Goal: Task Accomplishment & Management: Manage account settings

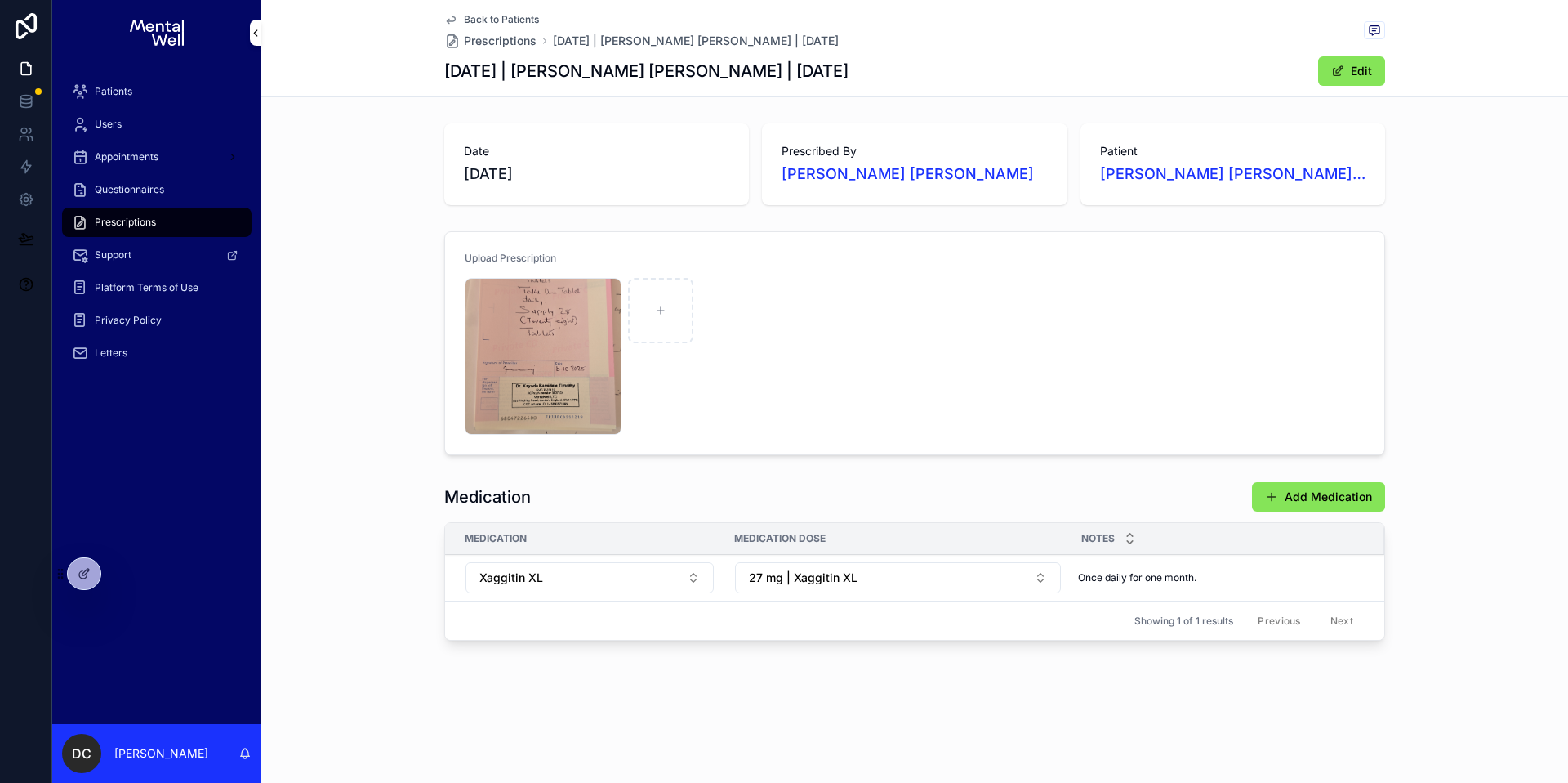
click at [148, 83] on div "Patients" at bounding box center [156, 91] width 170 height 26
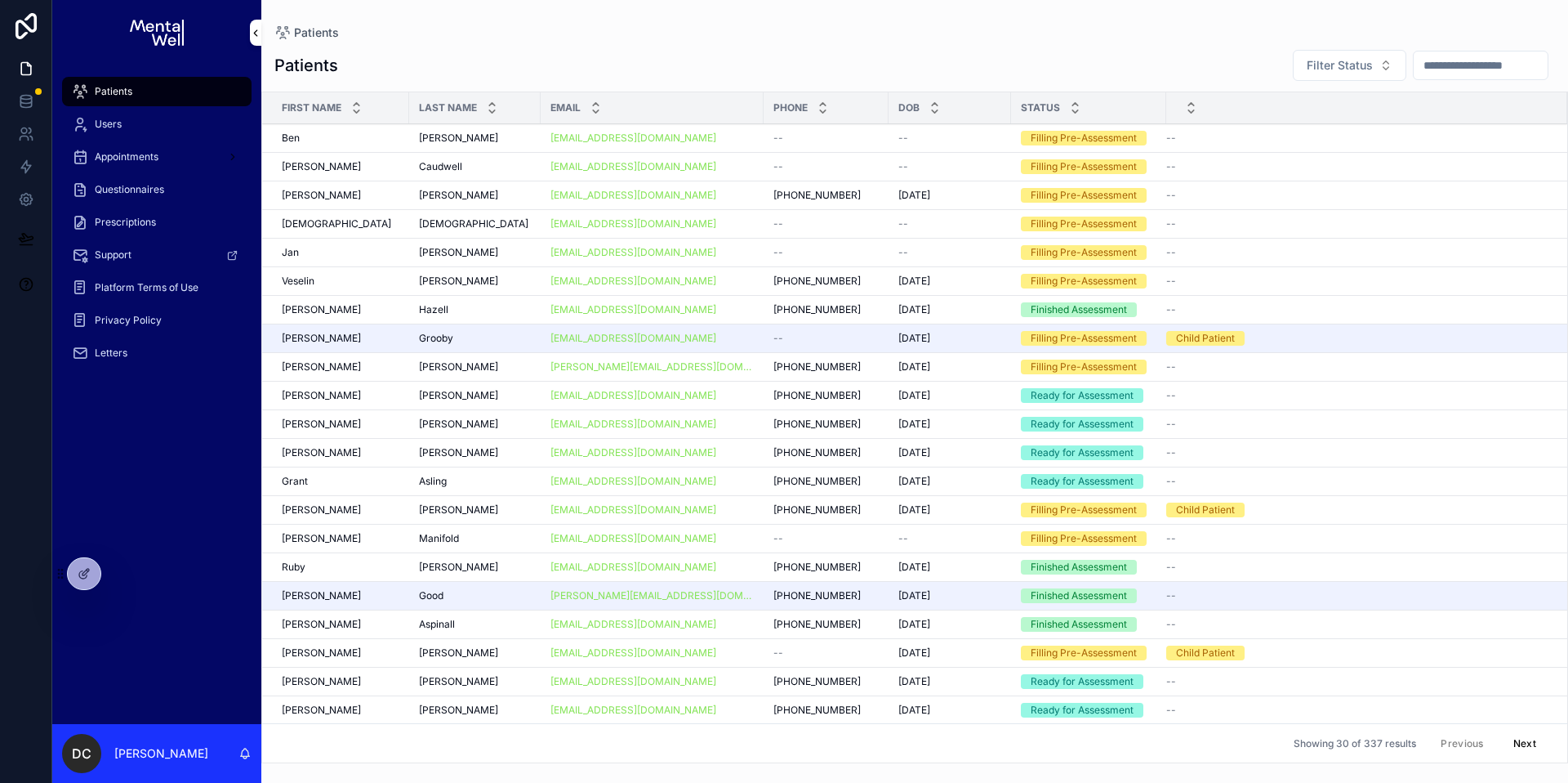
click at [1434, 79] on div "scrollable content" at bounding box center [1481, 65] width 135 height 29
click at [1434, 68] on input "scrollable content" at bounding box center [1480, 65] width 134 height 23
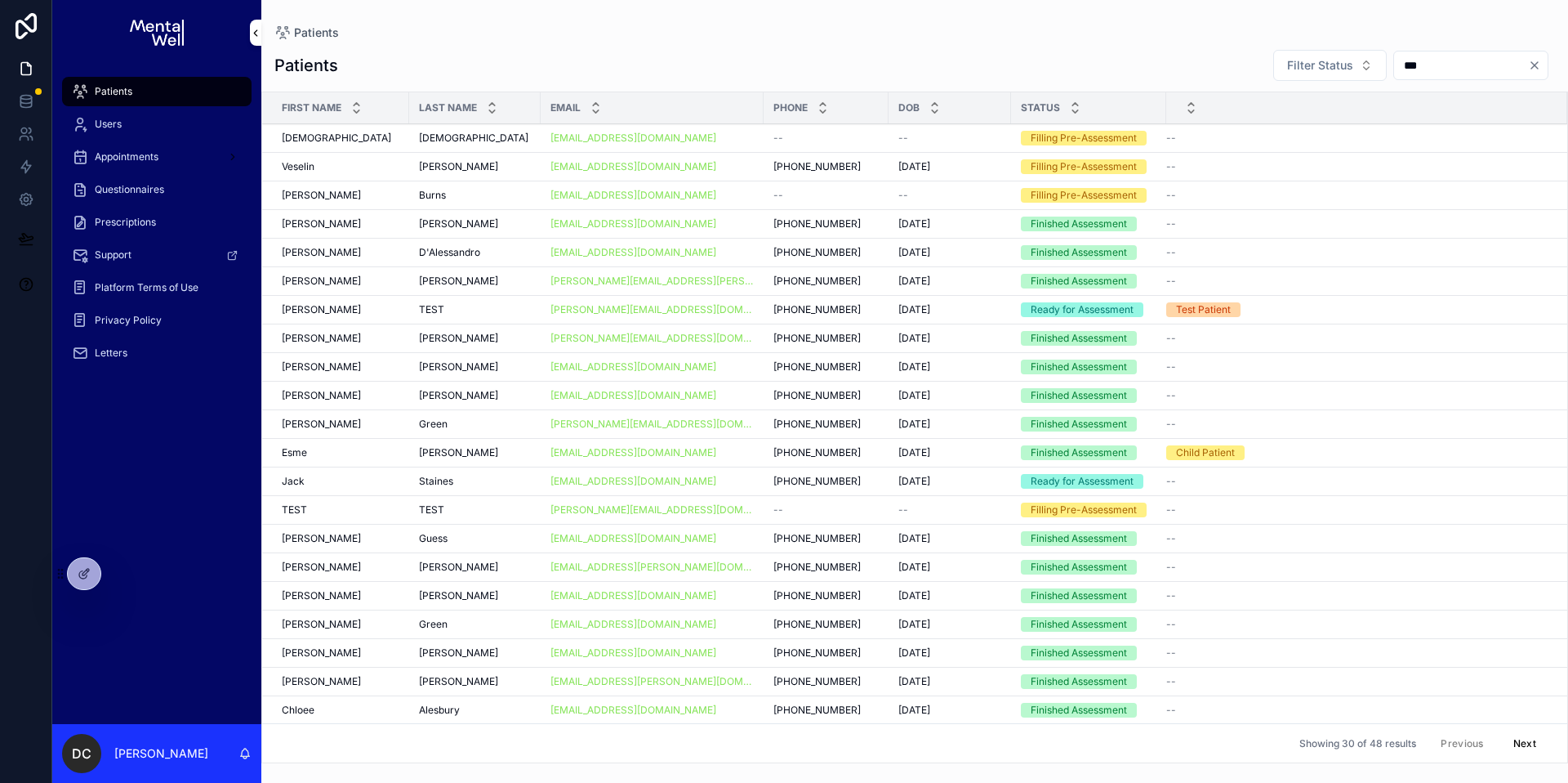
type input "****"
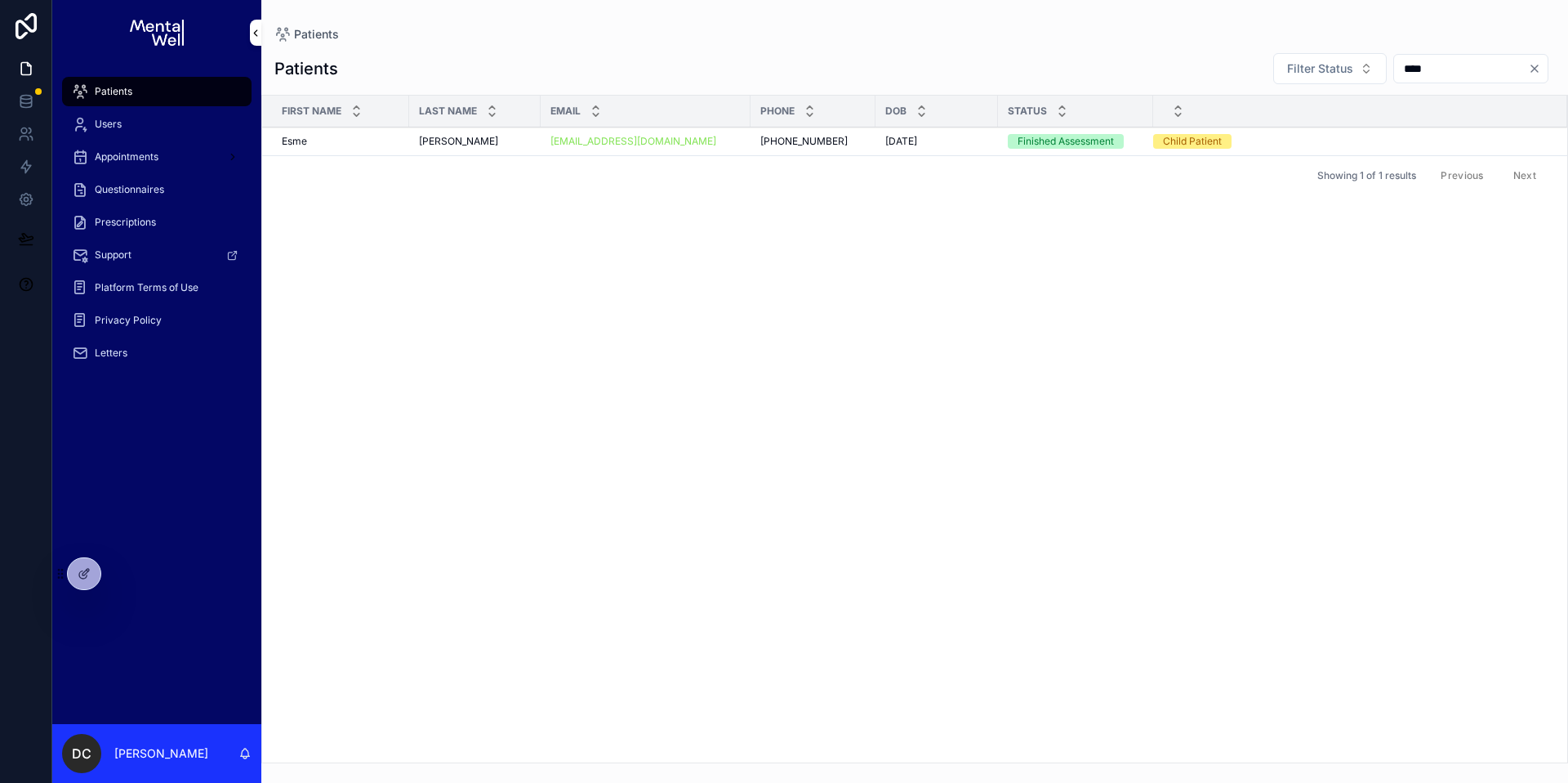
click at [474, 145] on div "Burdin Burdin" at bounding box center [474, 141] width 112 height 13
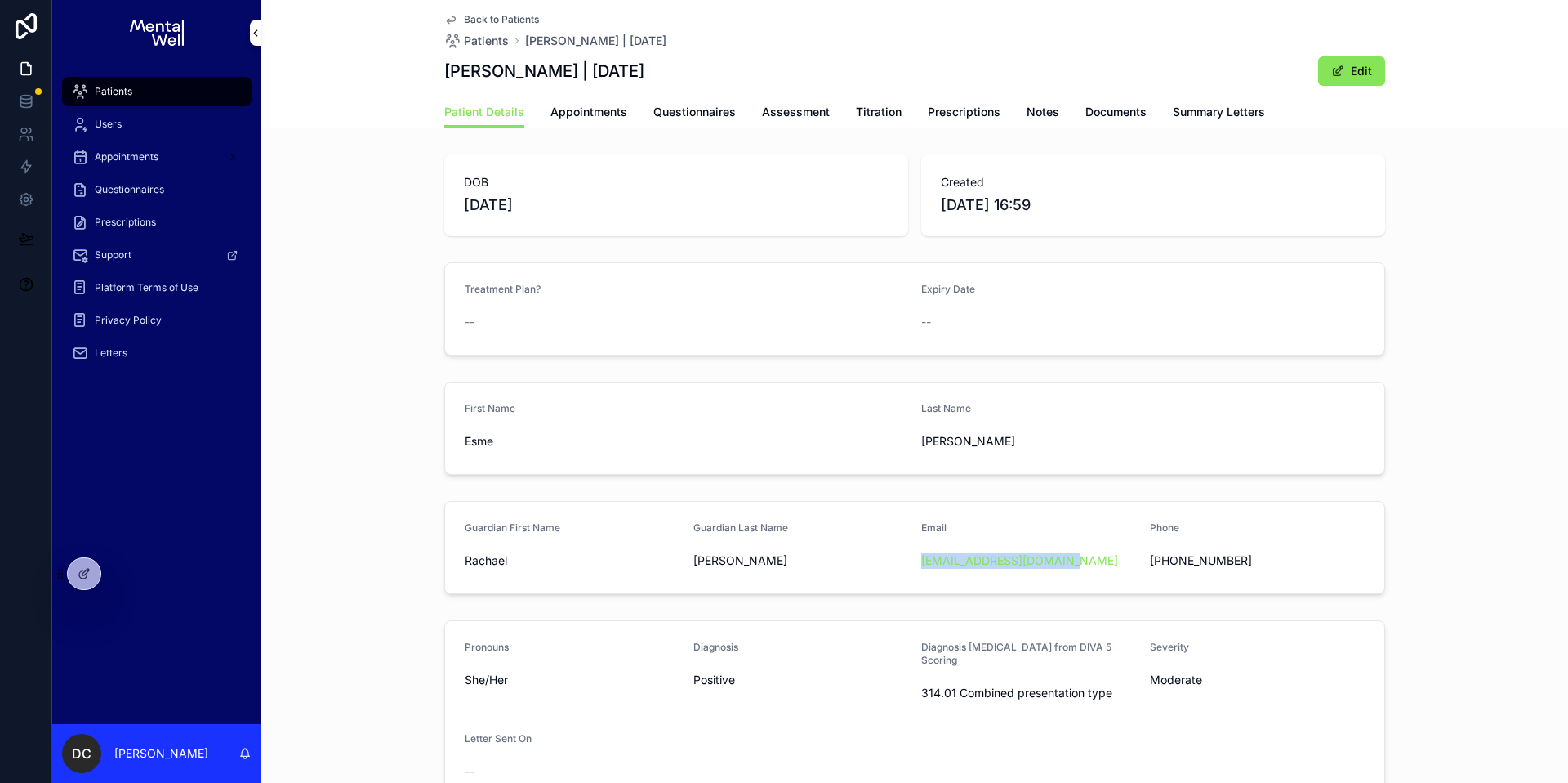
click at [580, 106] on span "Appointments" at bounding box center [589, 112] width 76 height 17
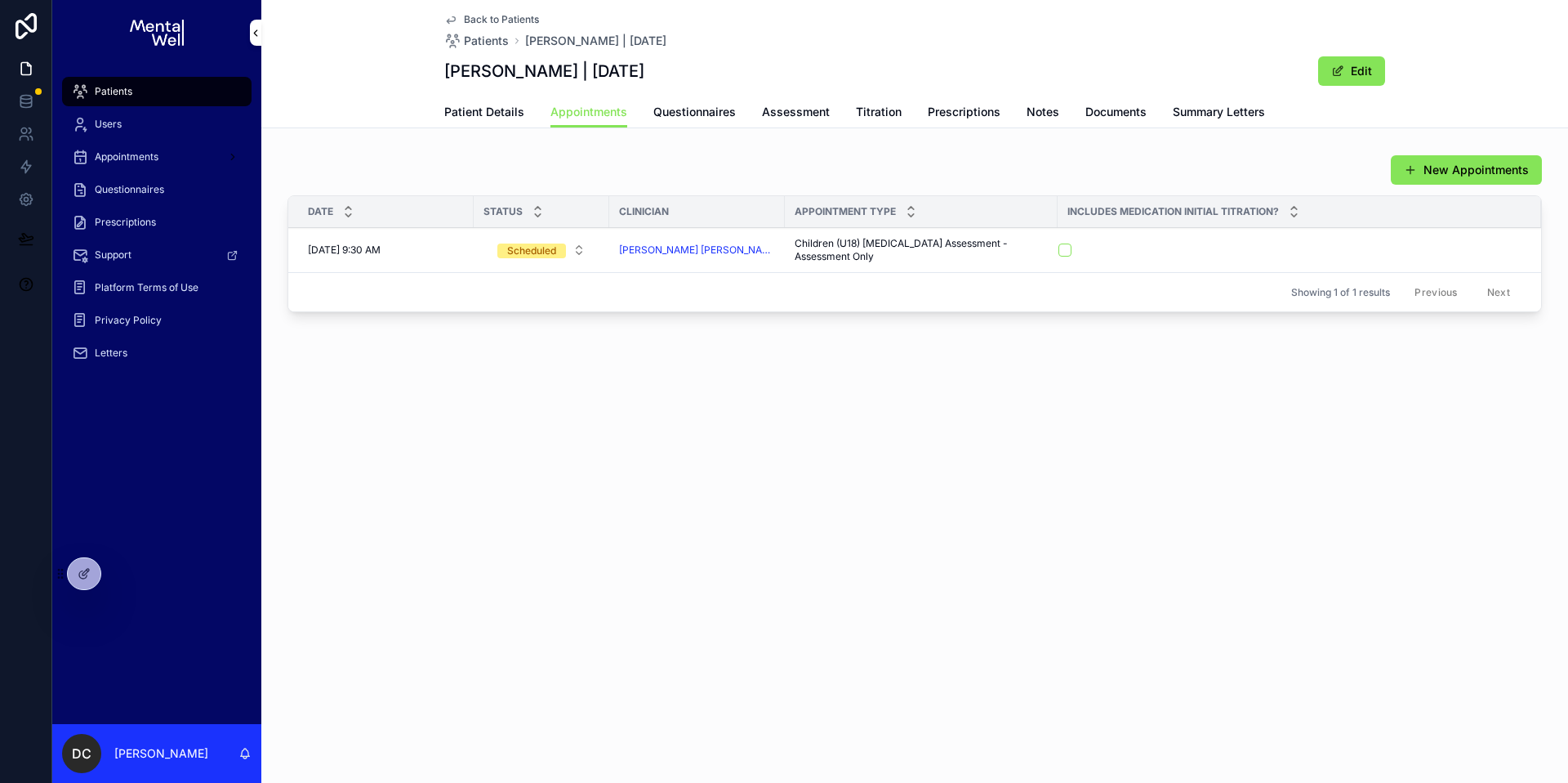
click at [191, 89] on div "Patients" at bounding box center [156, 91] width 170 height 26
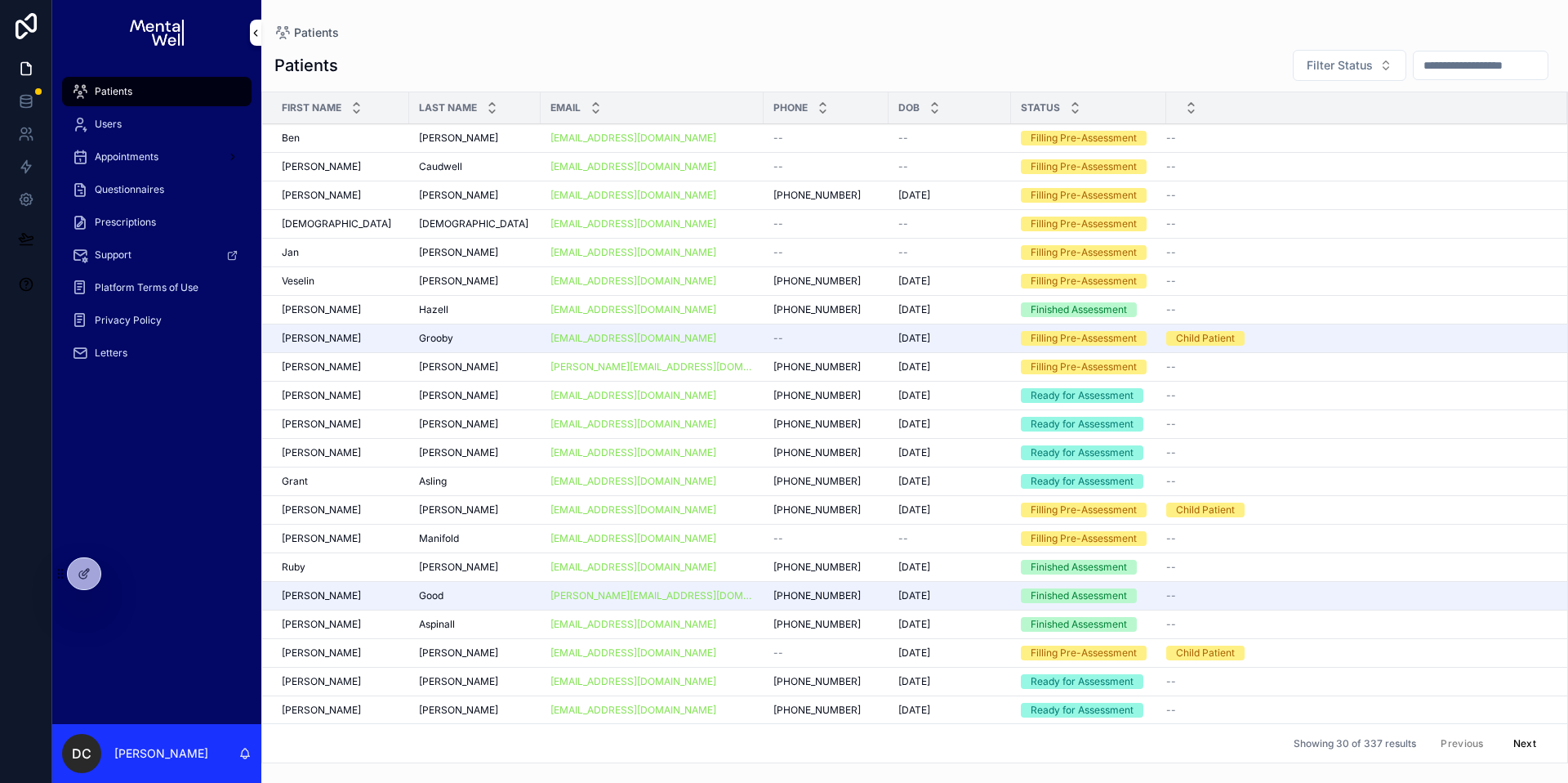
click at [1496, 62] on input "scrollable content" at bounding box center [1480, 65] width 134 height 23
type input "*********"
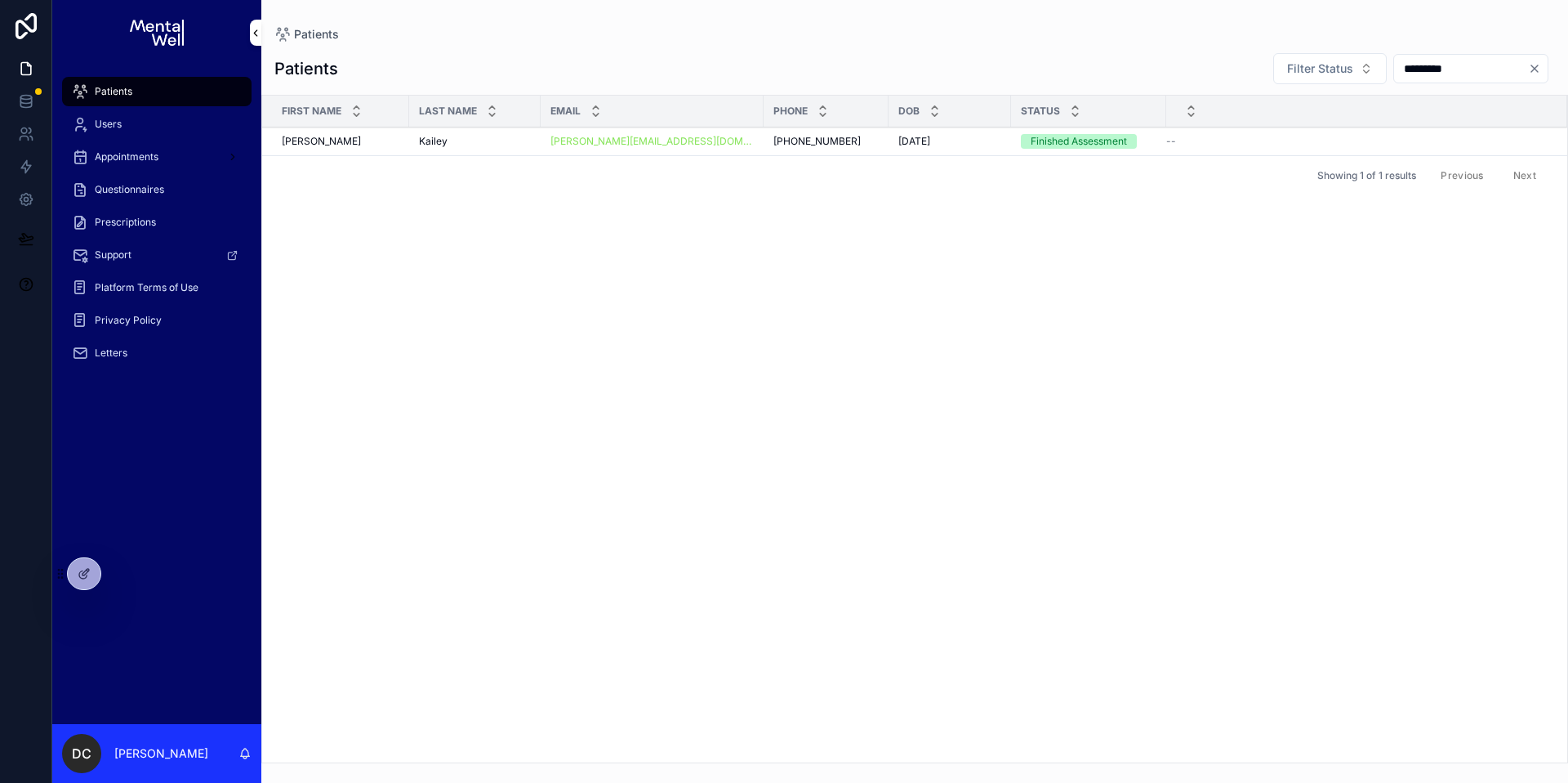
click at [472, 141] on div "Kailey Kailey" at bounding box center [474, 141] width 112 height 13
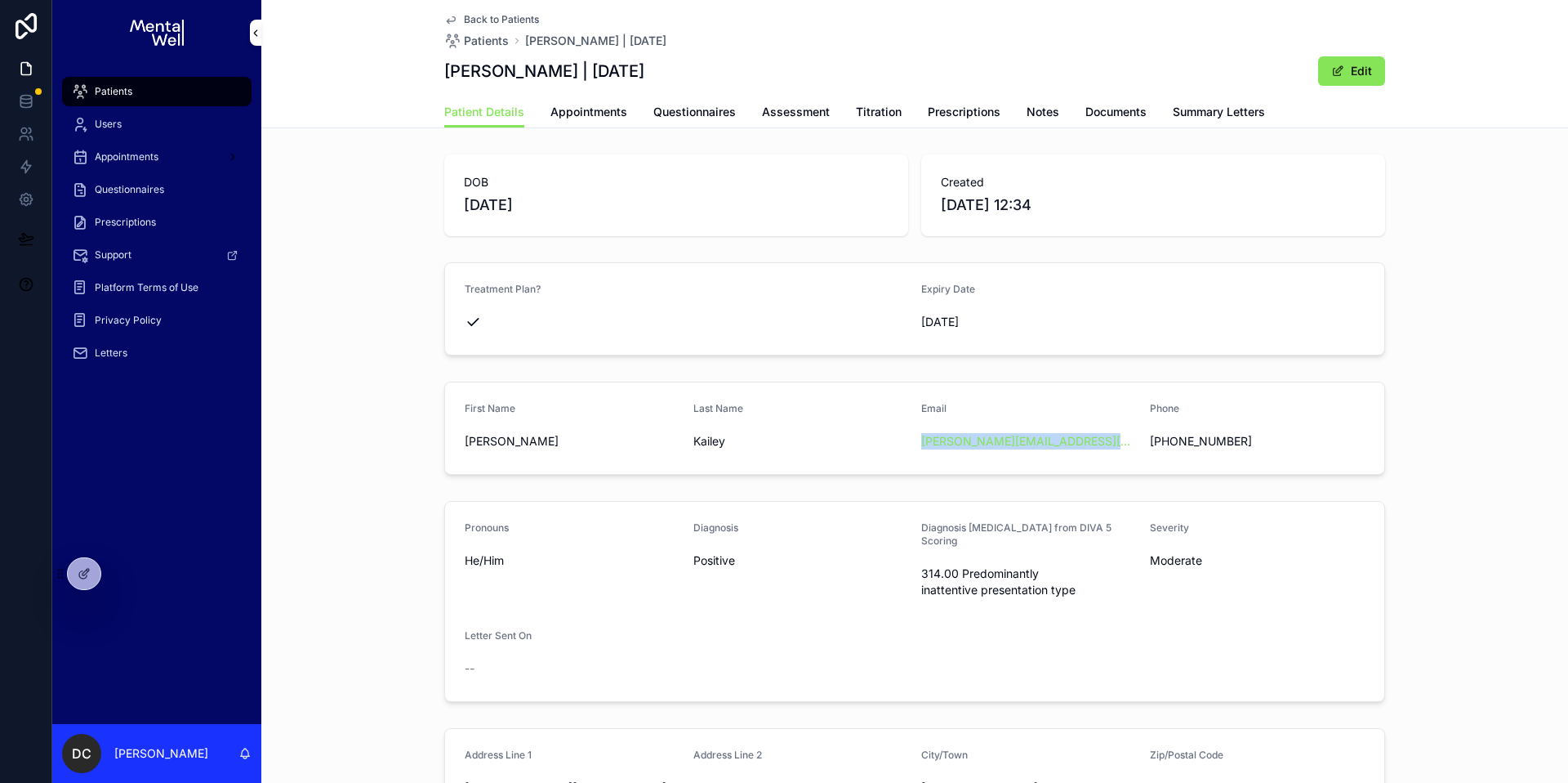
click at [599, 119] on span "Appointments" at bounding box center [589, 112] width 76 height 17
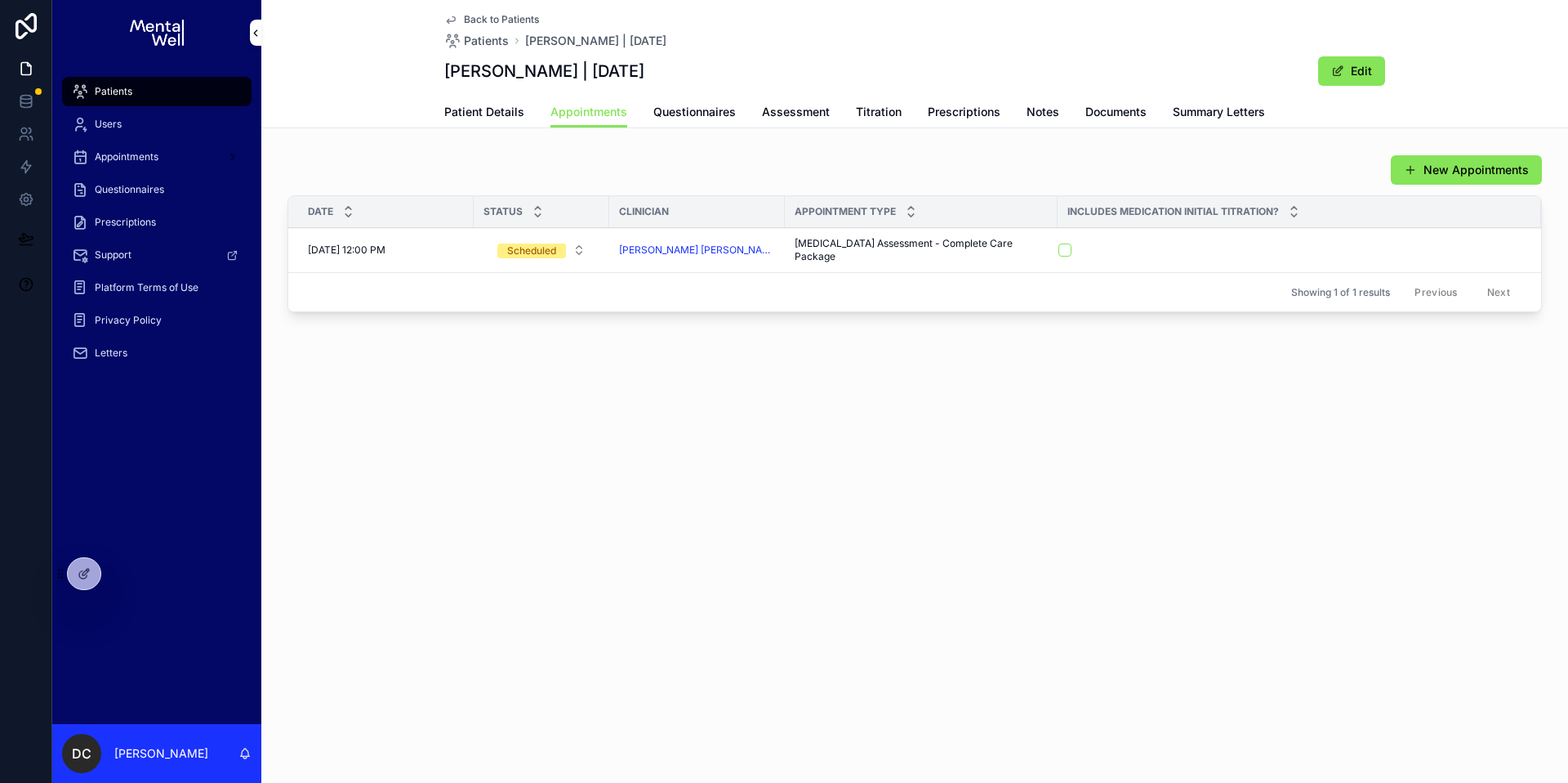
click at [1192, 110] on span "Summary Letters" at bounding box center [1218, 112] width 92 height 17
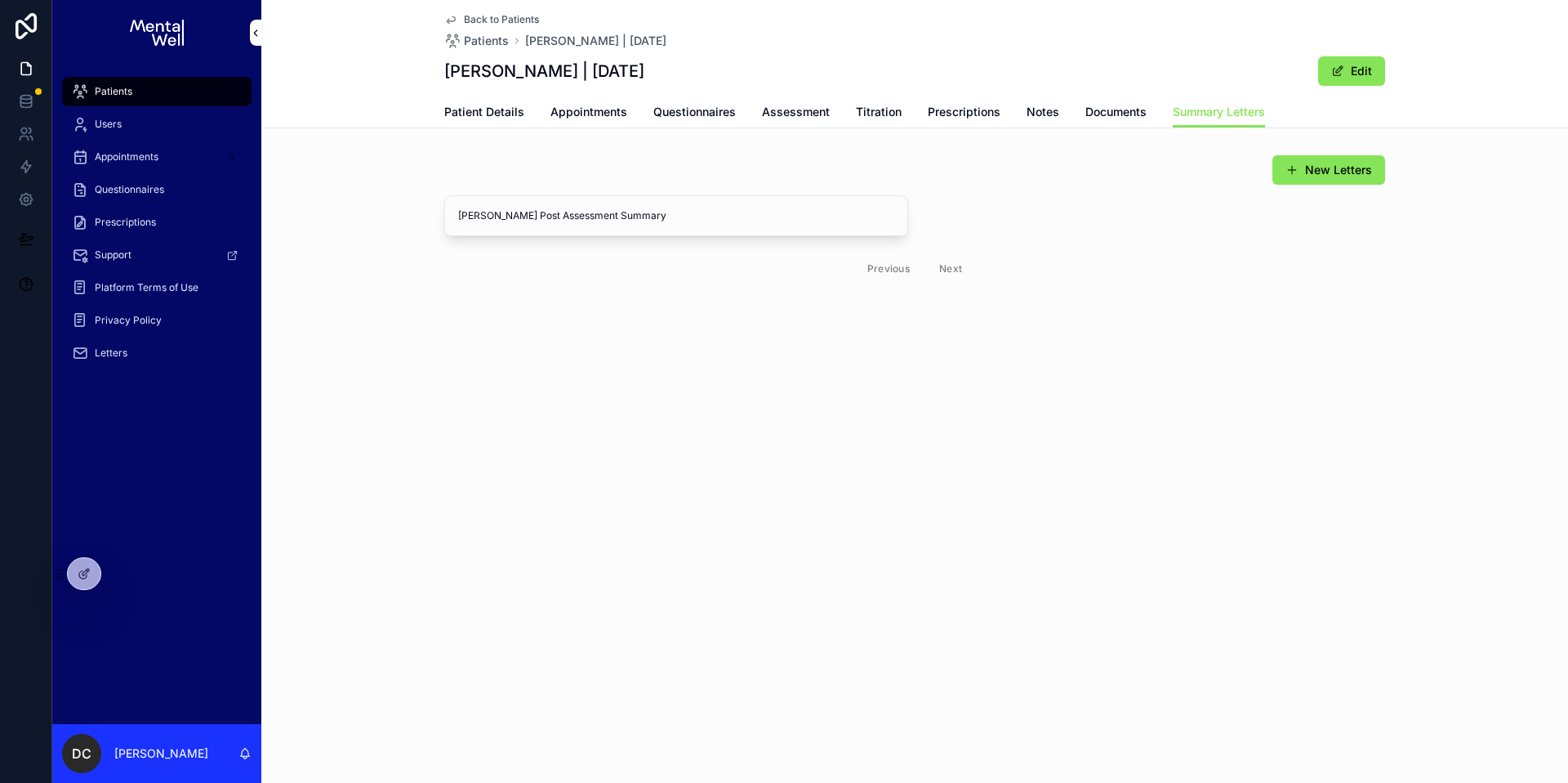
click at [517, 109] on span "Patient Details" at bounding box center [484, 112] width 80 height 17
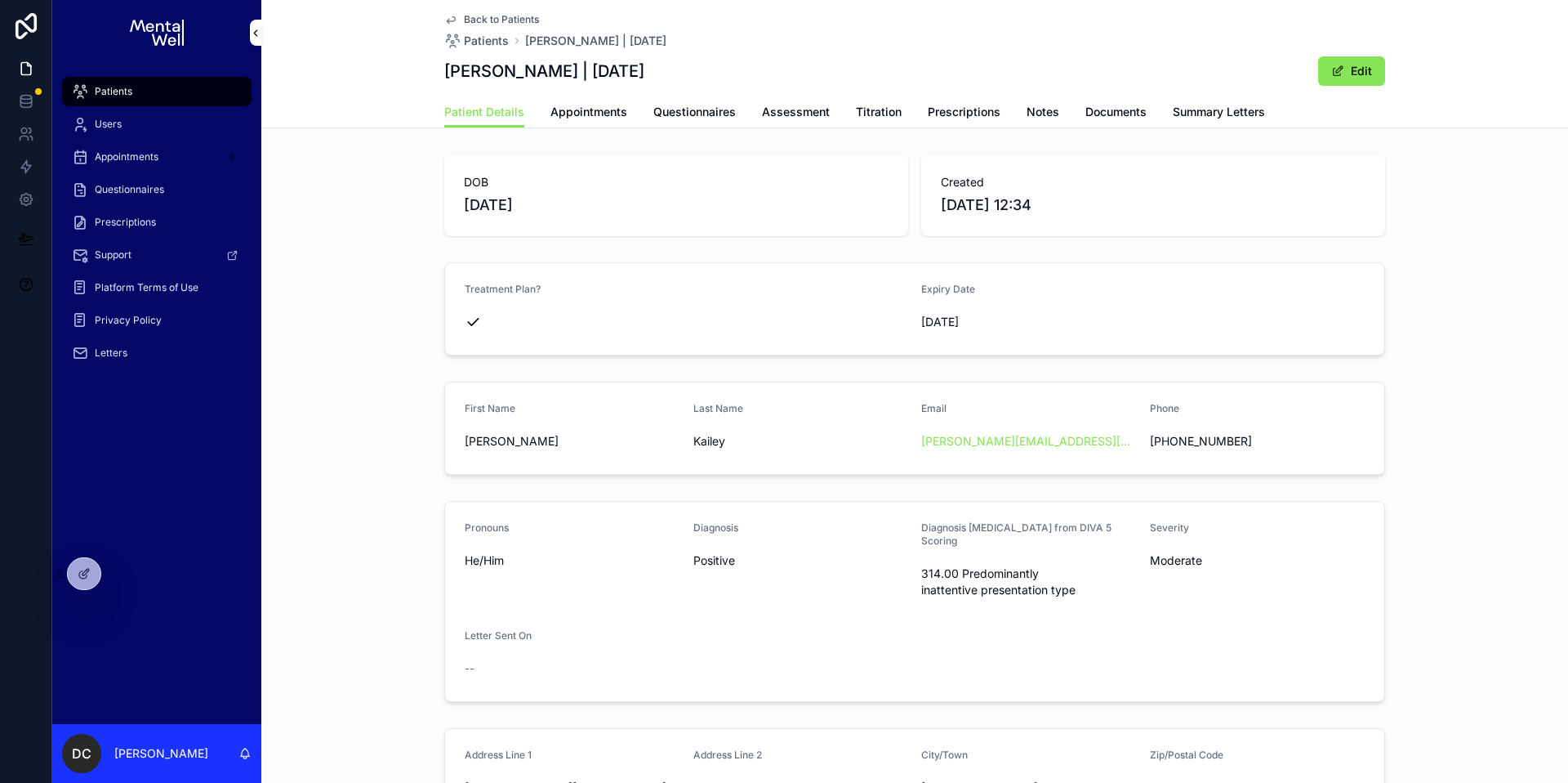
click at [184, 84] on div "Patients" at bounding box center [156, 91] width 170 height 26
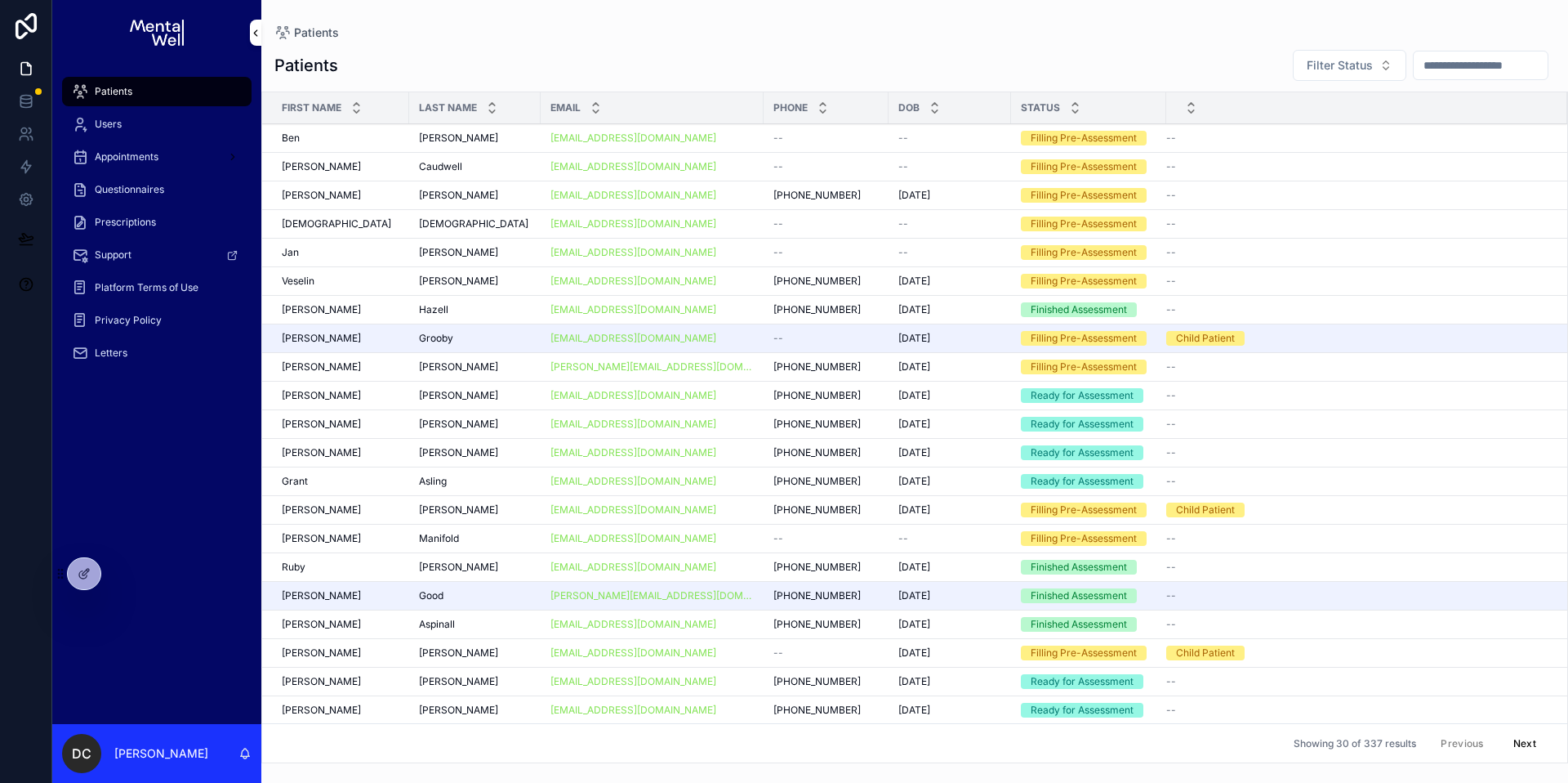
click at [1511, 72] on input "scrollable content" at bounding box center [1480, 65] width 134 height 23
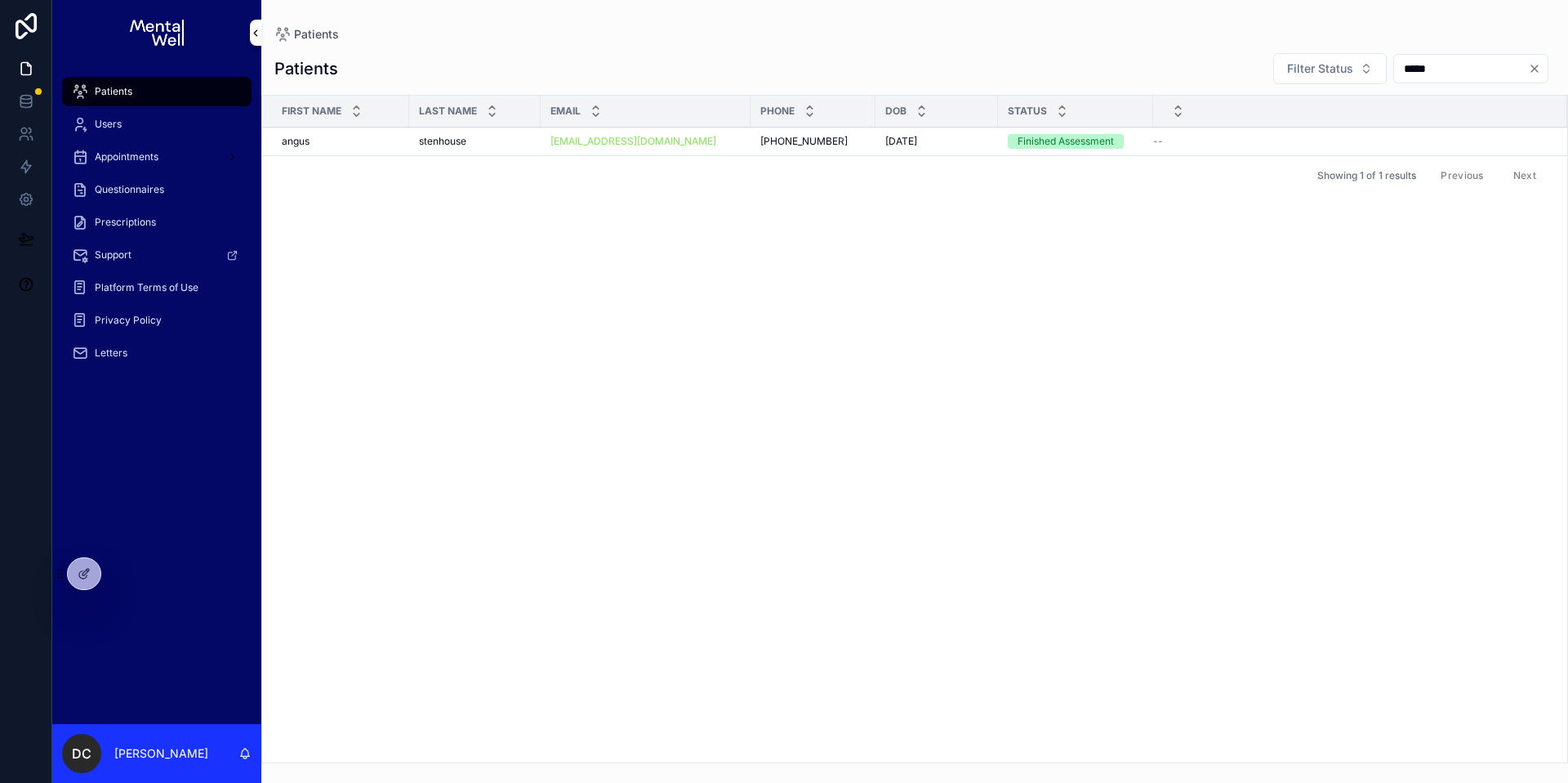
type input "*****"
click at [504, 133] on td "stenhouse stenhouse" at bounding box center [475, 141] width 132 height 29
click at [506, 138] on div "stenhouse stenhouse" at bounding box center [474, 141] width 112 height 13
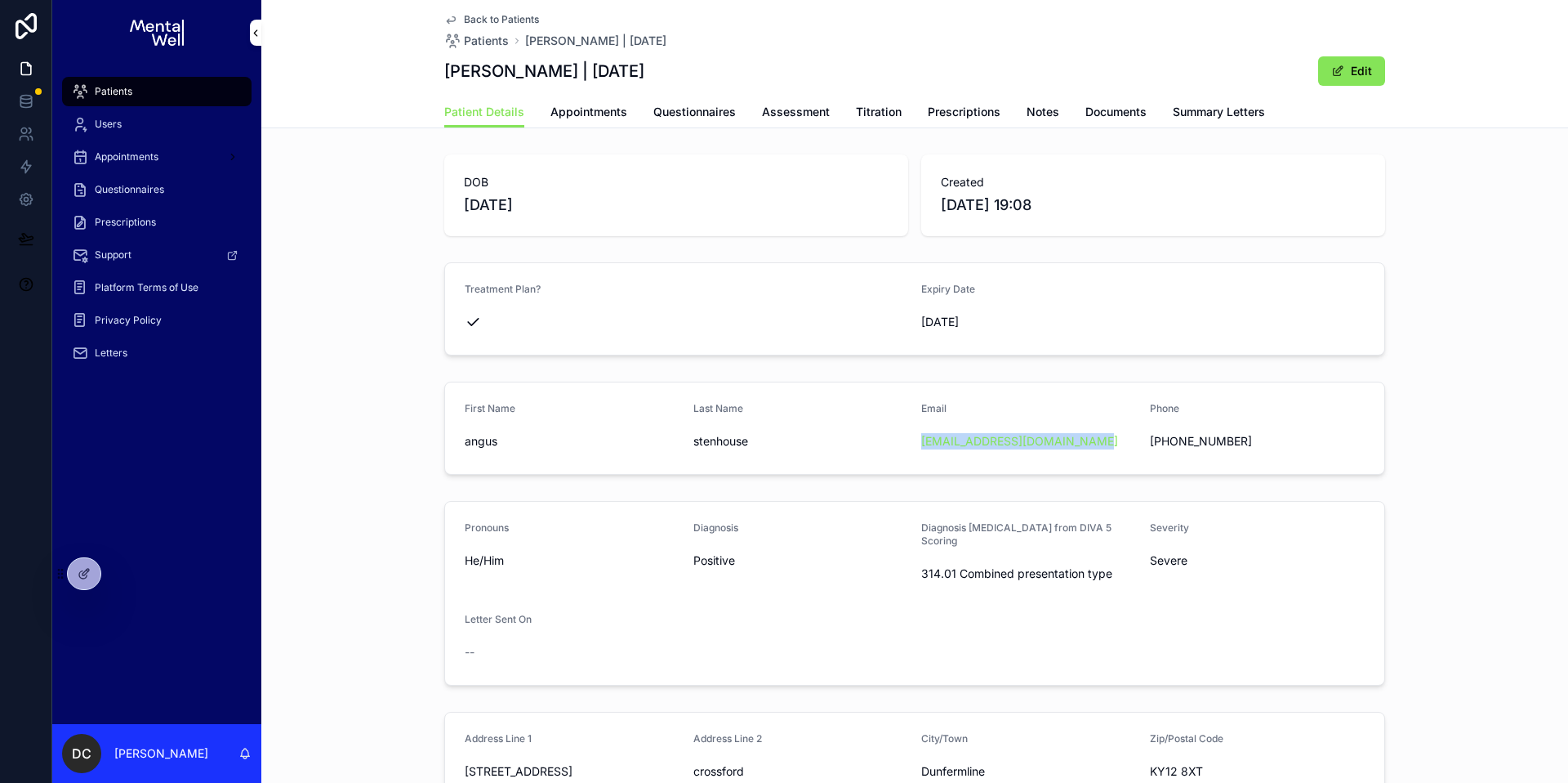
click at [191, 96] on div "Patients" at bounding box center [156, 91] width 170 height 26
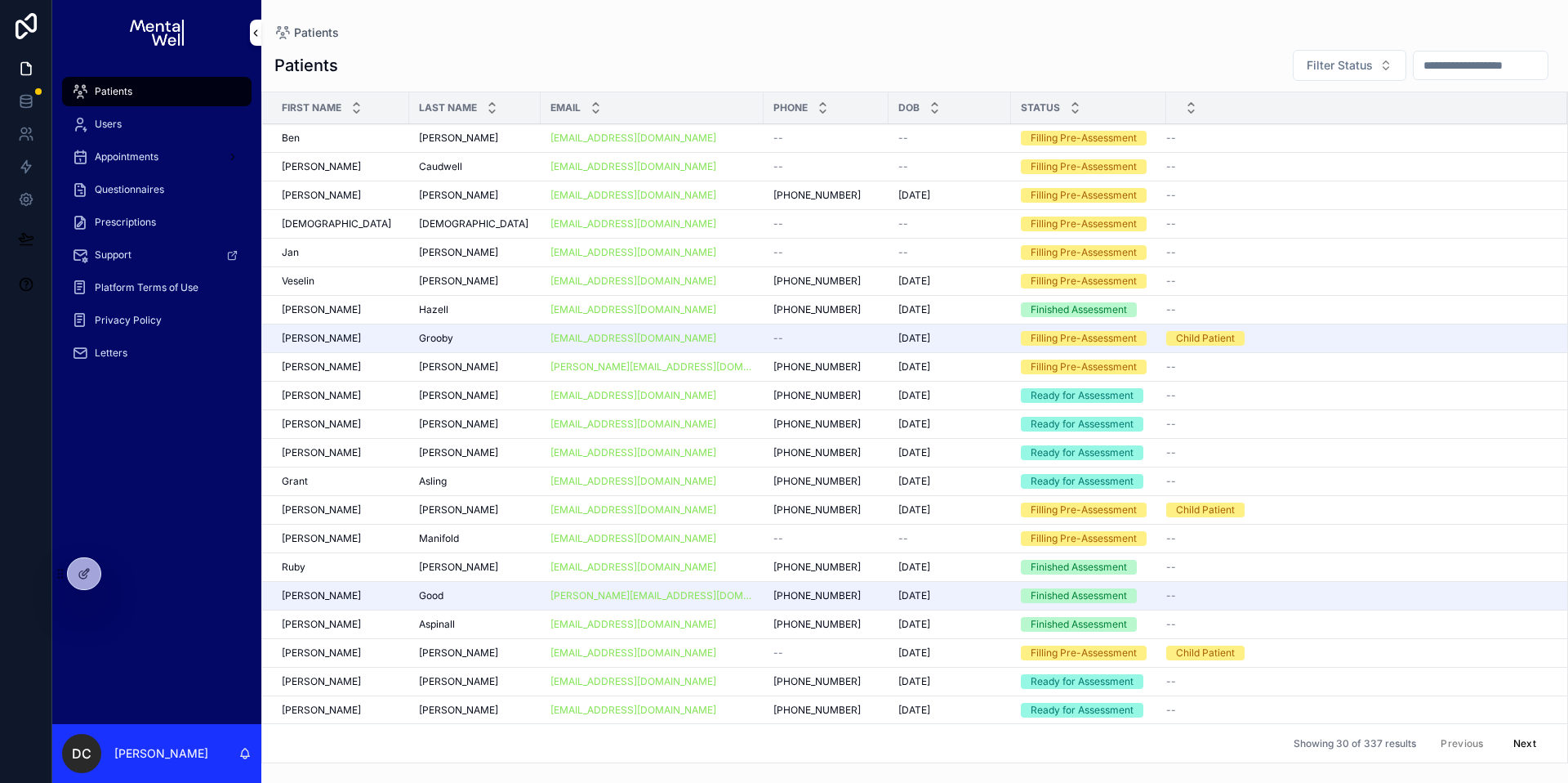
click at [1471, 81] on div "Filter Status" at bounding box center [1417, 65] width 275 height 33
drag, startPoint x: 1472, startPoint y: 74, endPoint x: 1469, endPoint y: 45, distance: 29.2
click at [1472, 73] on input "scrollable content" at bounding box center [1480, 65] width 134 height 23
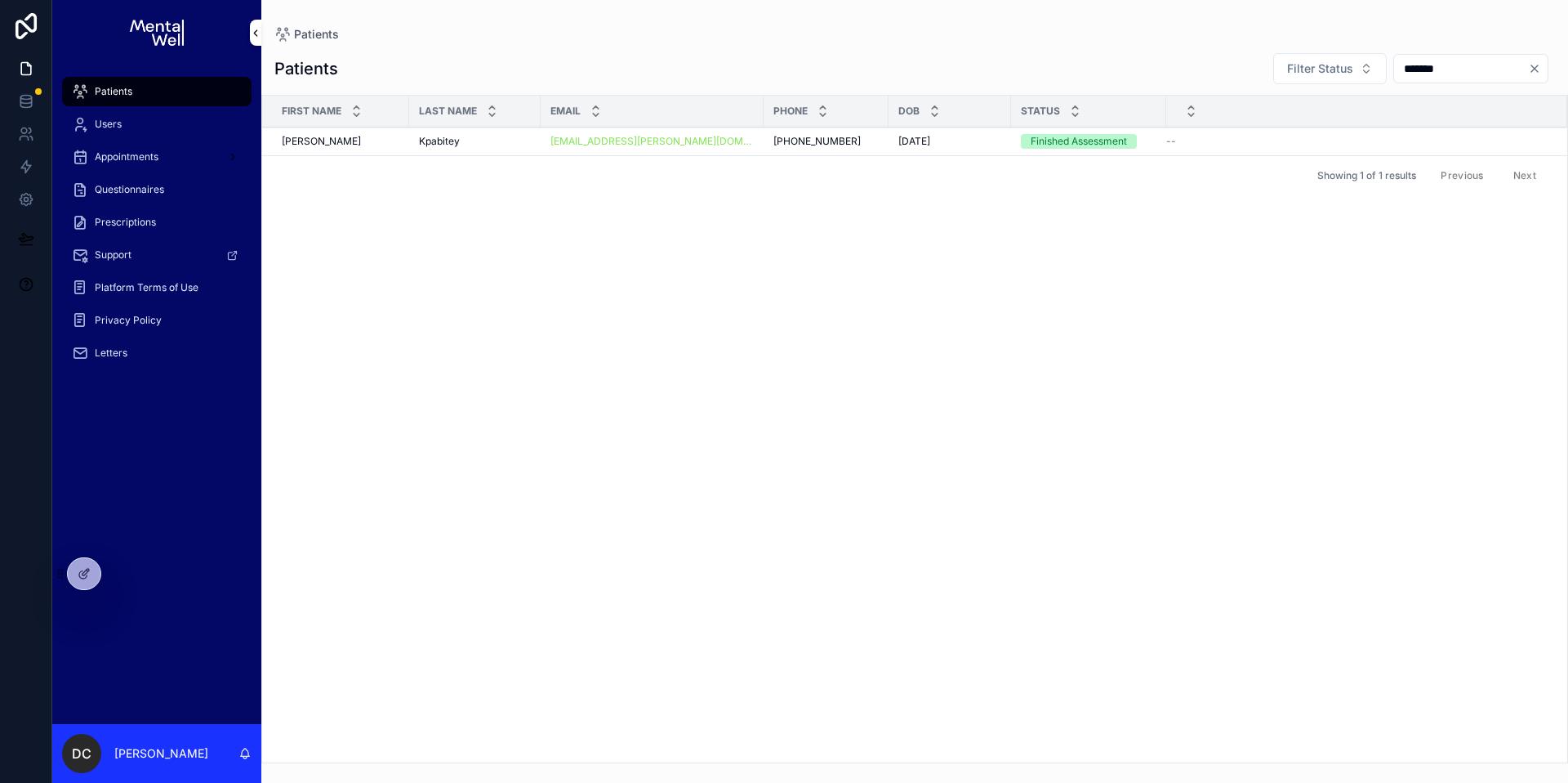
type input "*******"
click at [486, 141] on div "Kpabitey Kpabitey" at bounding box center [474, 141] width 112 height 13
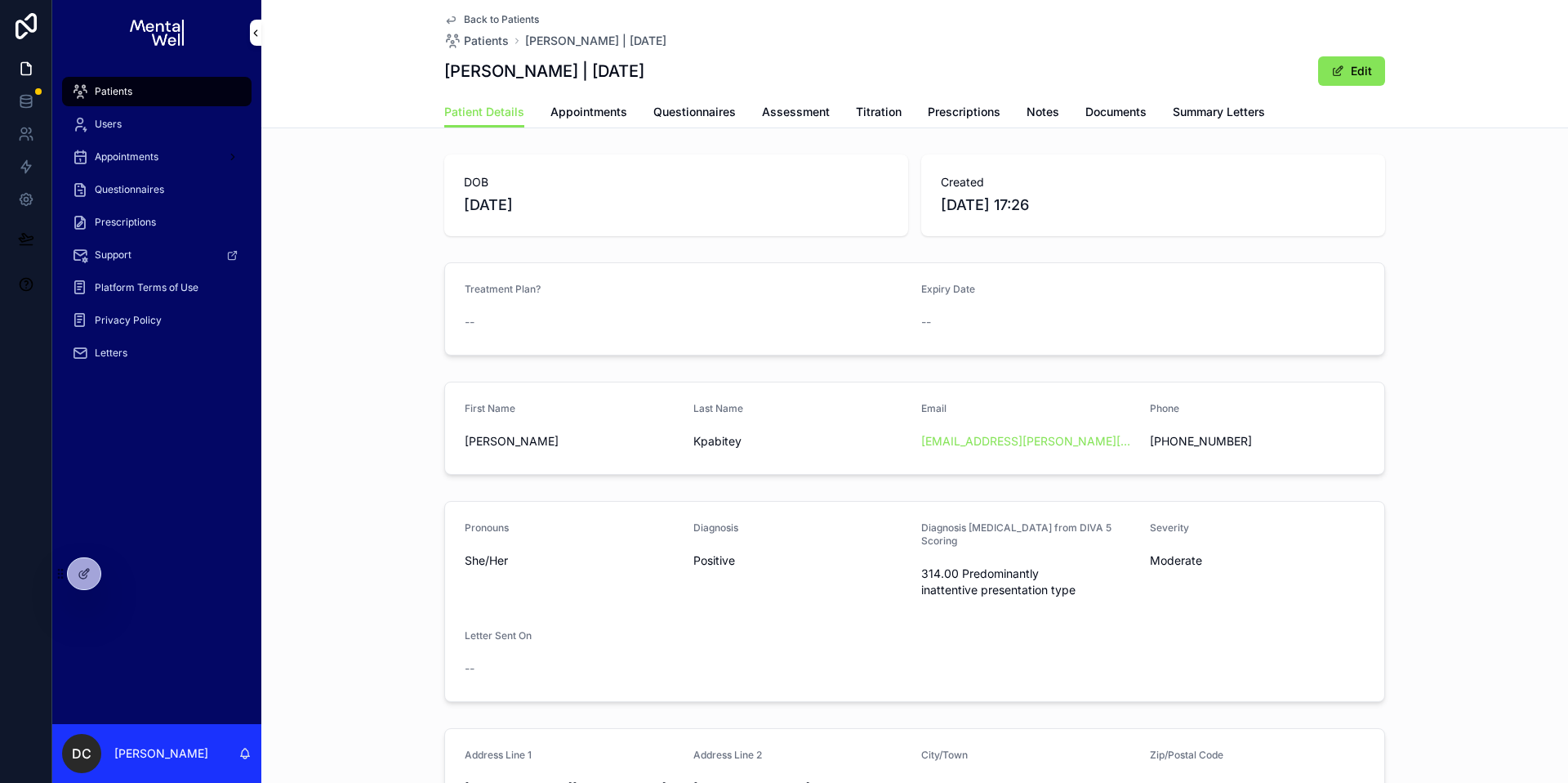
click at [1178, 111] on span "Summary Letters" at bounding box center [1218, 112] width 92 height 17
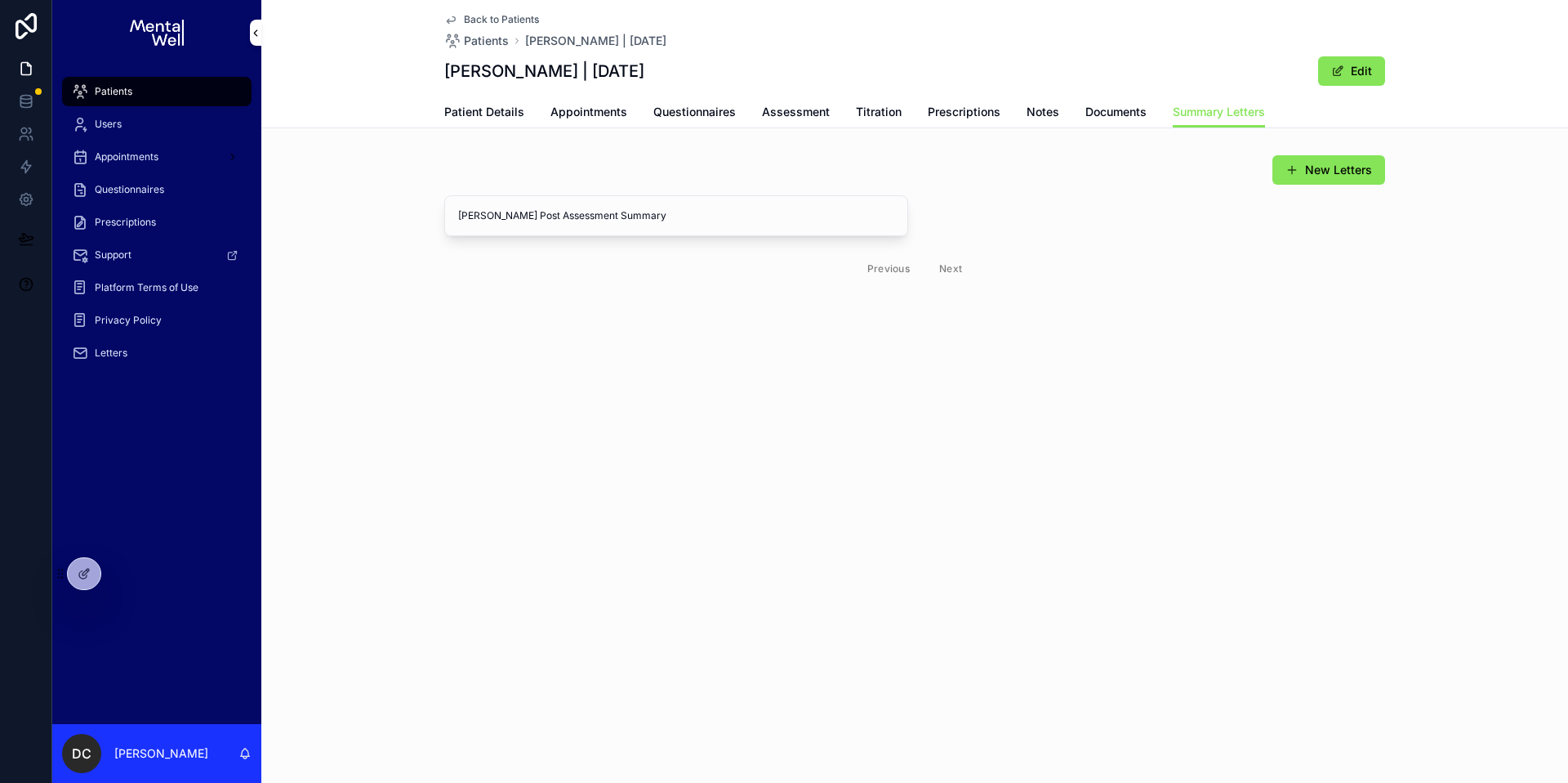
click at [590, 106] on span "Appointments" at bounding box center [589, 112] width 76 height 17
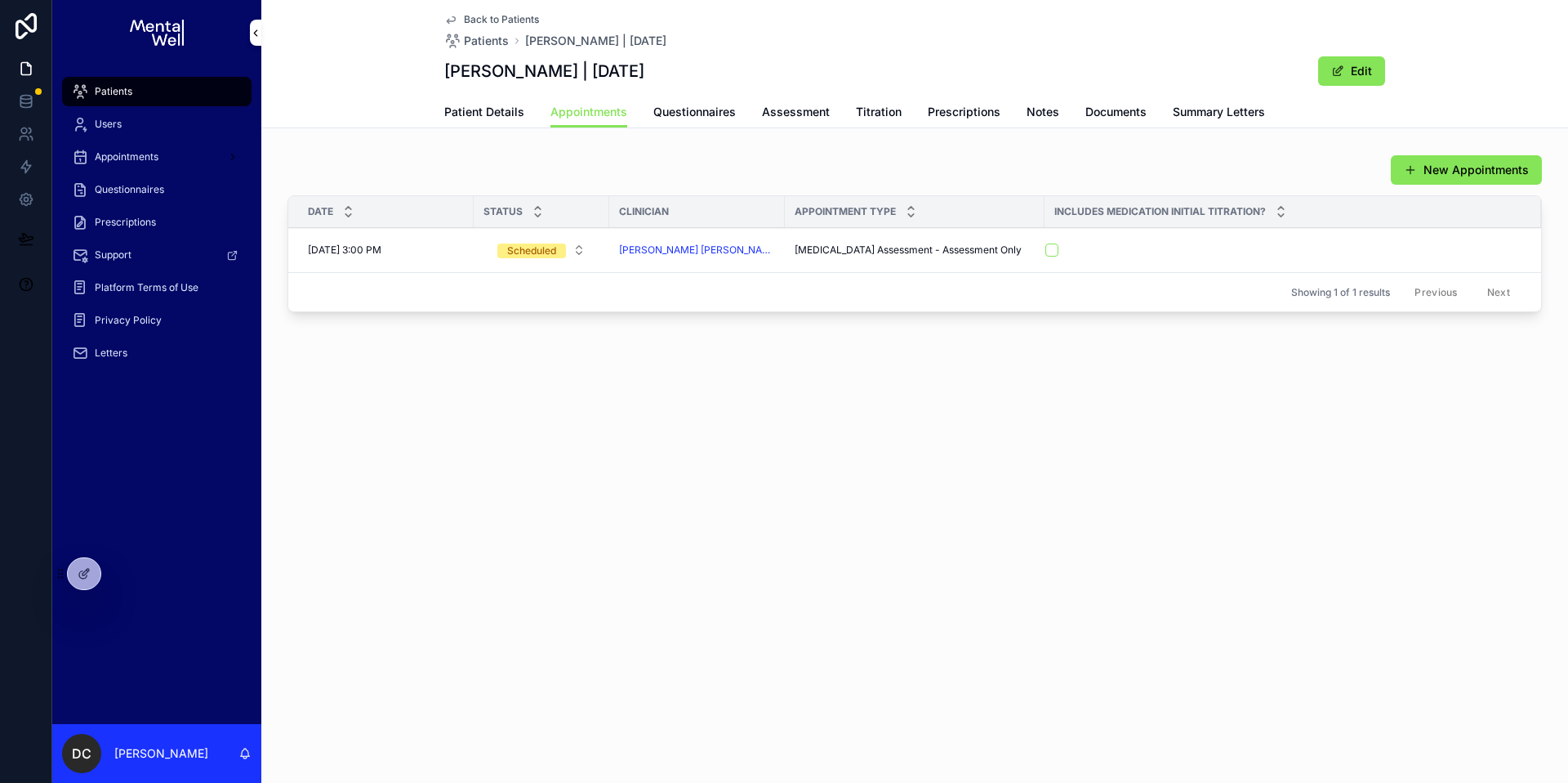
click at [471, 107] on span "Patient Details" at bounding box center [484, 112] width 80 height 17
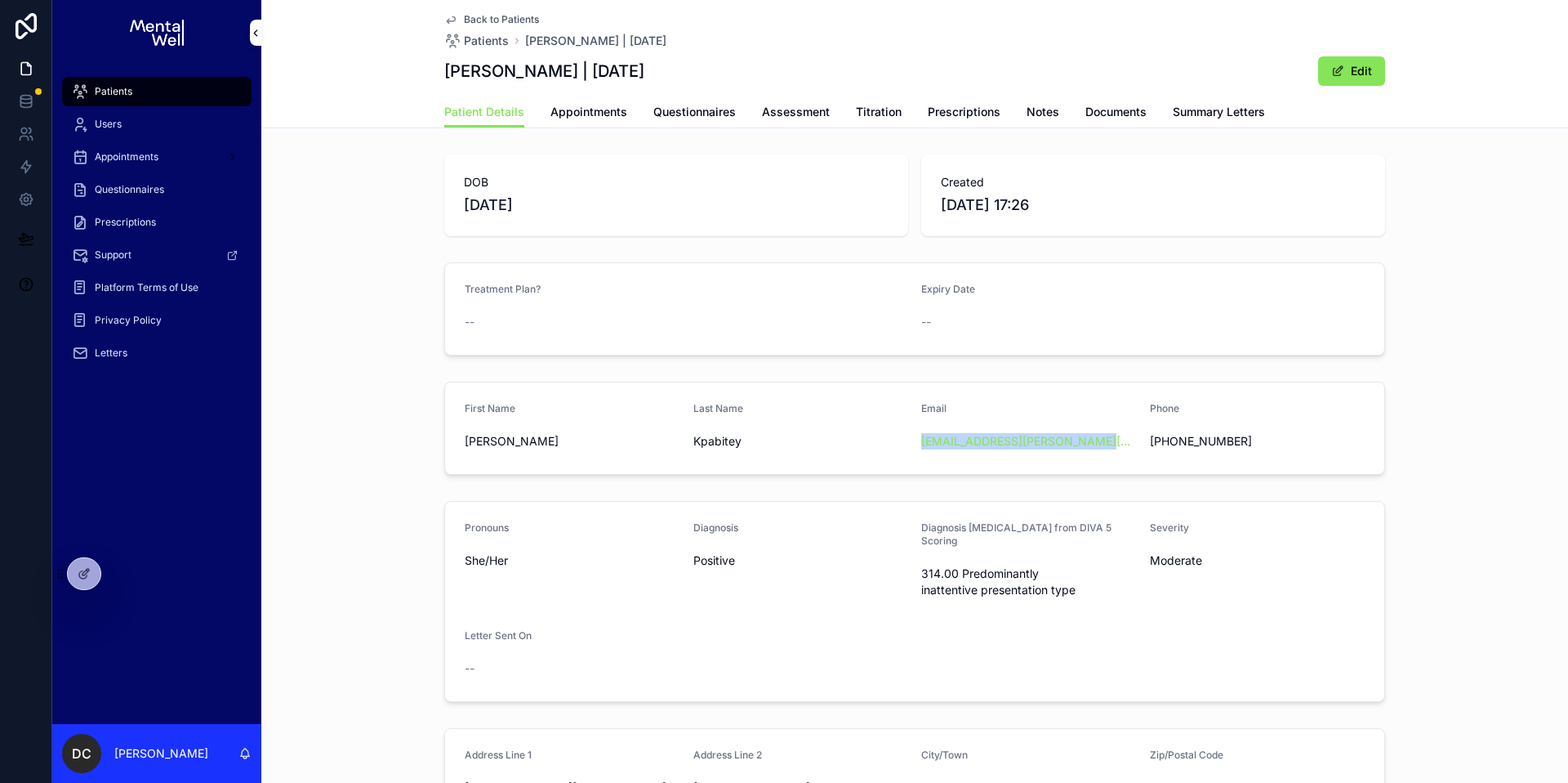
click at [113, 87] on span "Patients" at bounding box center [113, 91] width 38 height 13
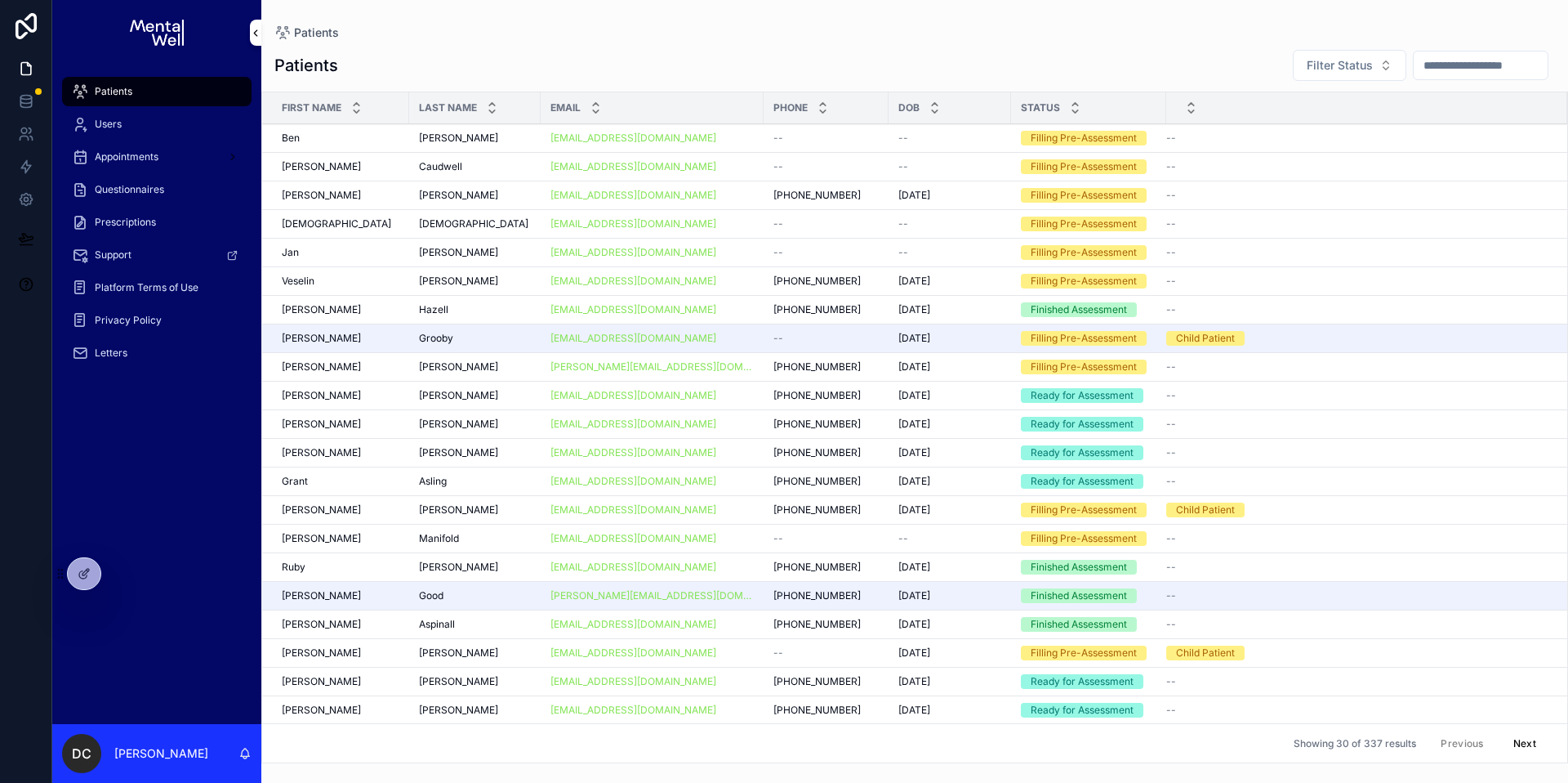
click at [1417, 60] on input "scrollable content" at bounding box center [1480, 65] width 134 height 23
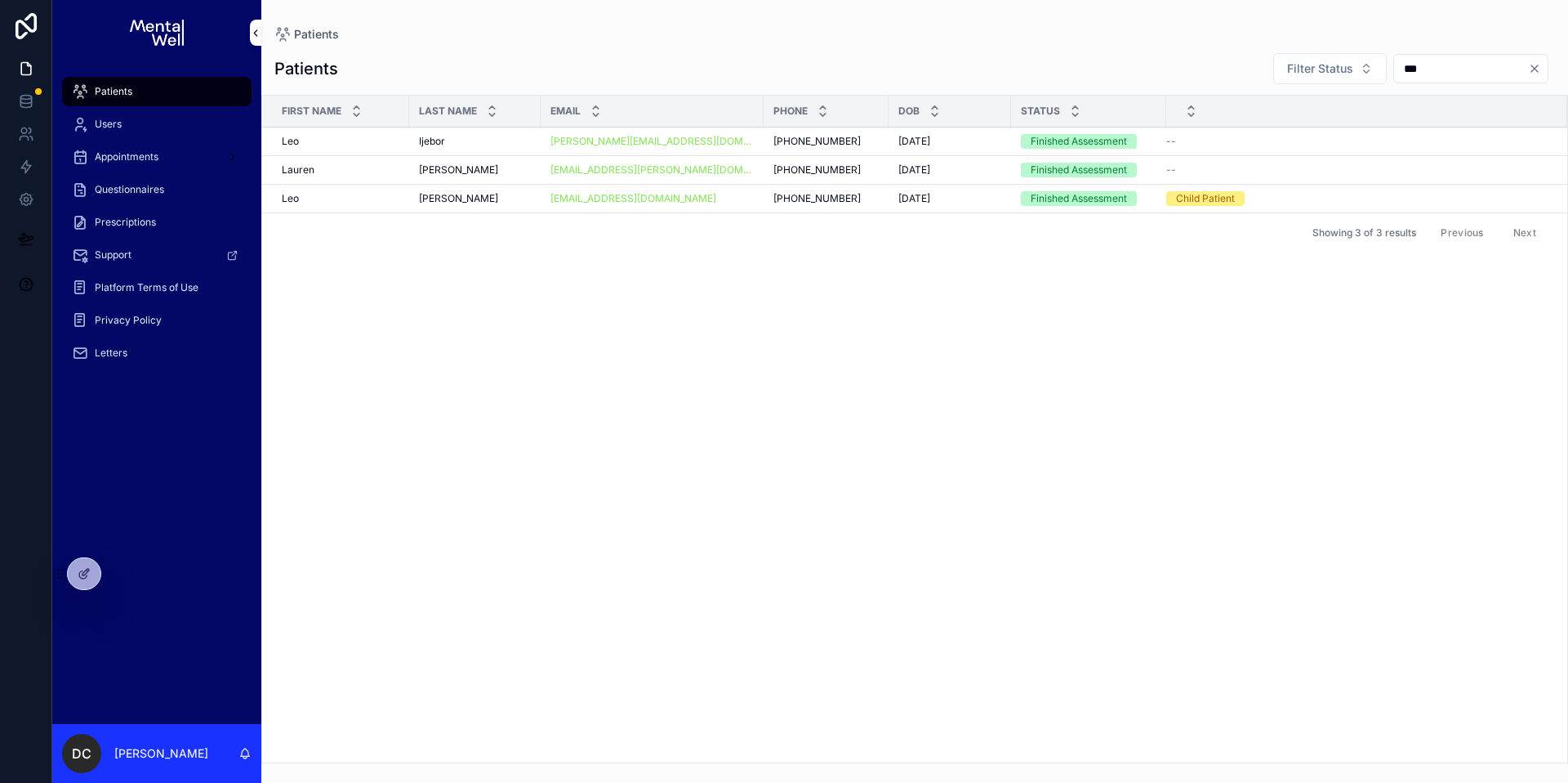
type input "***"
click at [502, 140] on div "Ijebor Ijebor" at bounding box center [474, 141] width 112 height 13
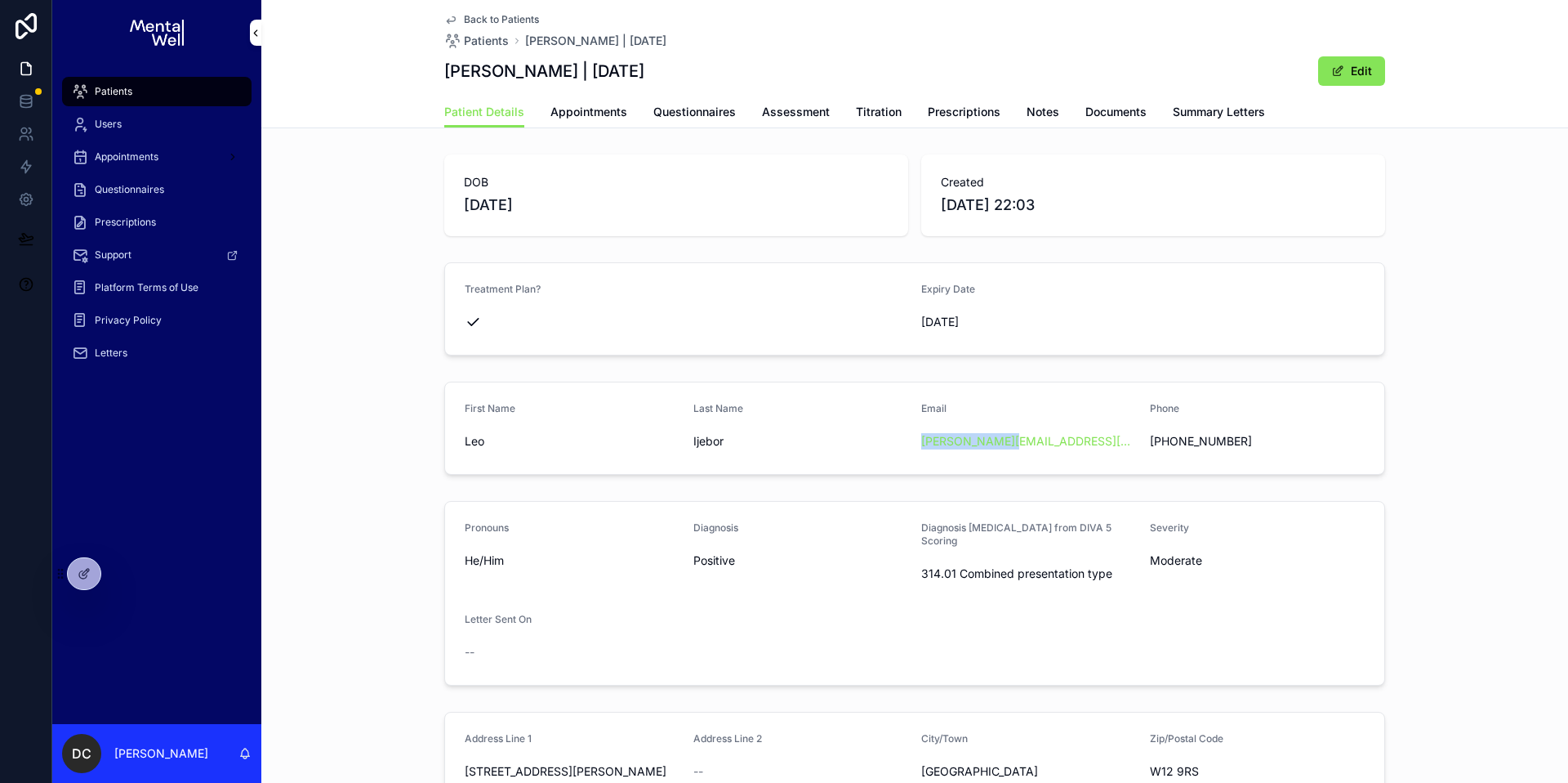
click at [1229, 111] on span "Summary Letters" at bounding box center [1218, 112] width 92 height 17
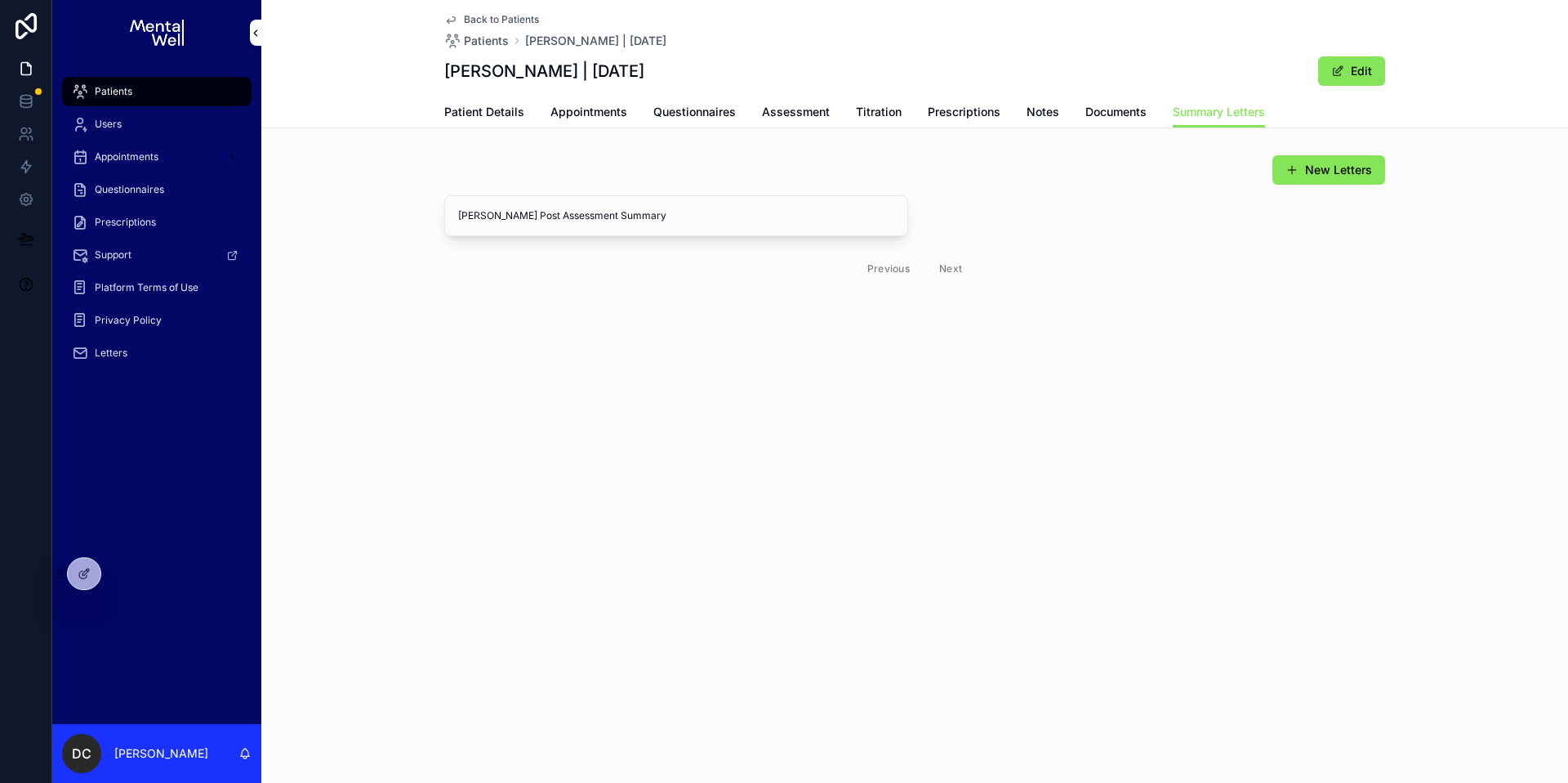
click at [208, 91] on div "Patients" at bounding box center [156, 91] width 170 height 26
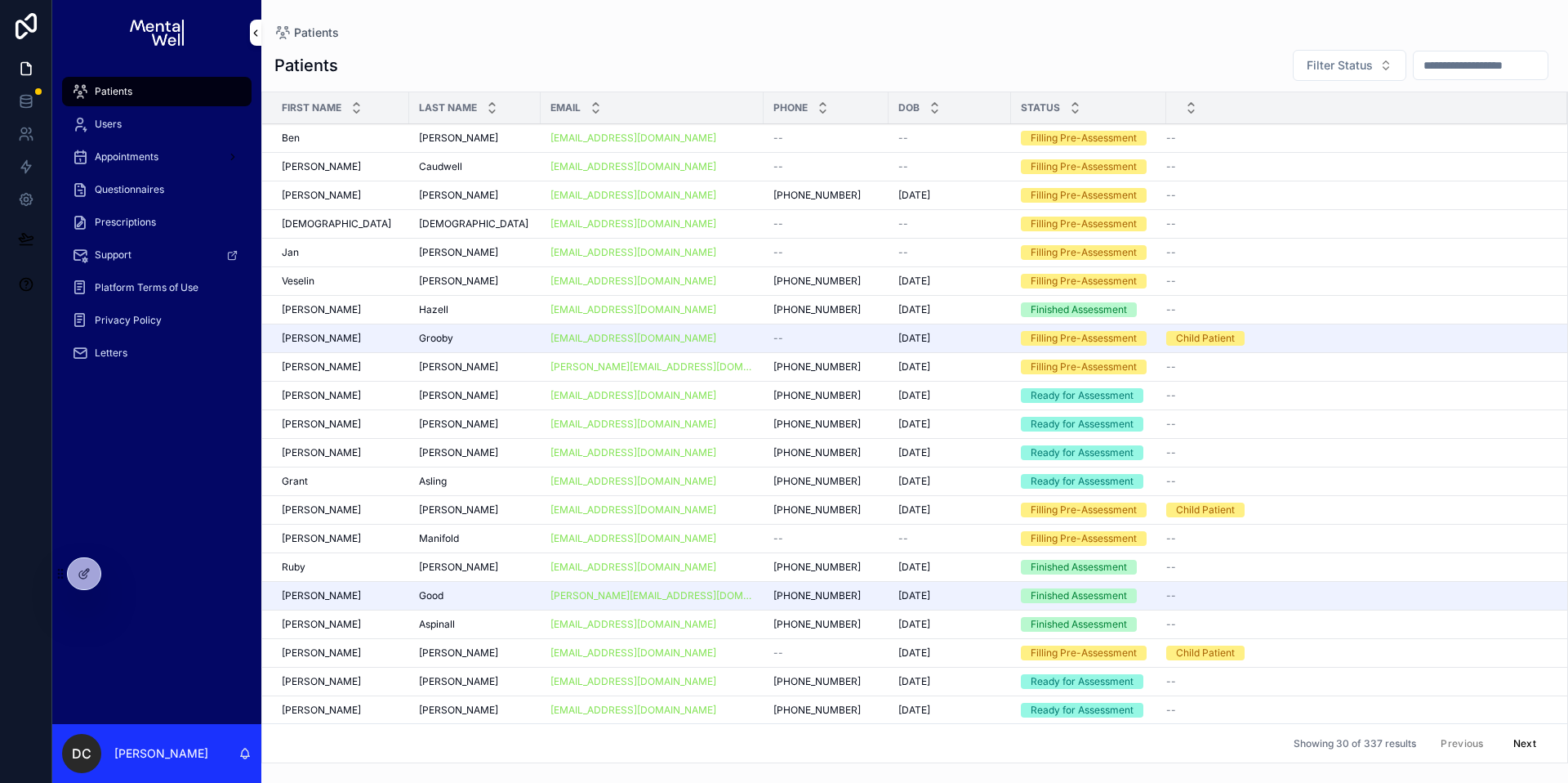
click at [1427, 66] on input "scrollable content" at bounding box center [1480, 65] width 134 height 23
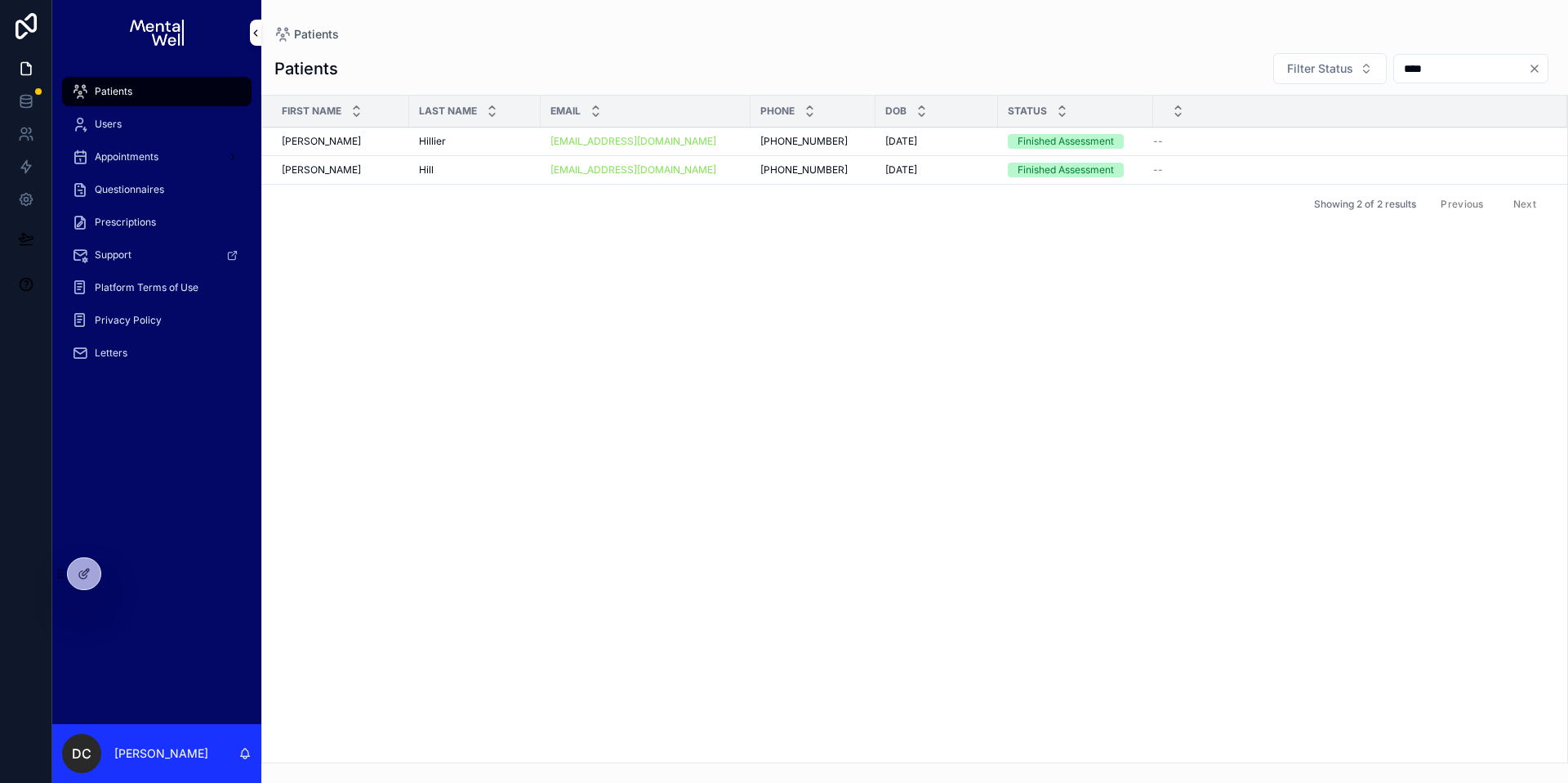
type input "****"
click at [483, 143] on div "Hillier Hillier" at bounding box center [474, 141] width 112 height 13
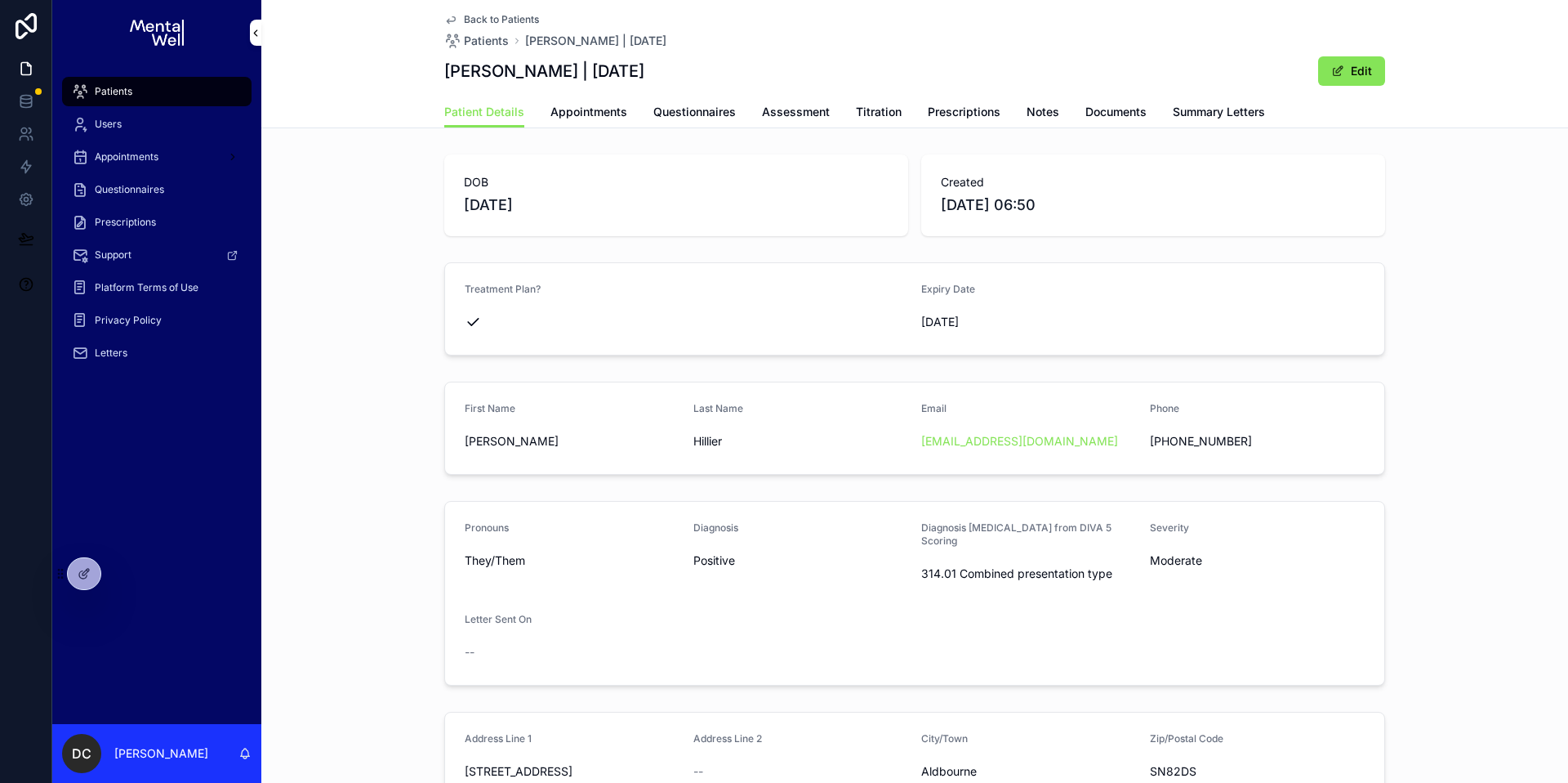
click at [1173, 105] on span "Summary Letters" at bounding box center [1218, 112] width 92 height 17
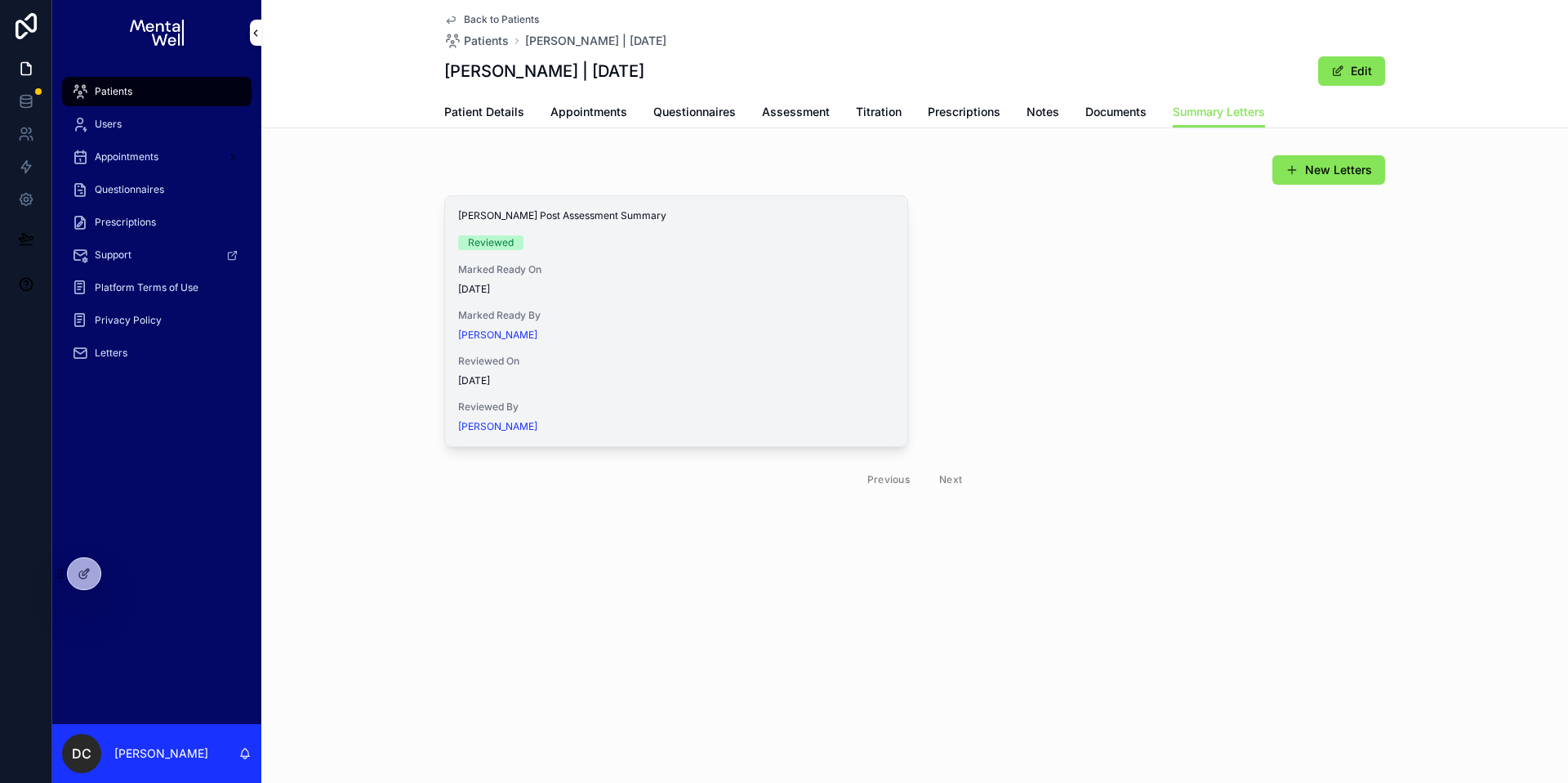
click at [0, 0] on span "View in Google Docs" at bounding box center [0, 0] width 0 height 0
click at [495, 112] on span "Patient Details" at bounding box center [484, 112] width 80 height 17
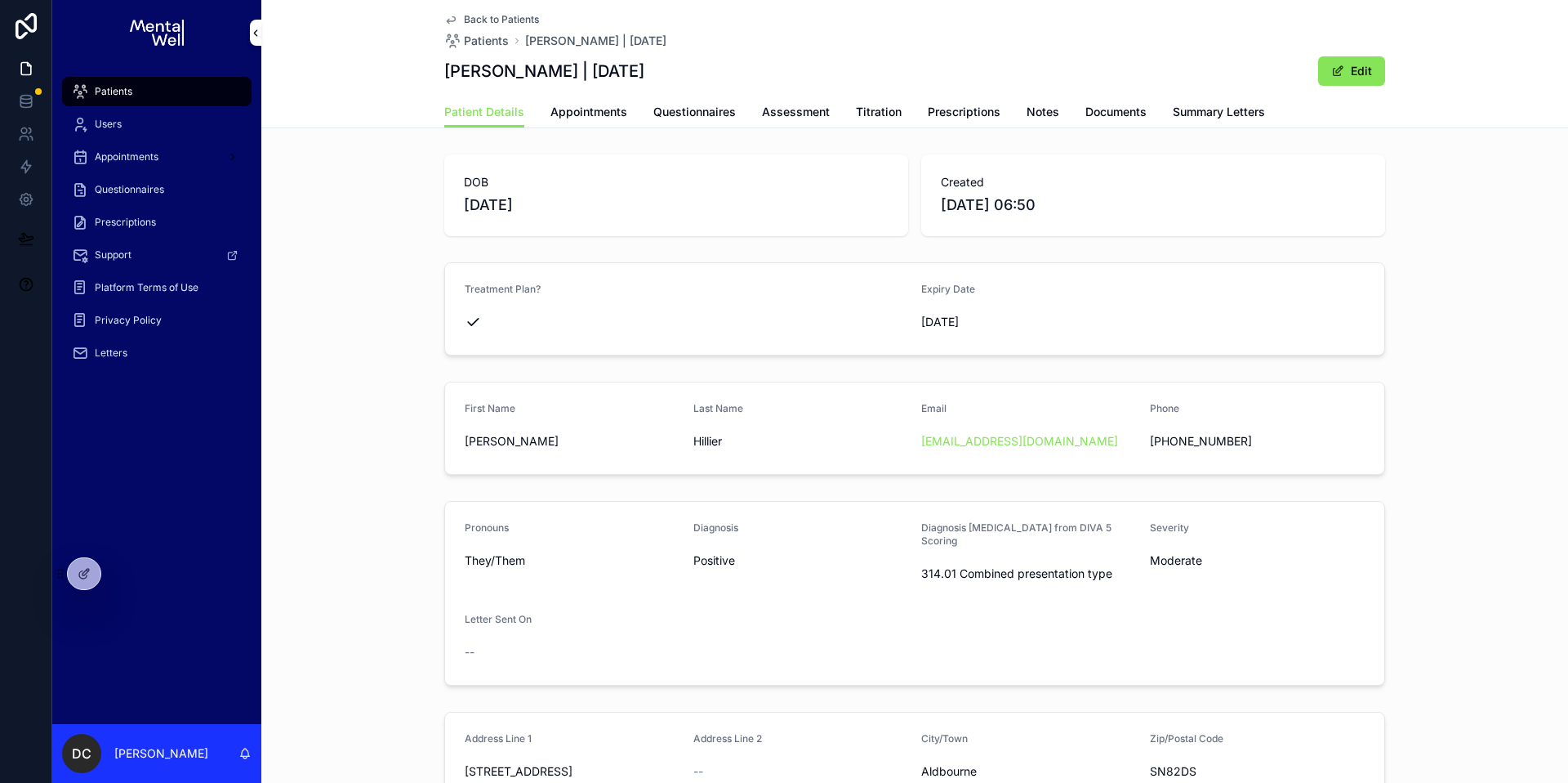
click at [562, 112] on span "Appointments" at bounding box center [589, 112] width 76 height 17
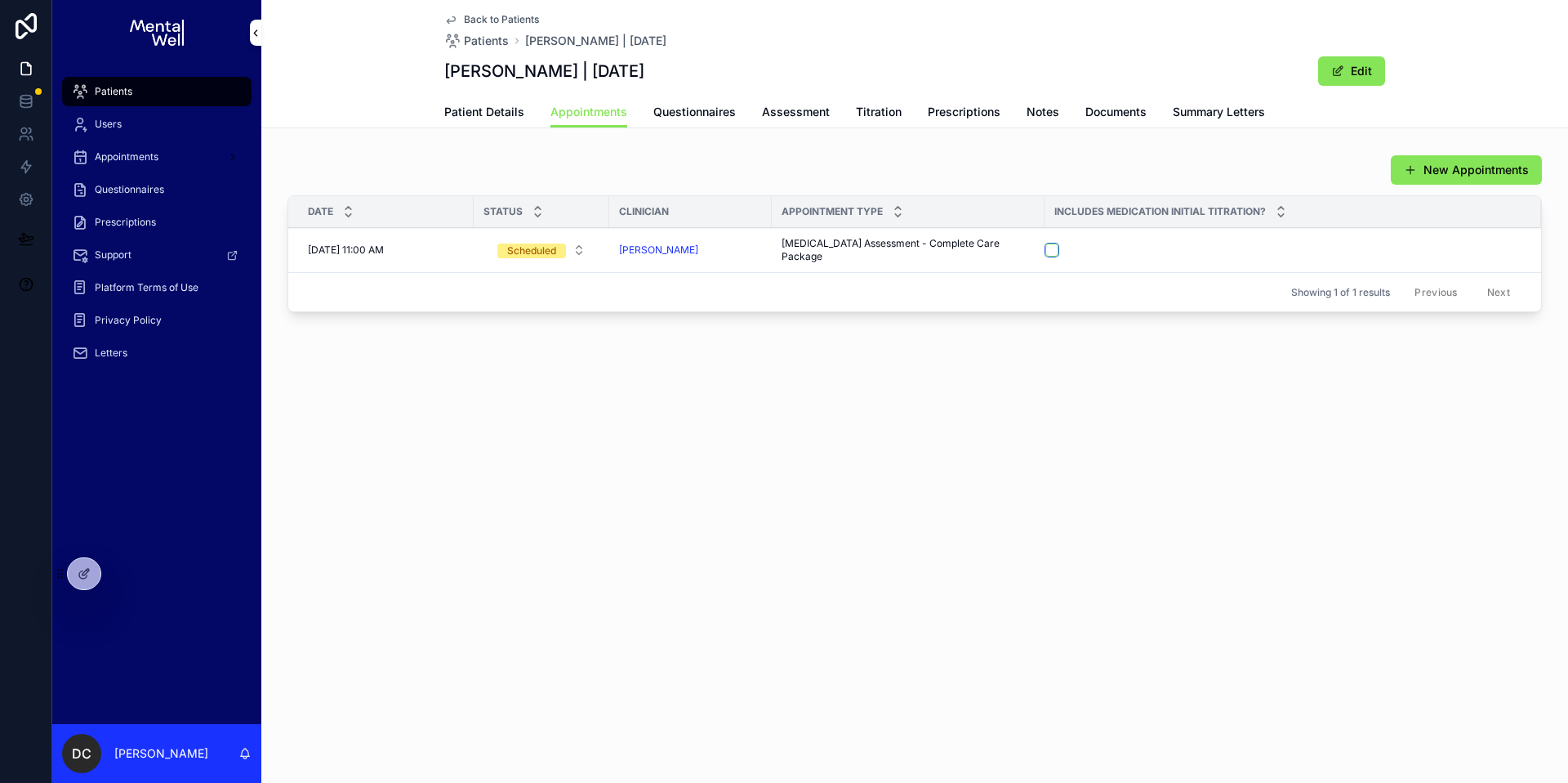
click at [1045, 252] on button "scrollable content" at bounding box center [1051, 250] width 13 height 13
click at [950, 106] on span "Prescriptions" at bounding box center [964, 112] width 73 height 17
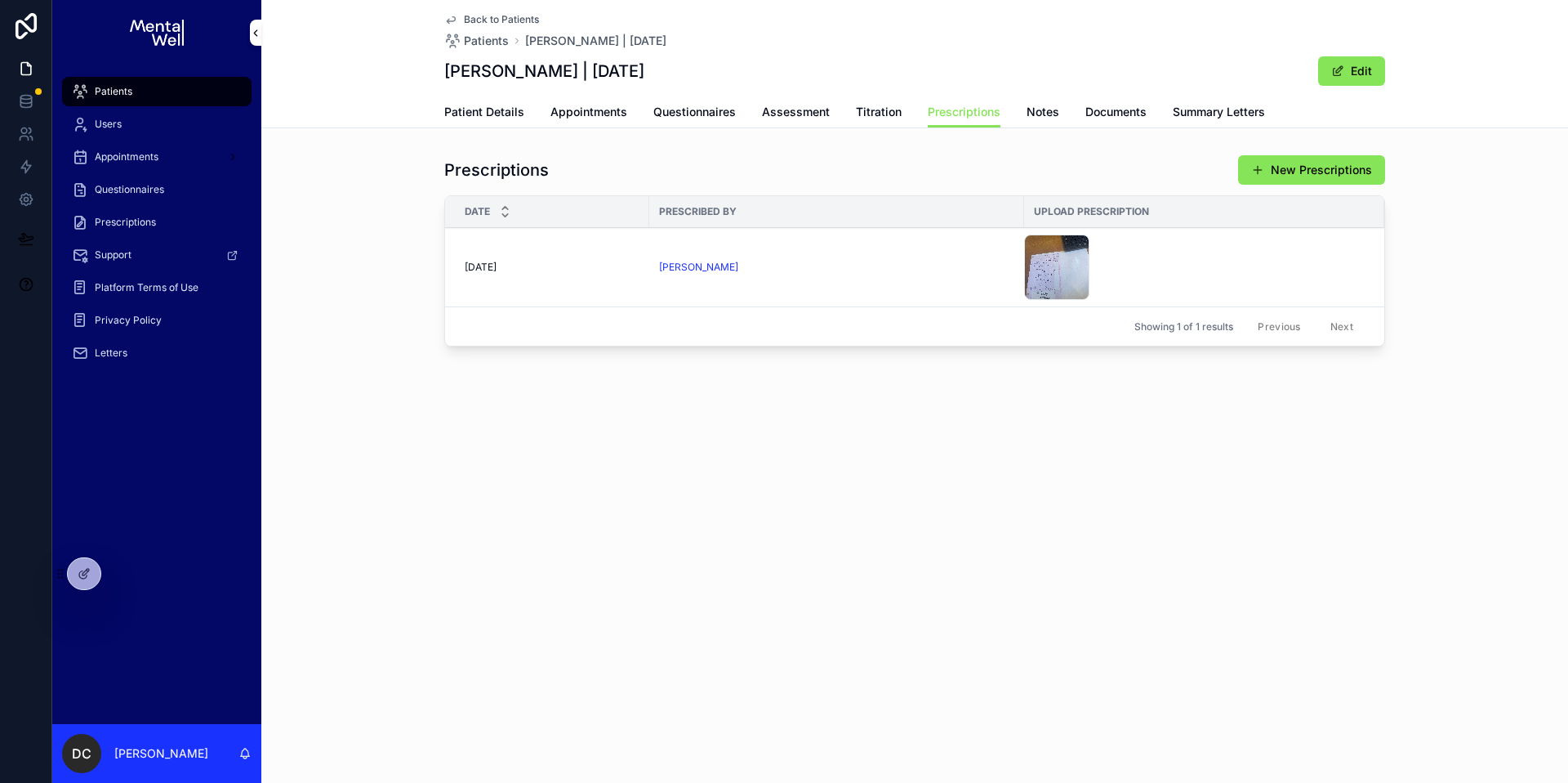
click at [493, 119] on span "Patient Details" at bounding box center [484, 112] width 80 height 17
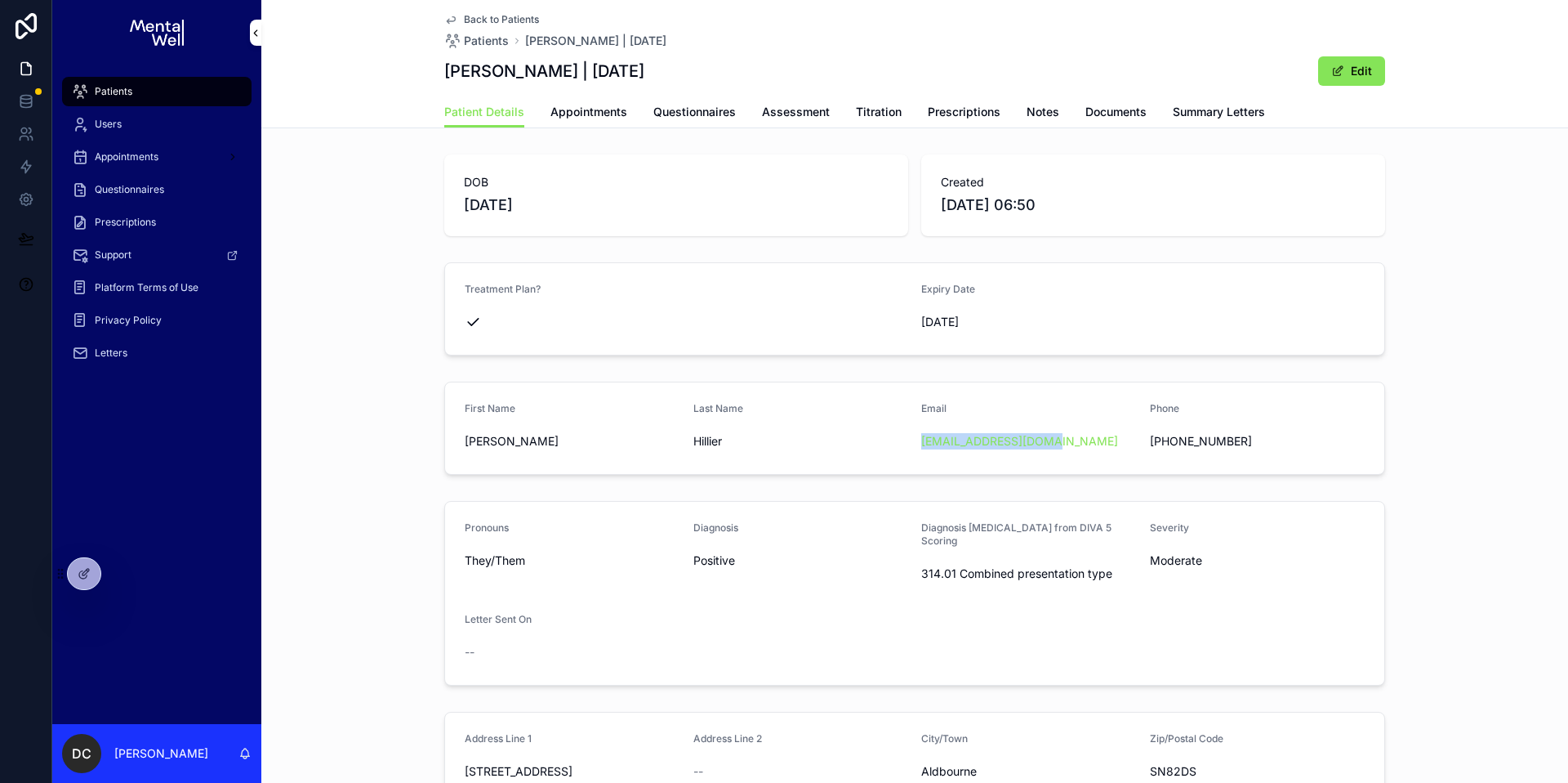
click at [573, 110] on span "Appointments" at bounding box center [589, 112] width 76 height 17
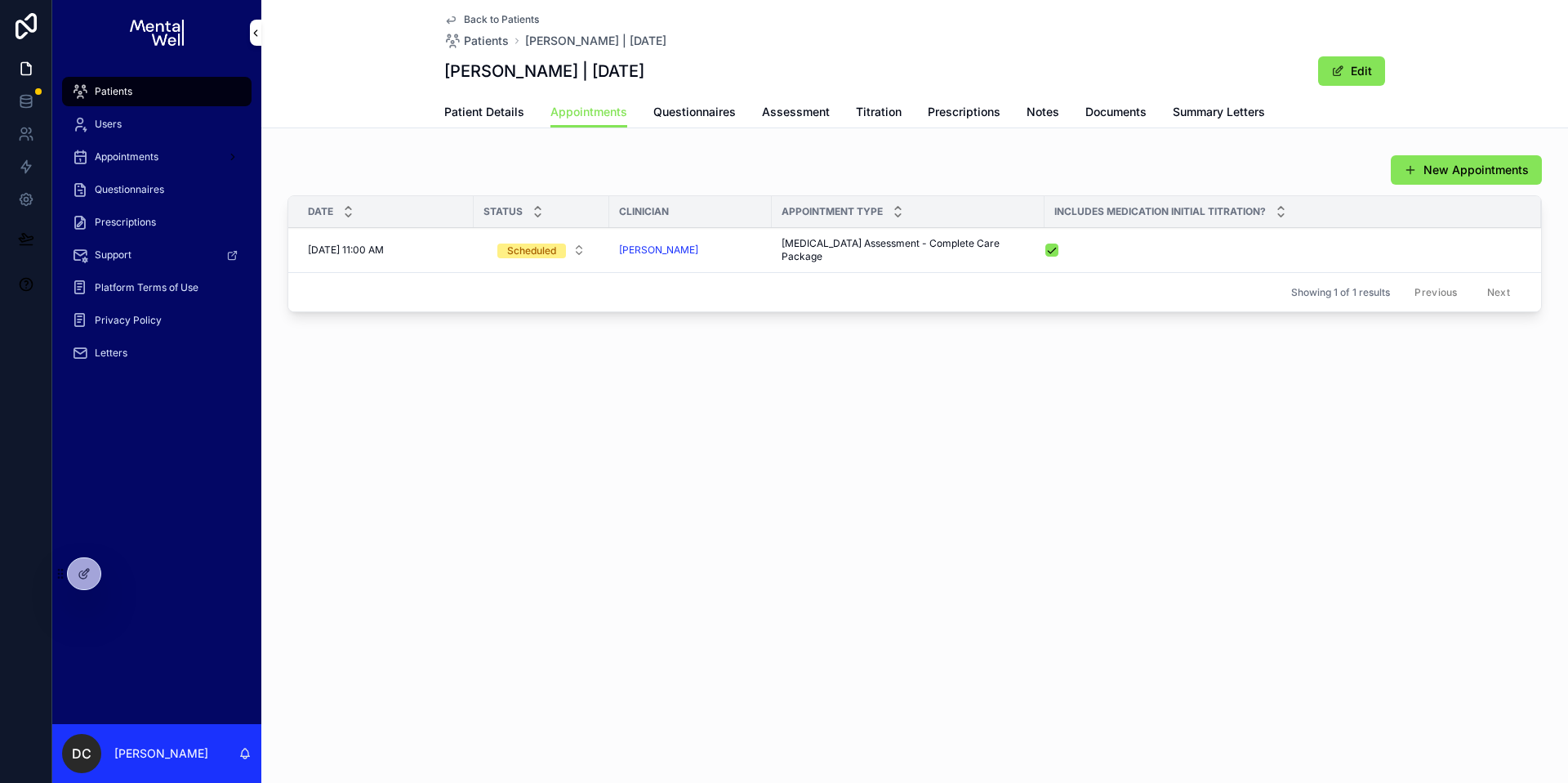
click at [187, 94] on div "Patients" at bounding box center [156, 91] width 170 height 26
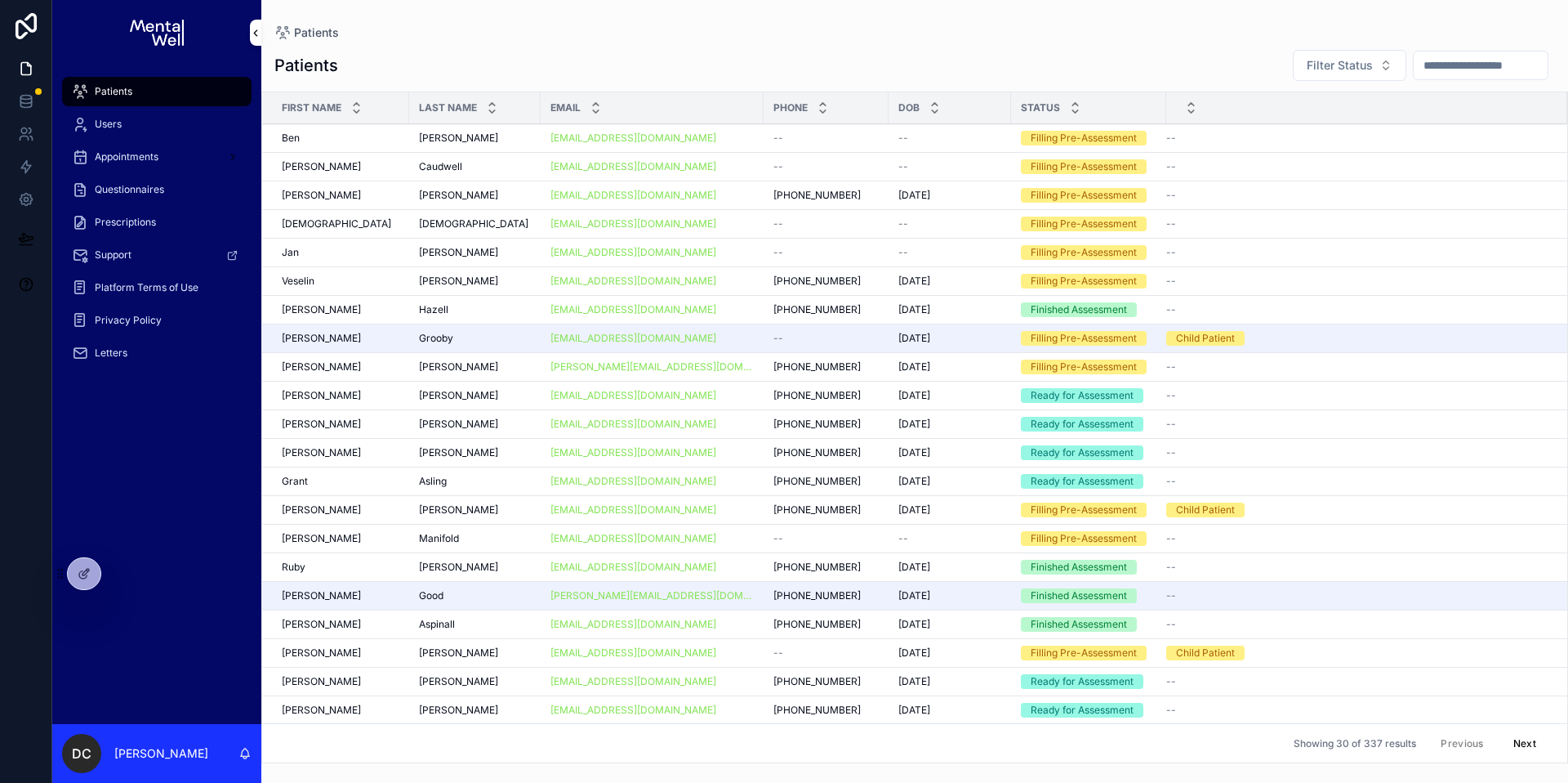
click at [1457, 63] on input "scrollable content" at bounding box center [1480, 65] width 134 height 23
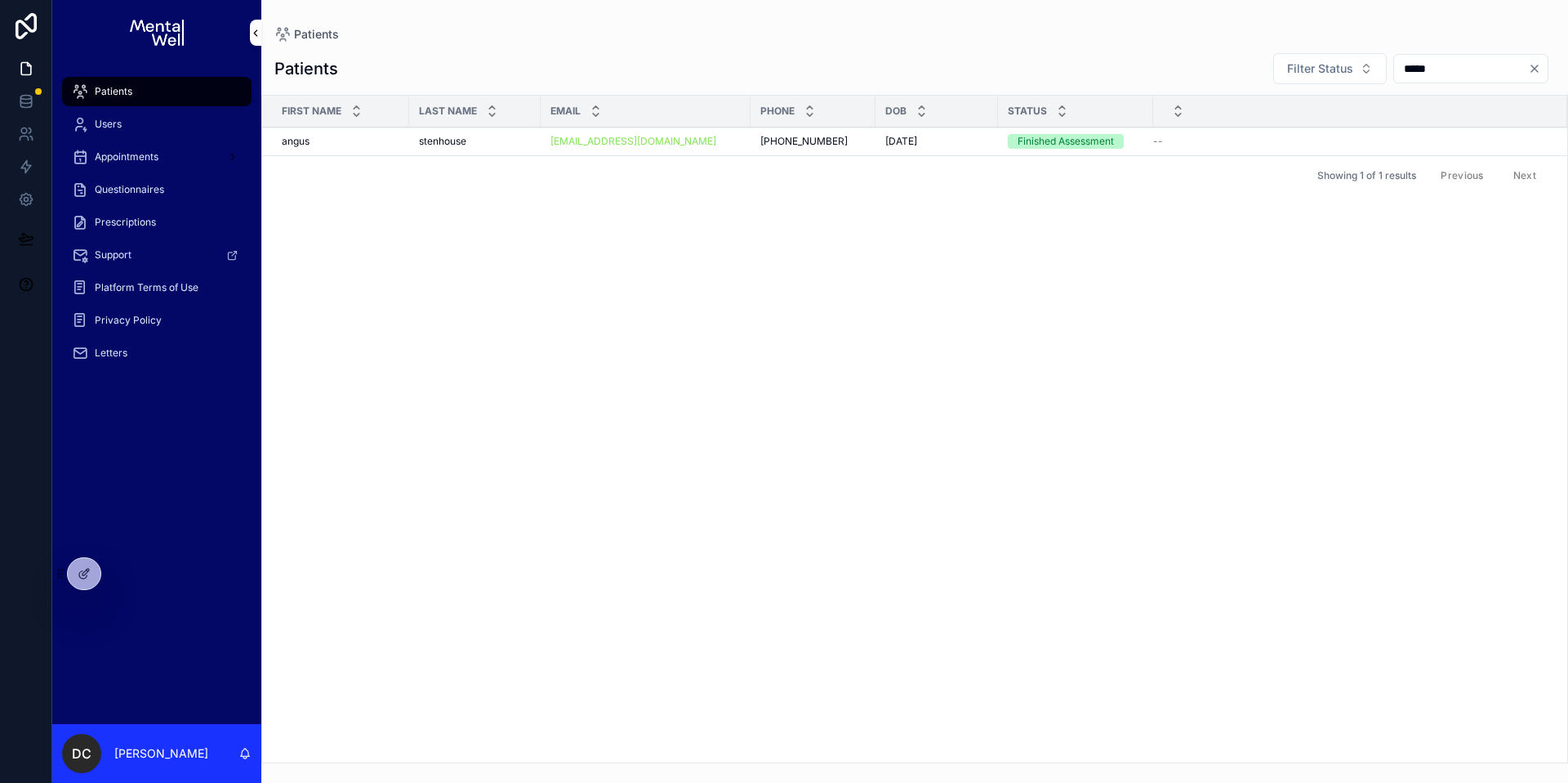
type input "*****"
click at [485, 140] on div "stenhouse stenhouse" at bounding box center [474, 141] width 112 height 13
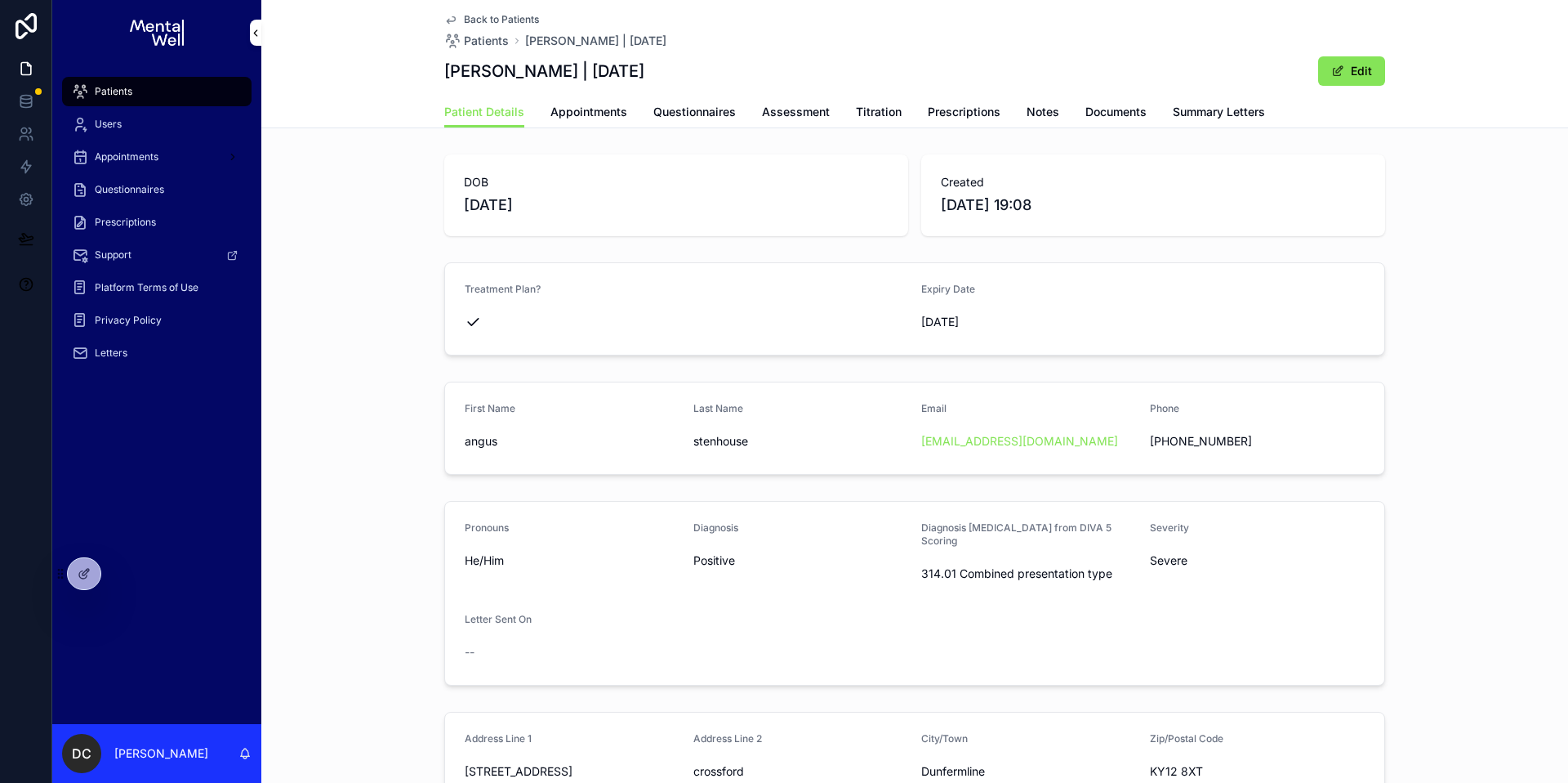
click at [1268, 113] on div "Patient Details Appointments Questionnaires Assessment Titration Prescriptions …" at bounding box center [914, 112] width 941 height 31
click at [1238, 116] on span "Summary Letters" at bounding box center [1218, 112] width 92 height 17
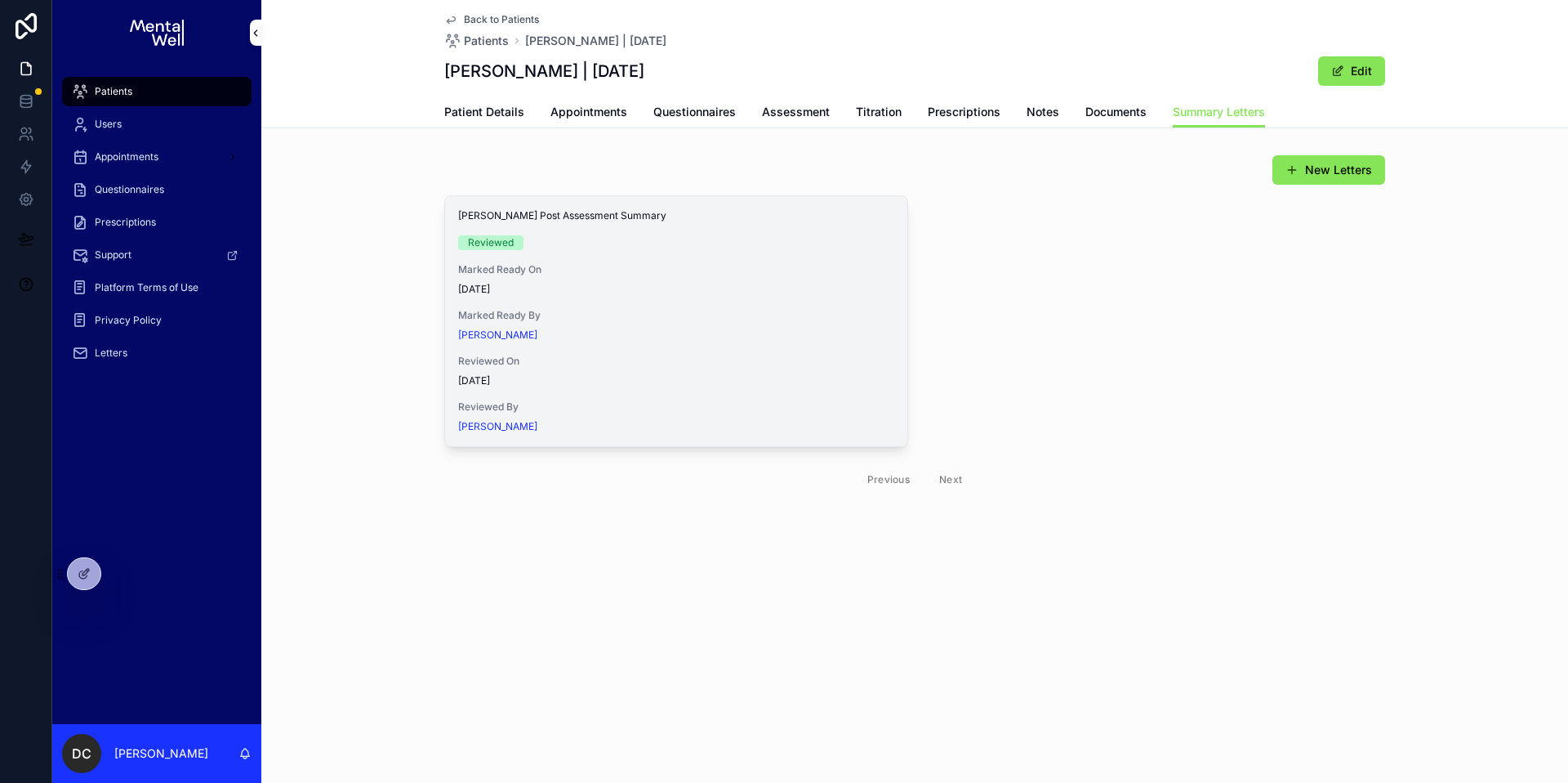
click at [0, 0] on button "View in Google Docs" at bounding box center [0, 0] width 0 height 0
click at [509, 113] on span "Patient Details" at bounding box center [484, 112] width 80 height 17
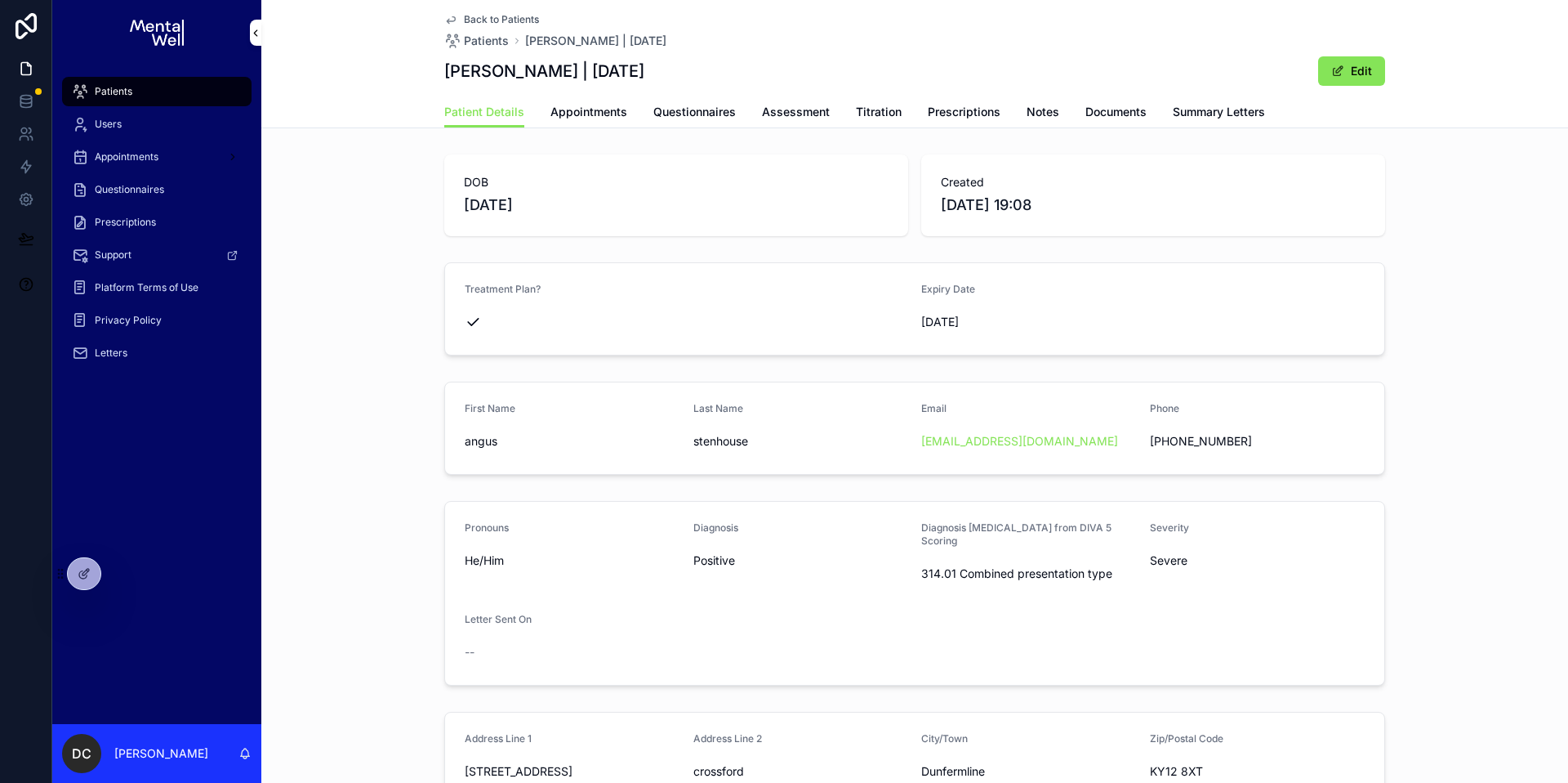
click at [365, 437] on div "First Name angus Last Name stenhouse Email angusmacstenhouse@gmail.com Phone +4…" at bounding box center [915, 428] width 1307 height 106
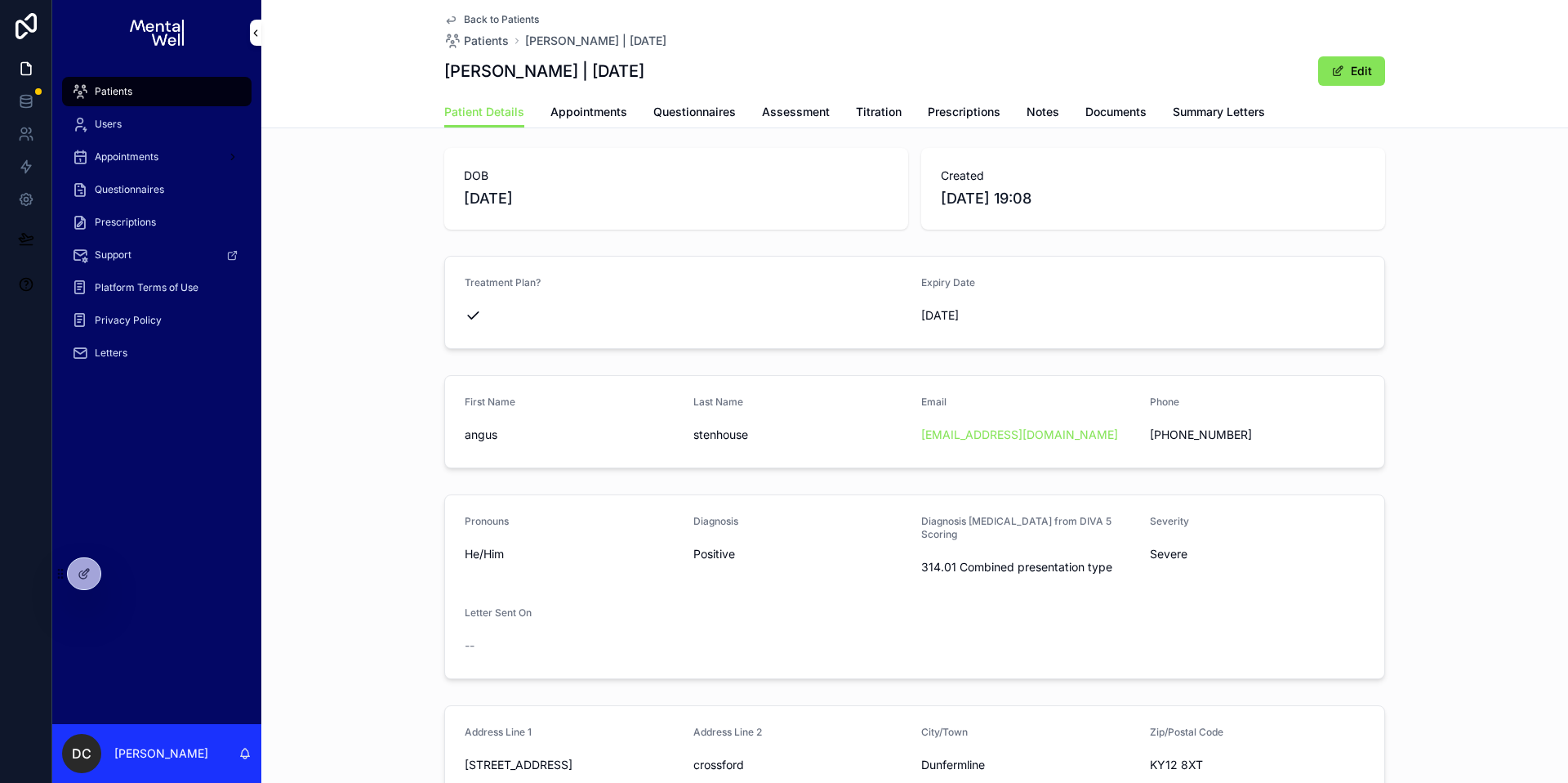
click at [968, 118] on span "Prescriptions" at bounding box center [964, 112] width 73 height 17
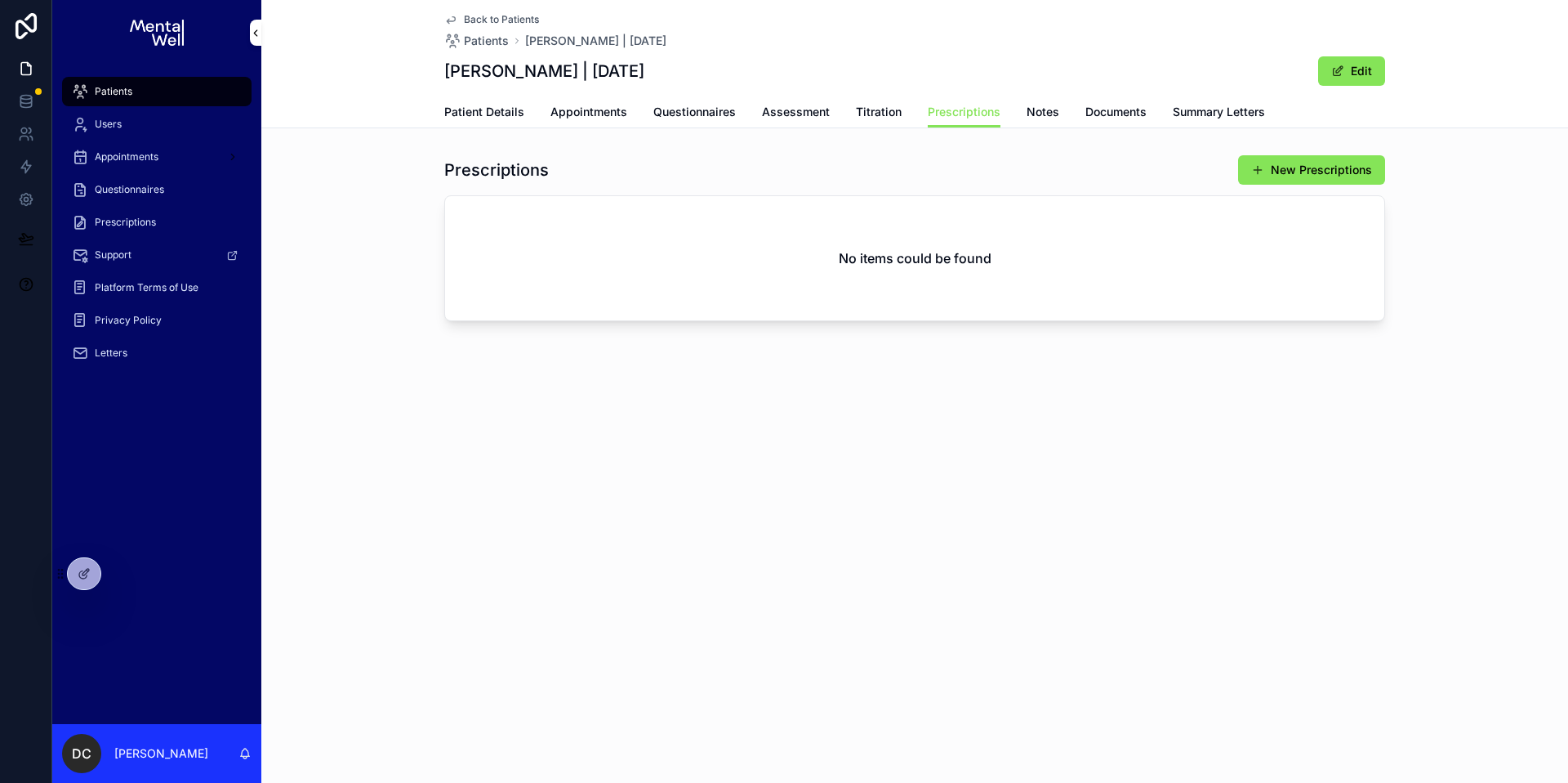
click at [572, 107] on span "Appointments" at bounding box center [589, 112] width 76 height 17
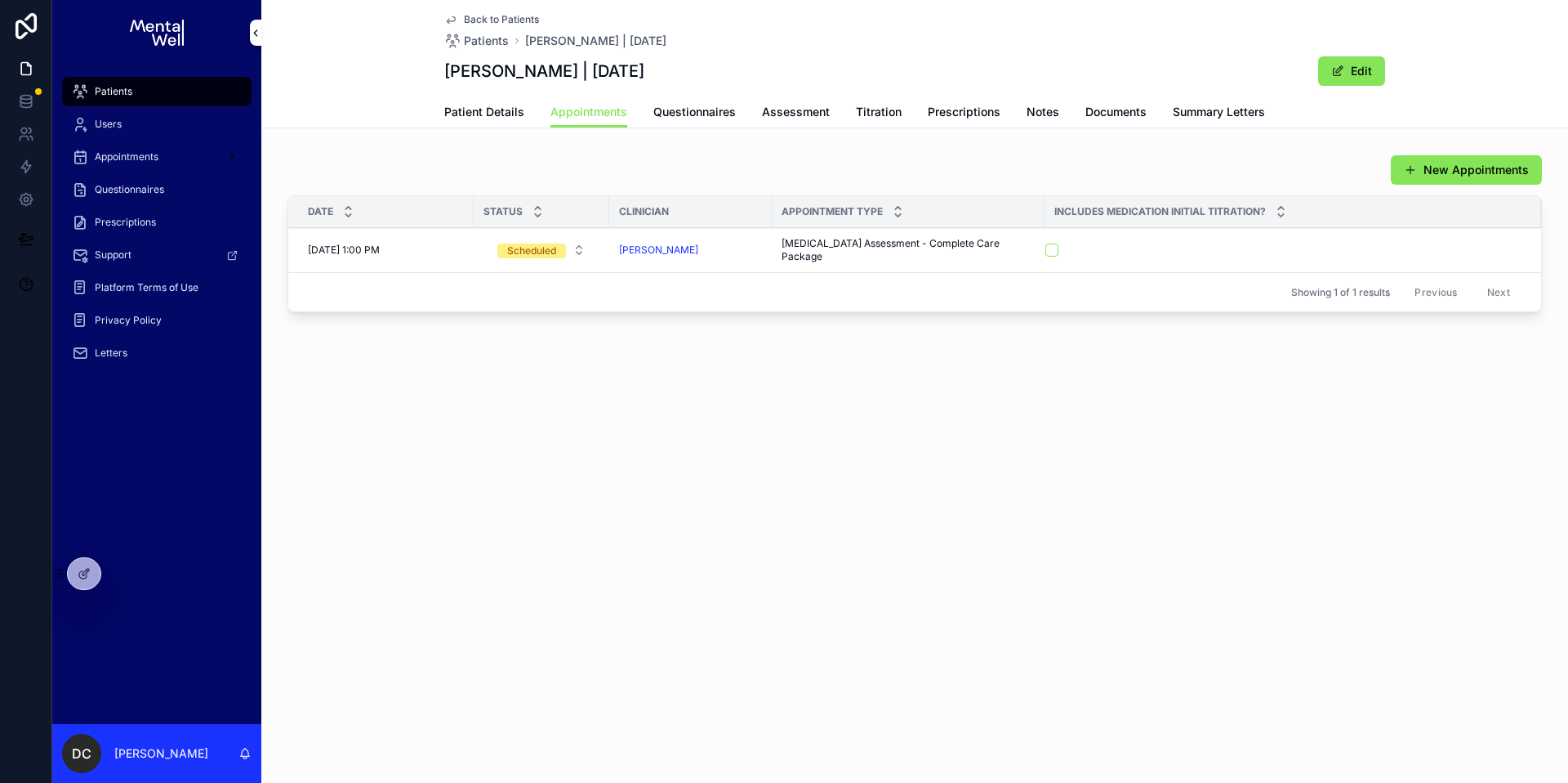
click at [214, 87] on div "Patients" at bounding box center [156, 91] width 170 height 26
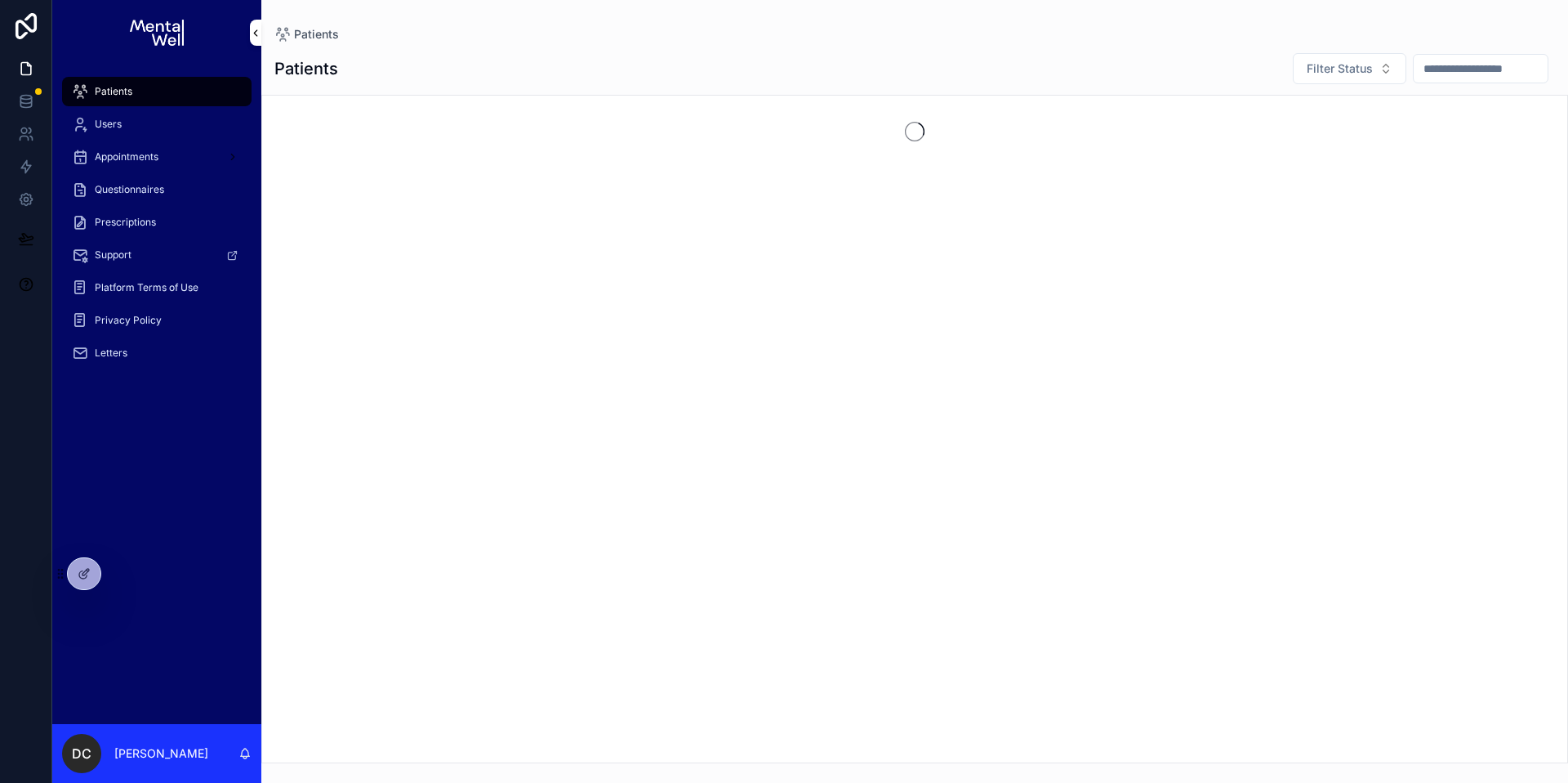
click at [1447, 73] on input "scrollable content" at bounding box center [1480, 69] width 134 height 23
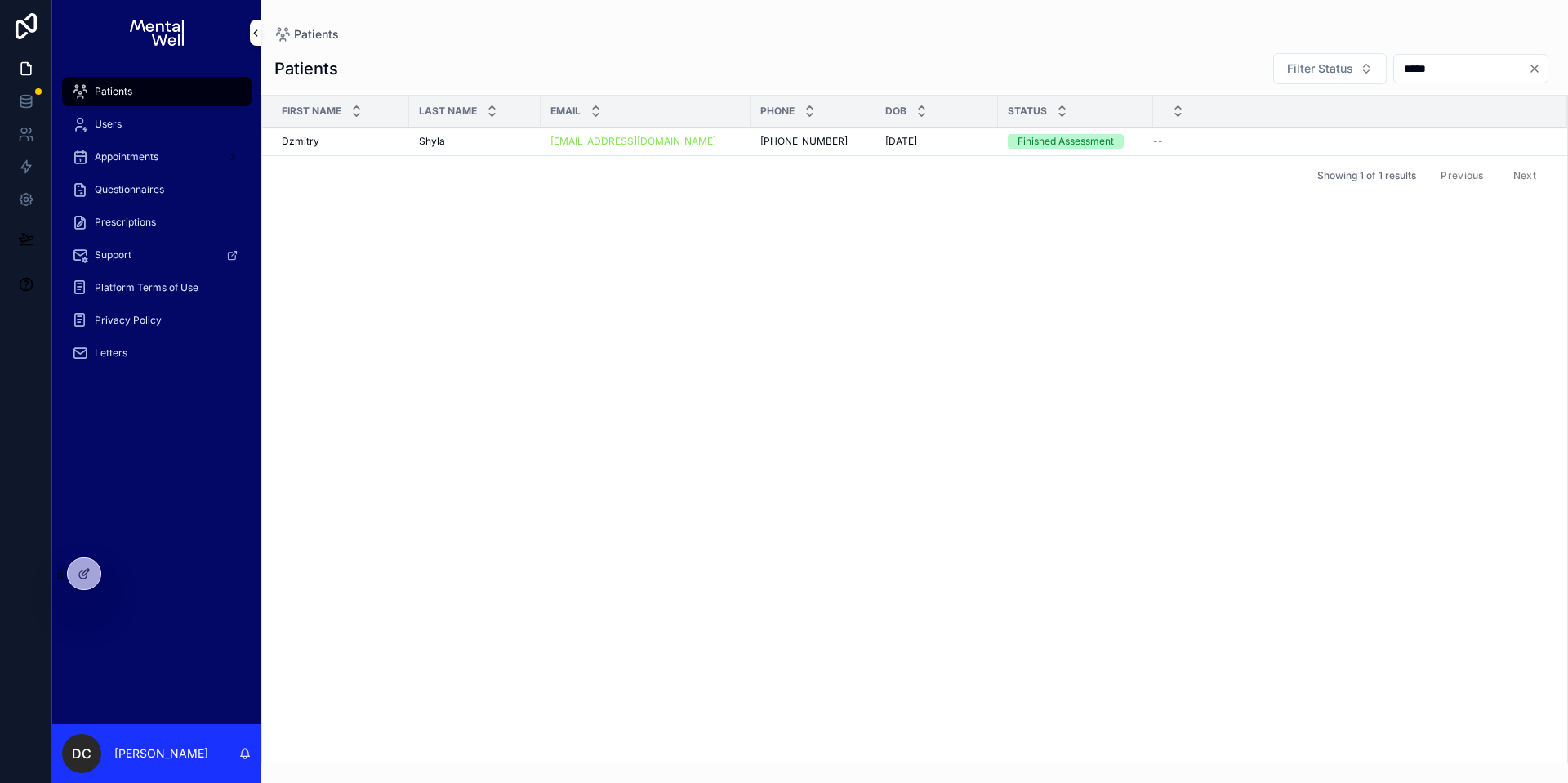
type input "*****"
click at [517, 146] on div "[PERSON_NAME]" at bounding box center [474, 141] width 112 height 13
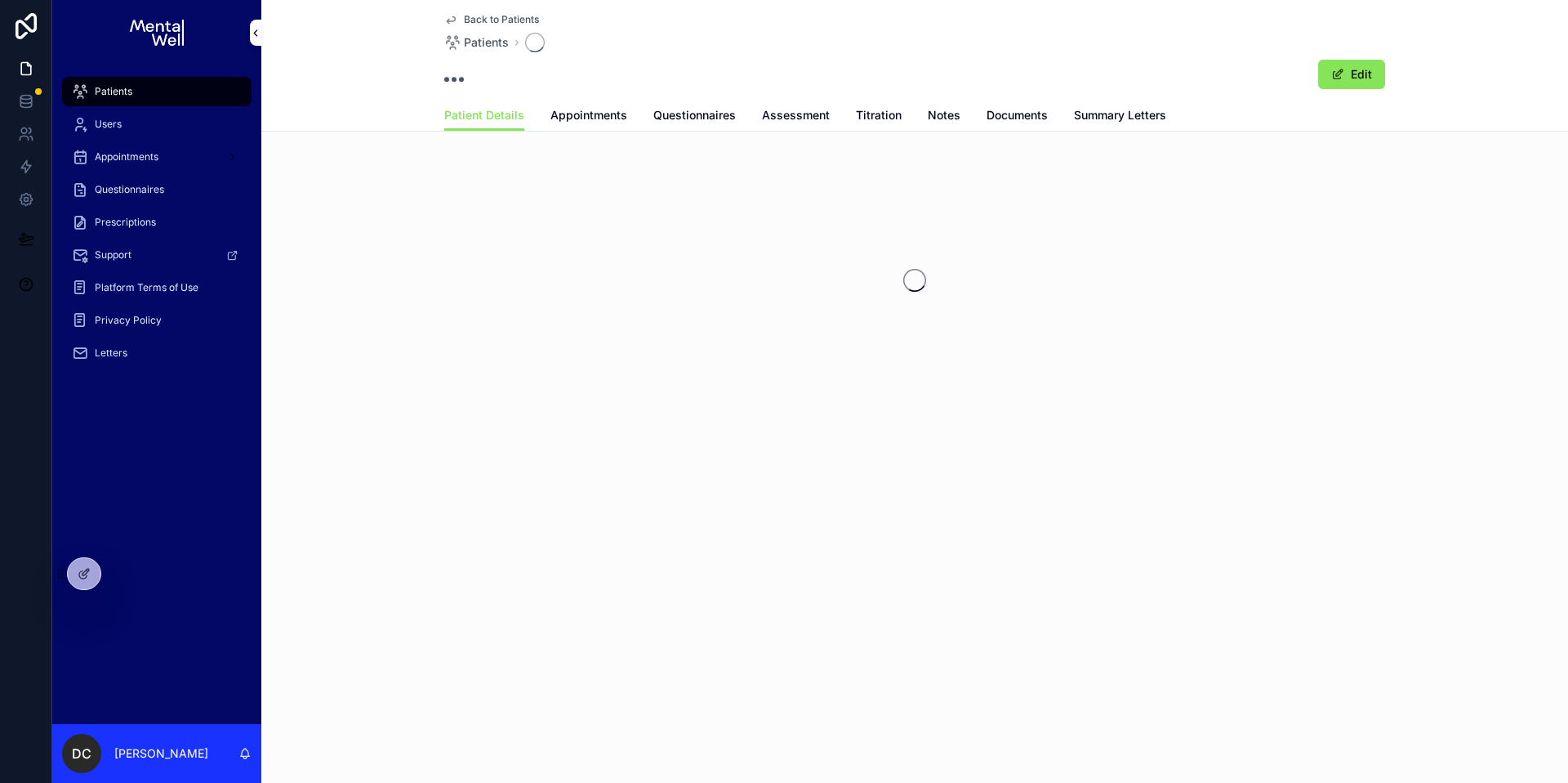
click at [1064, 112] on div "Patient Details Appointments Questionnaires Assessment Titration Notes Document…" at bounding box center [914, 114] width 941 height 31
click at [1084, 112] on span "Summary Letters" at bounding box center [1120, 115] width 92 height 17
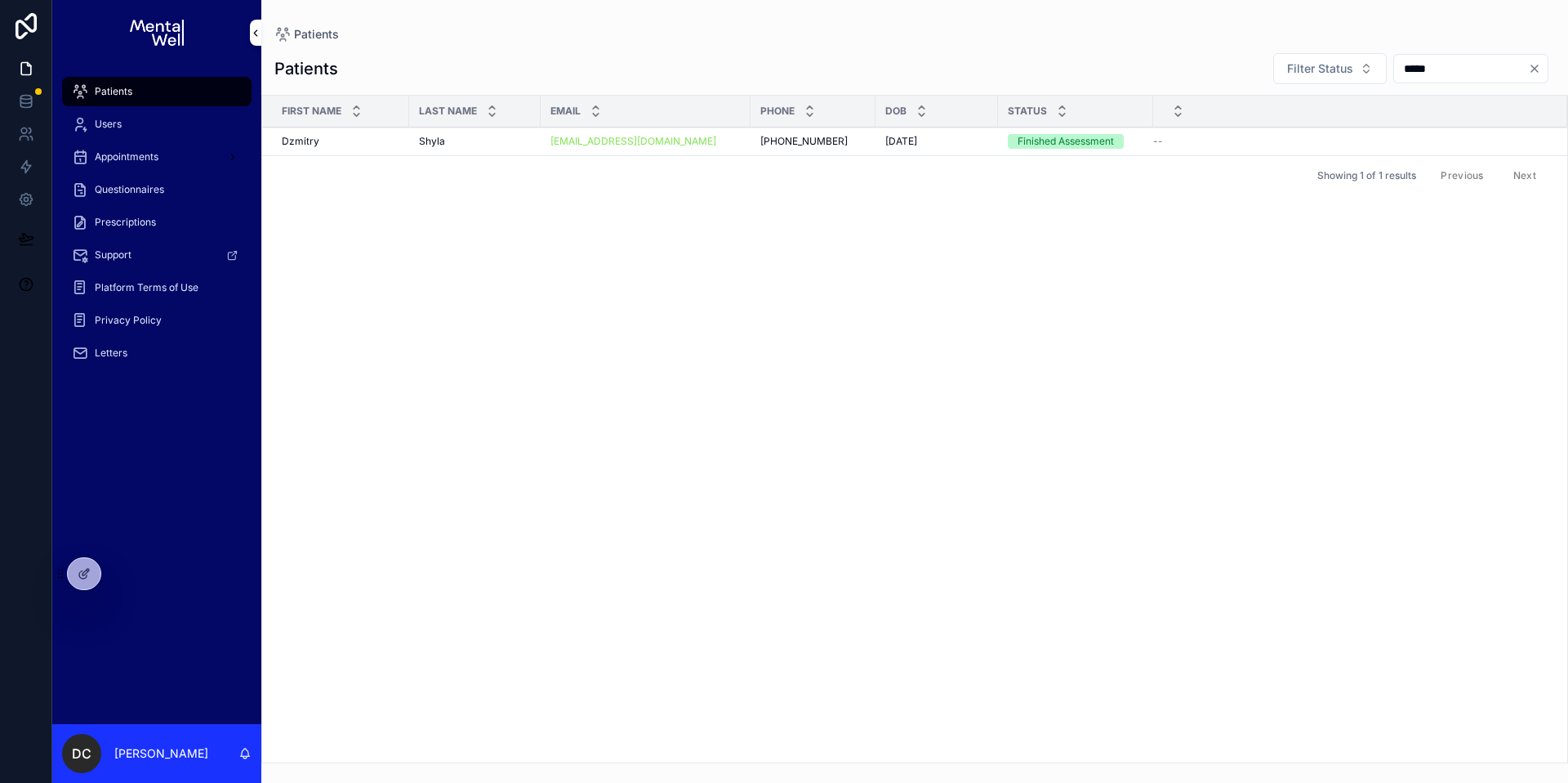
click at [1403, 68] on input "*****" at bounding box center [1461, 69] width 134 height 23
type input "****"
click at [1239, 139] on div "Child Patient" at bounding box center [1350, 141] width 394 height 15
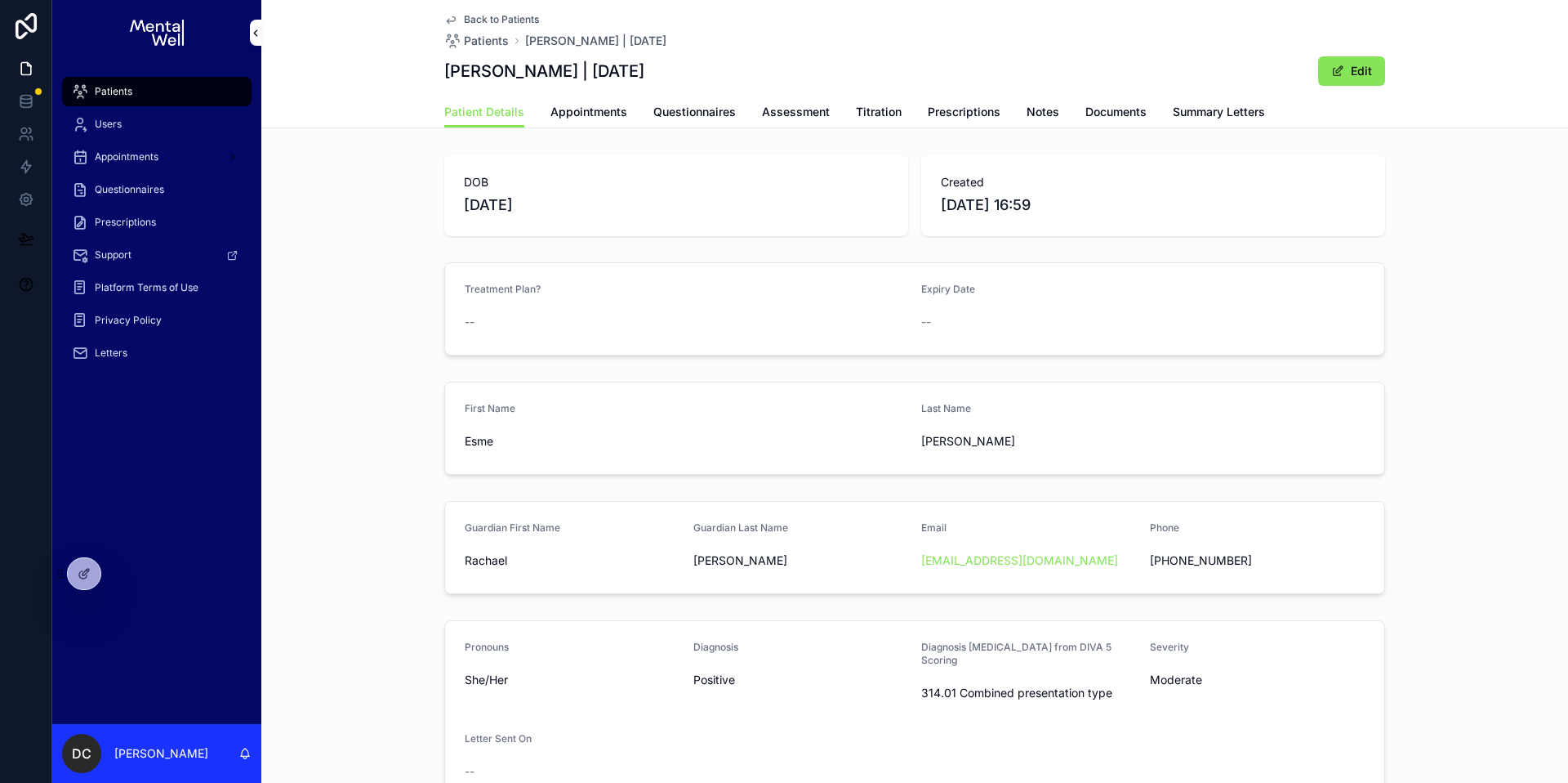
click at [1173, 112] on span "Summary Letters" at bounding box center [1218, 112] width 92 height 17
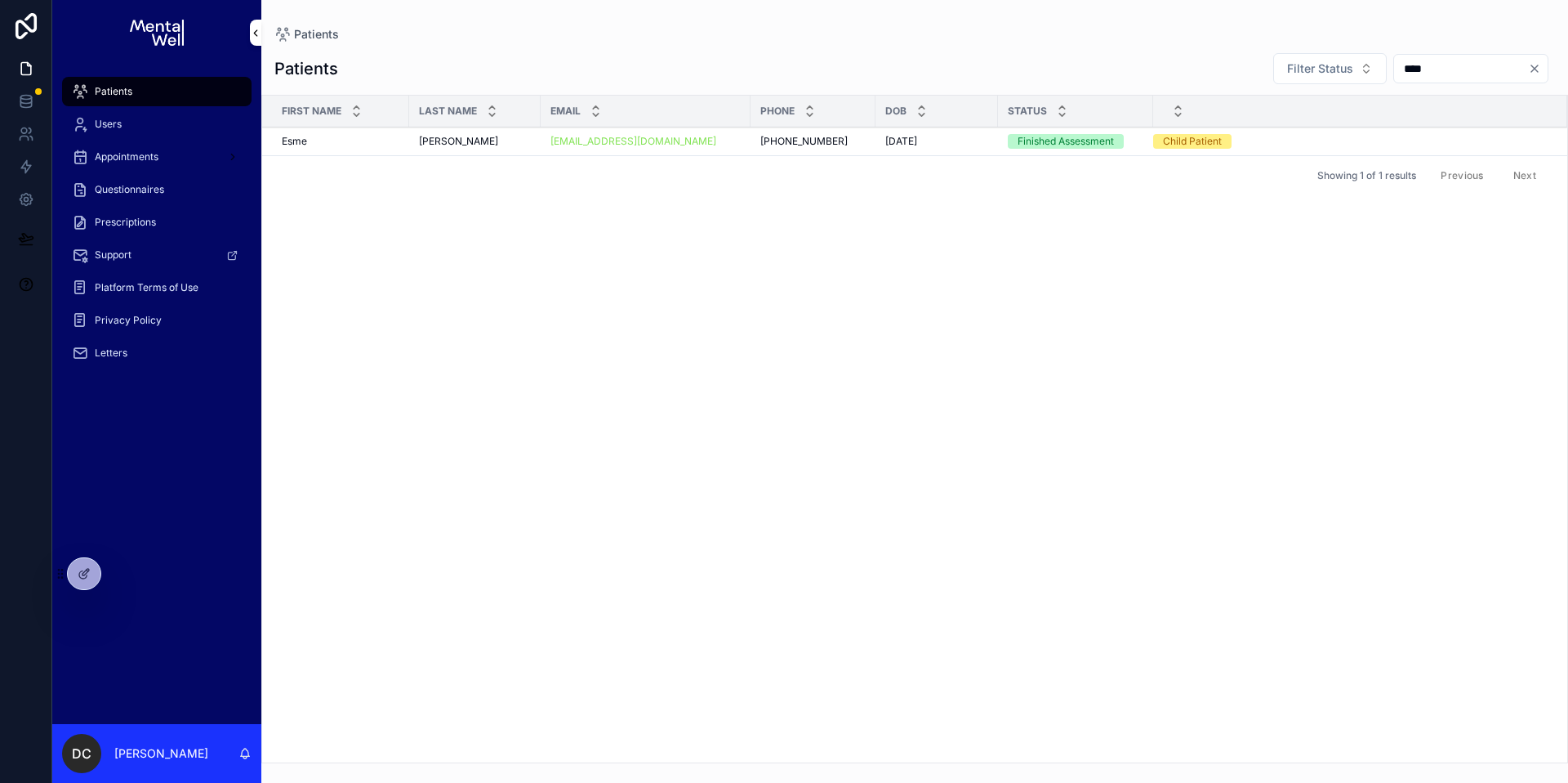
click at [1394, 64] on input "****" at bounding box center [1461, 69] width 134 height 23
type input "*********"
click at [1185, 144] on div "--" at bounding box center [1357, 141] width 381 height 13
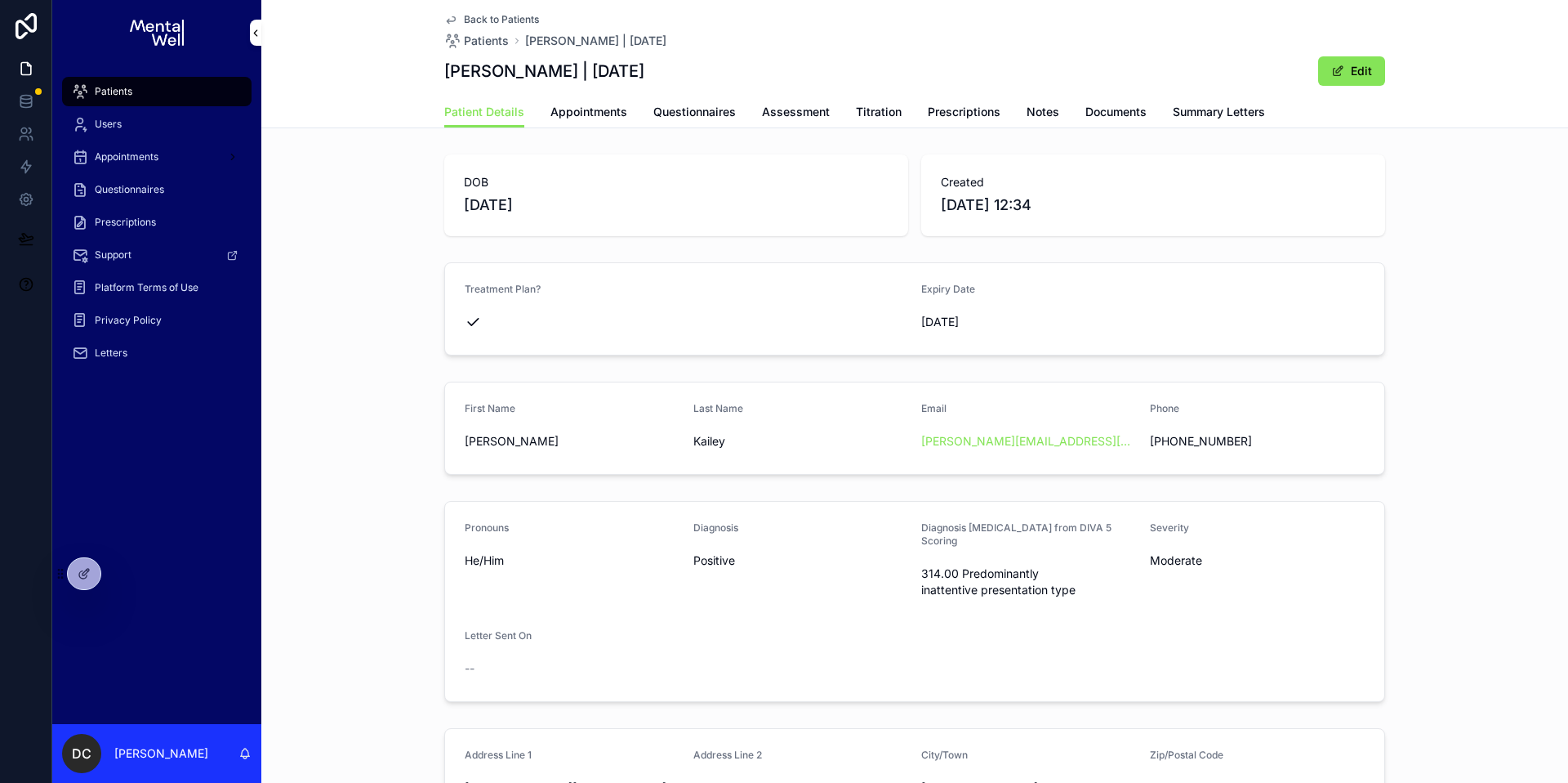
click at [1225, 120] on span "Summary Letters" at bounding box center [1218, 112] width 92 height 17
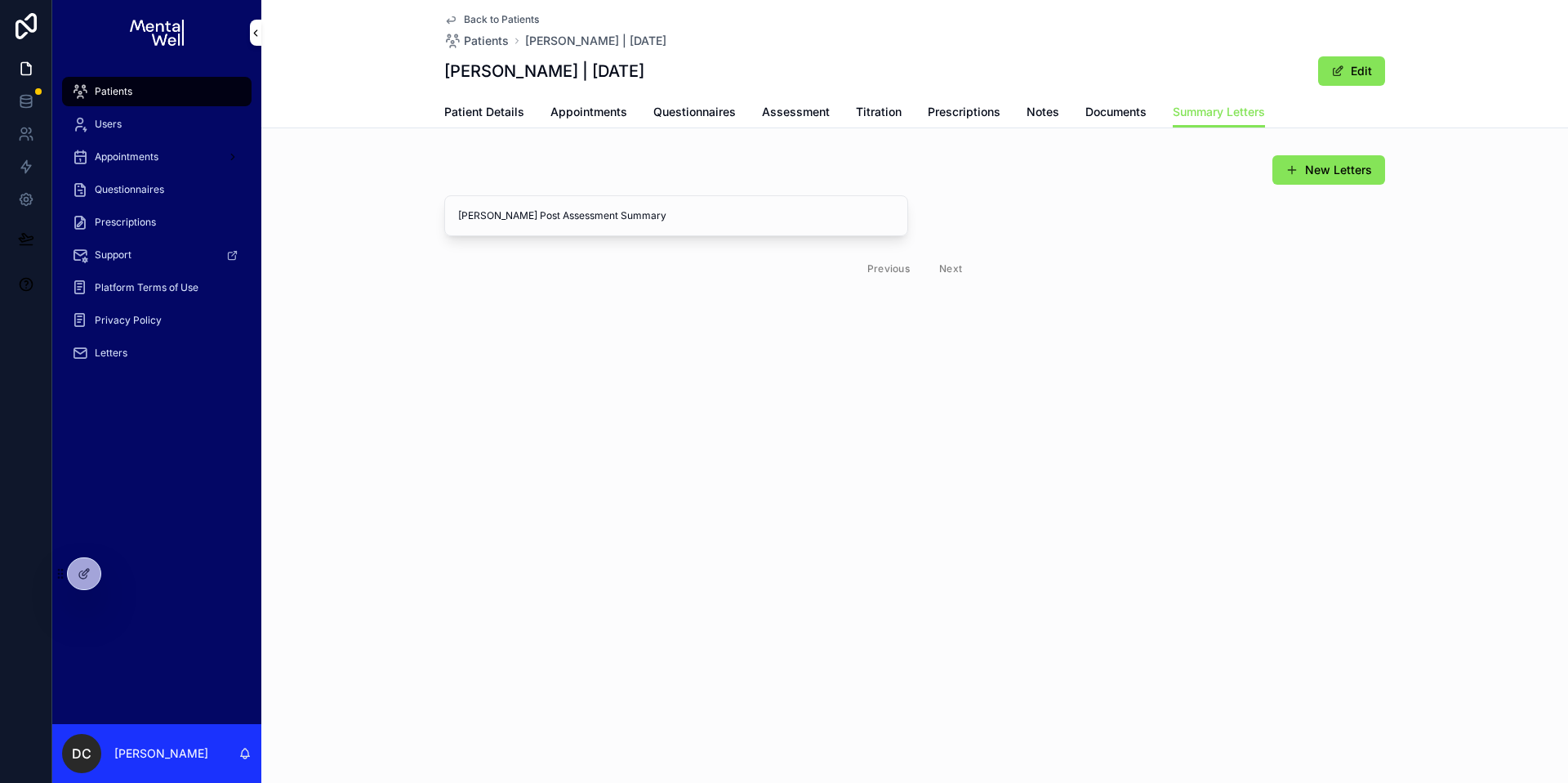
click at [491, 112] on span "Patient Details" at bounding box center [484, 112] width 80 height 17
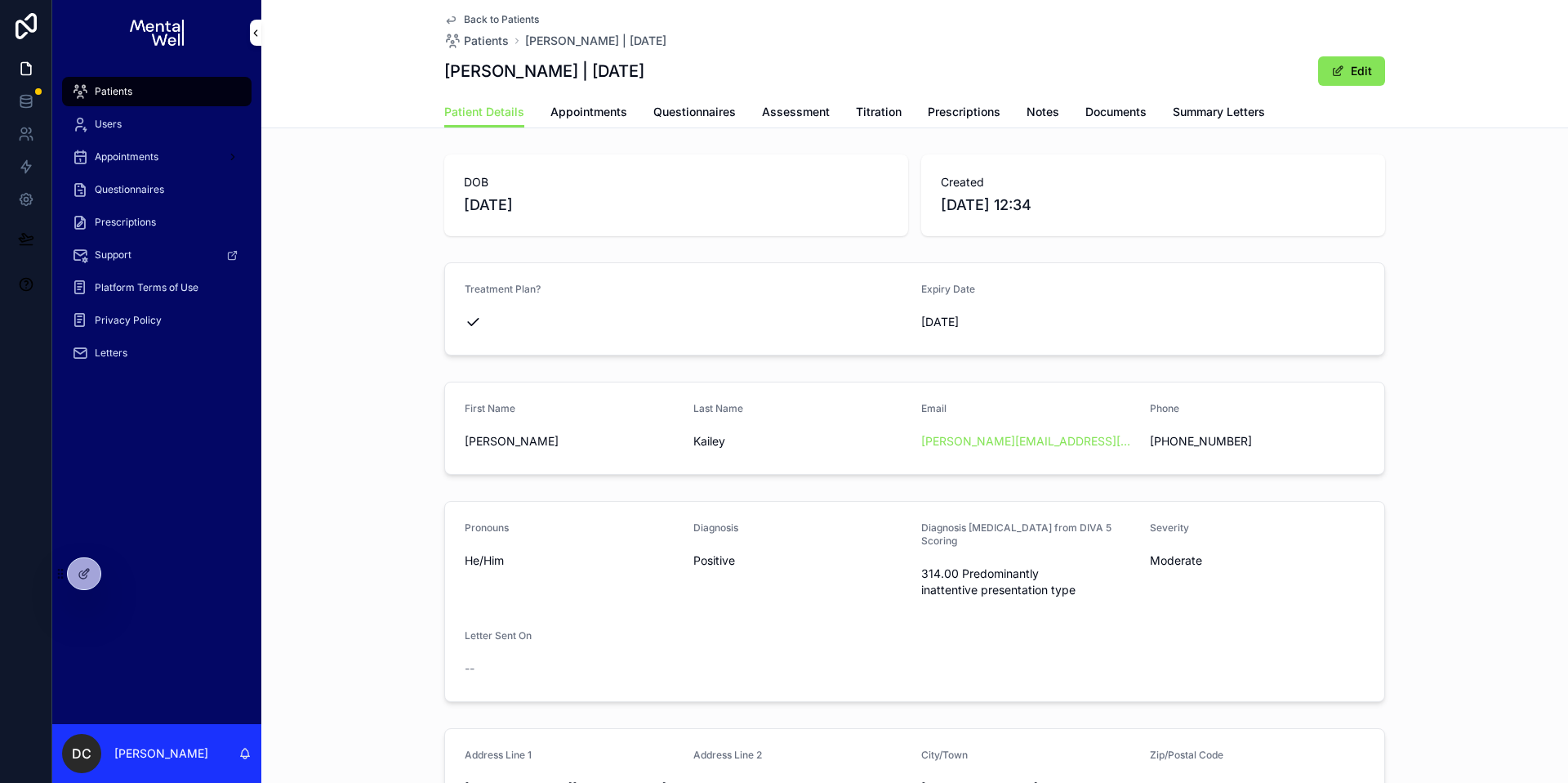
click at [126, 88] on span "Patients" at bounding box center [113, 91] width 38 height 13
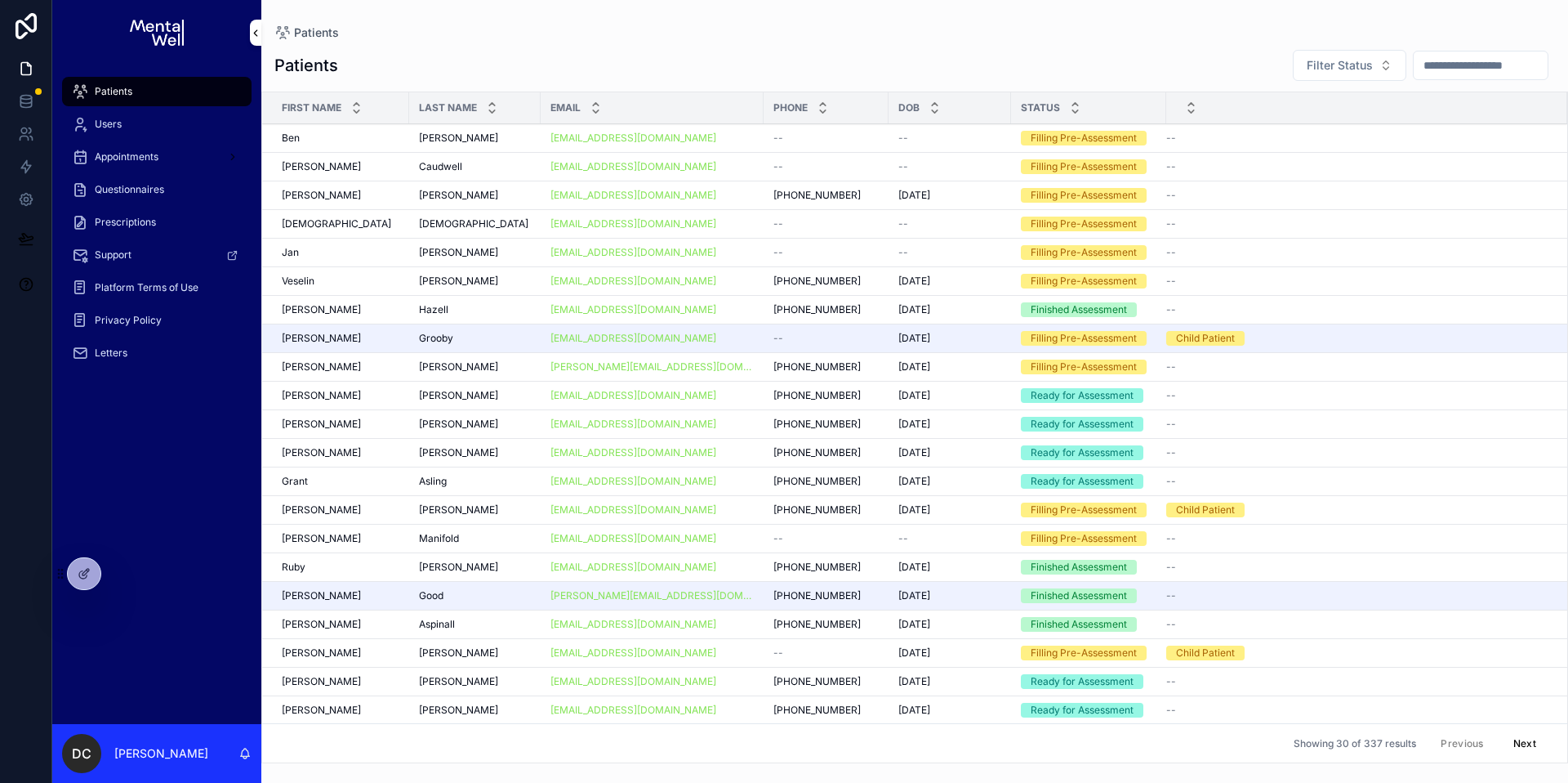
click at [1499, 64] on input "scrollable content" at bounding box center [1480, 65] width 134 height 23
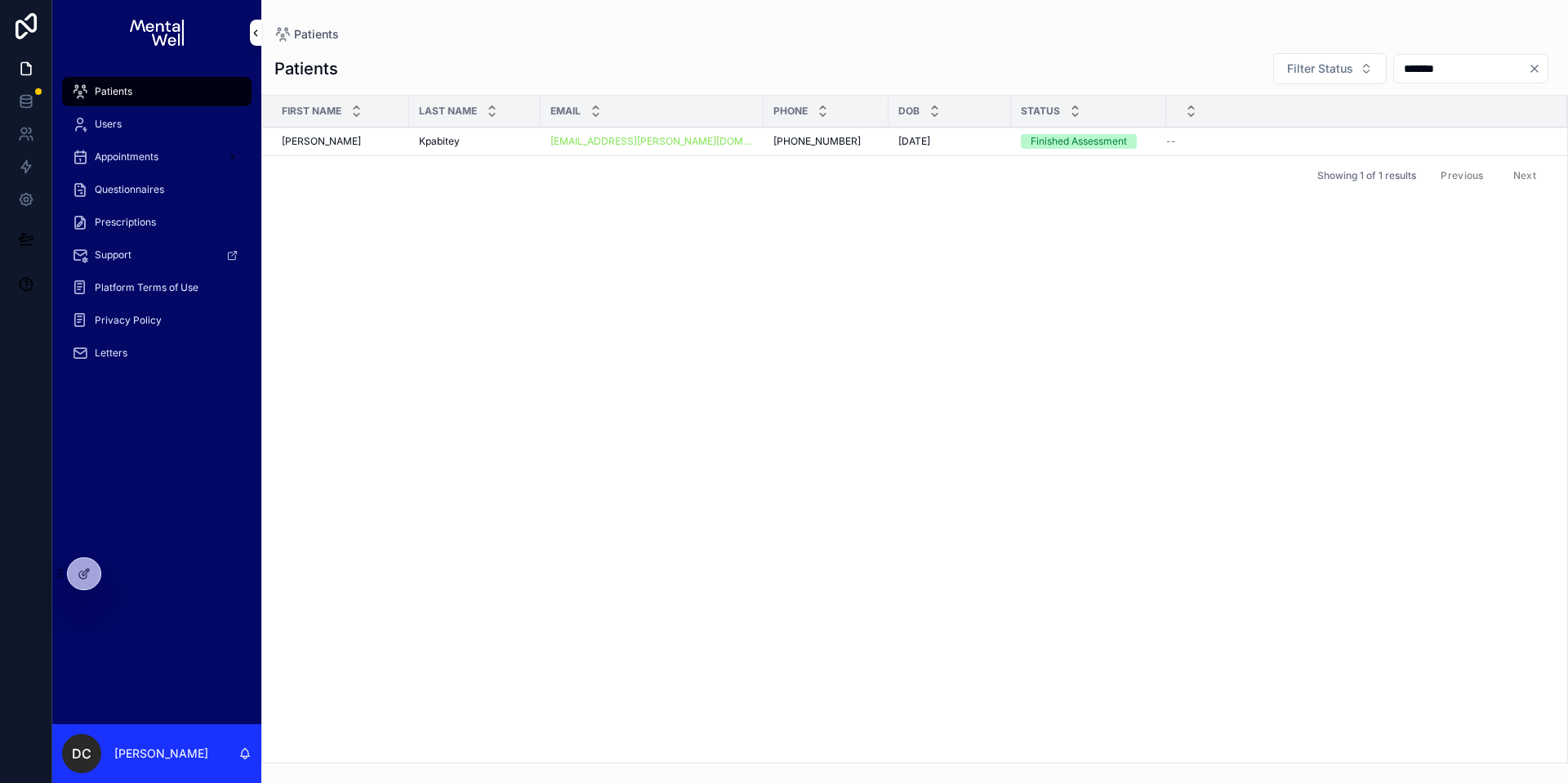
type input "*******"
click at [509, 149] on td "Kpabitey Kpabitey" at bounding box center [475, 141] width 132 height 29
click at [1196, 141] on div "--" at bounding box center [1357, 141] width 381 height 13
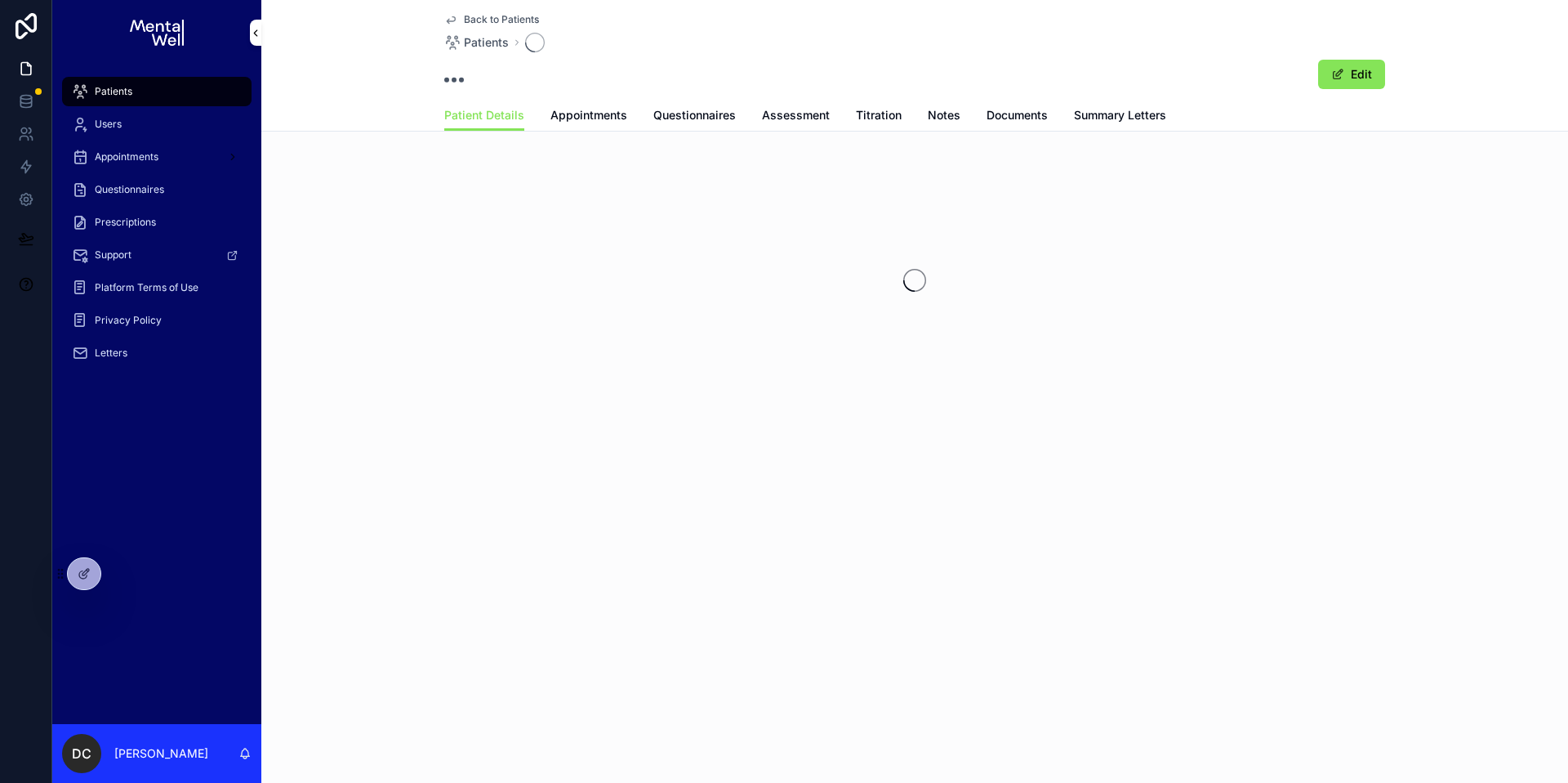
click at [1132, 120] on span "Summary Letters" at bounding box center [1120, 115] width 92 height 17
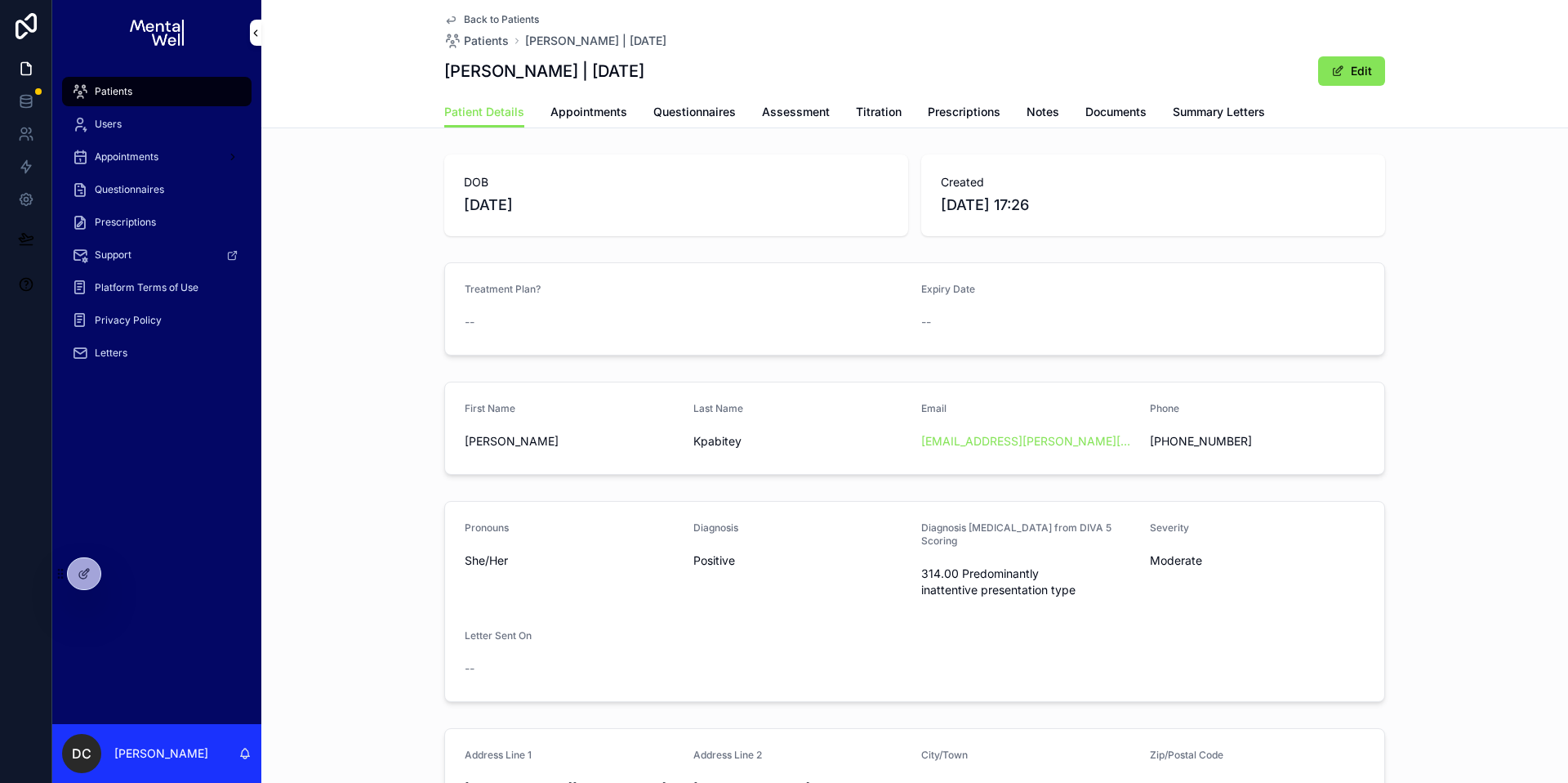
click at [199, 96] on div "Patients" at bounding box center [156, 91] width 170 height 26
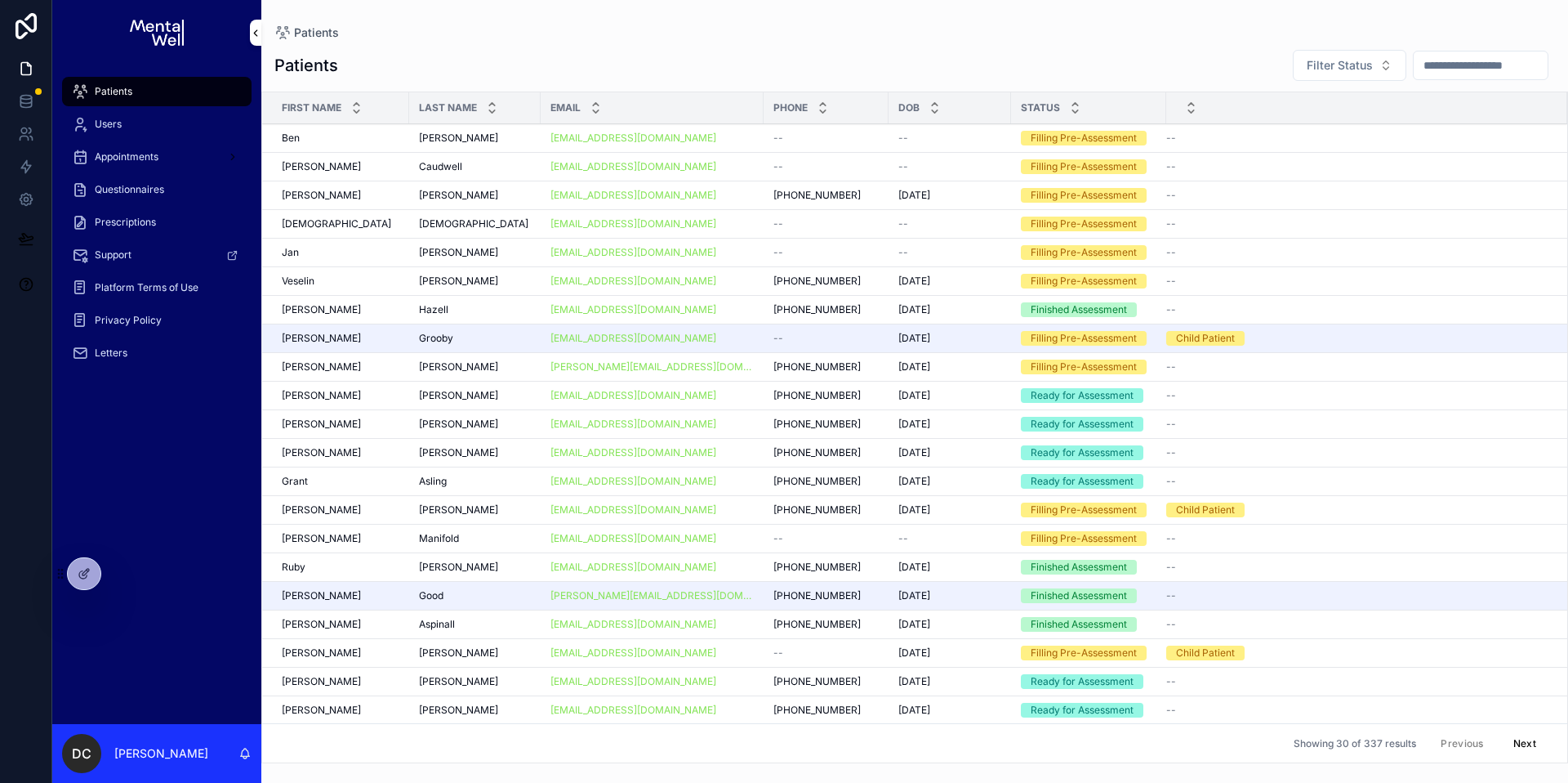
click at [1436, 51] on div "scrollable content" at bounding box center [1481, 65] width 135 height 29
click at [1433, 64] on input "scrollable content" at bounding box center [1480, 65] width 134 height 23
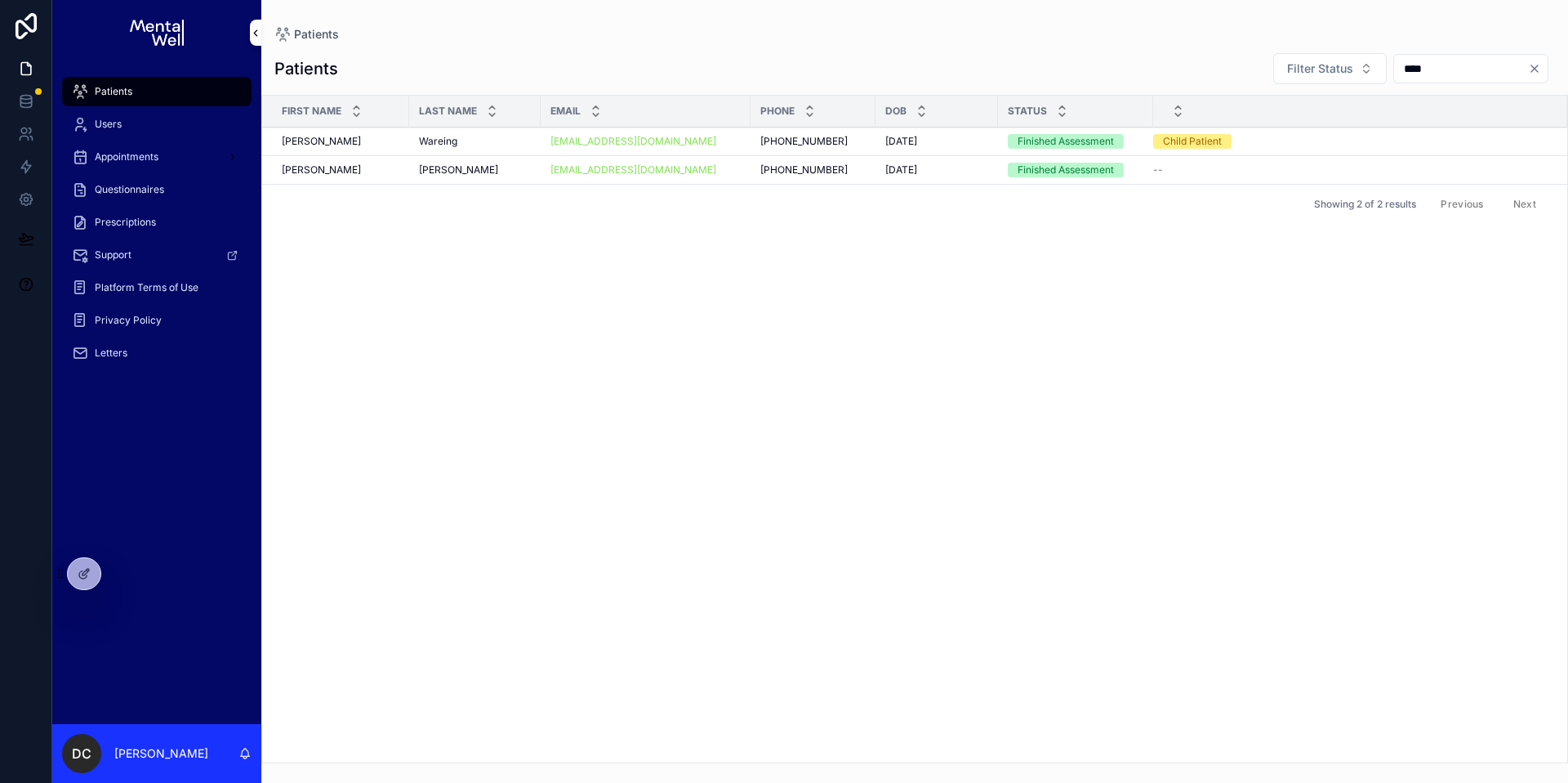
type input "****"
click at [699, 141] on div "[EMAIL_ADDRESS][DOMAIN_NAME]" at bounding box center [646, 141] width 191 height 13
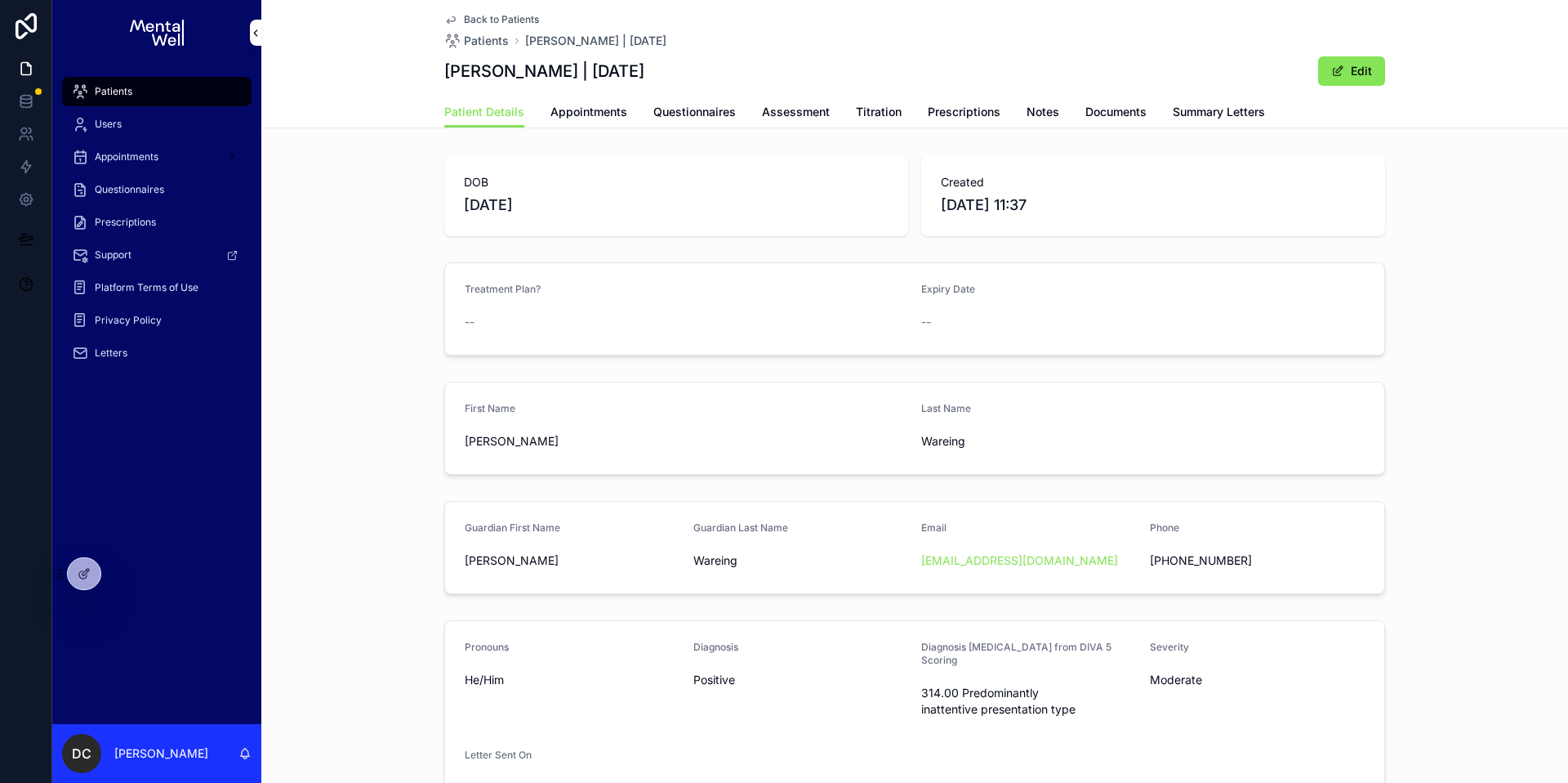
click at [1180, 109] on span "Summary Letters" at bounding box center [1218, 112] width 92 height 17
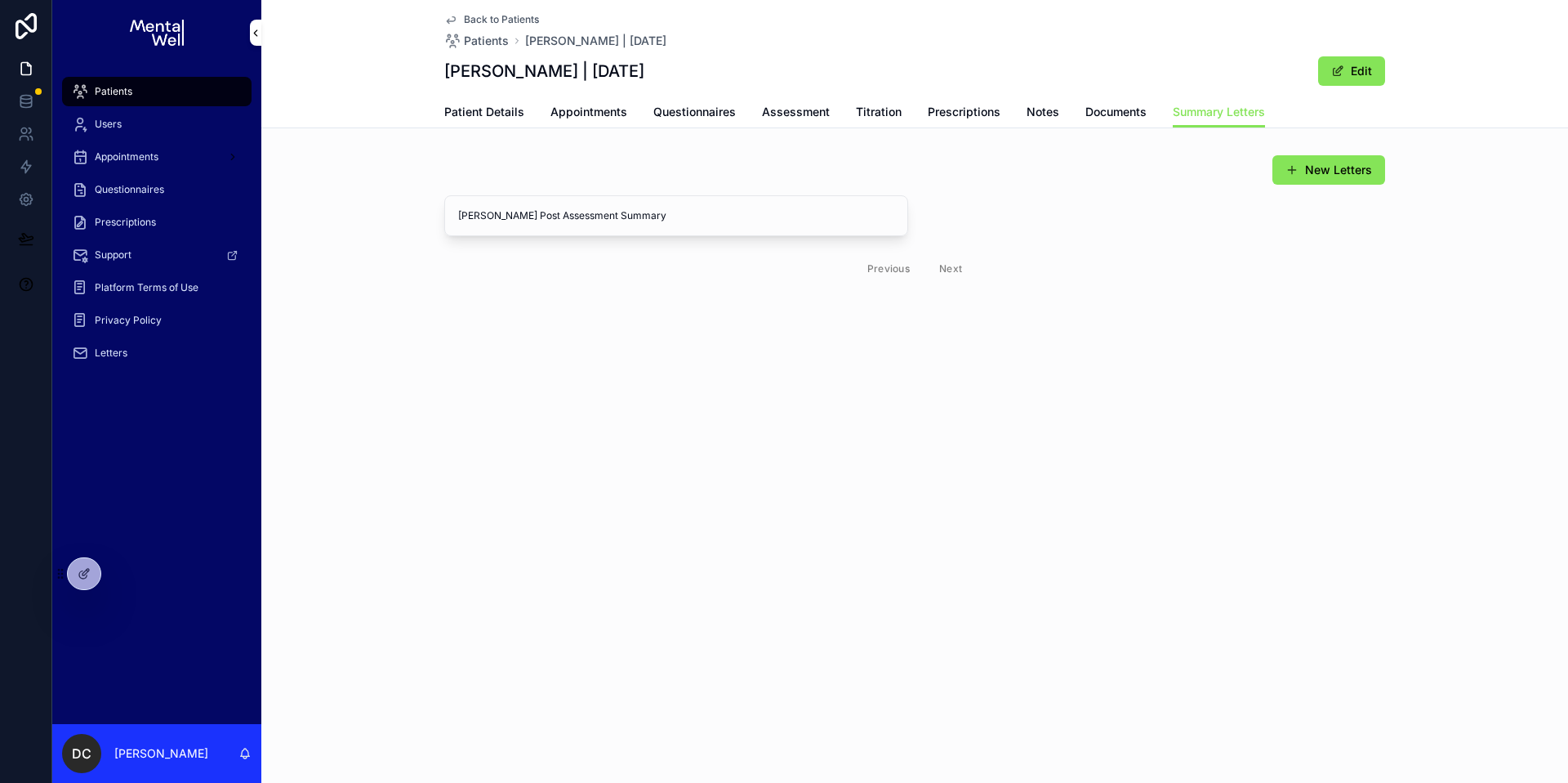
click at [519, 70] on h1 "[PERSON_NAME] | [DATE]" at bounding box center [545, 71] width 200 height 23
copy h1 "Wareing"
click at [166, 93] on div "Patients" at bounding box center [156, 91] width 170 height 26
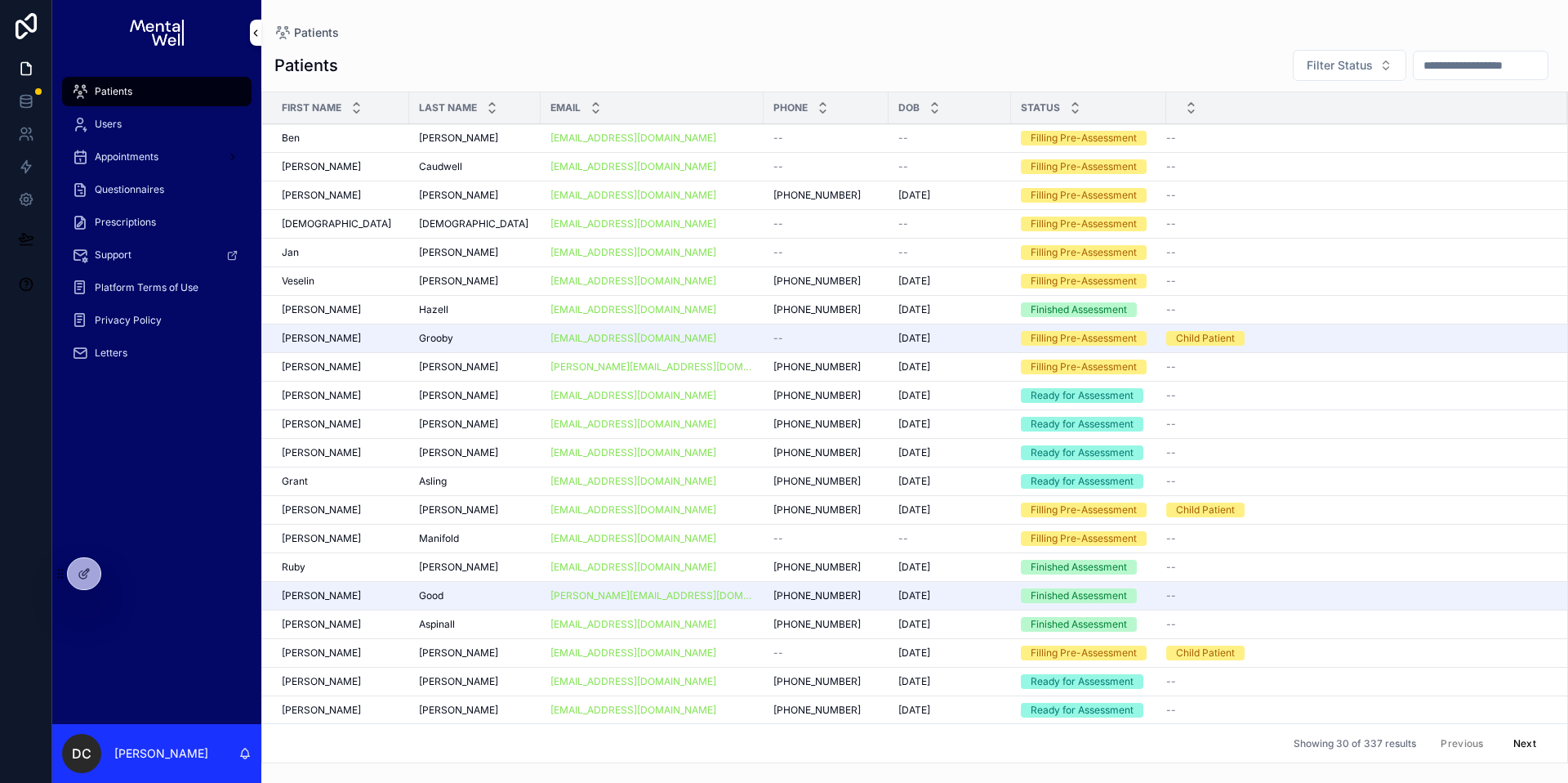
click at [1435, 69] on input "scrollable content" at bounding box center [1480, 65] width 134 height 23
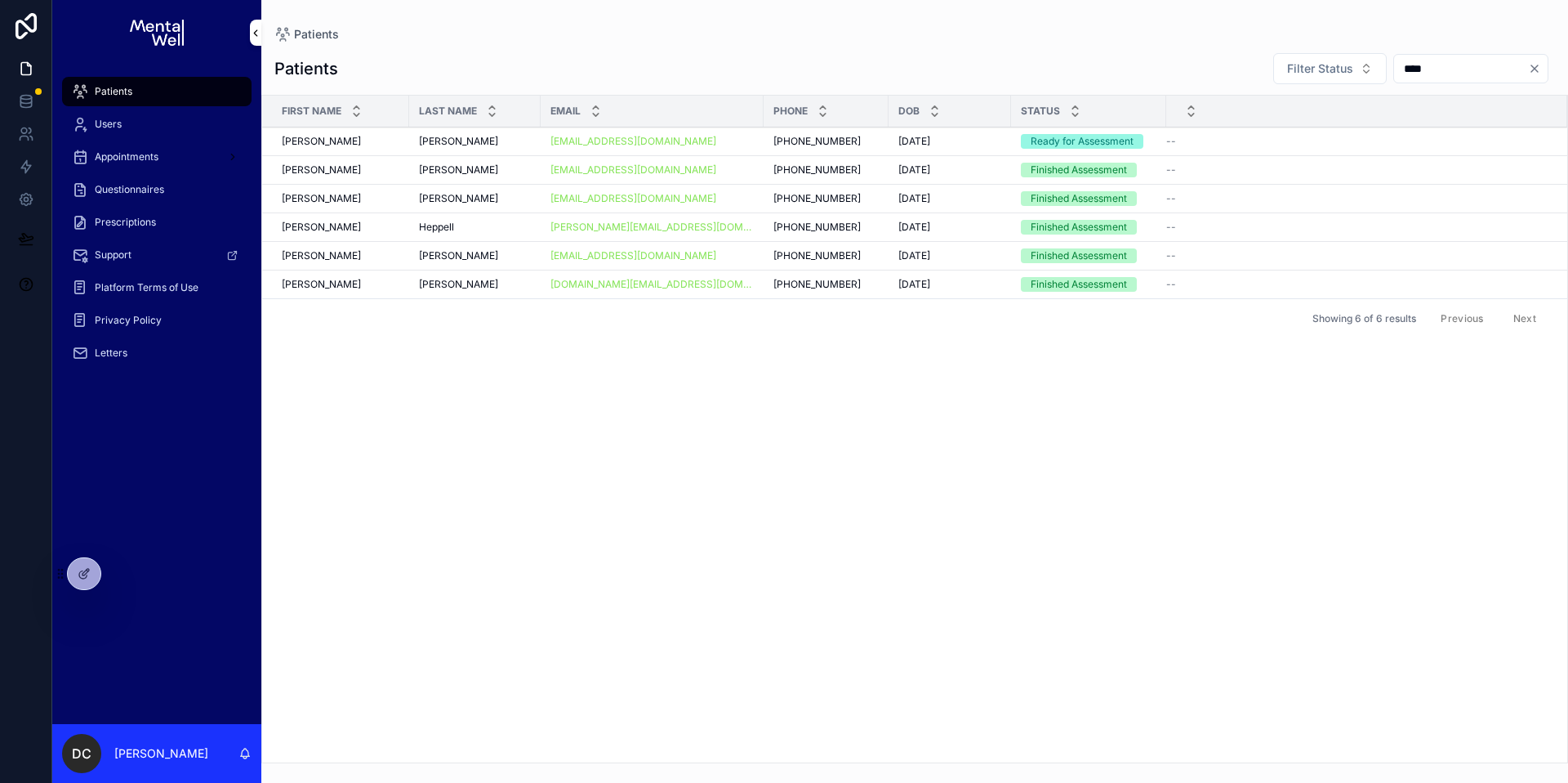
type input "****"
click at [489, 169] on div "[PERSON_NAME]" at bounding box center [474, 170] width 112 height 13
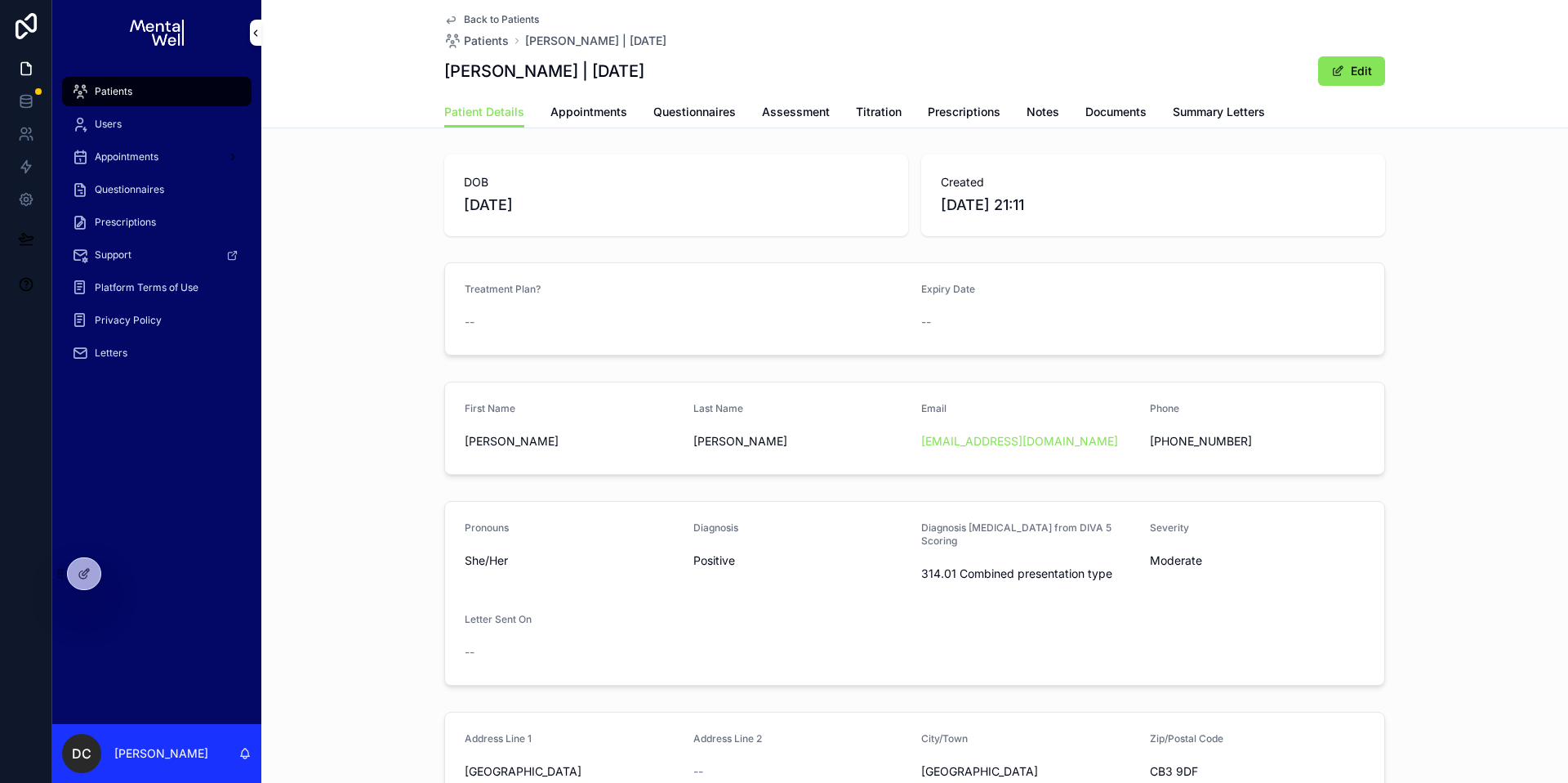
click at [1132, 117] on span "Documents" at bounding box center [1116, 112] width 61 height 17
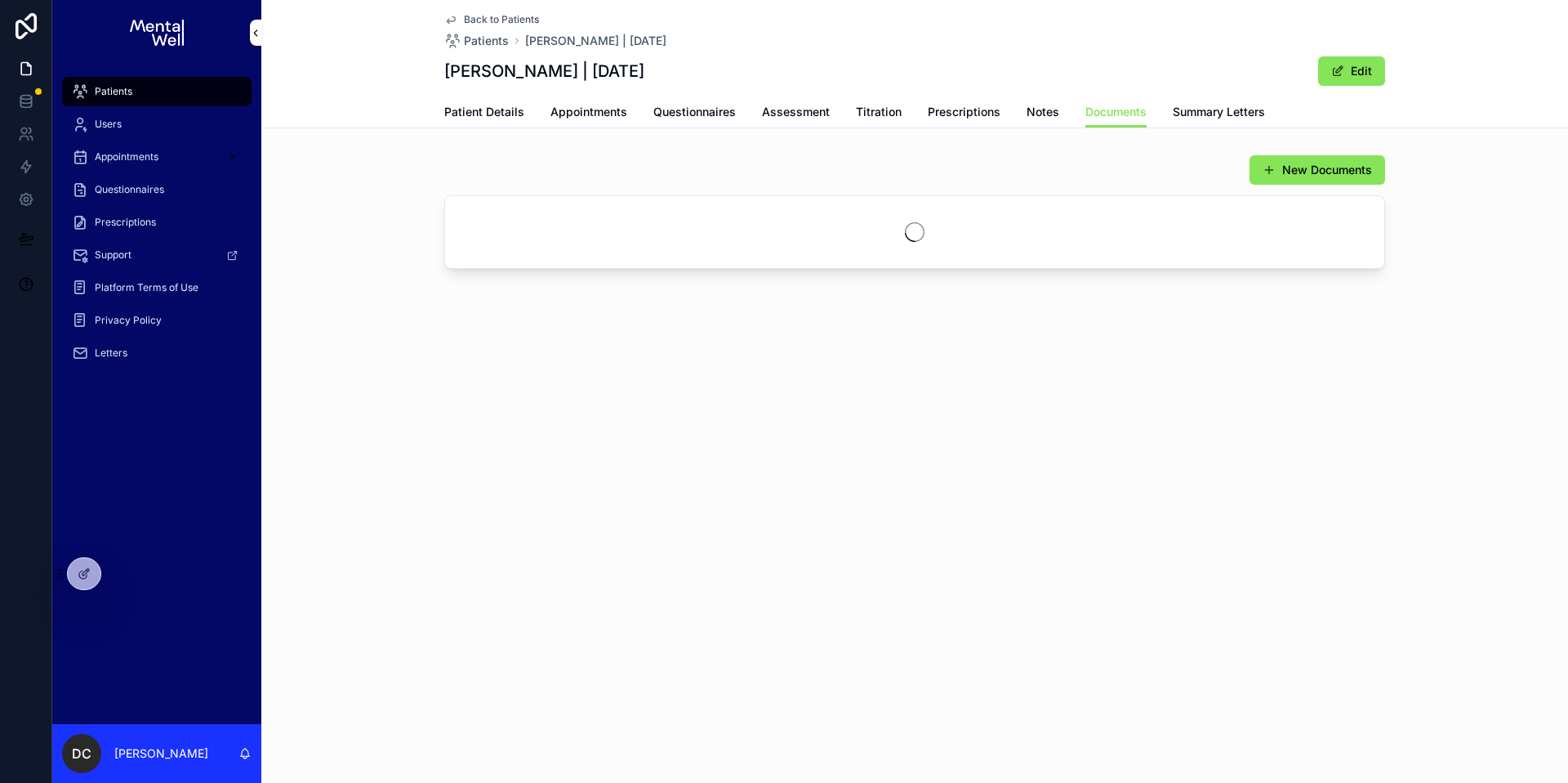
click at [1216, 121] on link "Summary Letters" at bounding box center [1218, 113] width 92 height 33
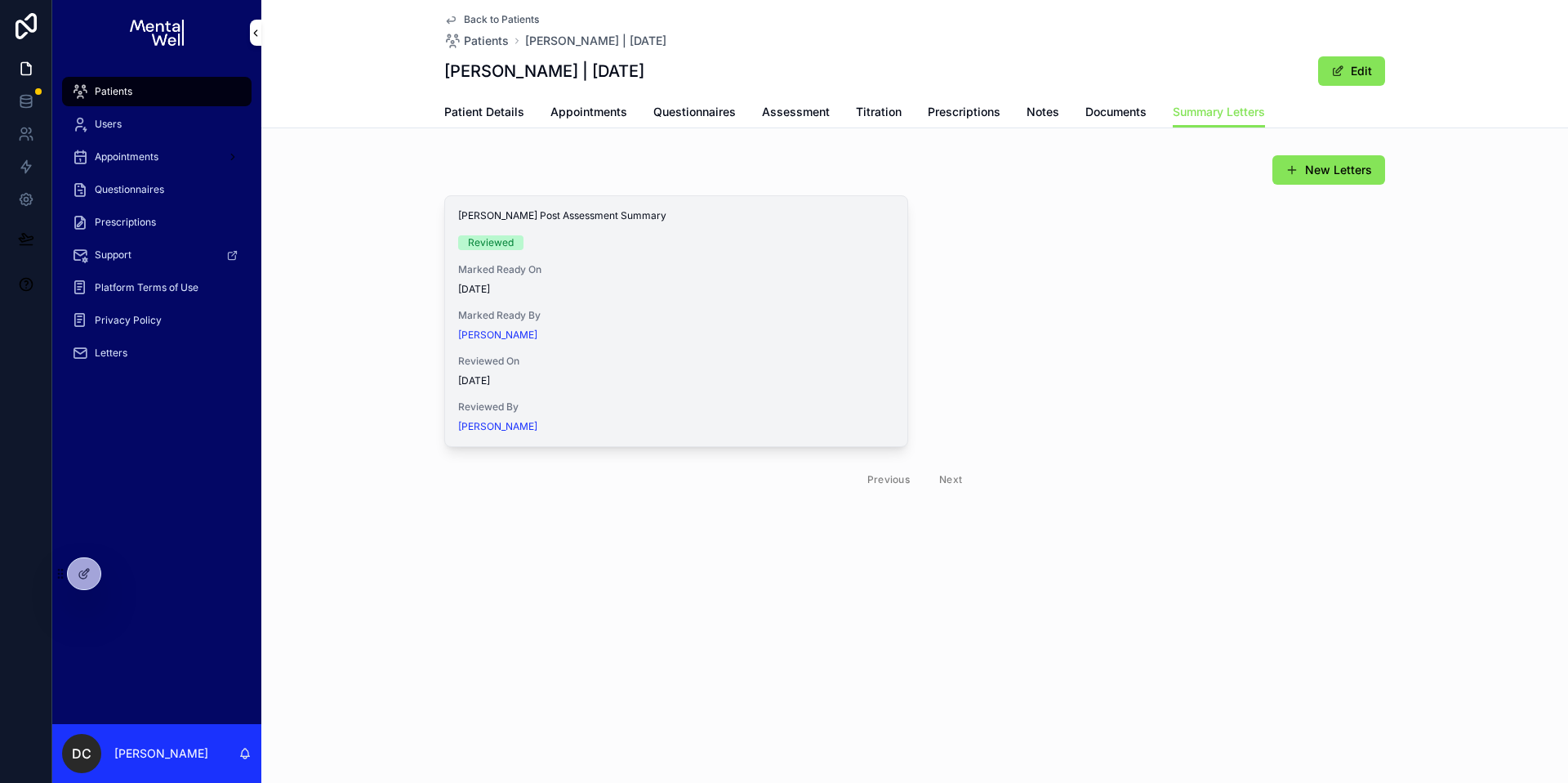
click at [0, 0] on span "View in Google Docs" at bounding box center [0, 0] width 0 height 0
click at [99, 88] on span "Patients" at bounding box center [113, 91] width 38 height 13
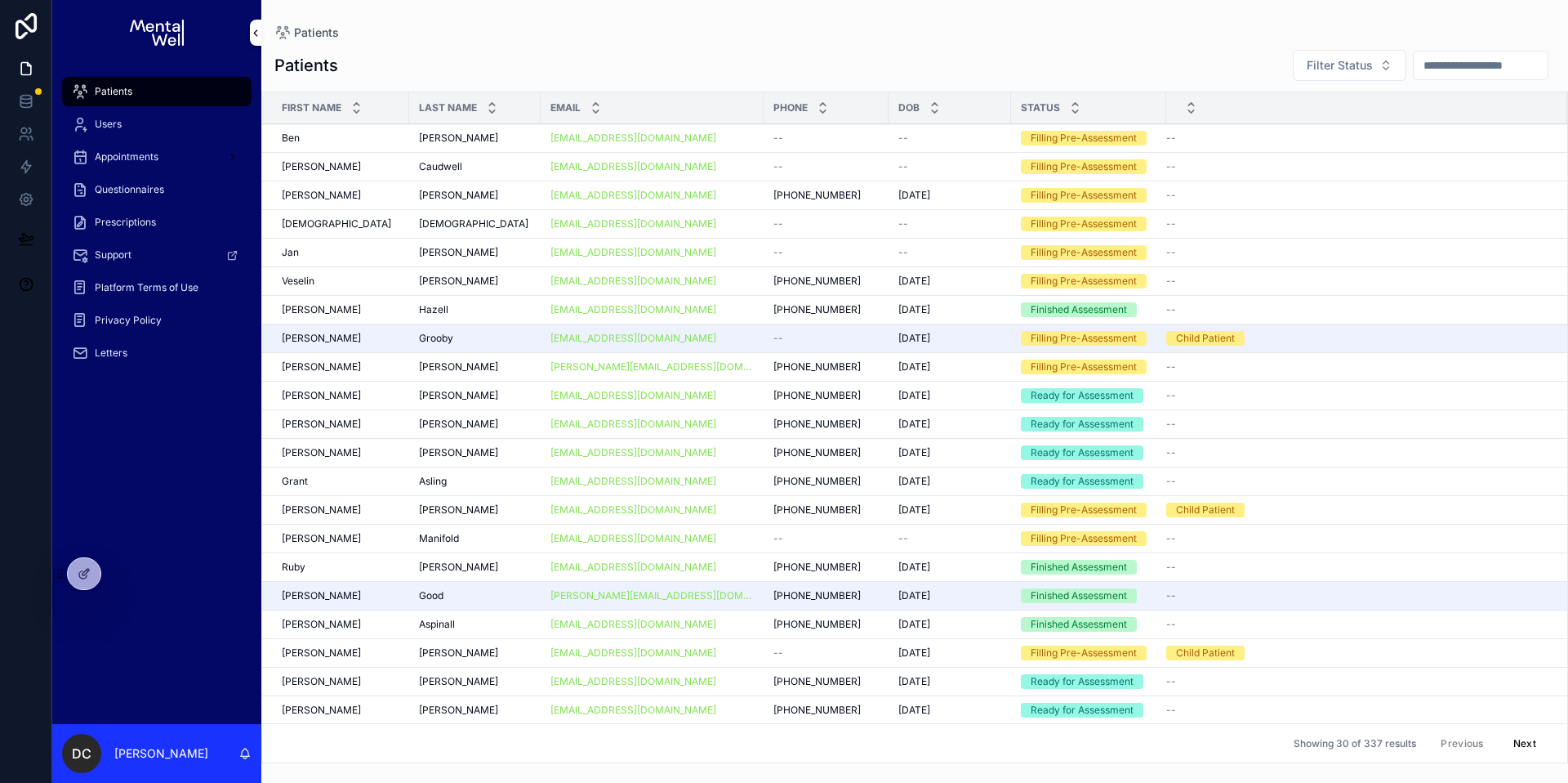
click at [1484, 69] on input "scrollable content" at bounding box center [1480, 65] width 134 height 23
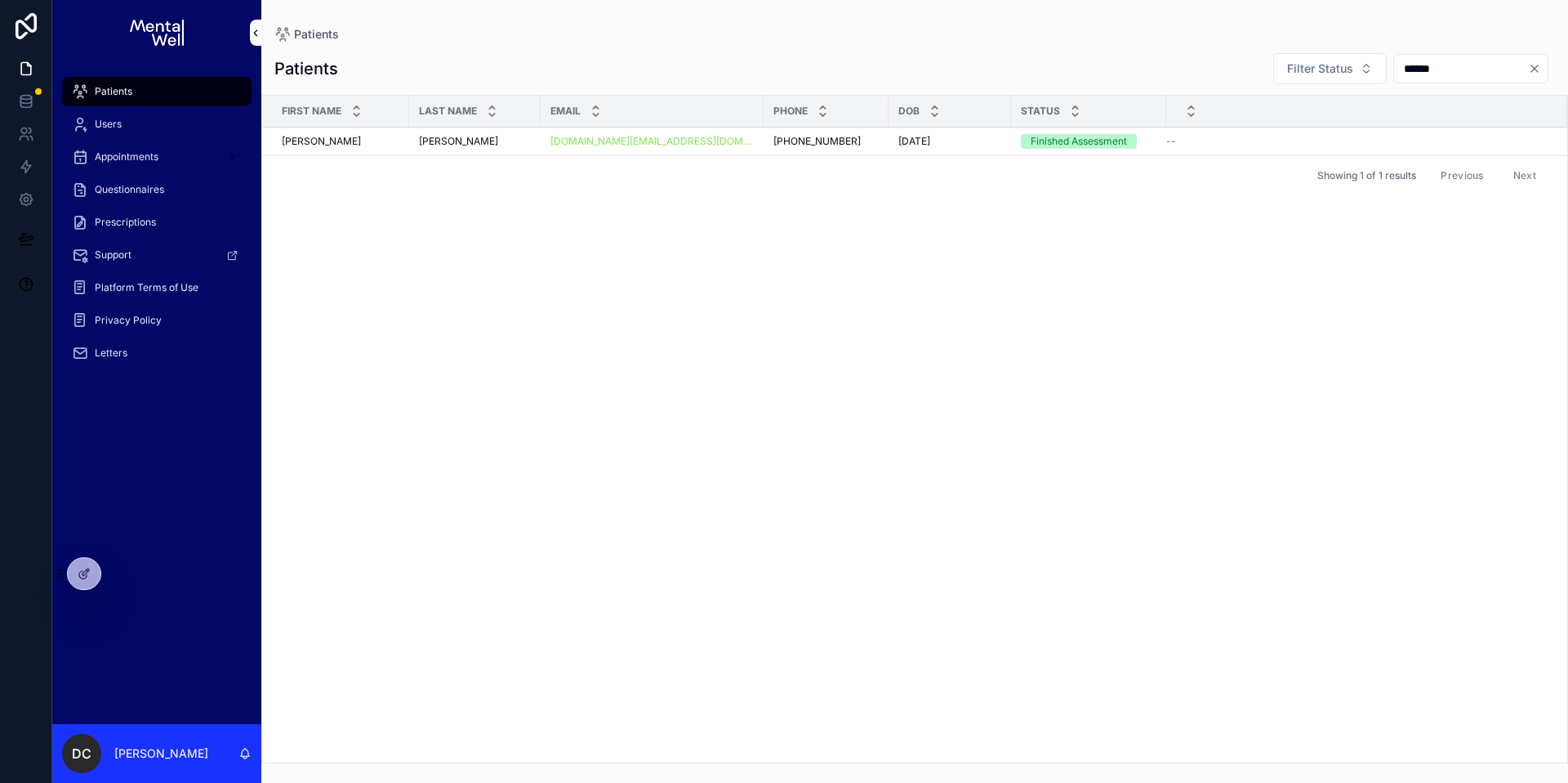
type input "******"
click at [1200, 141] on div "--" at bounding box center [1357, 141] width 381 height 13
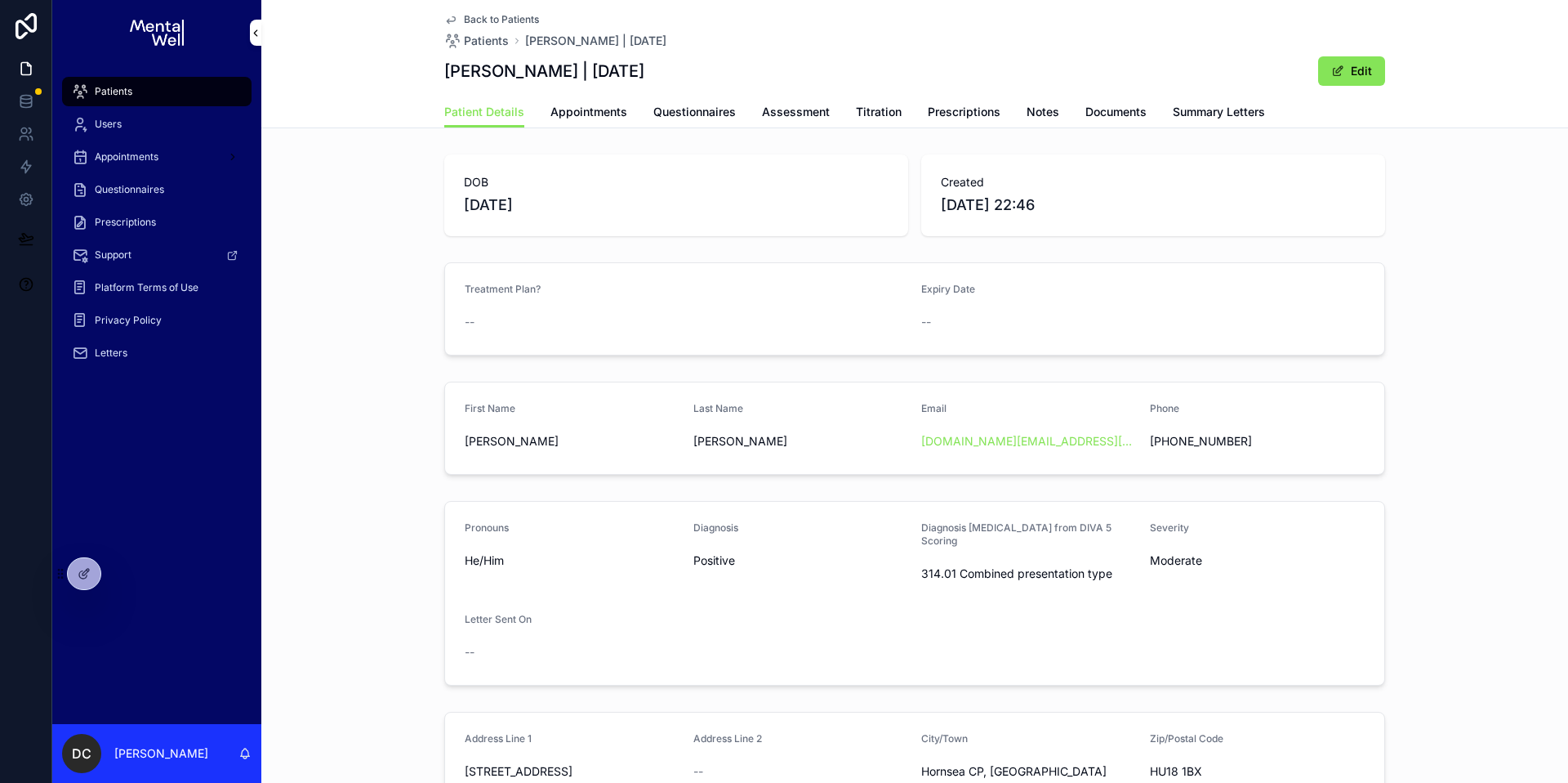
click at [1239, 116] on span "Summary Letters" at bounding box center [1218, 112] width 92 height 17
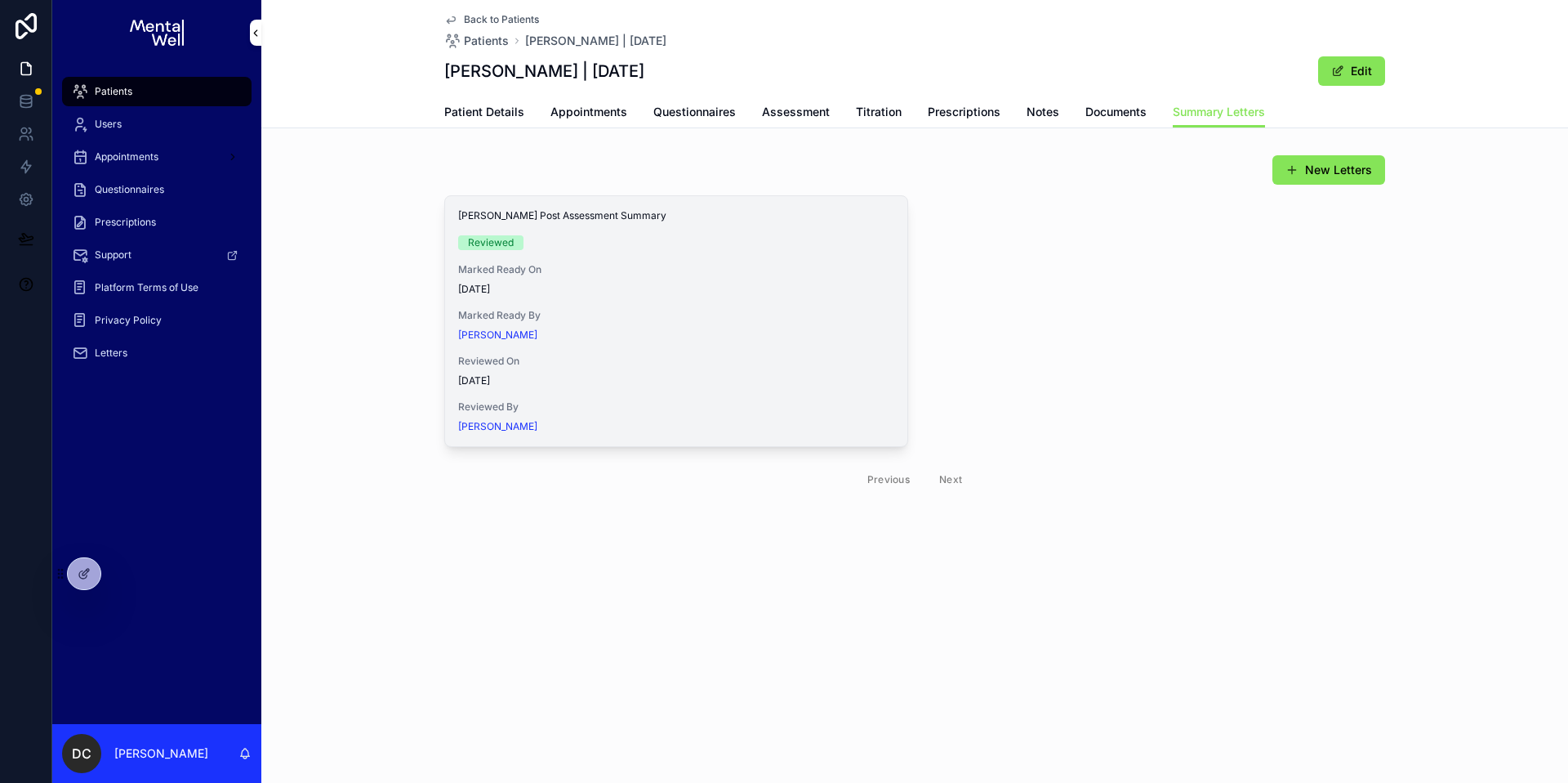
click at [0, 0] on span "View in Google Docs" at bounding box center [0, 0] width 0 height 0
click at [556, 156] on div "New Letters" at bounding box center [914, 170] width 941 height 31
click at [136, 92] on div "Patients" at bounding box center [156, 91] width 170 height 26
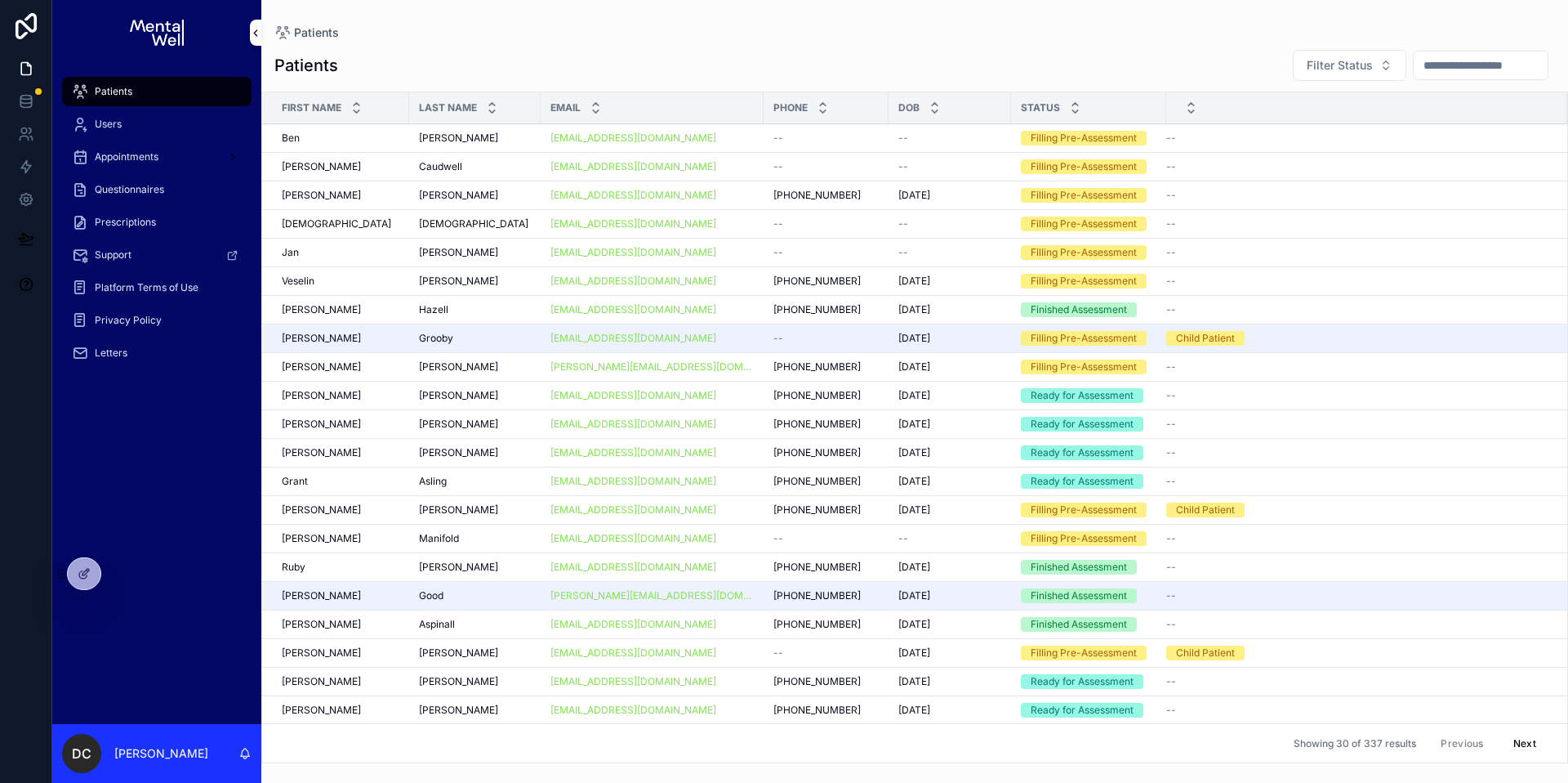
click at [1459, 65] on input "scrollable content" at bounding box center [1480, 65] width 134 height 23
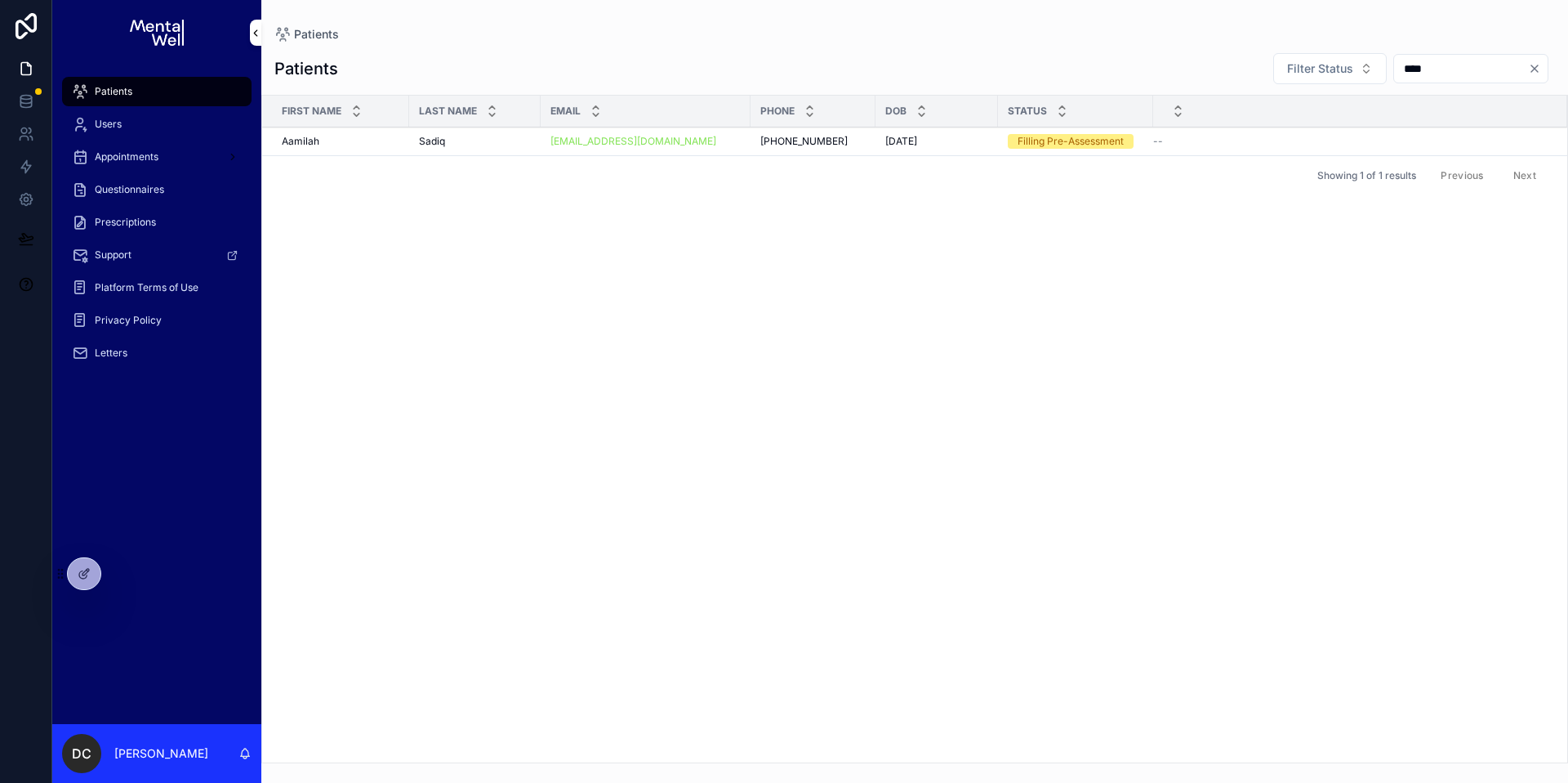
type input "****"
click at [513, 146] on div "[PERSON_NAME]" at bounding box center [474, 141] width 112 height 13
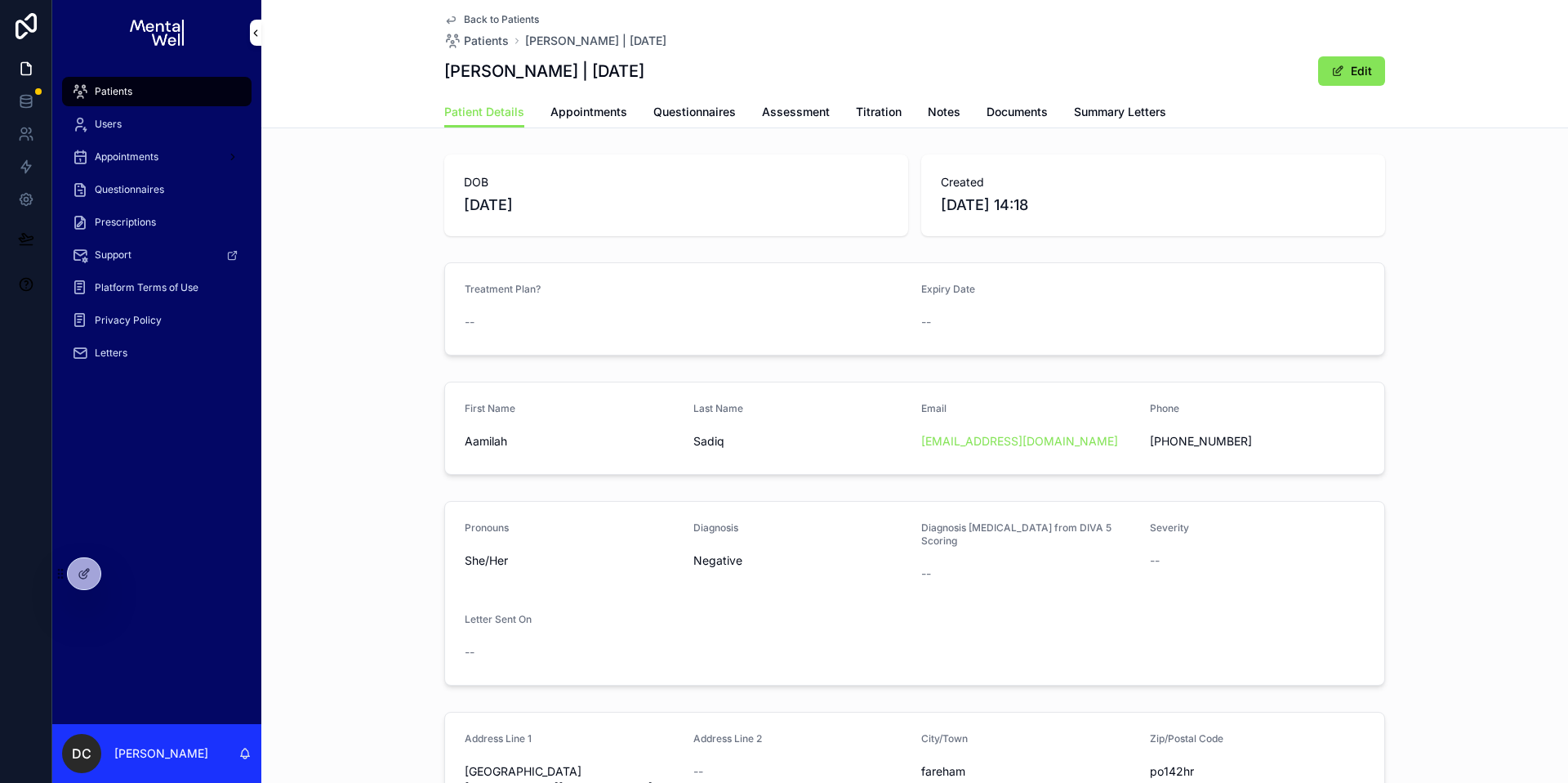
click at [601, 119] on span "Appointments" at bounding box center [589, 112] width 76 height 17
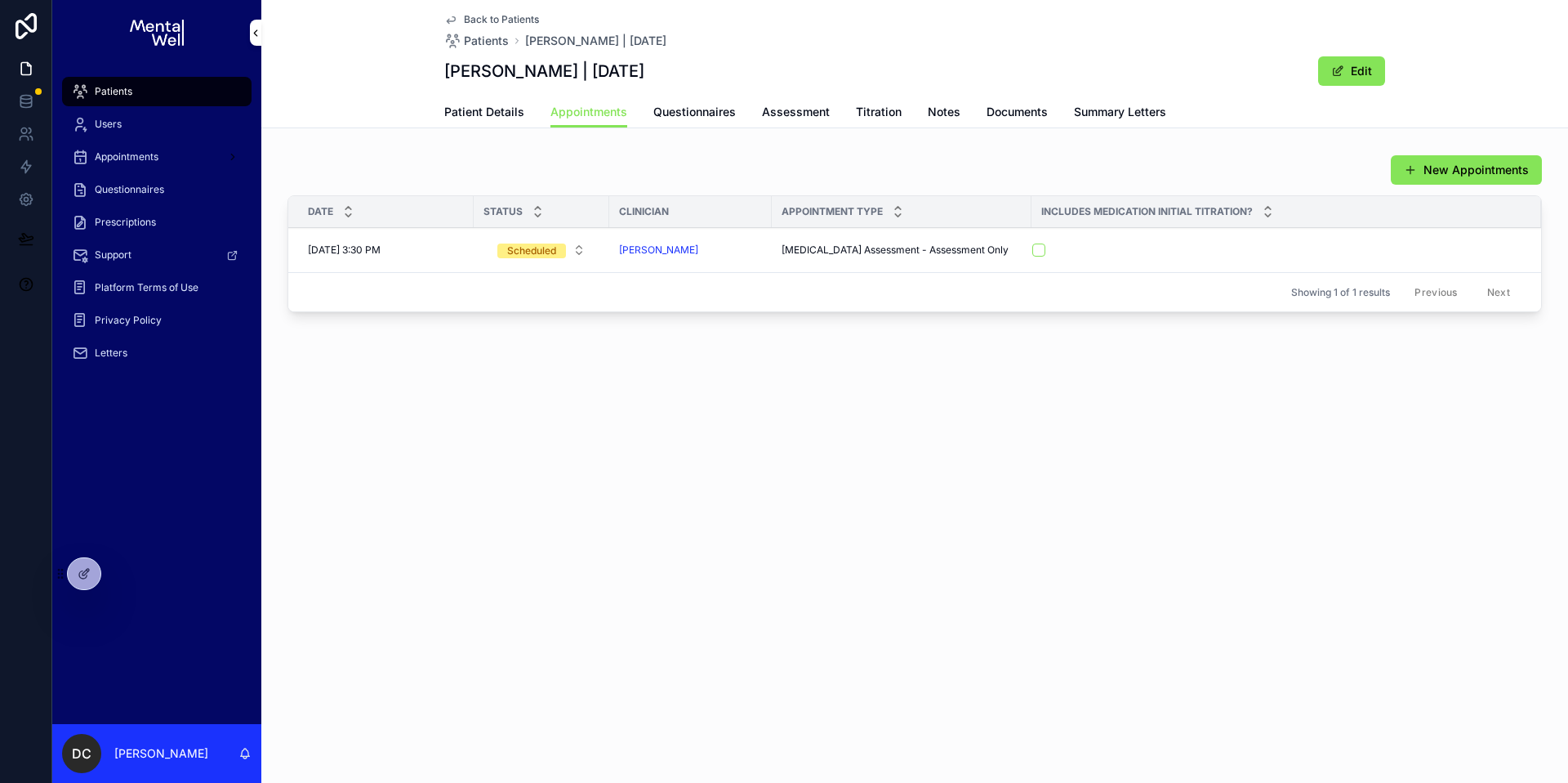
click at [762, 252] on div "[PERSON_NAME]" at bounding box center [690, 250] width 143 height 13
click at [464, 259] on td "[DATE] 3:30 PM [DATE] 3:30 PM" at bounding box center [380, 250] width 185 height 45
click at [467, 252] on td "[DATE] 3:30 PM [DATE] 3:30 PM" at bounding box center [380, 250] width 185 height 45
click at [490, 249] on button "Scheduled" at bounding box center [541, 250] width 114 height 29
click at [515, 185] on div "New Appointments Date Status Clinician Appointment Type Includes Medication Ini…" at bounding box center [914, 233] width 1254 height 157
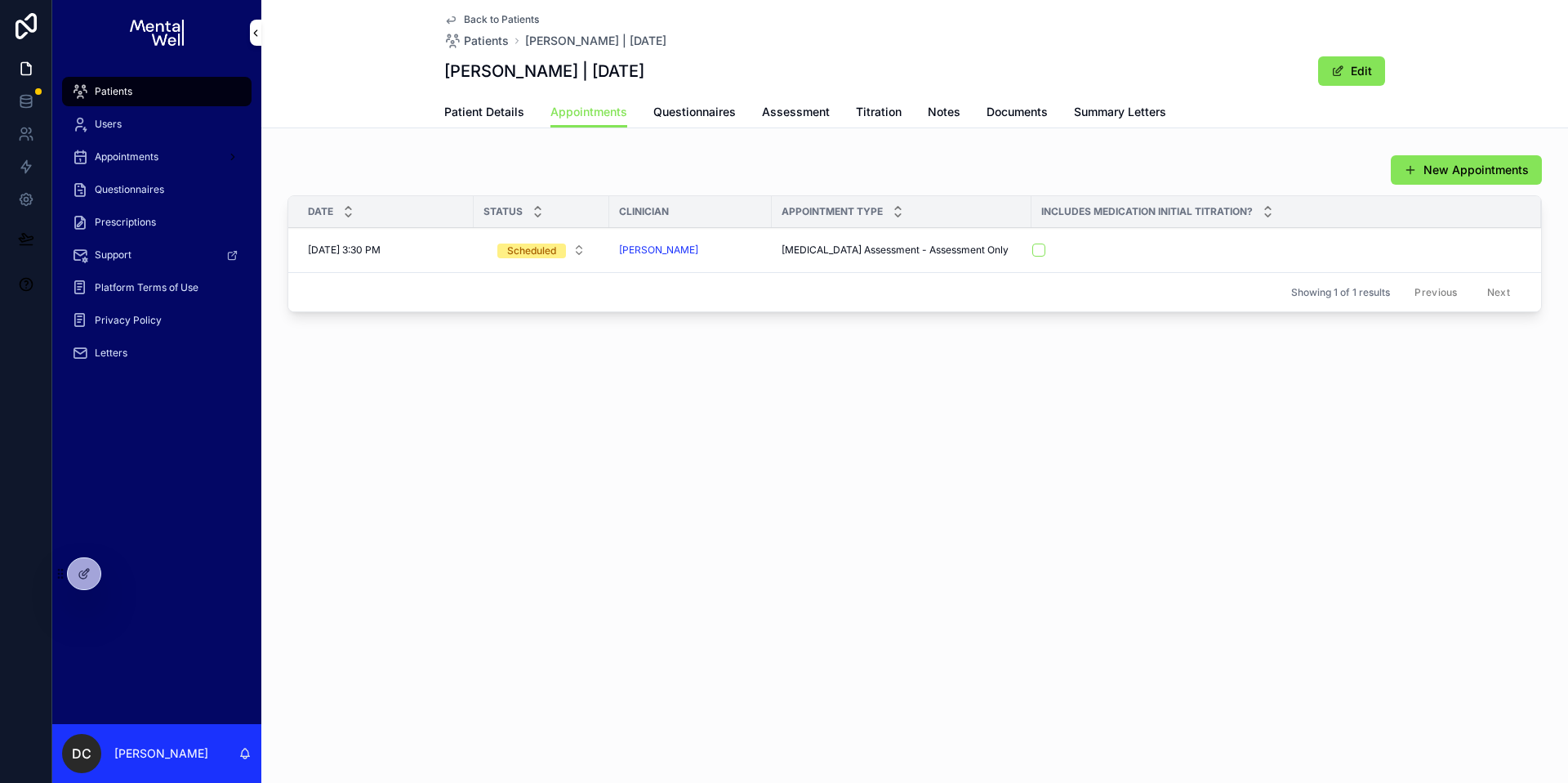
click at [729, 241] on td "[PERSON_NAME]" at bounding box center [690, 250] width 163 height 45
click at [730, 244] on div "[PERSON_NAME]" at bounding box center [690, 250] width 143 height 13
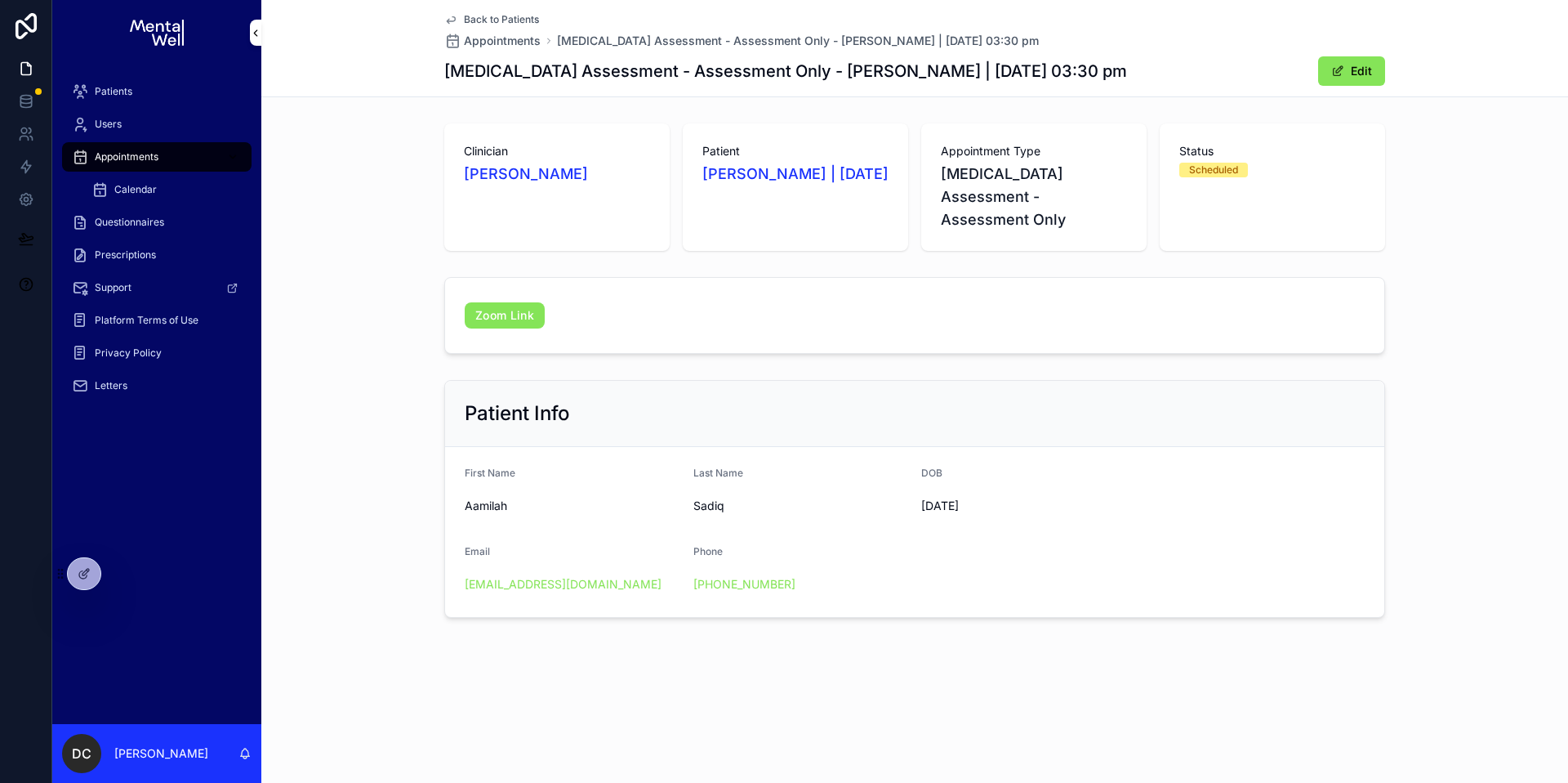
click at [668, 348] on div "Clinician [PERSON_NAME] Patient [PERSON_NAME] | [DATE] Appointment Type [MEDICA…" at bounding box center [915, 370] width 1307 height 507
click at [449, 447] on form "First Name [PERSON_NAME] Last Name [PERSON_NAME] [DEMOGRAPHIC_DATA] Email [EMAI…" at bounding box center [914, 532] width 939 height 170
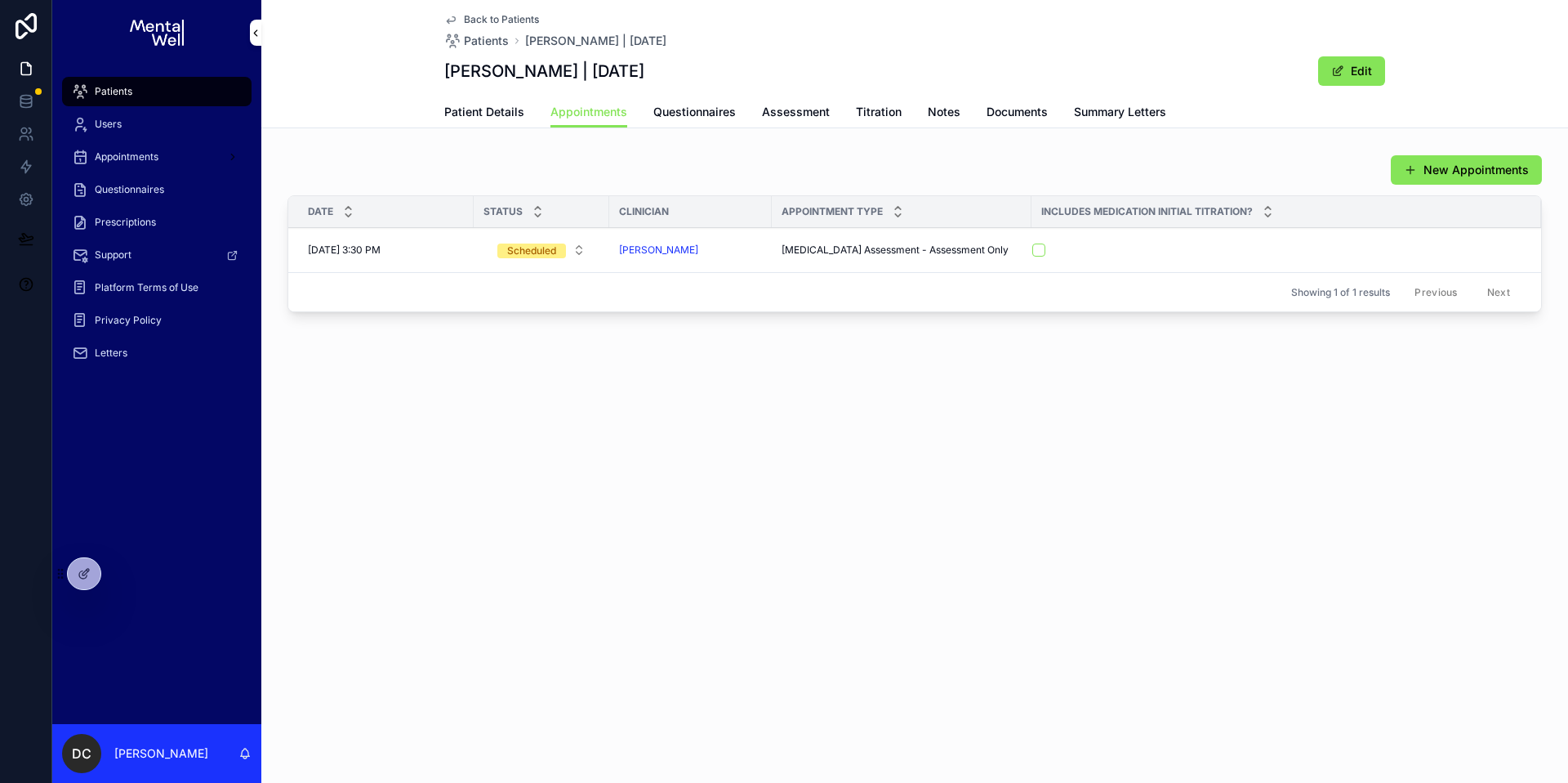
click at [692, 106] on span "Questionnaires" at bounding box center [695, 112] width 83 height 17
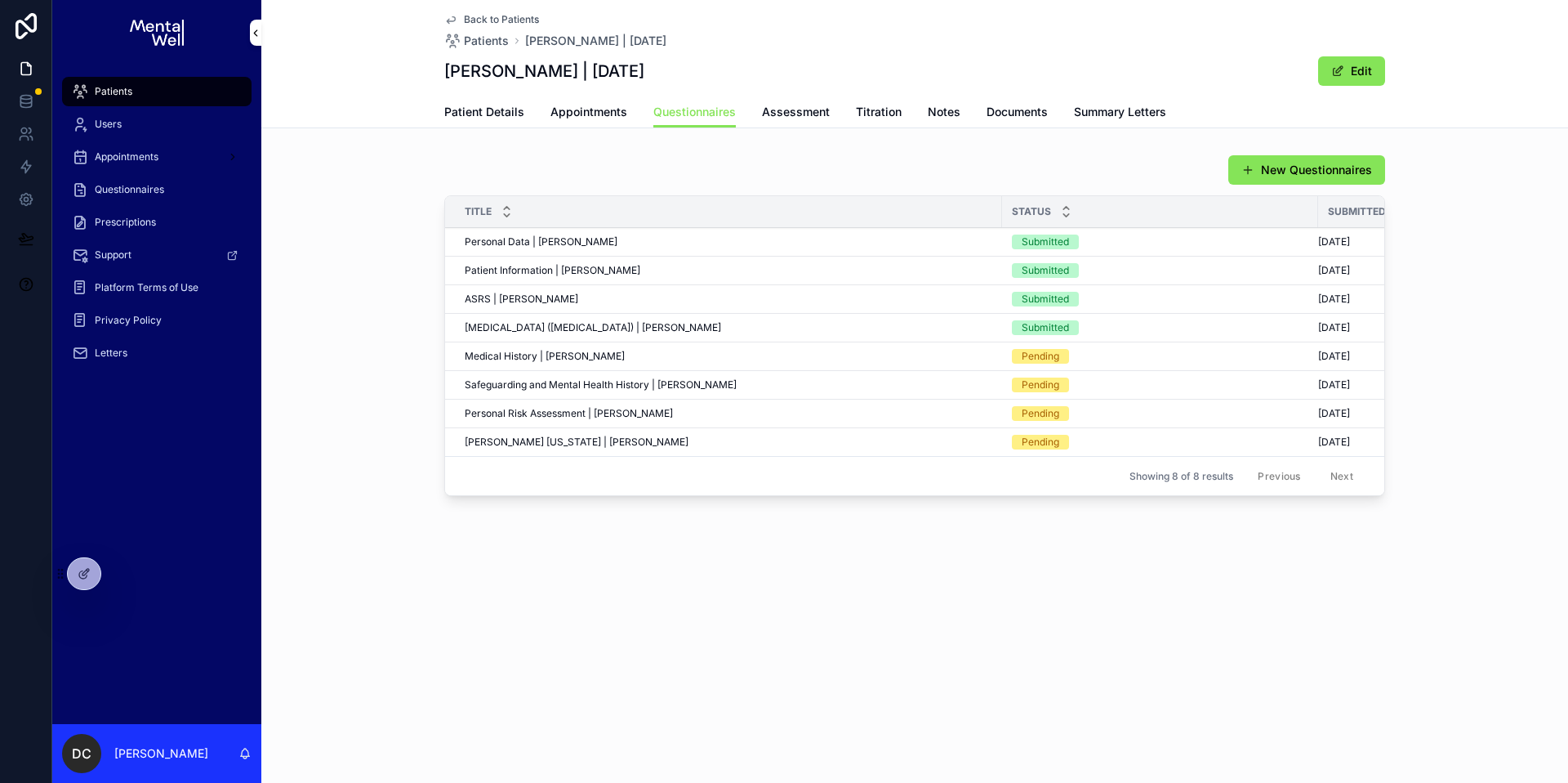
click at [684, 178] on div "New Questionnaires" at bounding box center [914, 170] width 941 height 31
click at [500, 115] on span "Patient Details" at bounding box center [484, 112] width 80 height 17
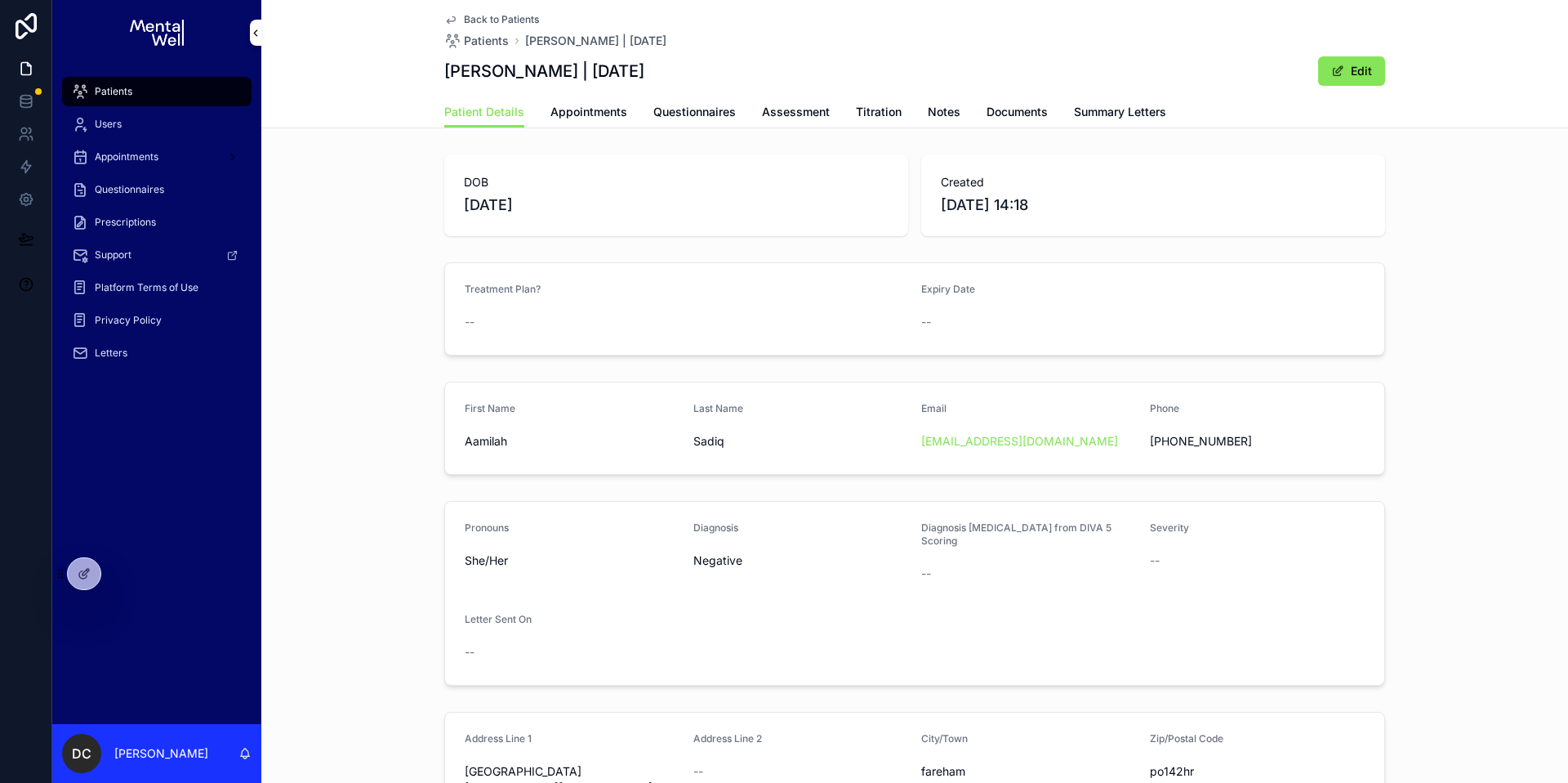
click at [151, 93] on div "Patients" at bounding box center [156, 91] width 170 height 26
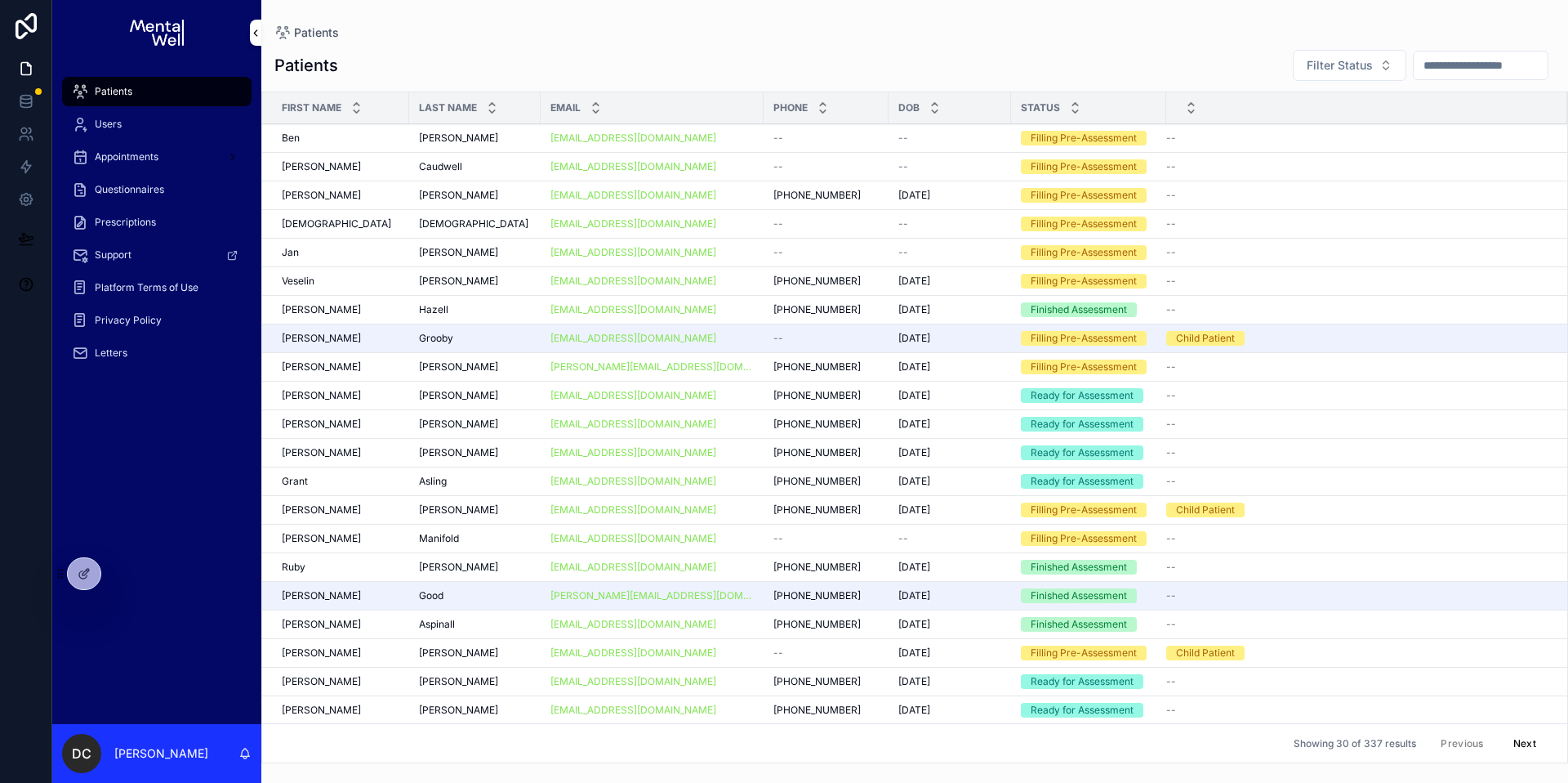
click at [164, 99] on div "Patients" at bounding box center [156, 91] width 170 height 26
click at [1460, 57] on input "scrollable content" at bounding box center [1480, 65] width 134 height 23
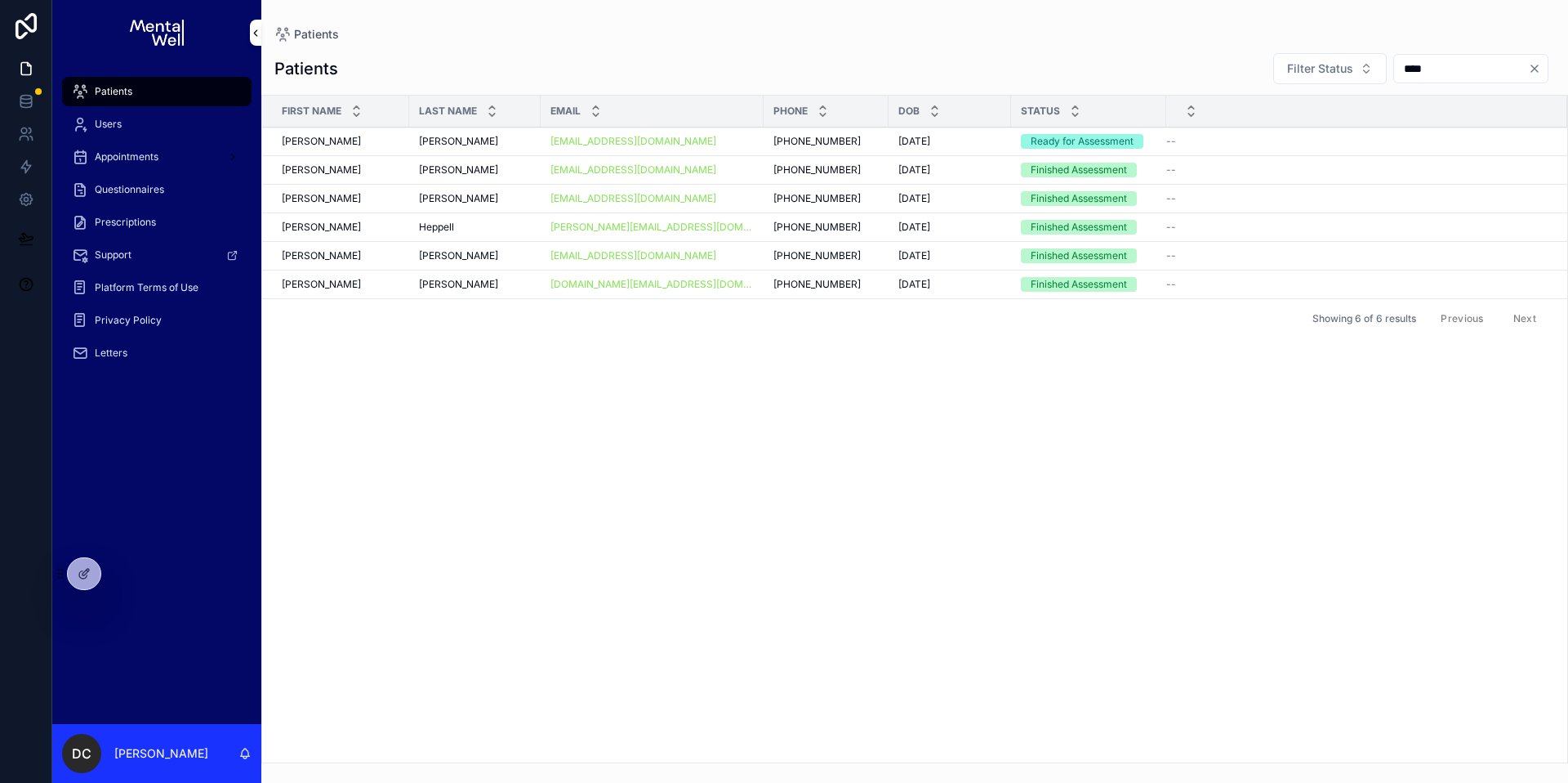
type input "****"
click at [502, 168] on div "[PERSON_NAME]" at bounding box center [474, 170] width 112 height 13
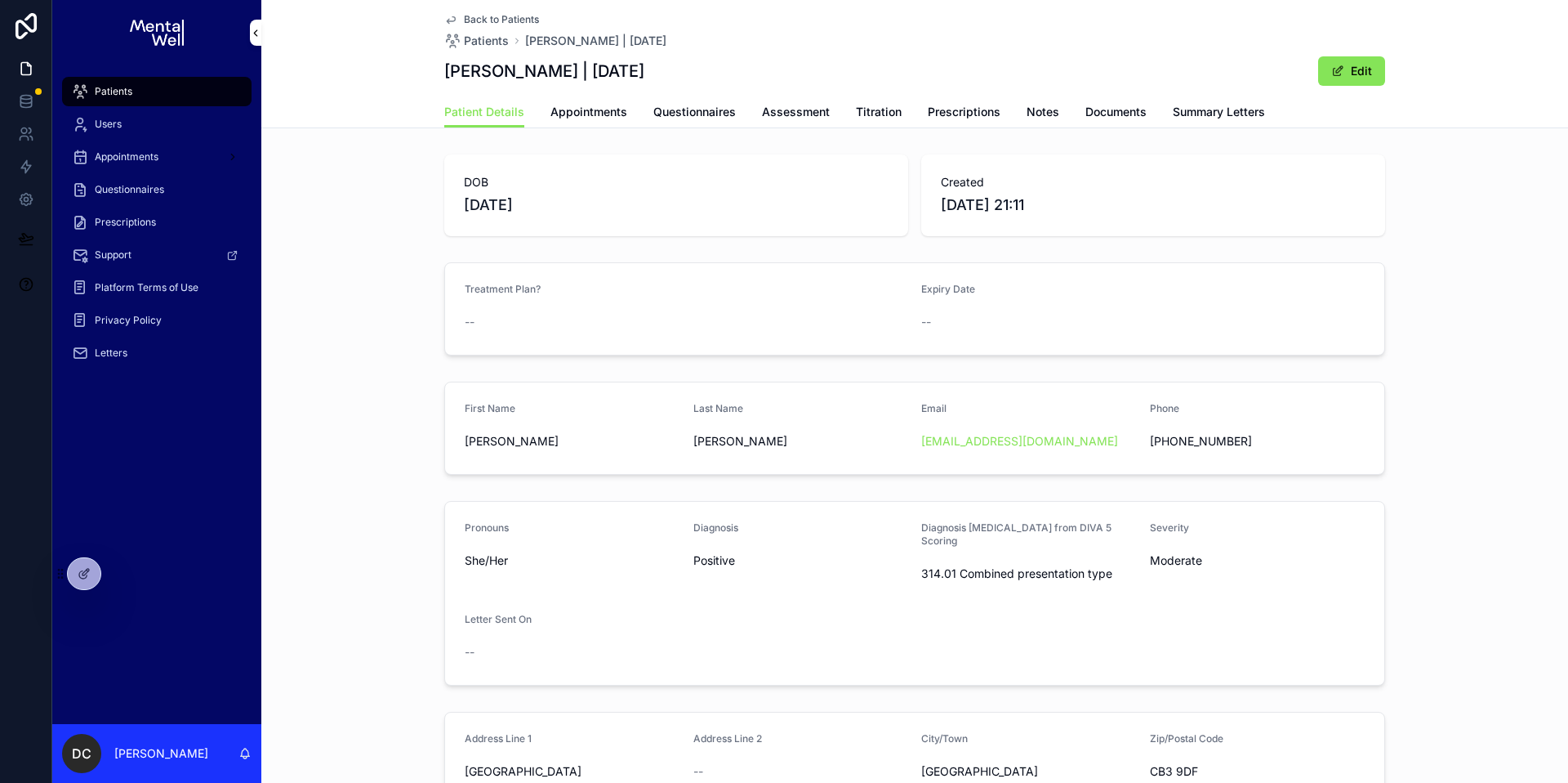
click at [611, 112] on span "Appointments" at bounding box center [589, 112] width 76 height 17
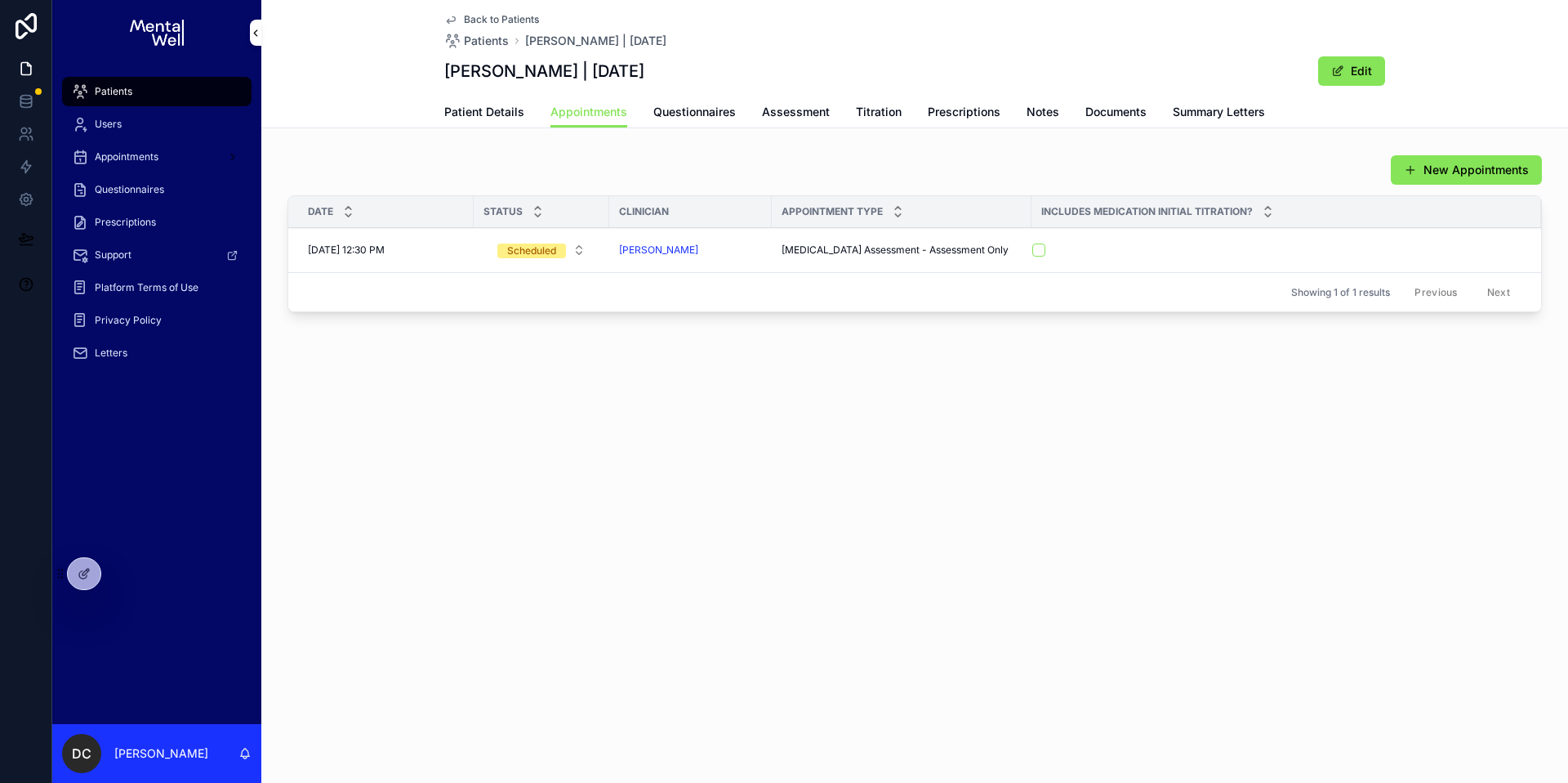
click at [699, 120] on span "Questionnaires" at bounding box center [695, 112] width 83 height 17
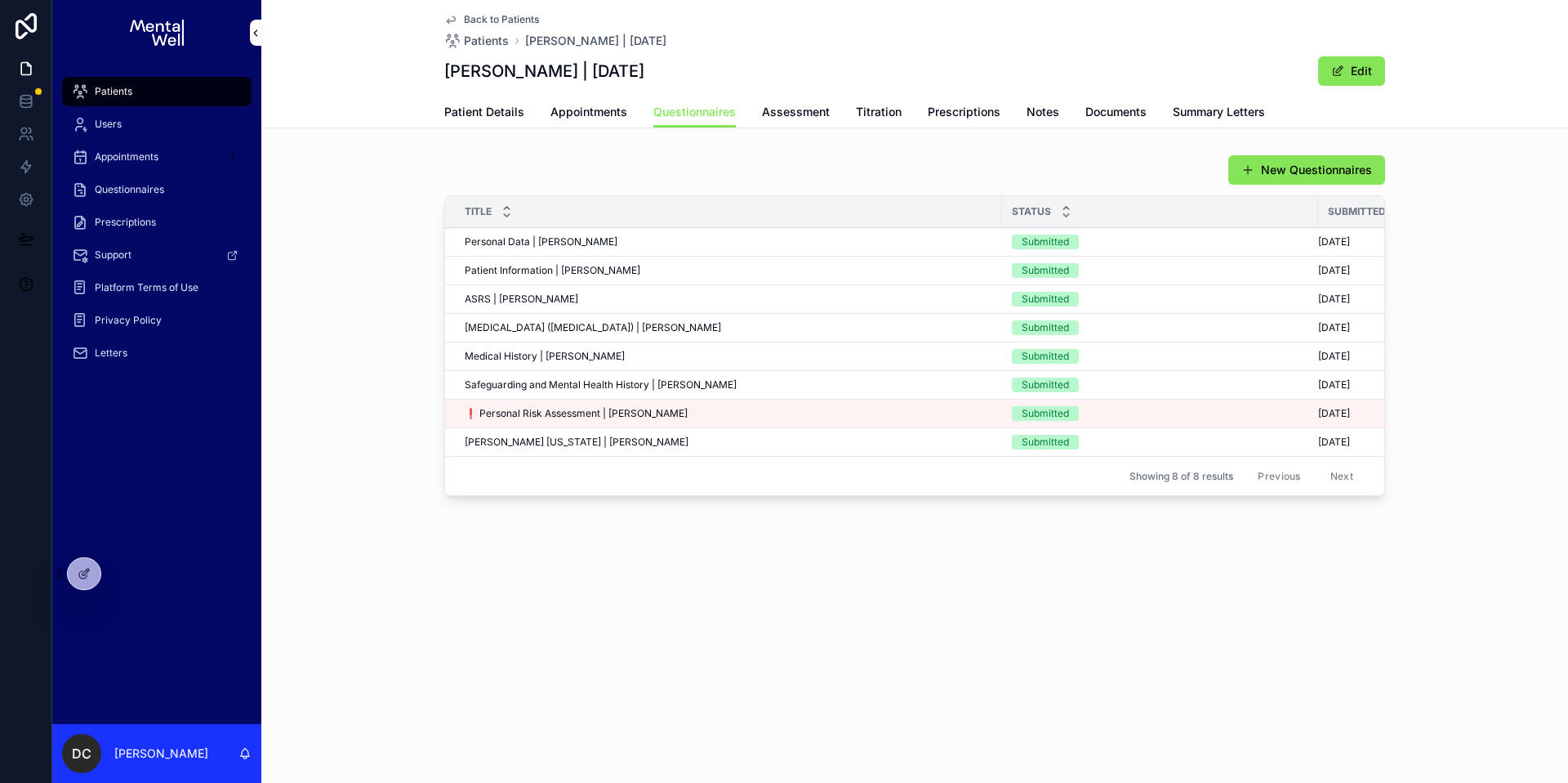
click at [576, 412] on span "❗ Personal Risk Assessment | [PERSON_NAME]" at bounding box center [576, 413] width 223 height 13
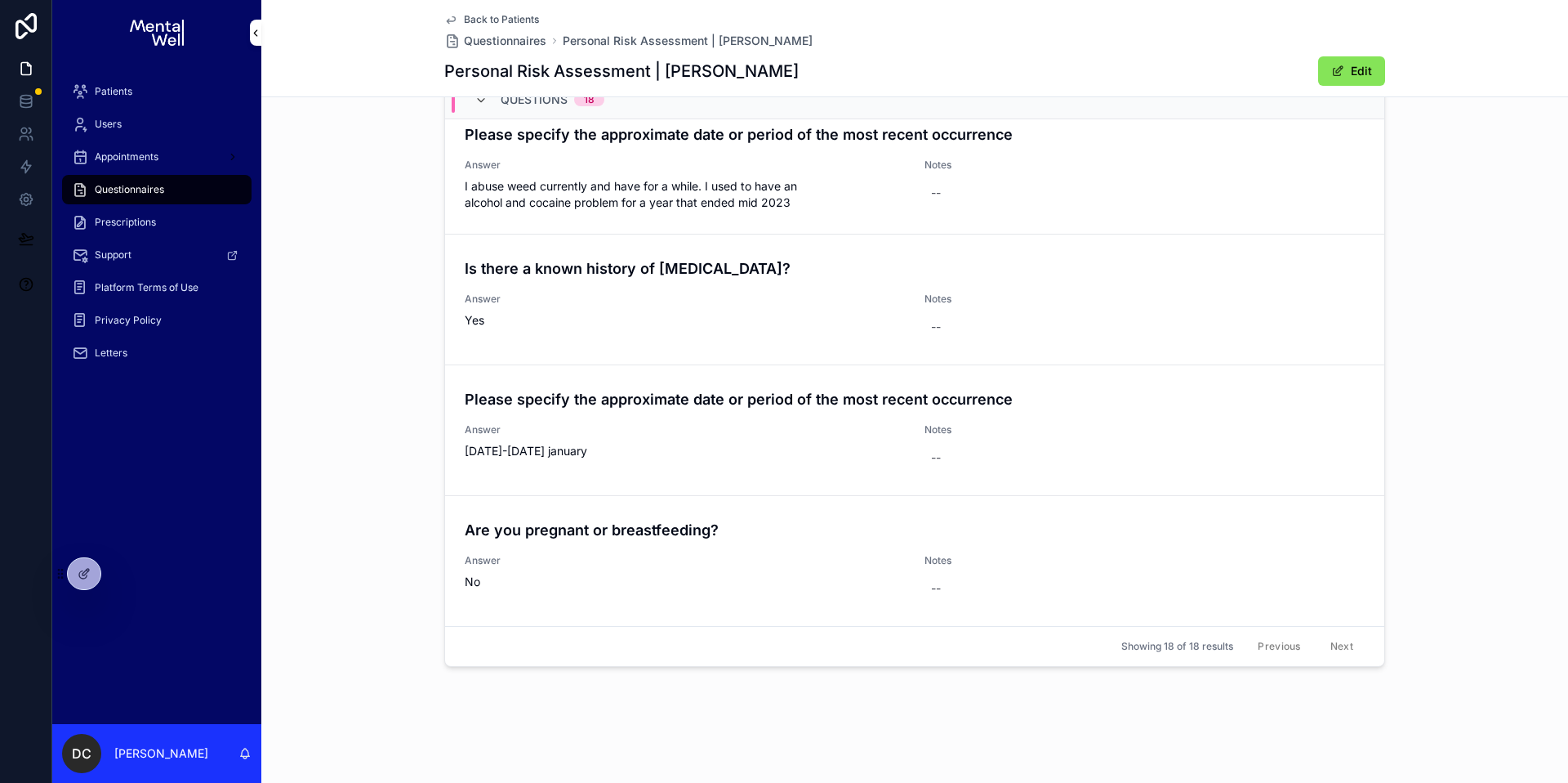
scroll to position [467, 0]
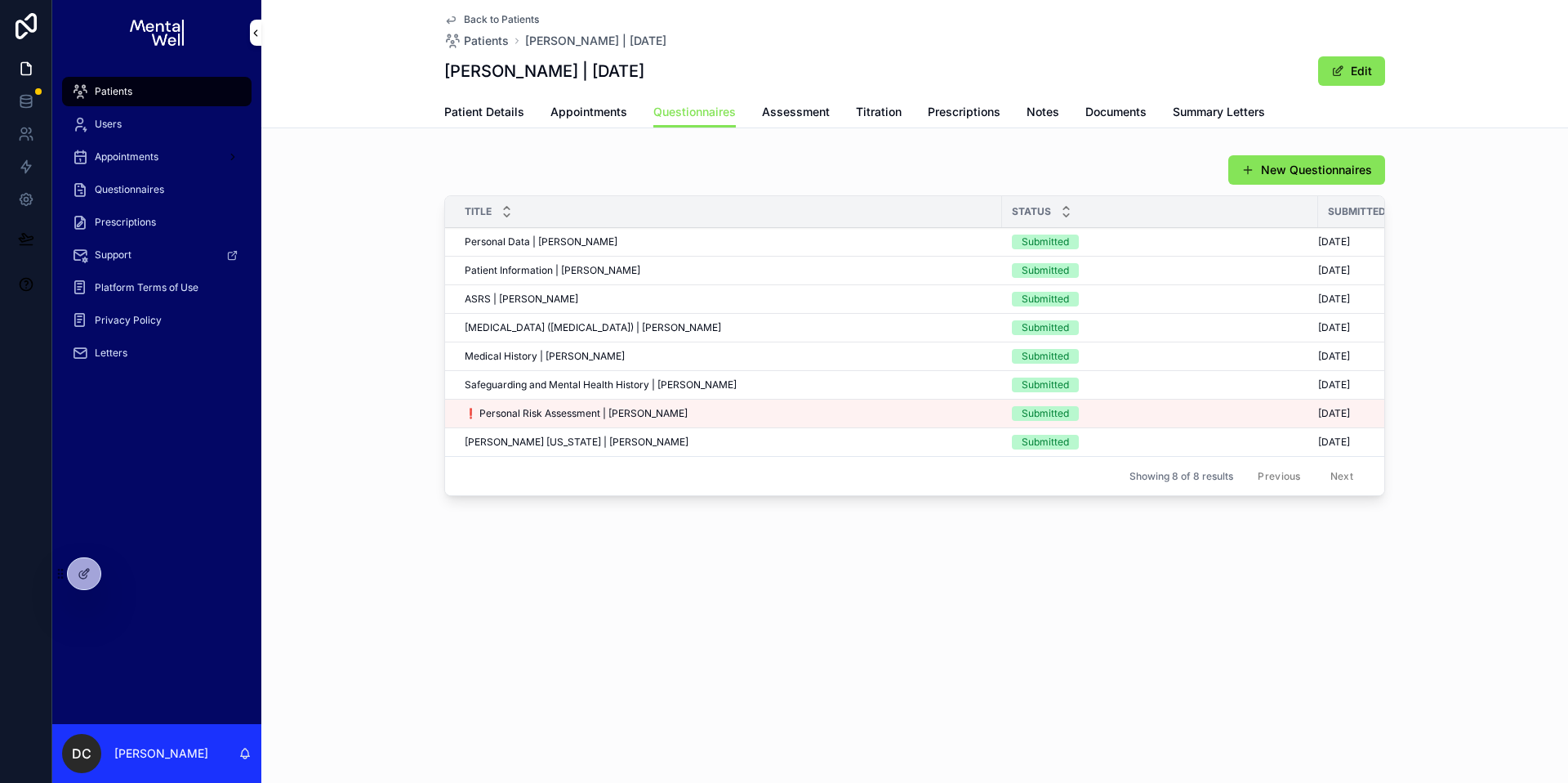
click at [481, 101] on link "Patient Details" at bounding box center [484, 113] width 80 height 33
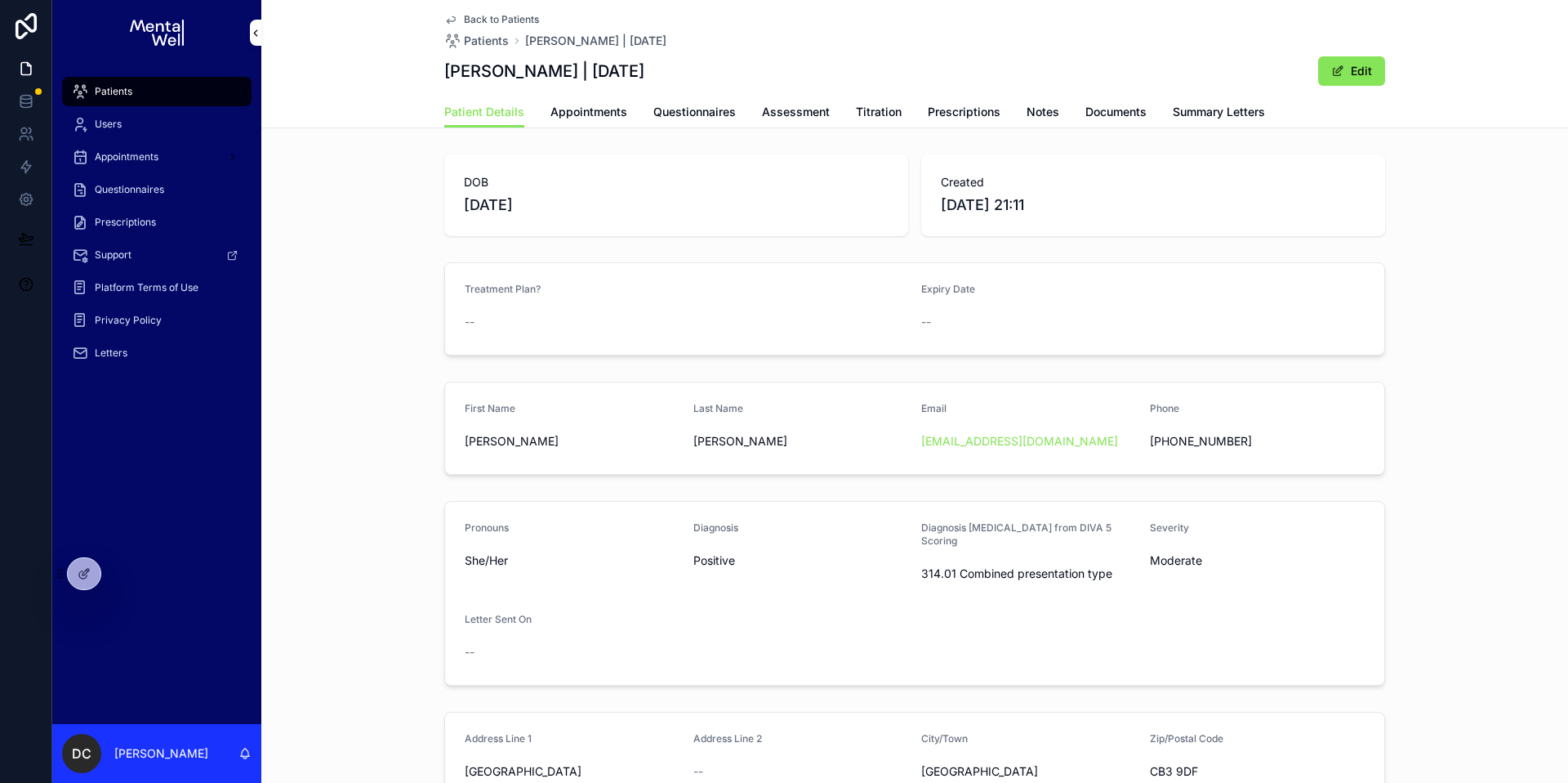
click at [212, 85] on div "Patients" at bounding box center [156, 91] width 170 height 26
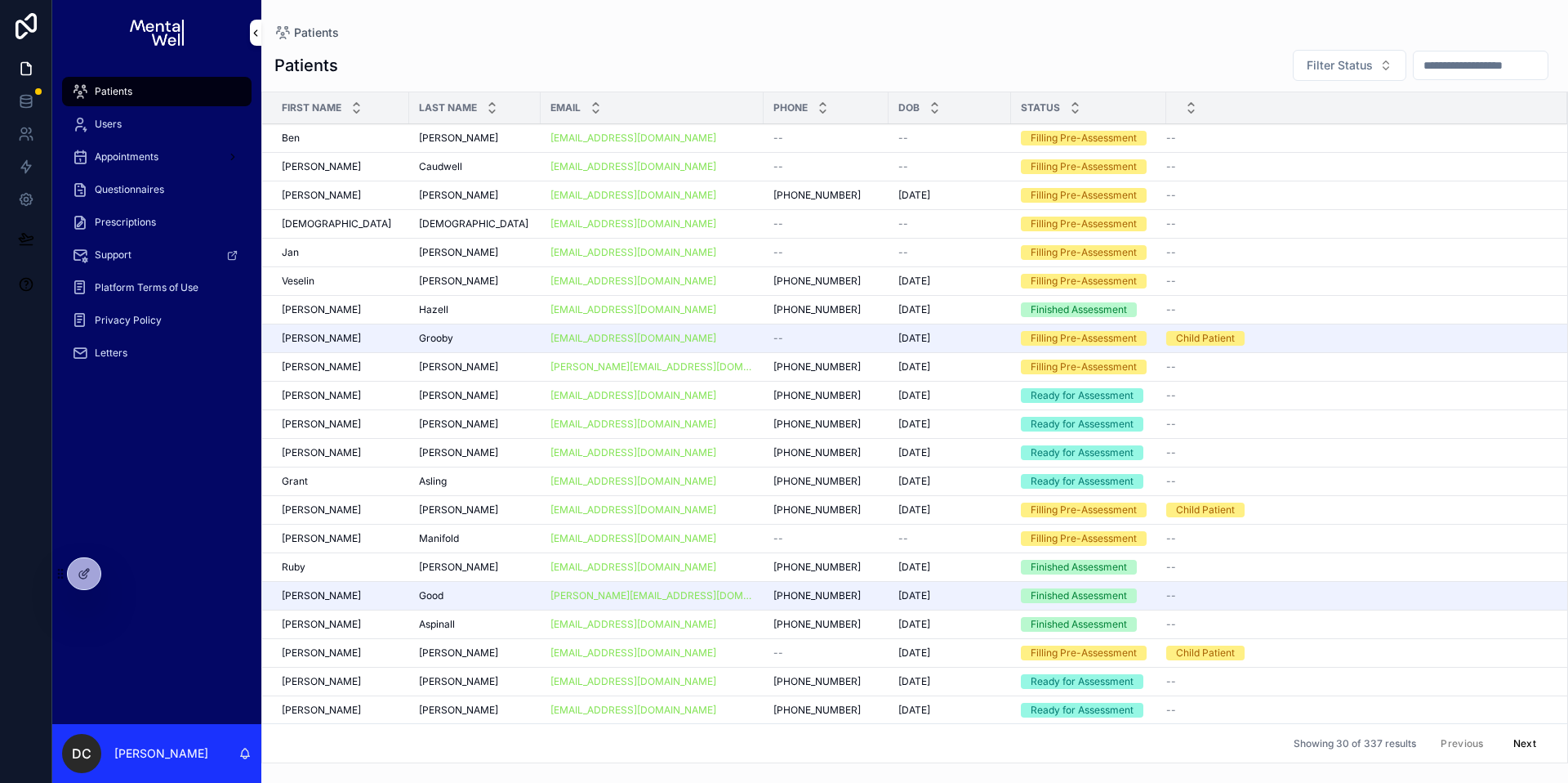
click at [1418, 67] on input "scrollable content" at bounding box center [1480, 65] width 134 height 23
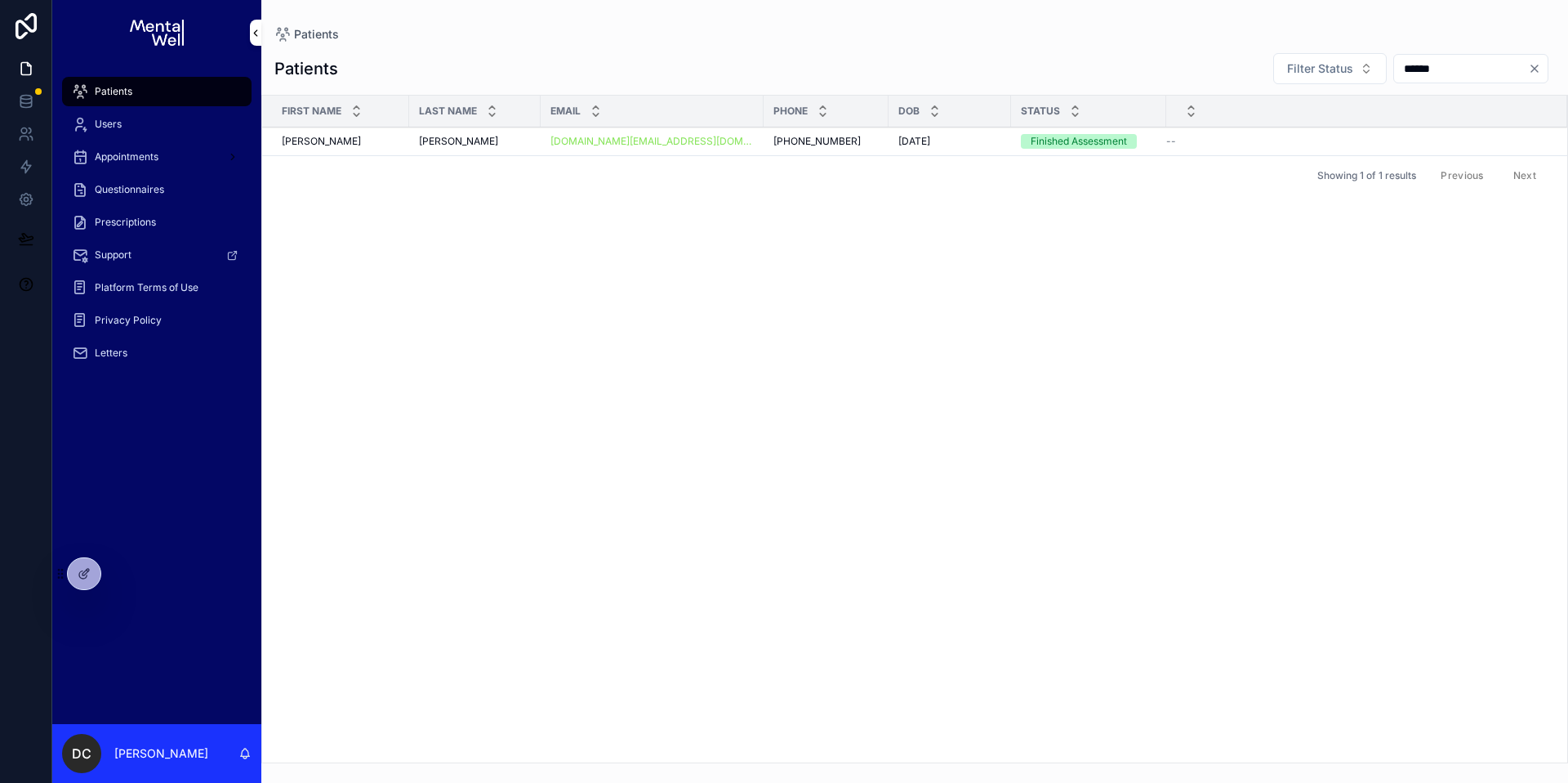
type input "******"
click at [497, 146] on div "[PERSON_NAME]" at bounding box center [474, 141] width 112 height 13
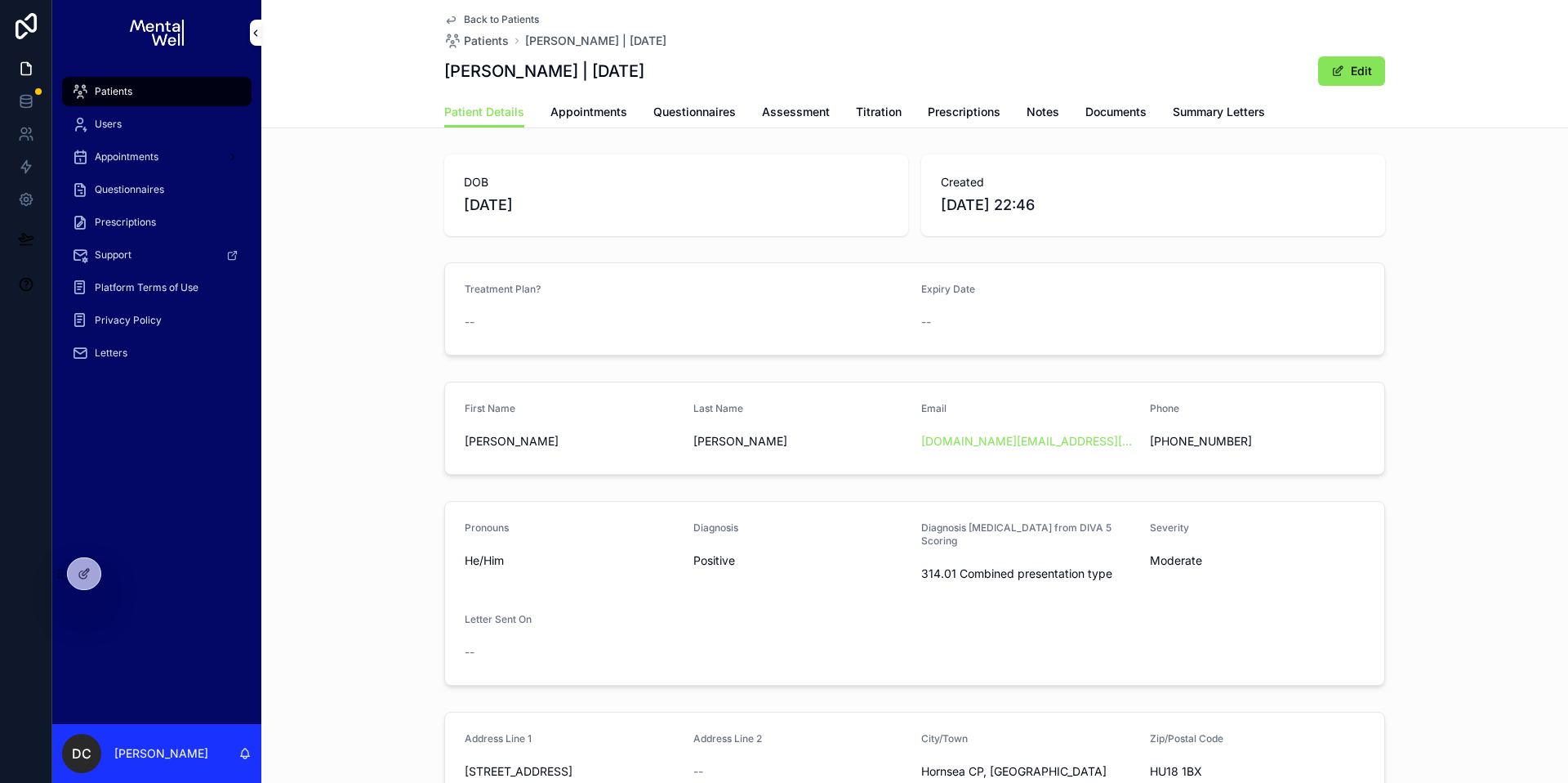
click at [625, 115] on div "Patient Details Appointments Questionnaires Assessment Titration Prescriptions …" at bounding box center [914, 112] width 941 height 31
click at [597, 115] on span "Appointments" at bounding box center [589, 112] width 76 height 17
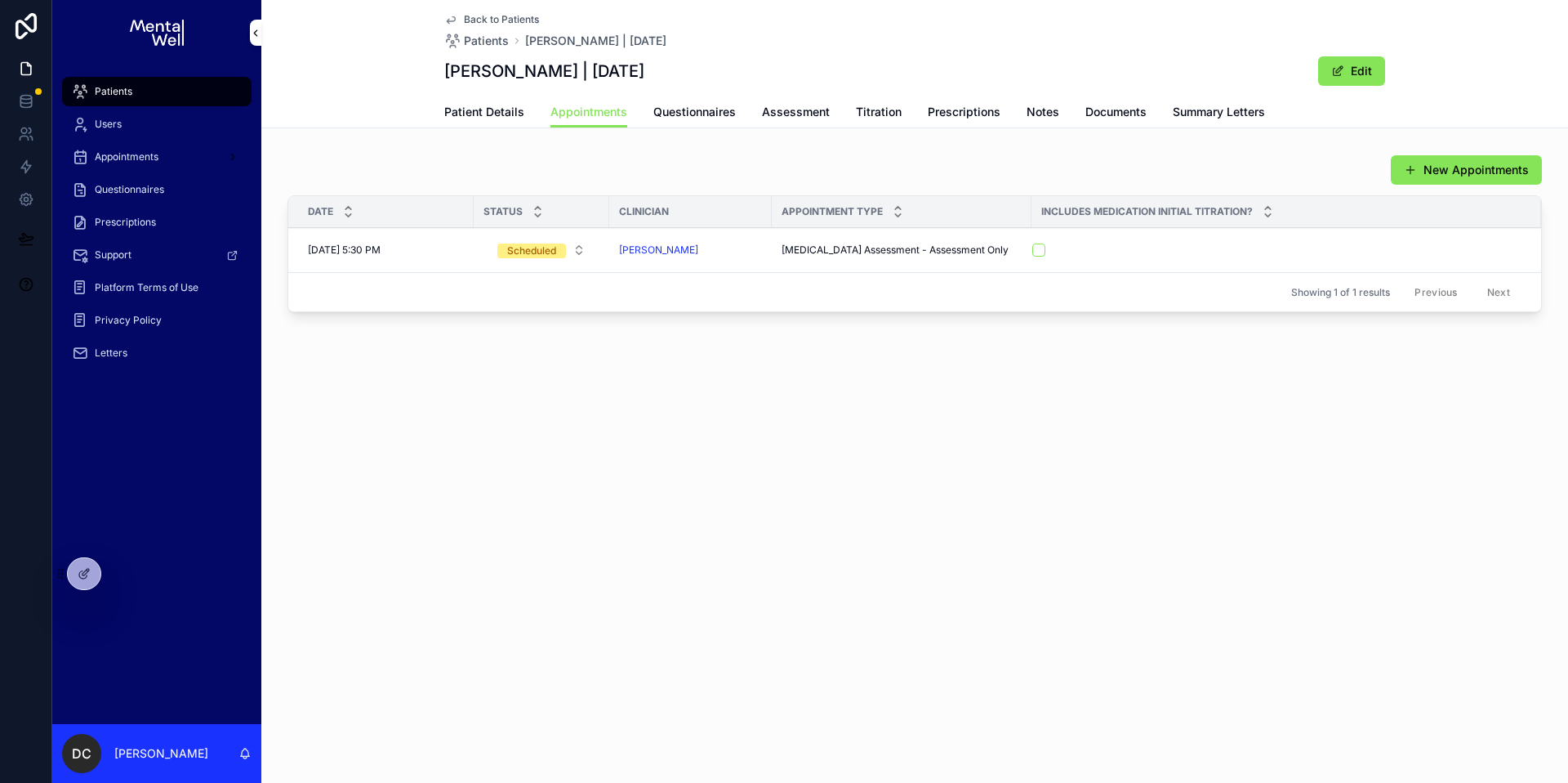
click at [470, 111] on span "Patient Details" at bounding box center [484, 112] width 80 height 17
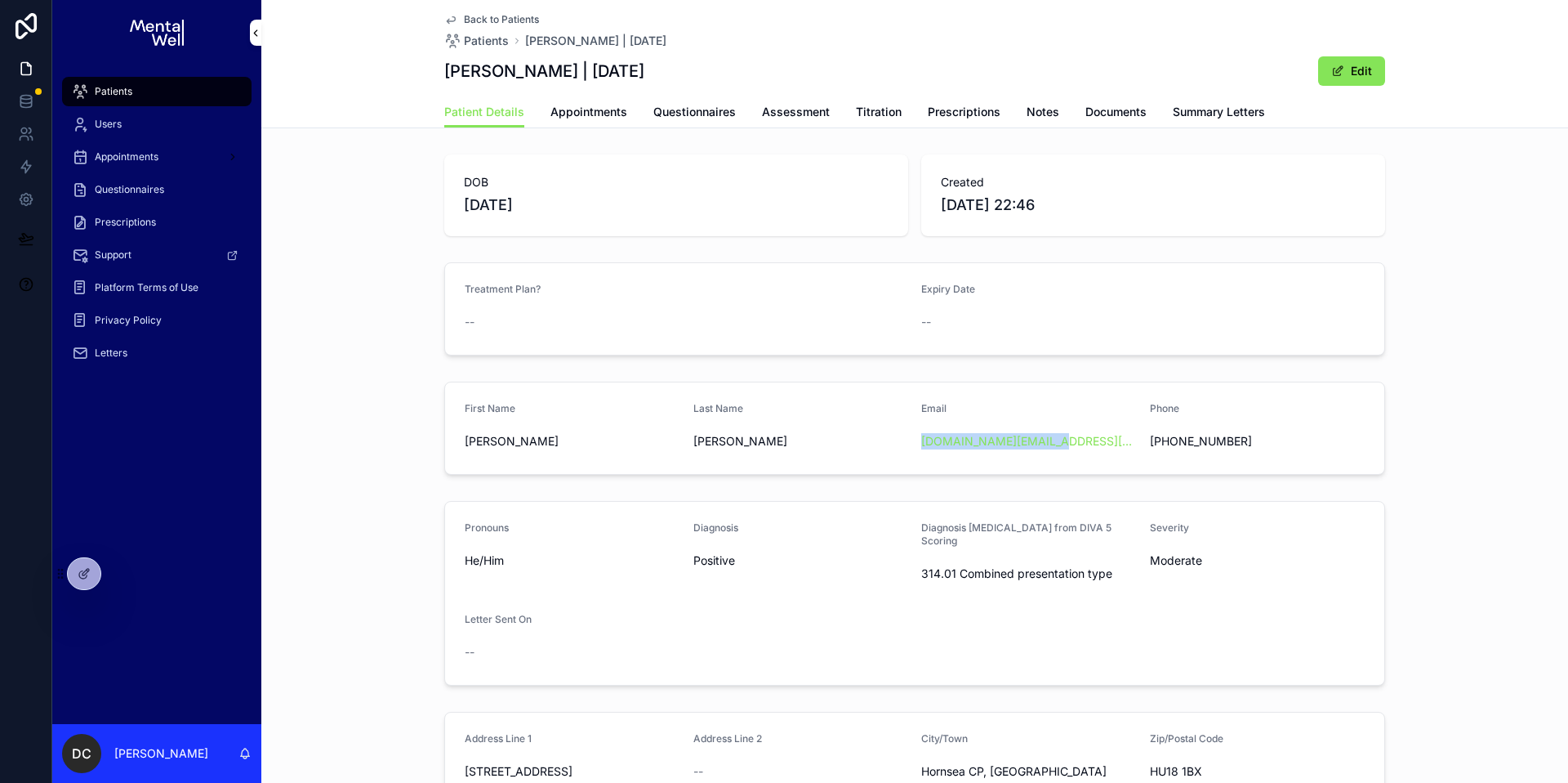
click at [205, 88] on div "Patients" at bounding box center [156, 91] width 170 height 26
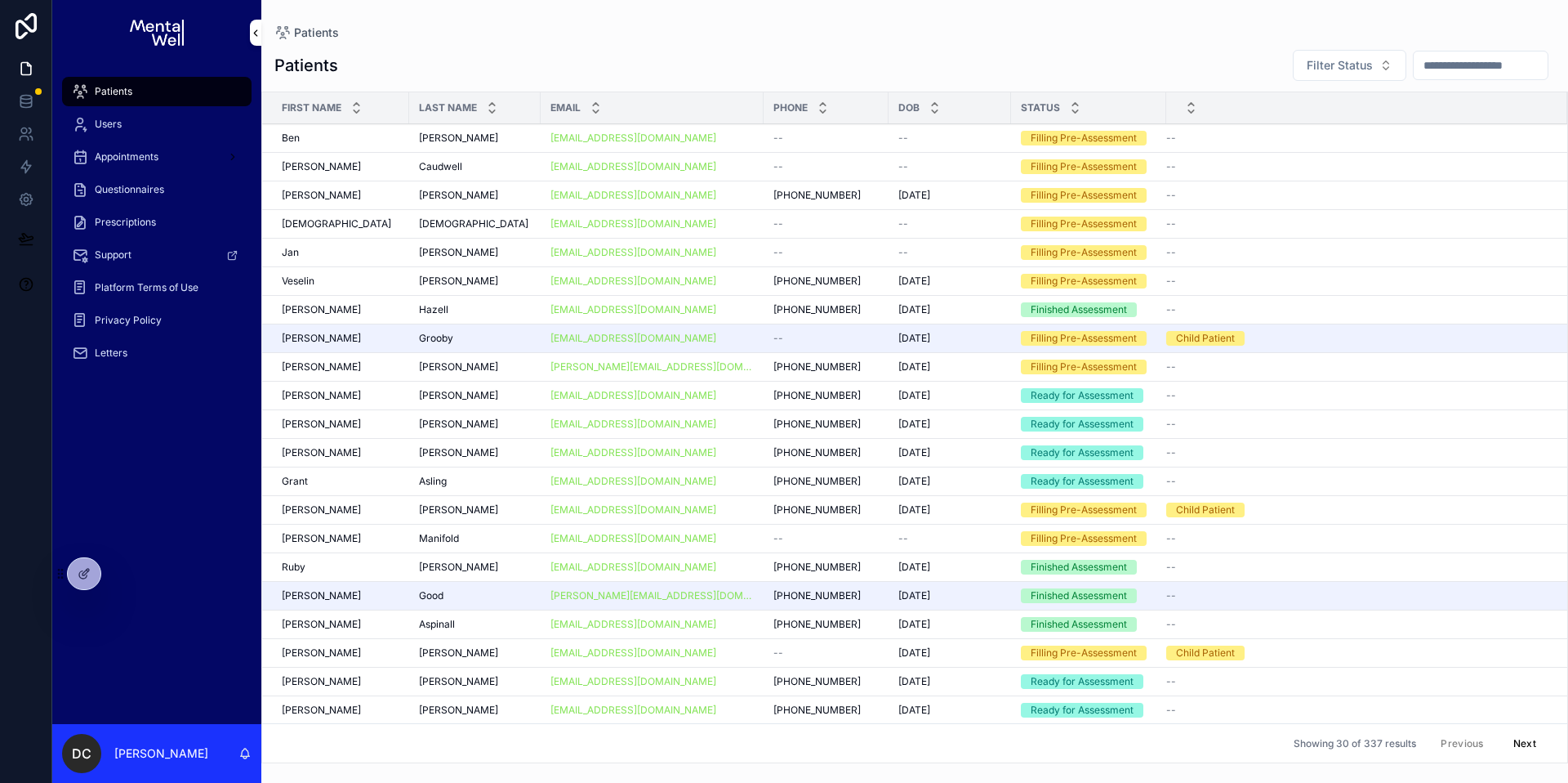
click at [1414, 75] on input "scrollable content" at bounding box center [1480, 65] width 134 height 23
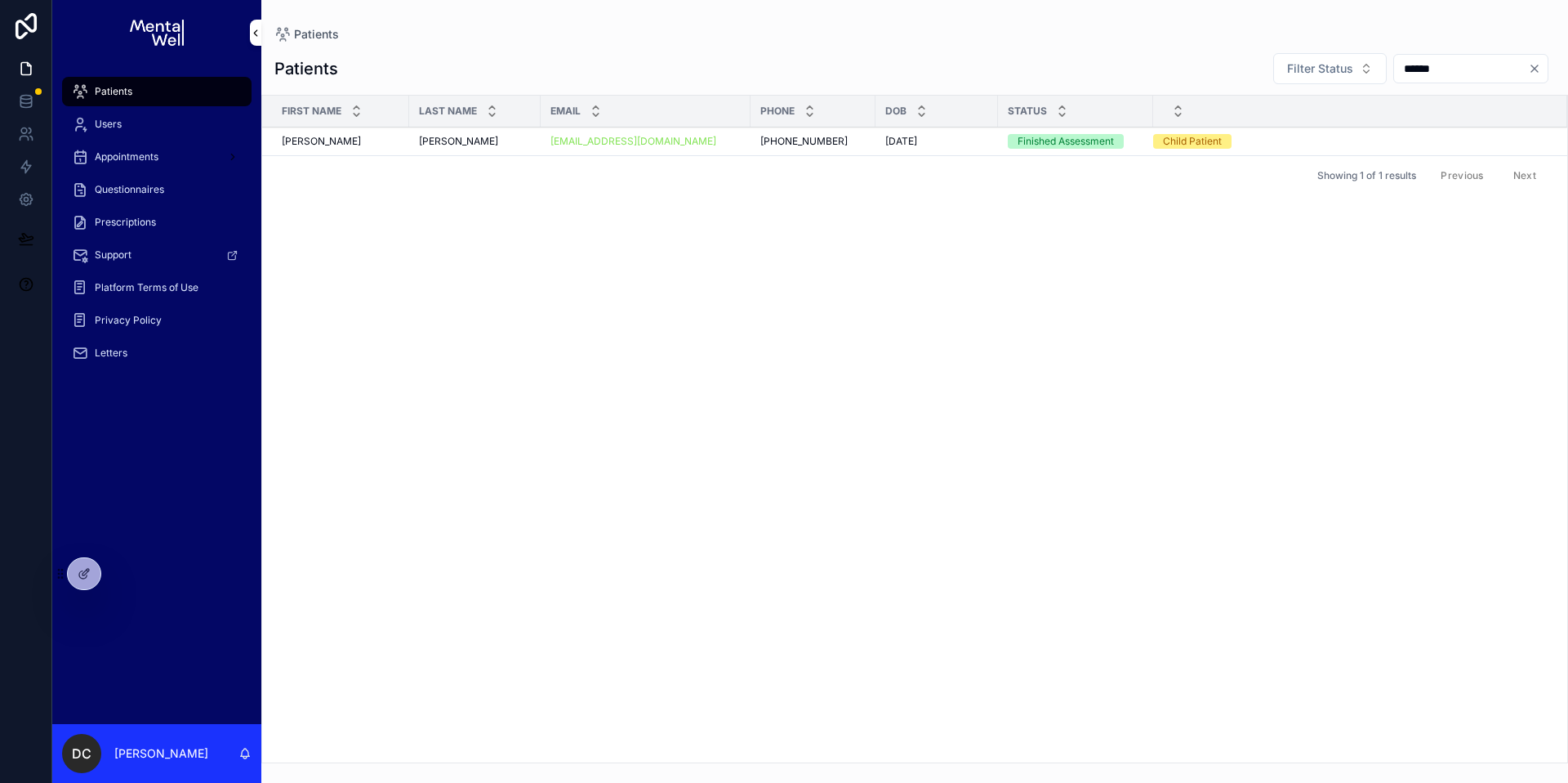
type input "******"
click at [508, 139] on div "[PERSON_NAME] [PERSON_NAME]" at bounding box center [474, 141] width 112 height 13
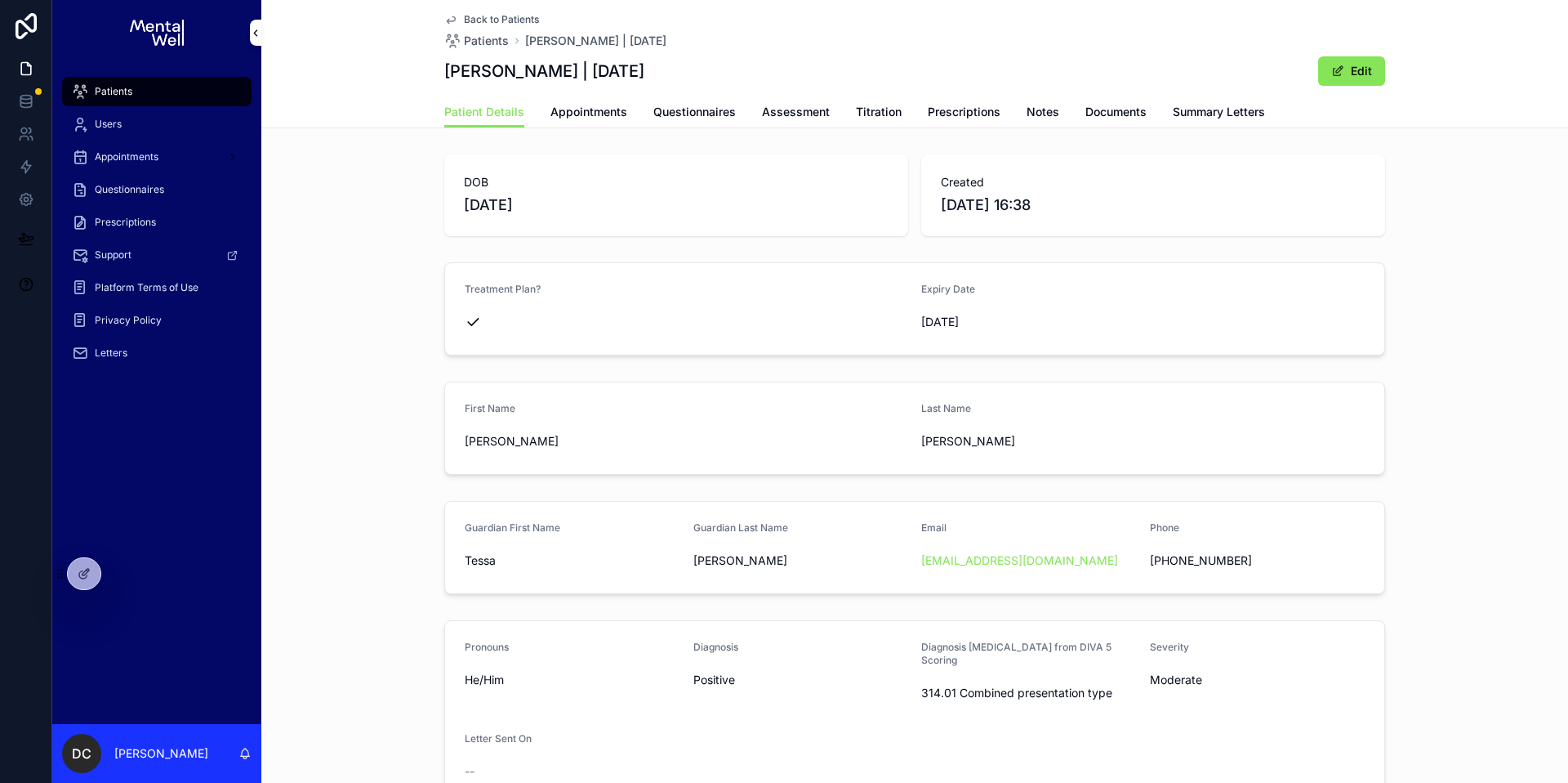
click at [986, 114] on span "Prescriptions" at bounding box center [964, 112] width 73 height 17
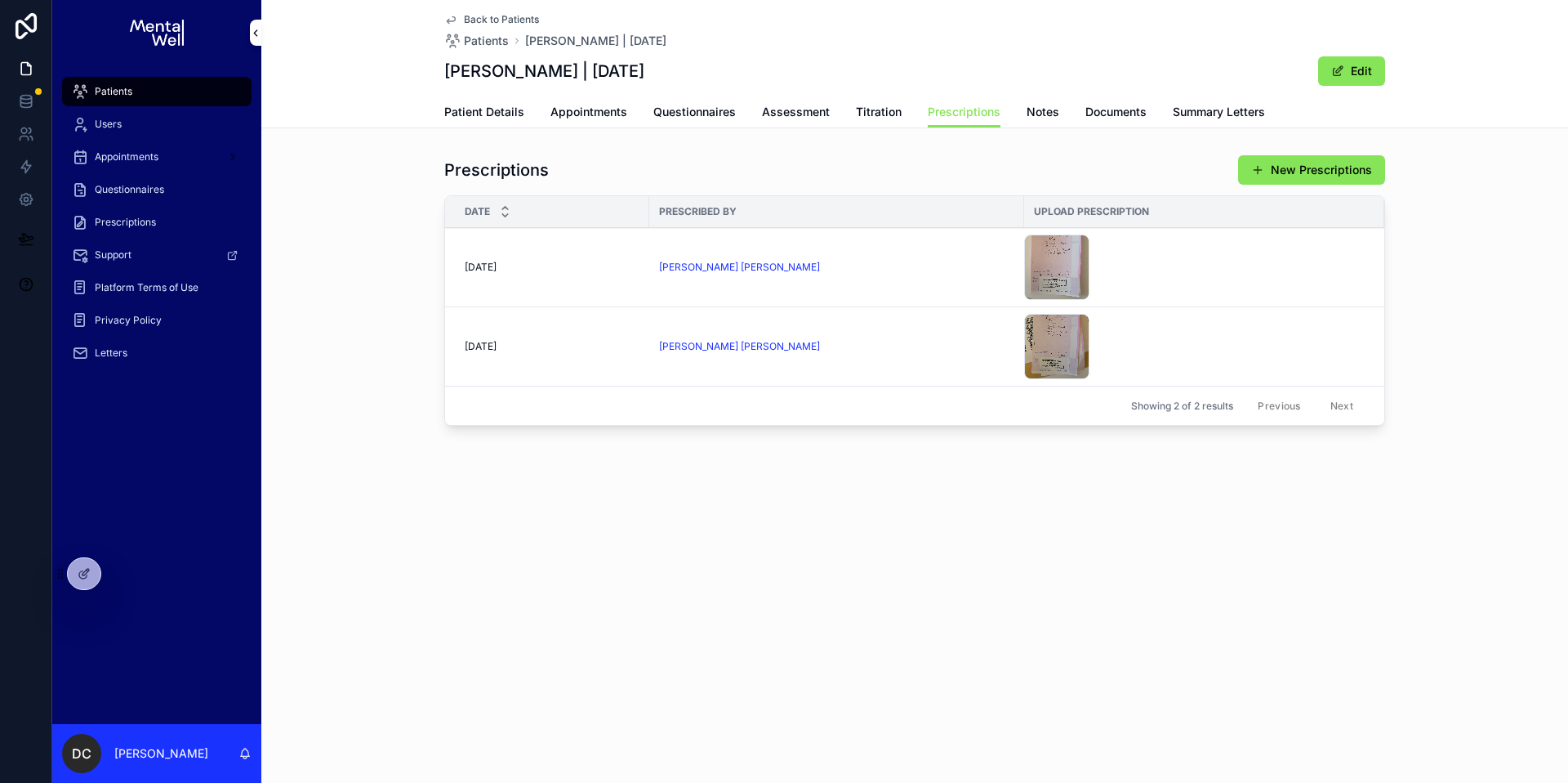
click at [574, 265] on div "[DATE] [DATE]" at bounding box center [552, 267] width 175 height 13
click at [169, 98] on div "Patients" at bounding box center [156, 91] width 170 height 26
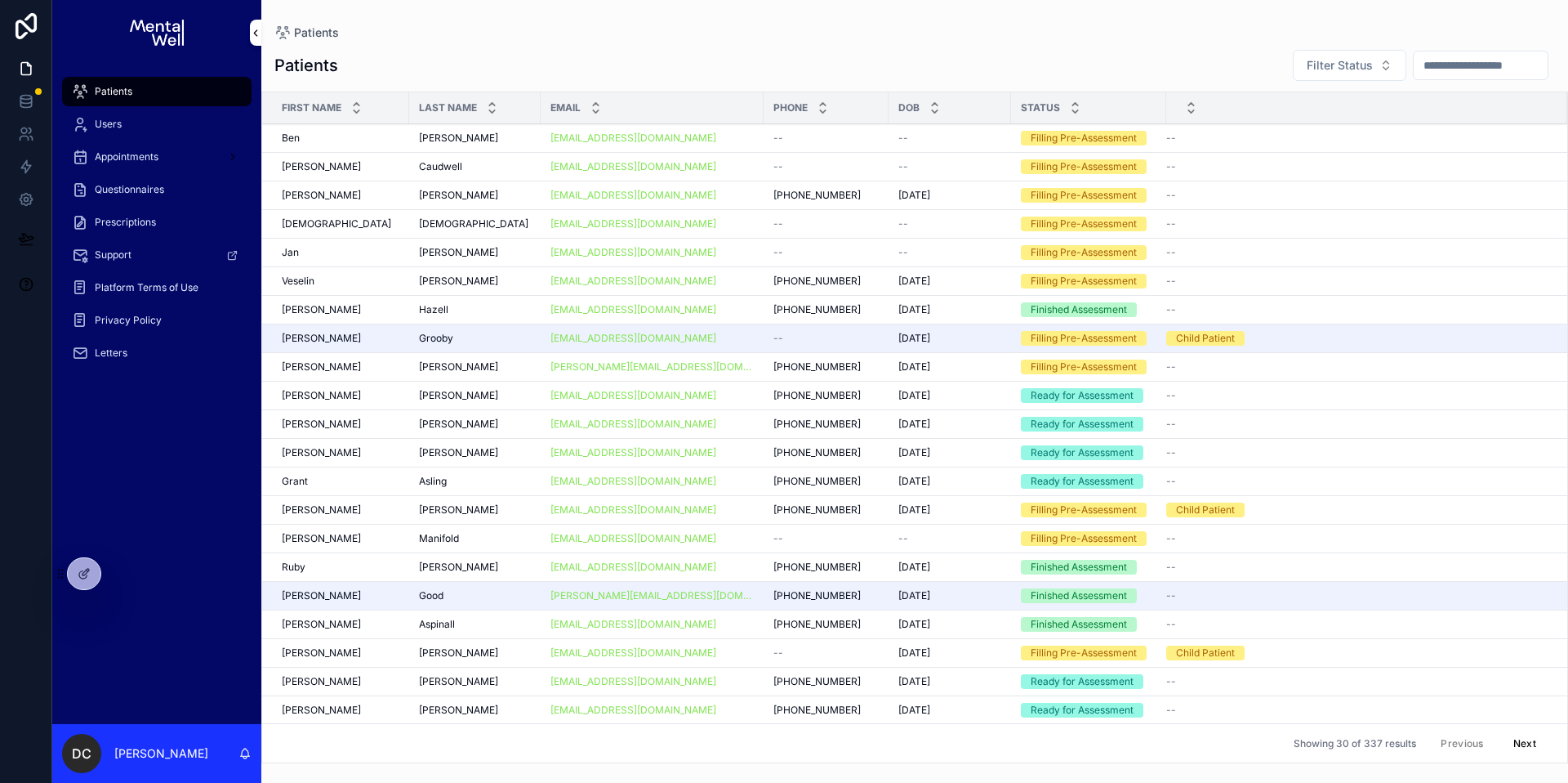
click at [1473, 68] on input "scrollable content" at bounding box center [1480, 65] width 134 height 23
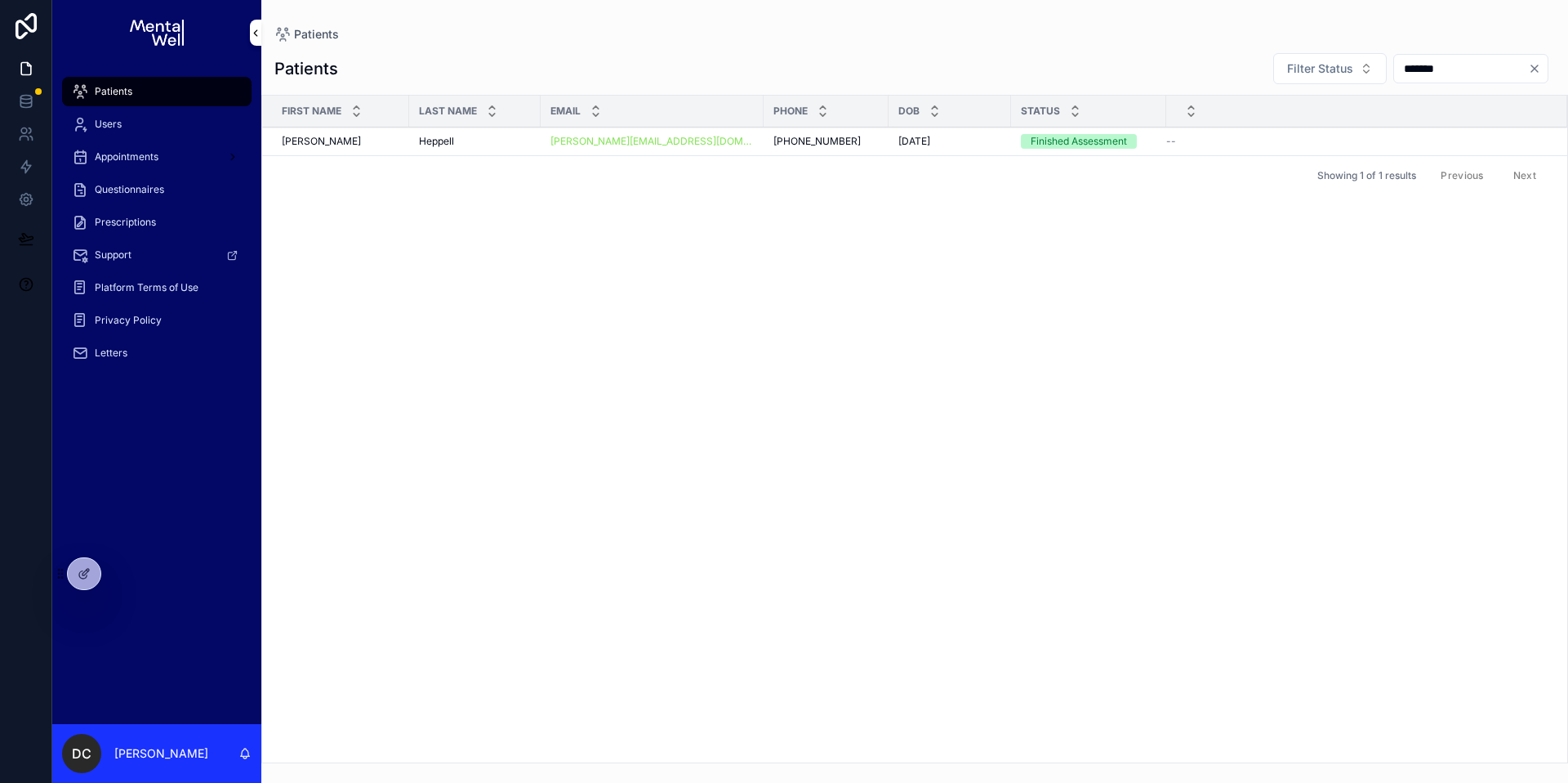
type input "*******"
drag, startPoint x: 668, startPoint y: 128, endPoint x: 476, endPoint y: 149, distance: 193.1
click at [476, 149] on td "Heppell Heppell" at bounding box center [475, 141] width 132 height 29
click at [482, 142] on div "Heppell Heppell" at bounding box center [474, 141] width 112 height 13
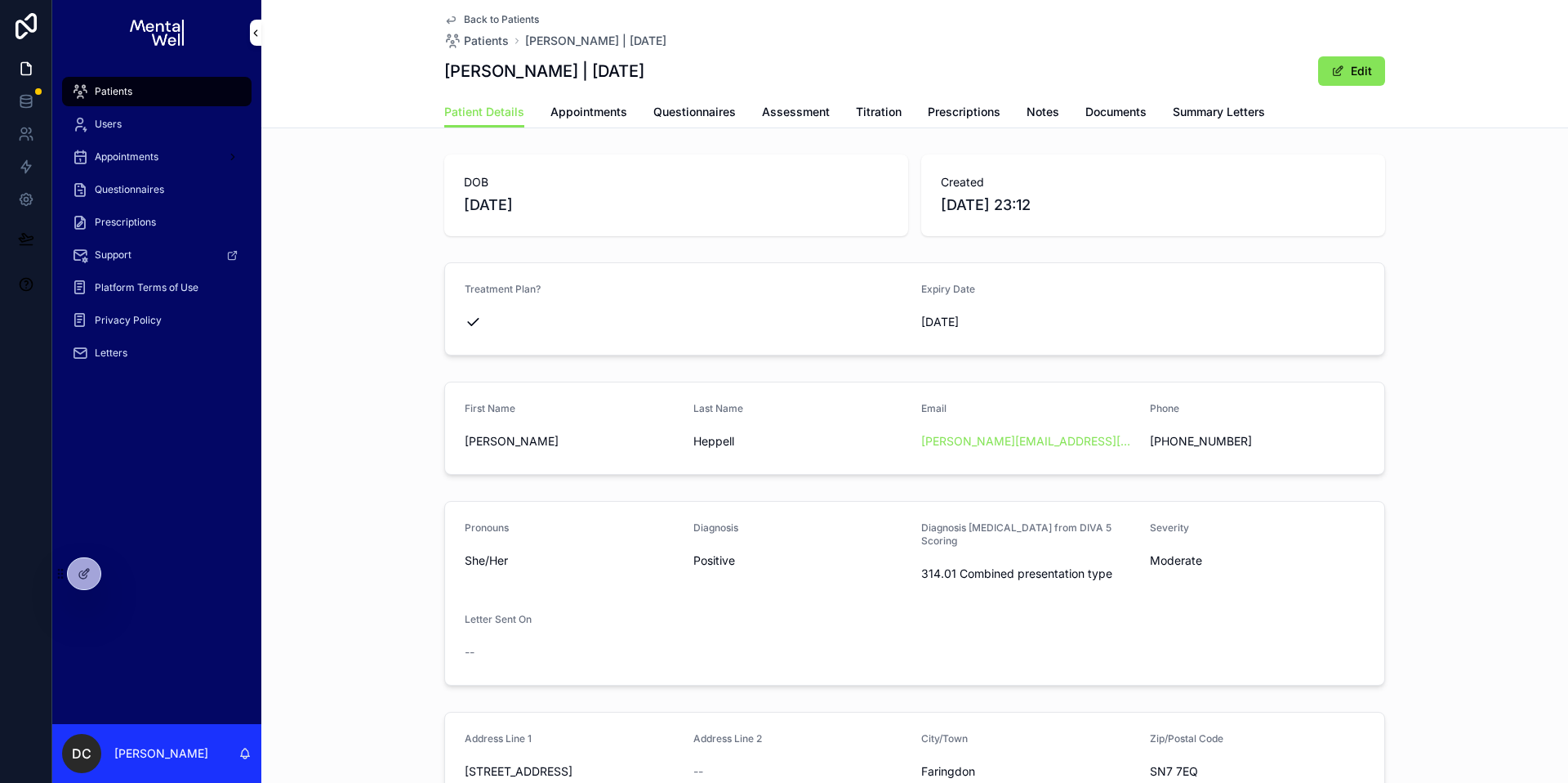
drag, startPoint x: 597, startPoint y: 134, endPoint x: 599, endPoint y: 125, distance: 9.2
click at [597, 134] on div "Back to Patients Patients [PERSON_NAME] | [DATE] [PERSON_NAME] | [DATE] Edit Pa…" at bounding box center [915, 562] width 1307 height 1123
click at [599, 112] on span "Appointments" at bounding box center [589, 112] width 76 height 17
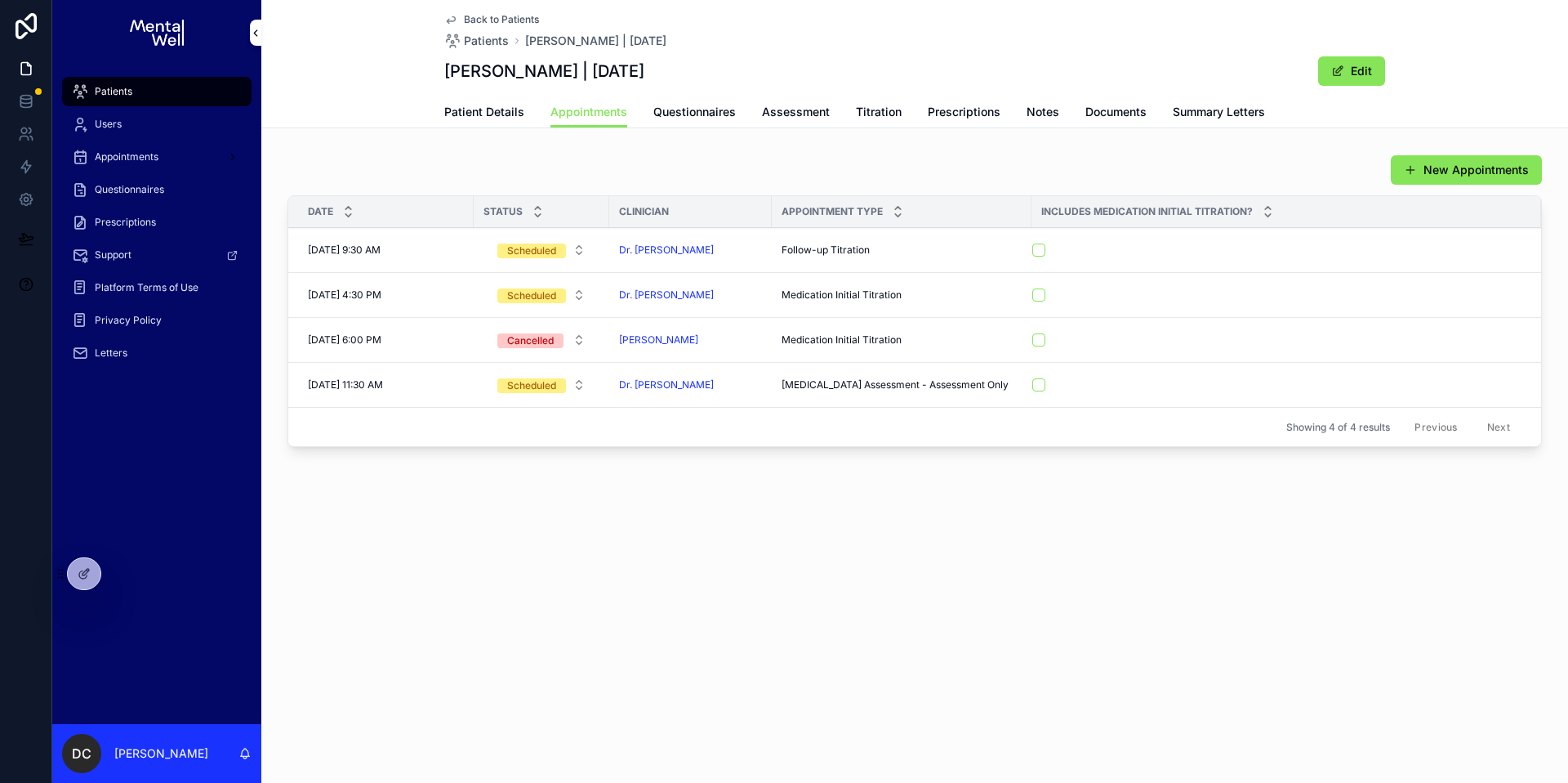
drag, startPoint x: 141, startPoint y: 89, endPoint x: 176, endPoint y: 96, distance: 35.7
click at [141, 89] on div "Patients" at bounding box center [156, 91] width 170 height 26
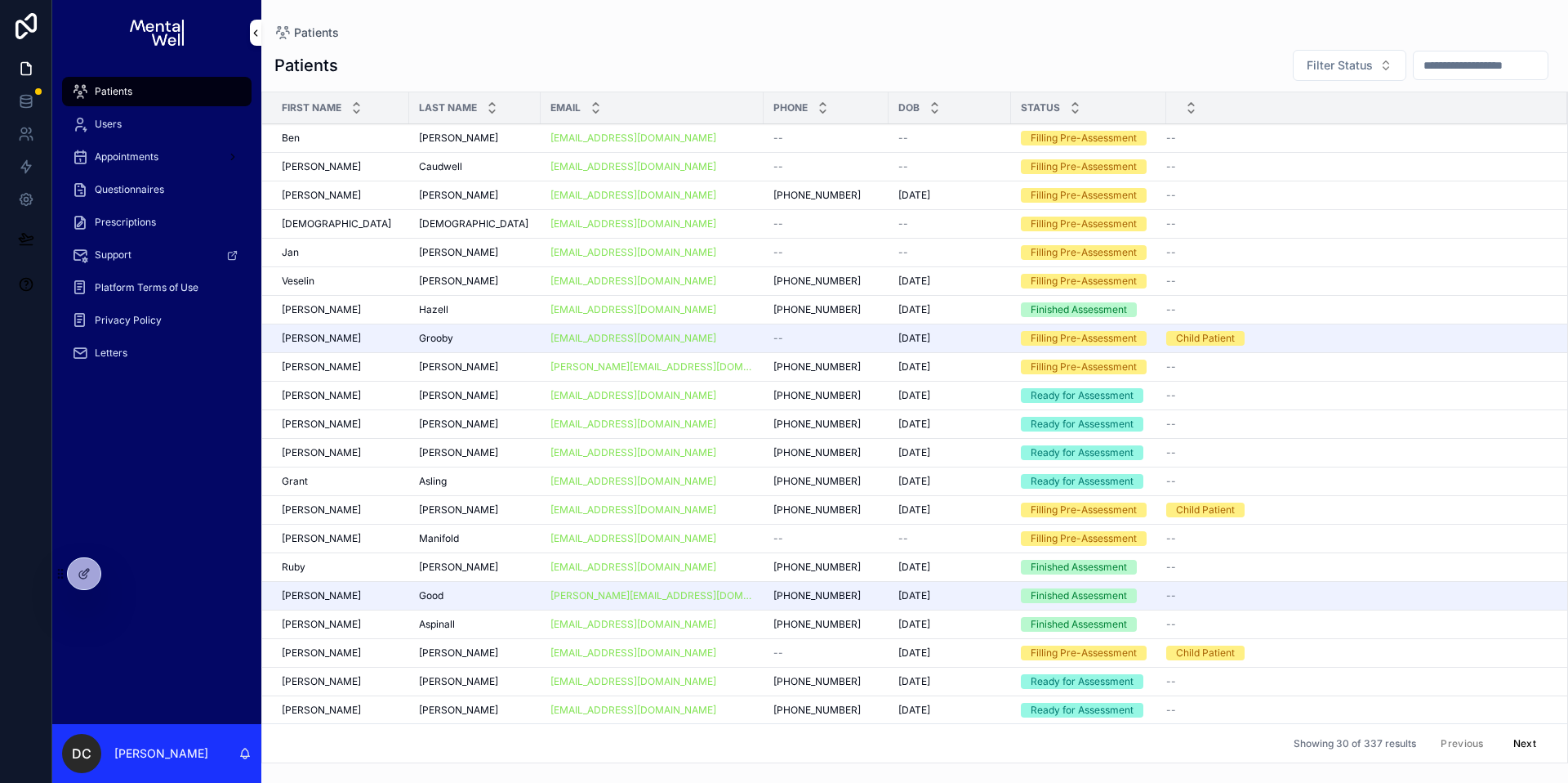
click at [1420, 74] on input "scrollable content" at bounding box center [1480, 65] width 134 height 23
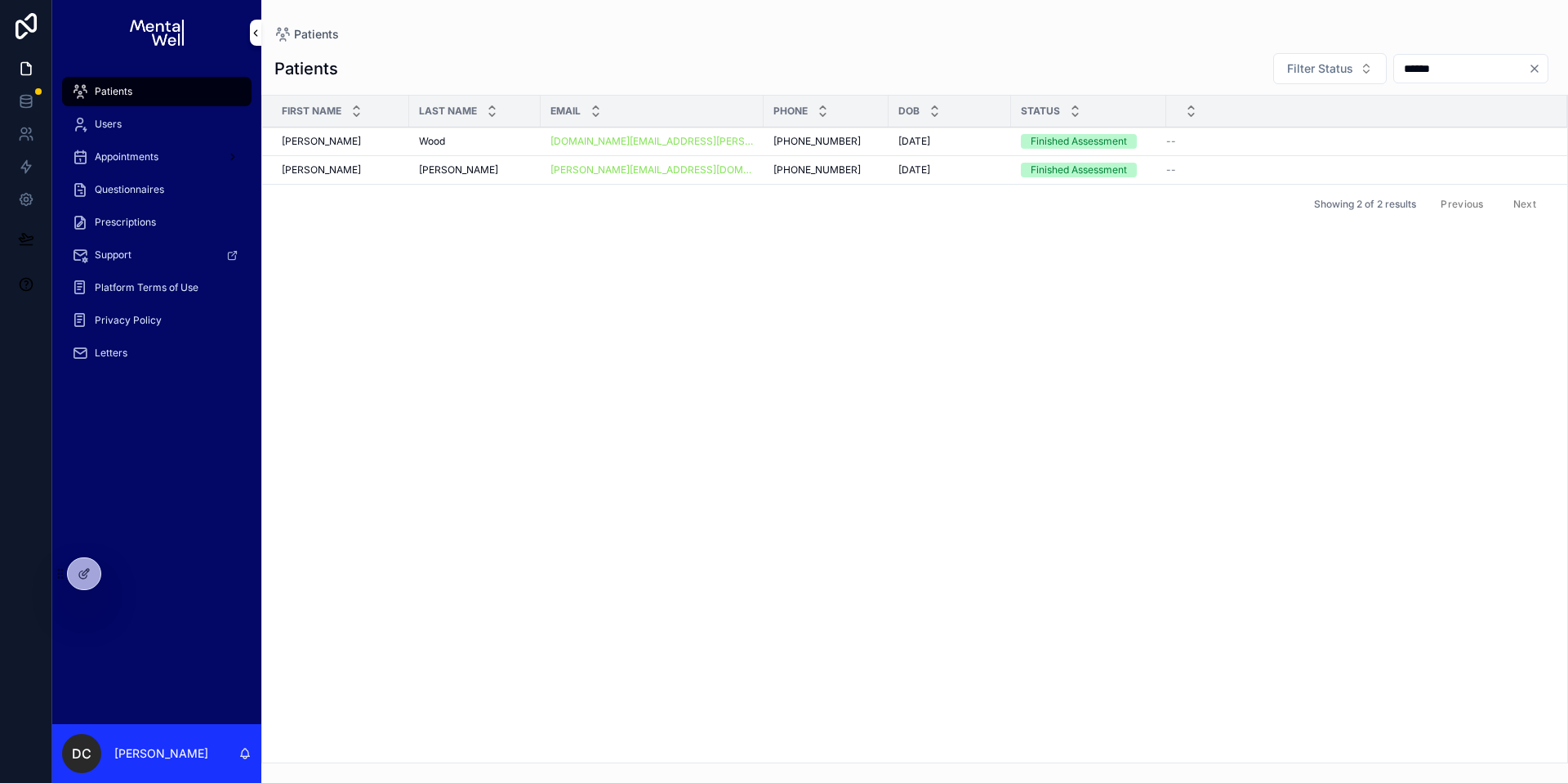
type input "******"
click at [457, 145] on div "Wood Wood" at bounding box center [474, 141] width 112 height 13
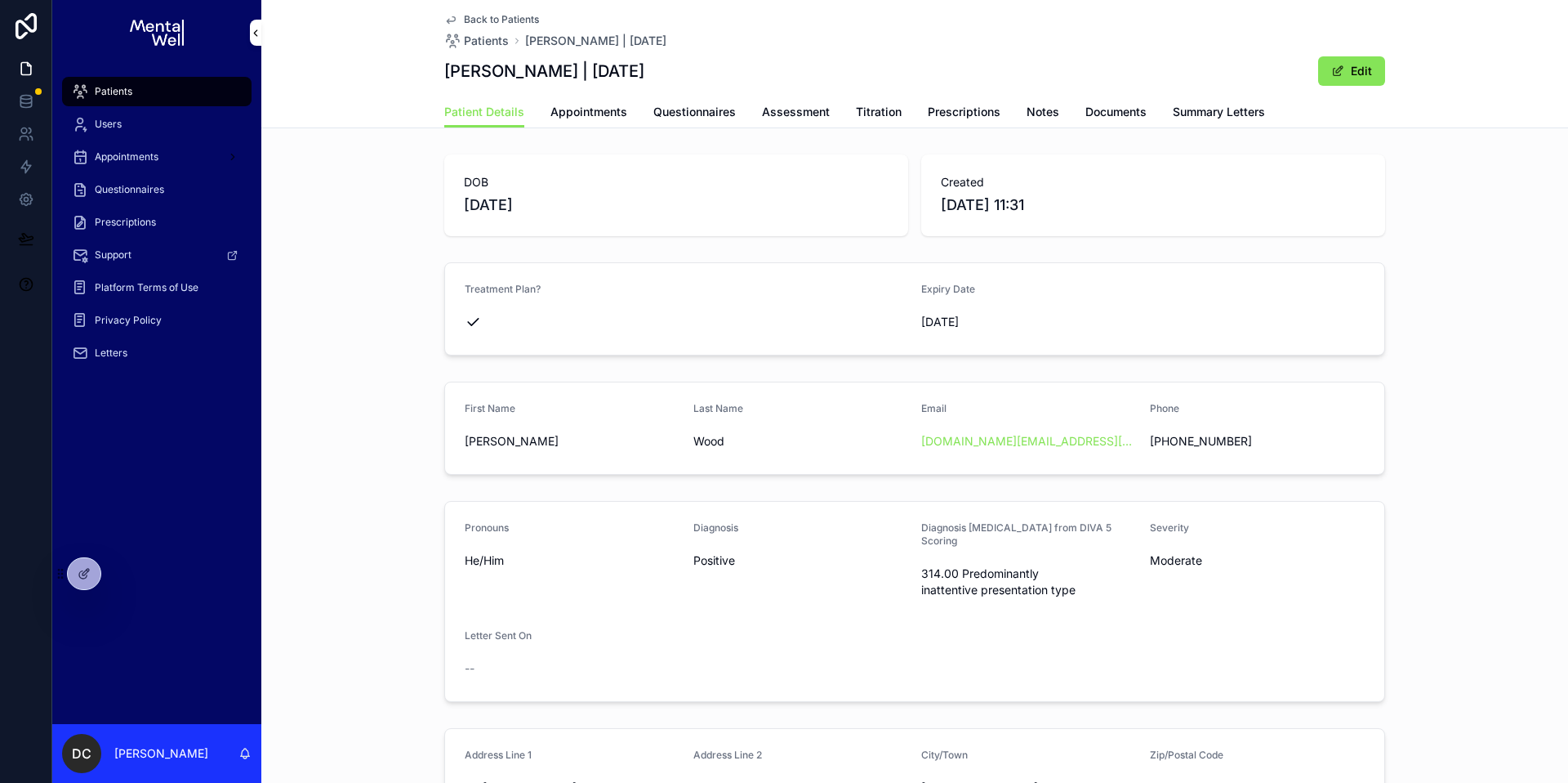
click at [654, 117] on span "Questionnaires" at bounding box center [695, 112] width 83 height 17
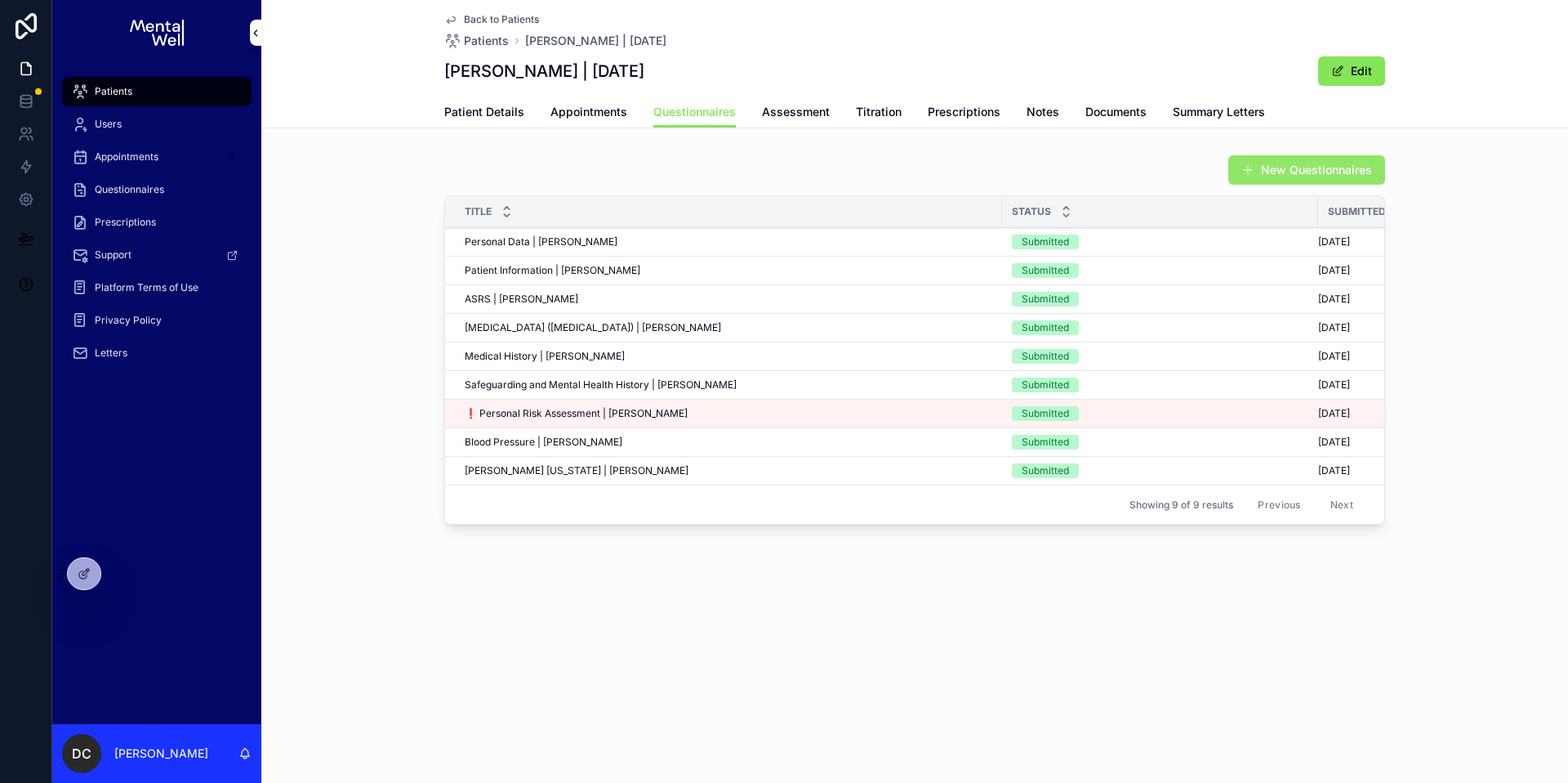
click at [1281, 178] on button "New Questionnaires" at bounding box center [1306, 170] width 157 height 29
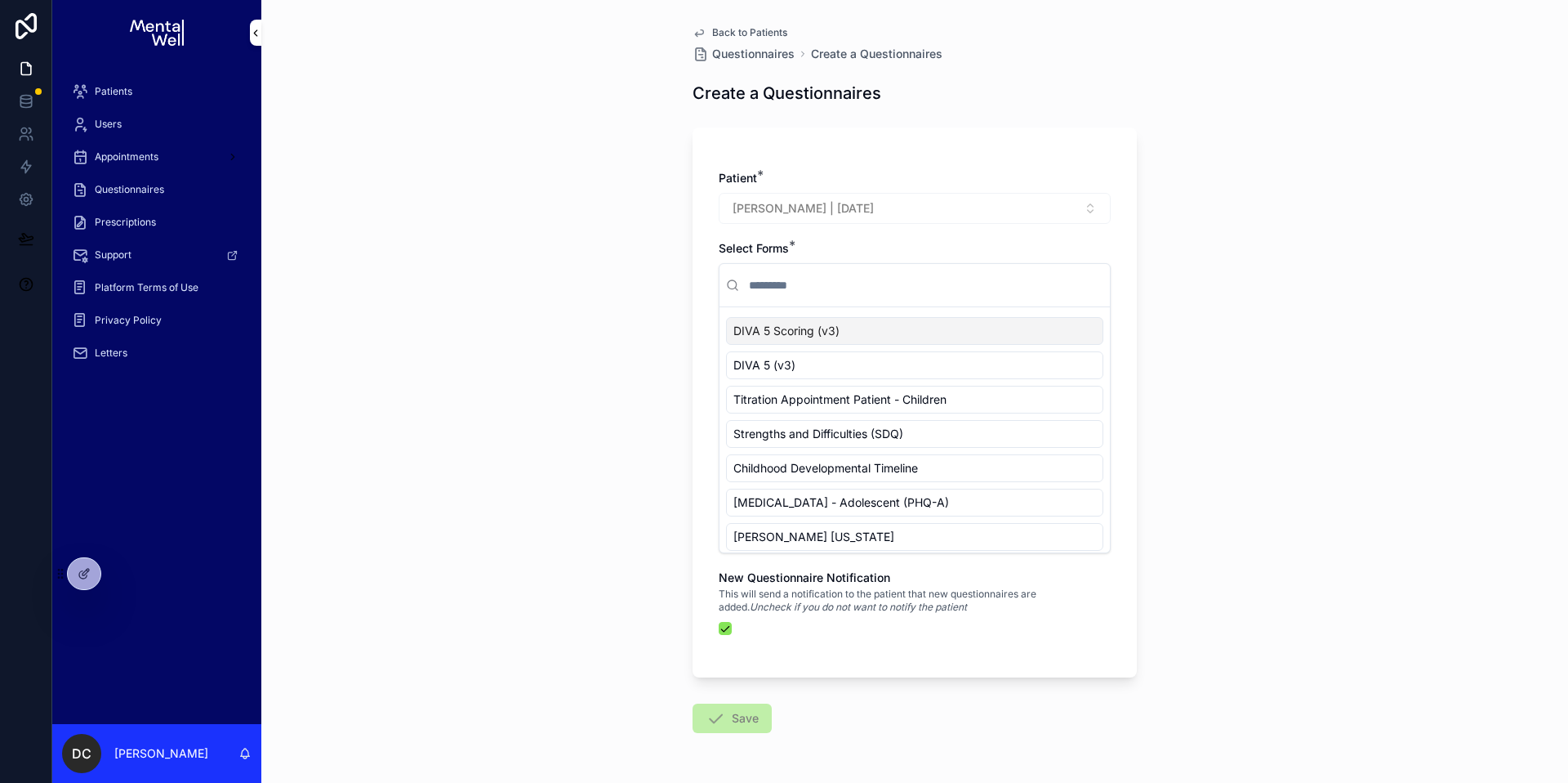
click at [859, 290] on input "scrollable content" at bounding box center [924, 285] width 358 height 29
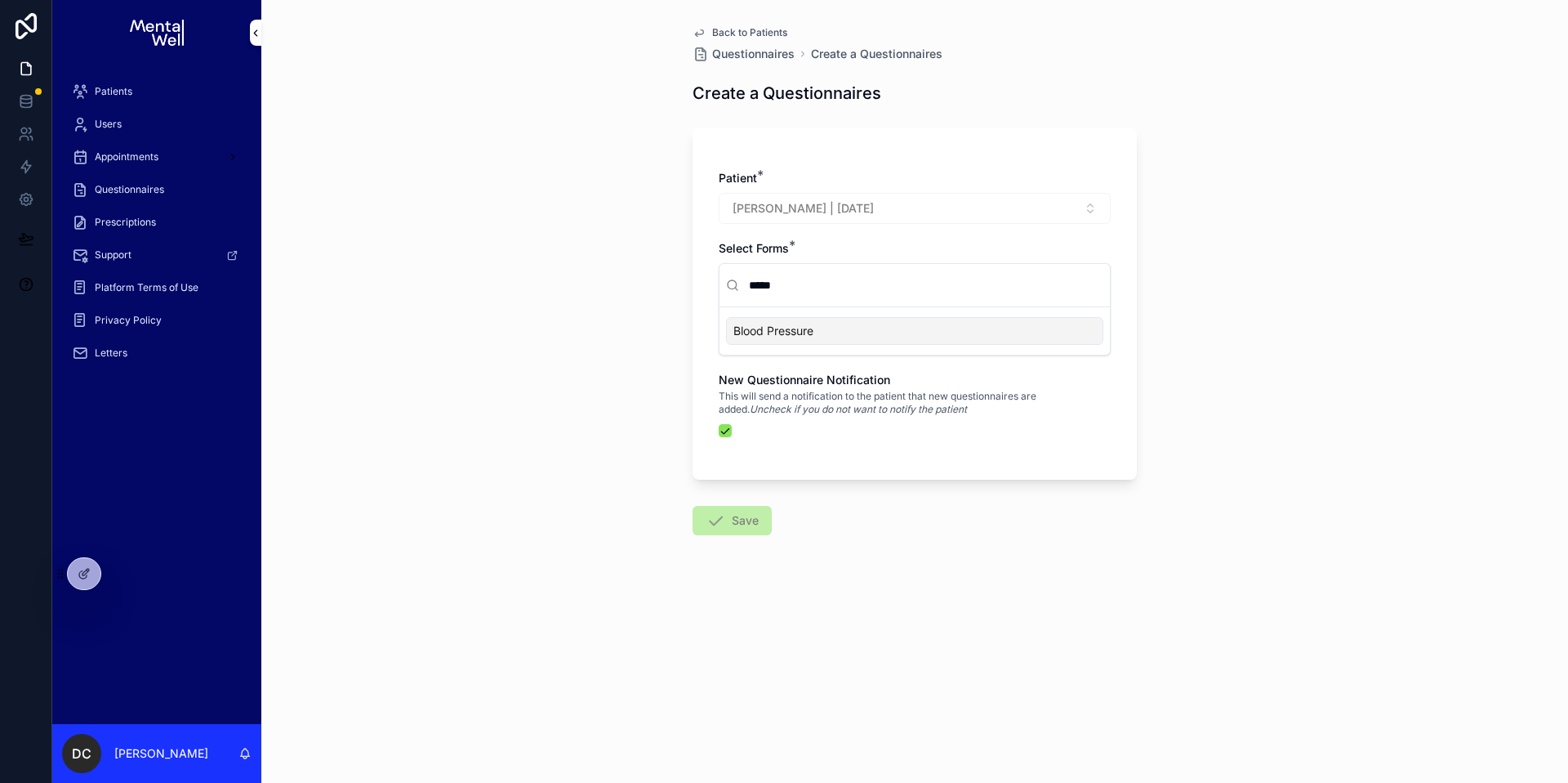
type input "*****"
click at [846, 329] on div "Blood Pressure" at bounding box center [915, 331] width 378 height 28
click at [745, 510] on button "Save" at bounding box center [732, 520] width 79 height 29
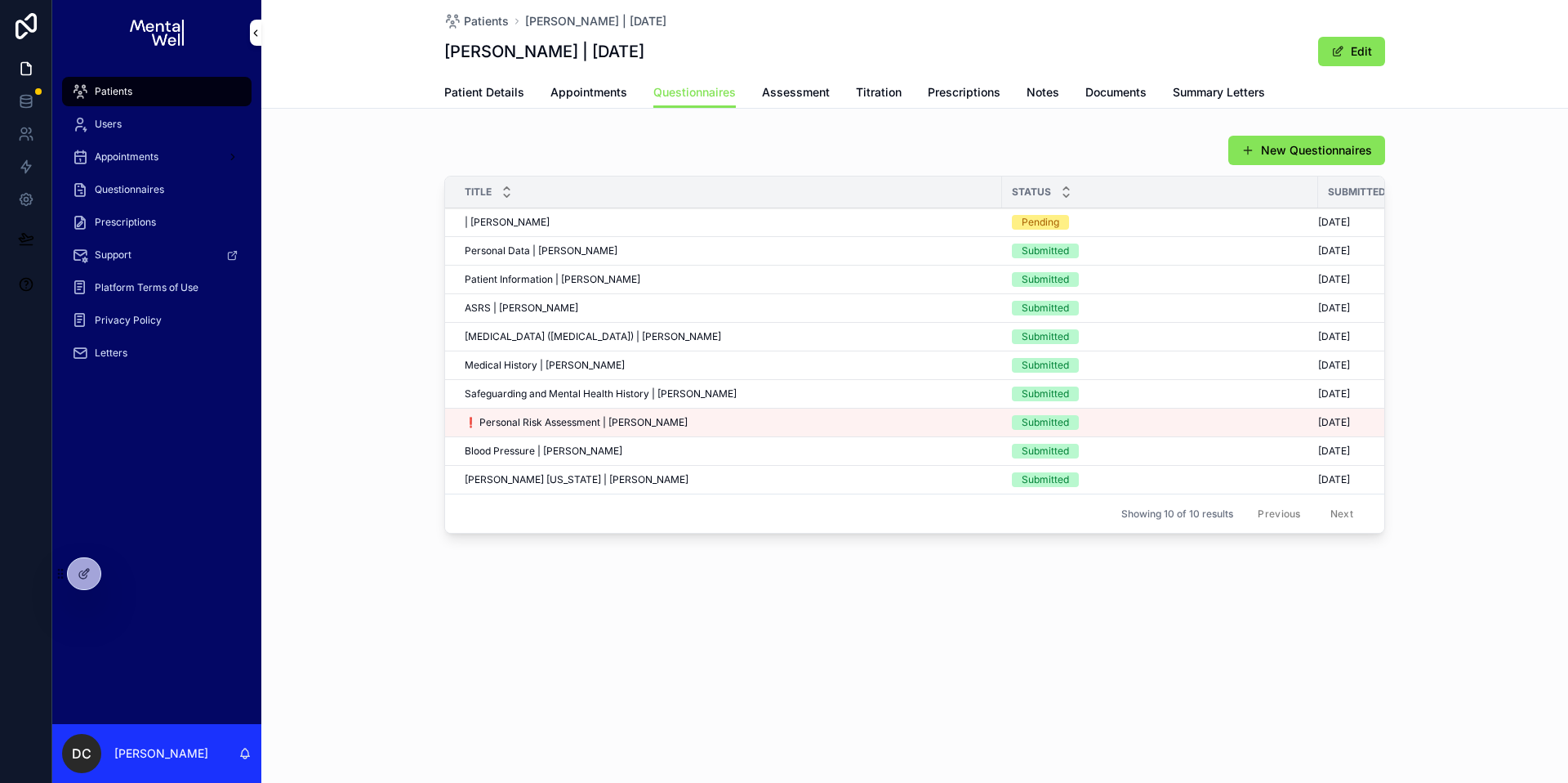
click at [173, 85] on div "Patients" at bounding box center [156, 91] width 170 height 26
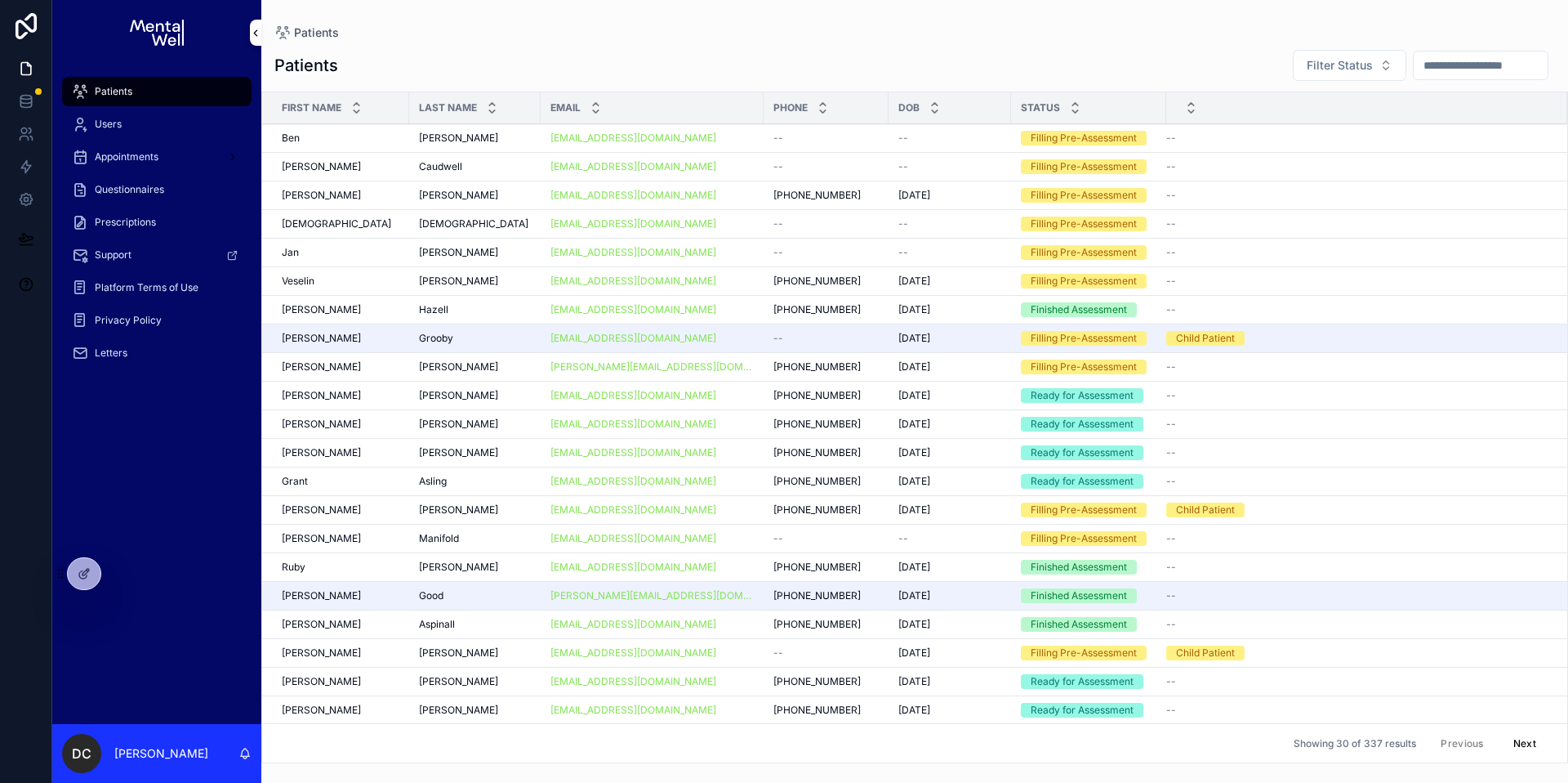
click at [1433, 66] on input "scrollable content" at bounding box center [1480, 65] width 134 height 23
type input "********"
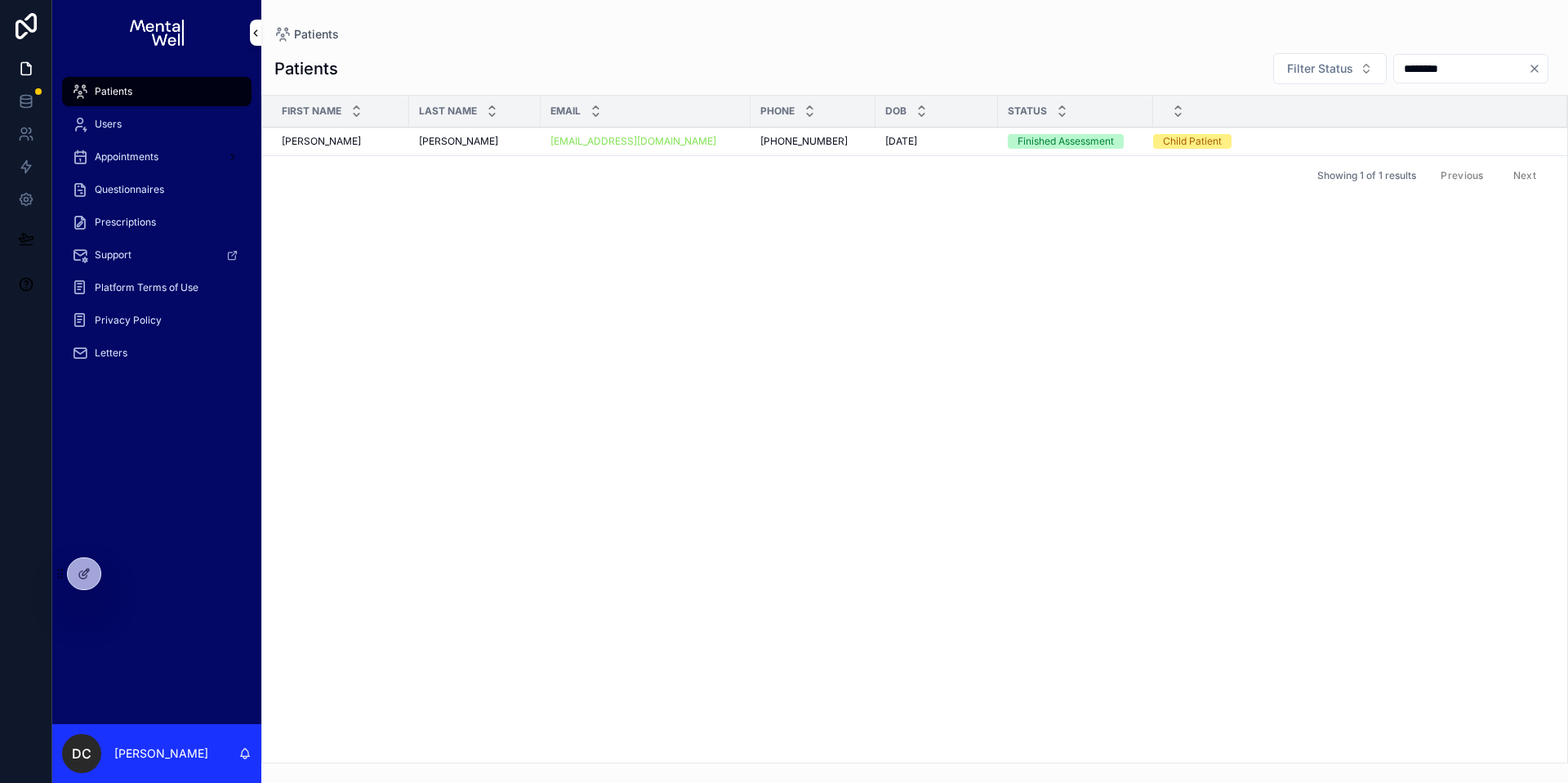
click at [478, 144] on div "[PERSON_NAME] [PERSON_NAME]" at bounding box center [474, 141] width 112 height 13
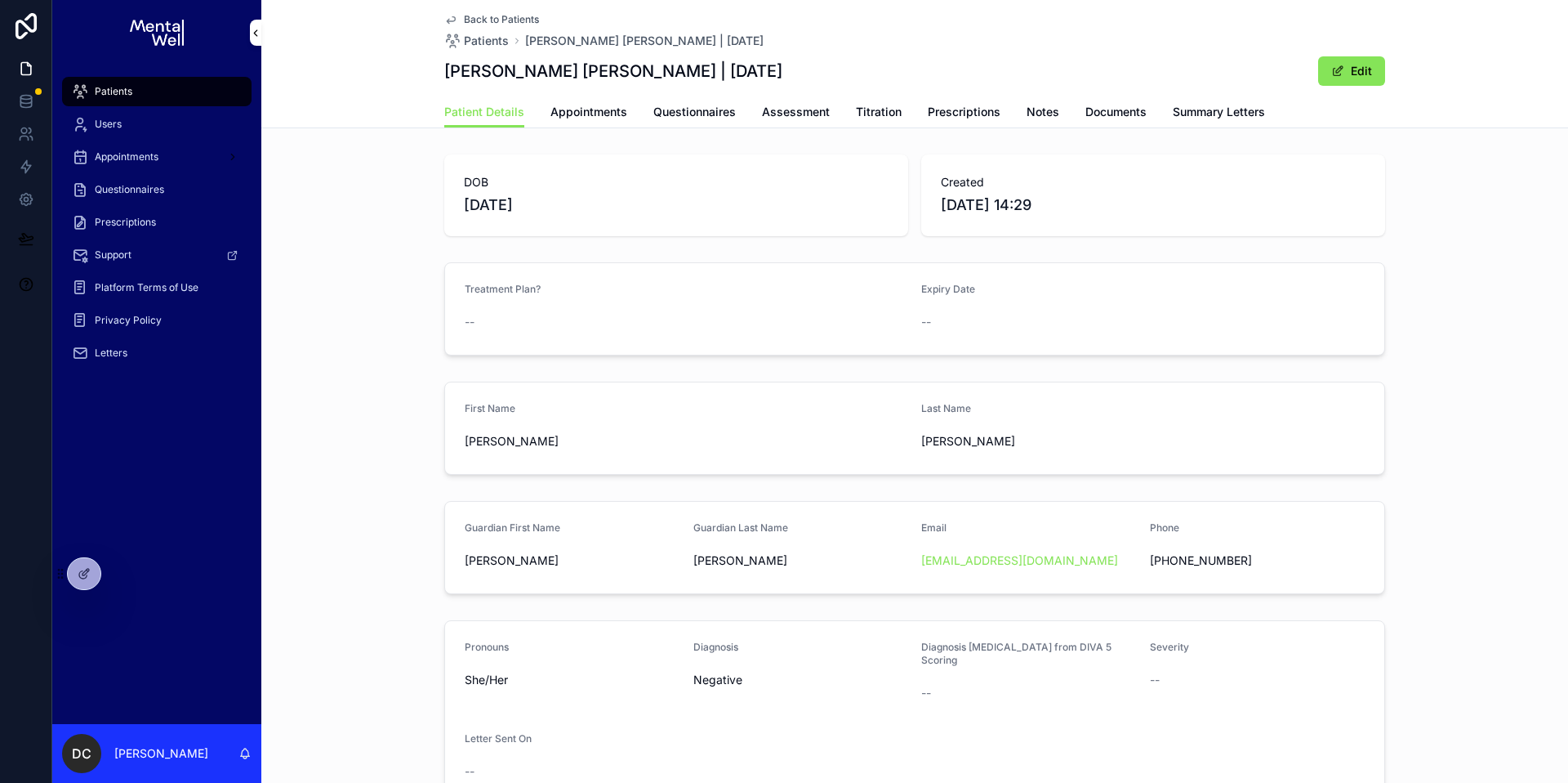
click at [568, 108] on span "Appointments" at bounding box center [589, 112] width 76 height 17
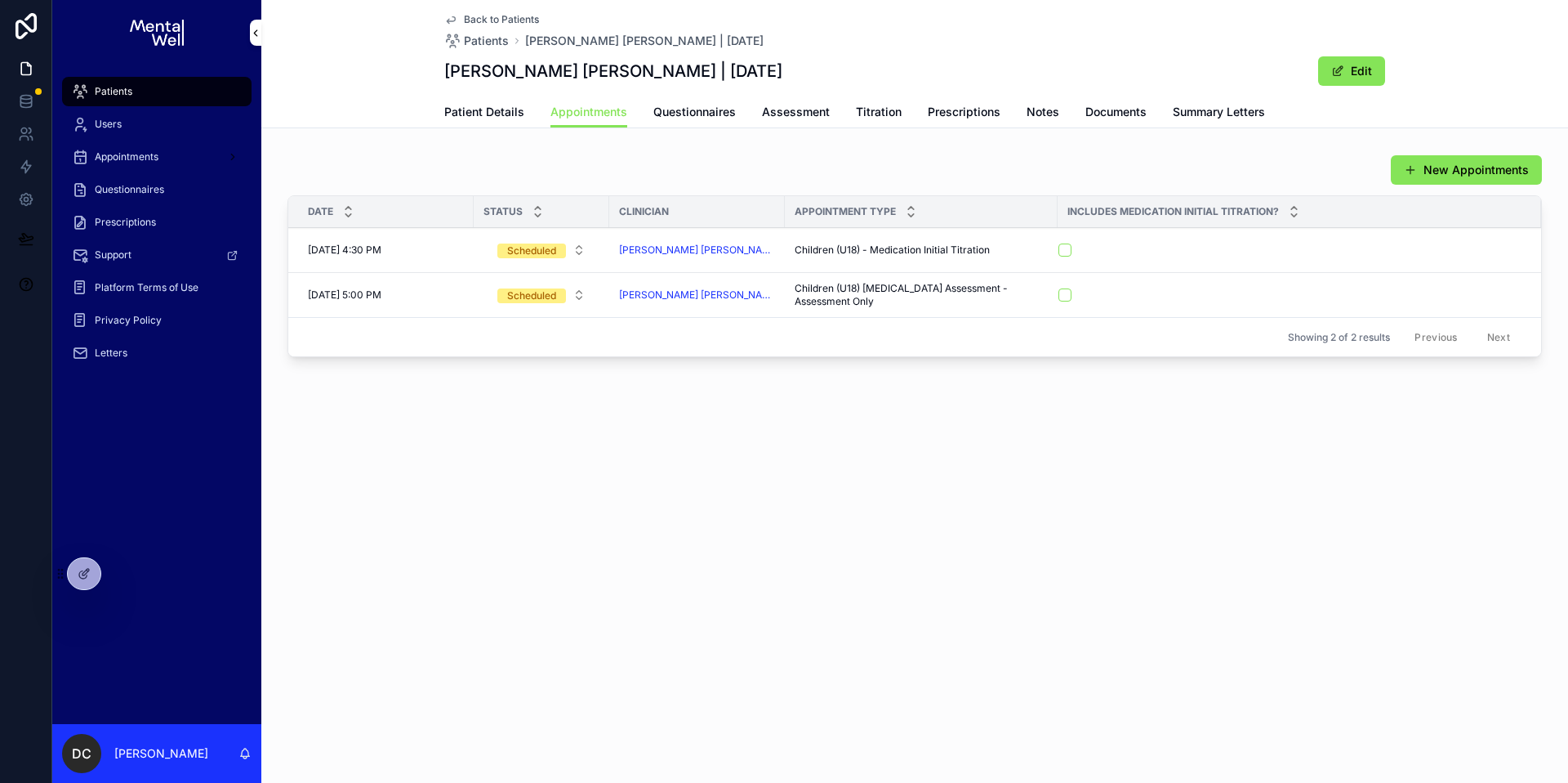
click at [162, 90] on div "Patients" at bounding box center [156, 91] width 170 height 26
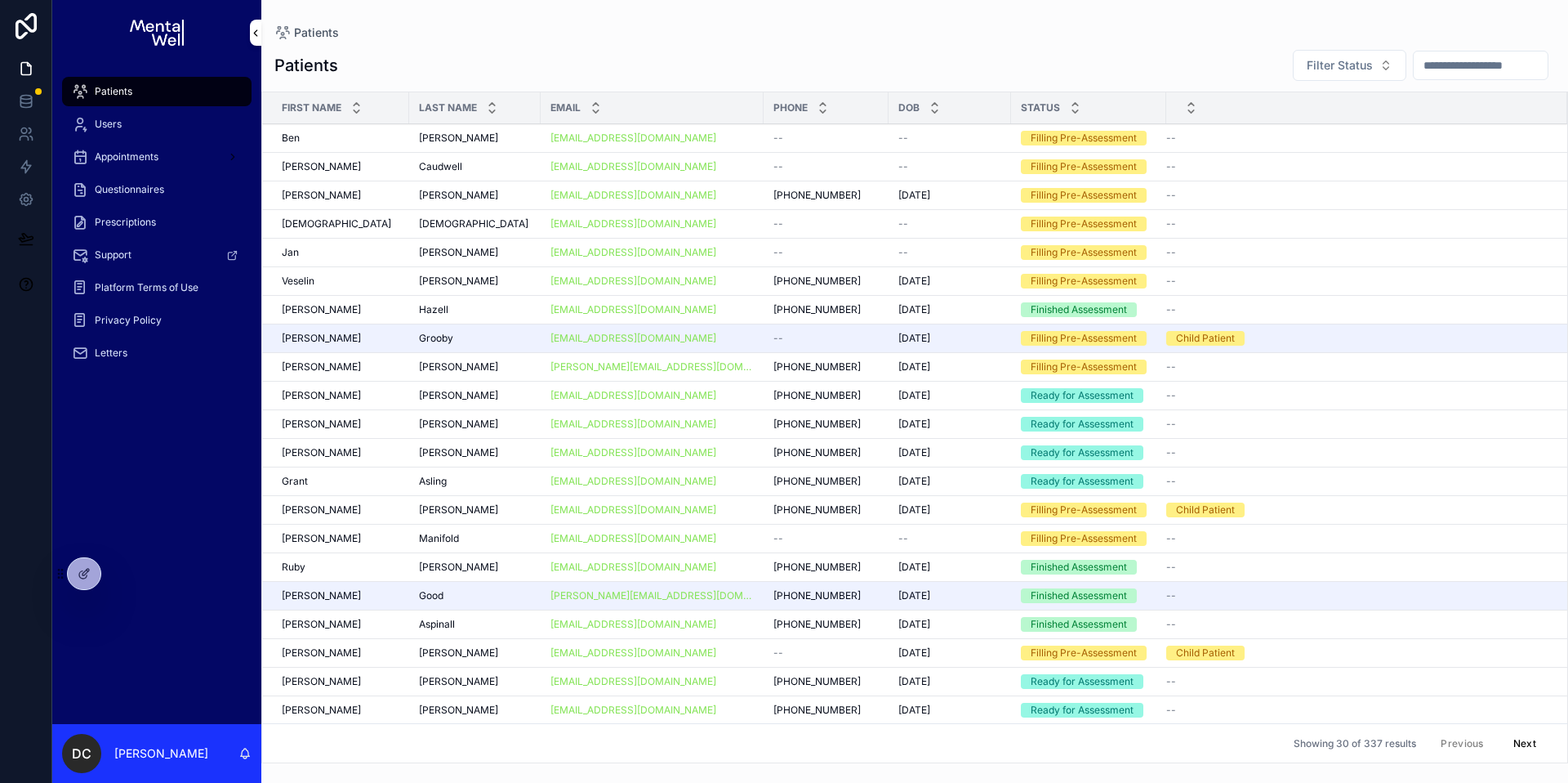
click at [1479, 74] on input "scrollable content" at bounding box center [1480, 65] width 134 height 23
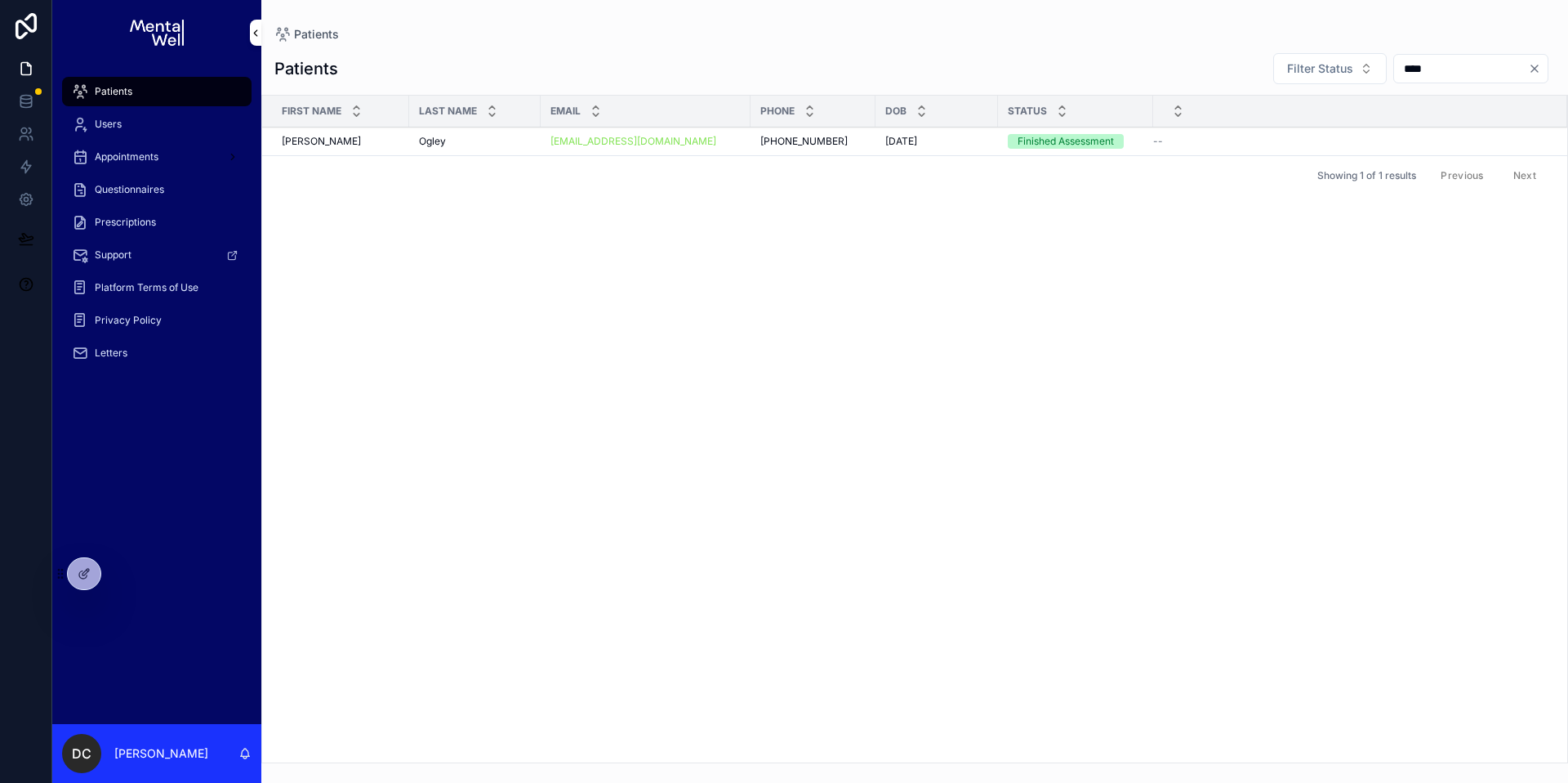
type input "****"
click at [482, 146] on div "[PERSON_NAME] [PERSON_NAME]" at bounding box center [474, 141] width 112 height 13
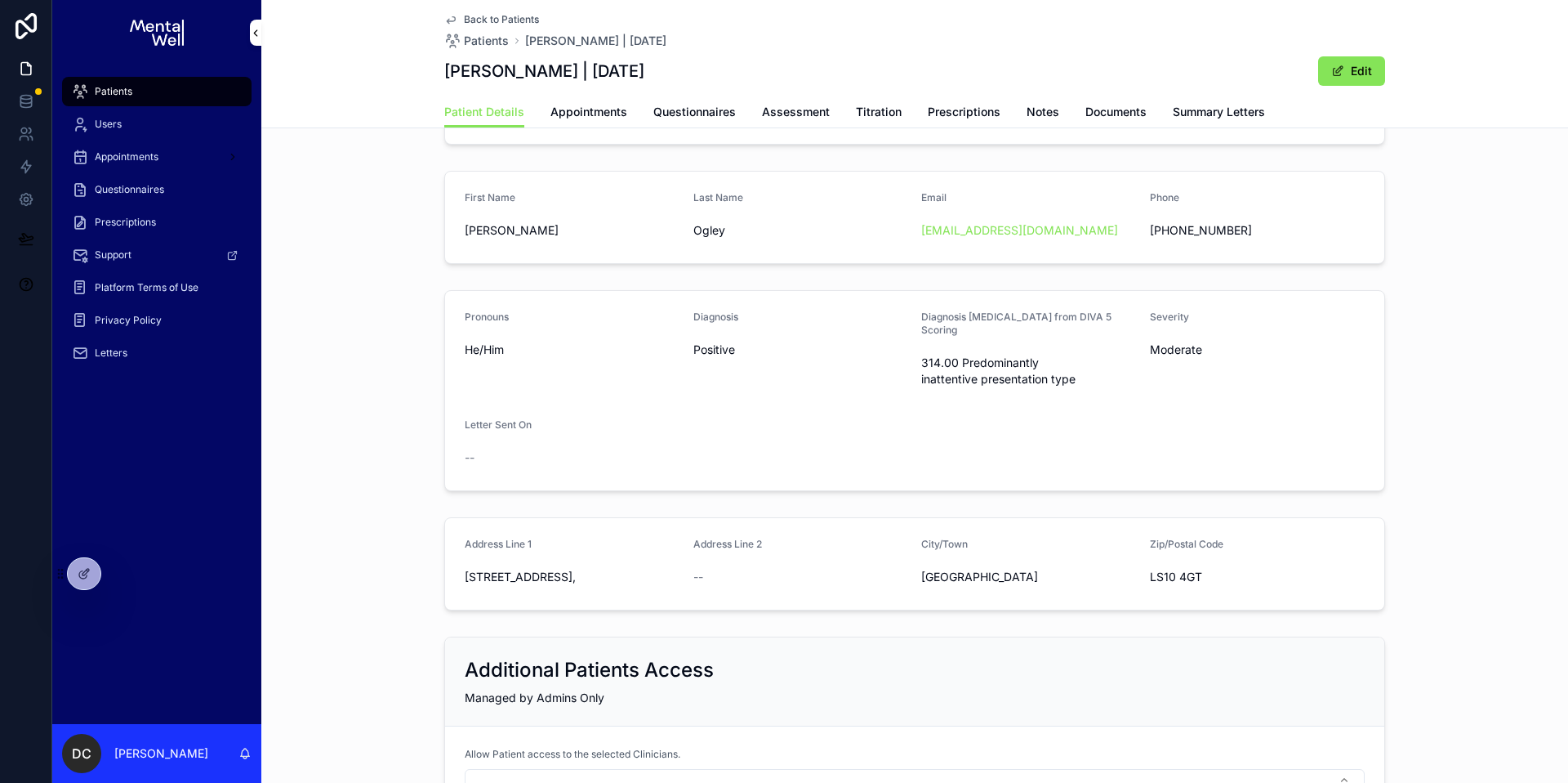
scroll to position [307, 0]
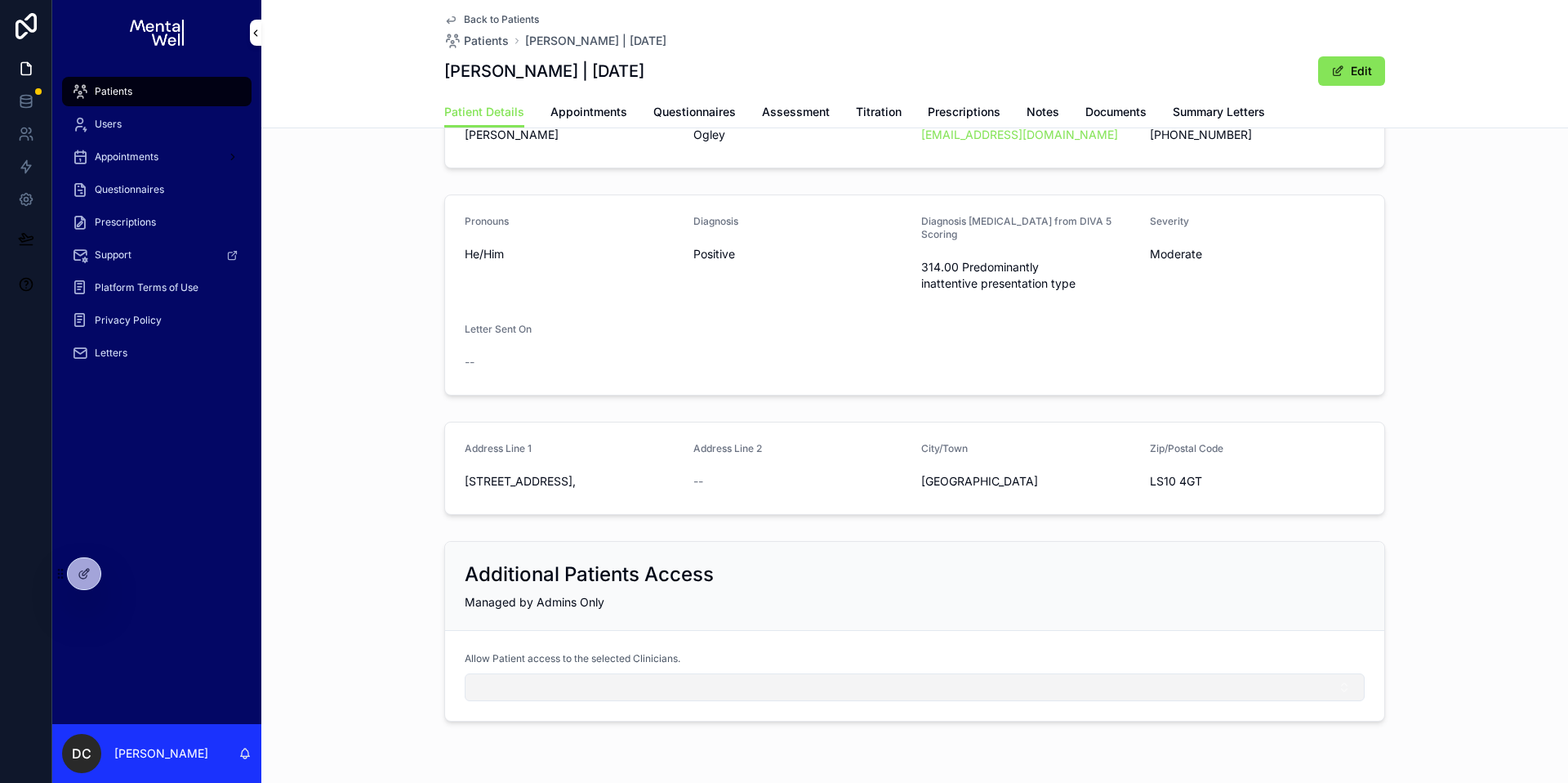
click at [500, 676] on button "Select Button" at bounding box center [914, 687] width 900 height 28
type input "****"
click at [828, 735] on div "Suggestions" at bounding box center [909, 749] width 234 height 53
click at [829, 738] on span "[PERSON_NAME]" at bounding box center [849, 738] width 94 height 17
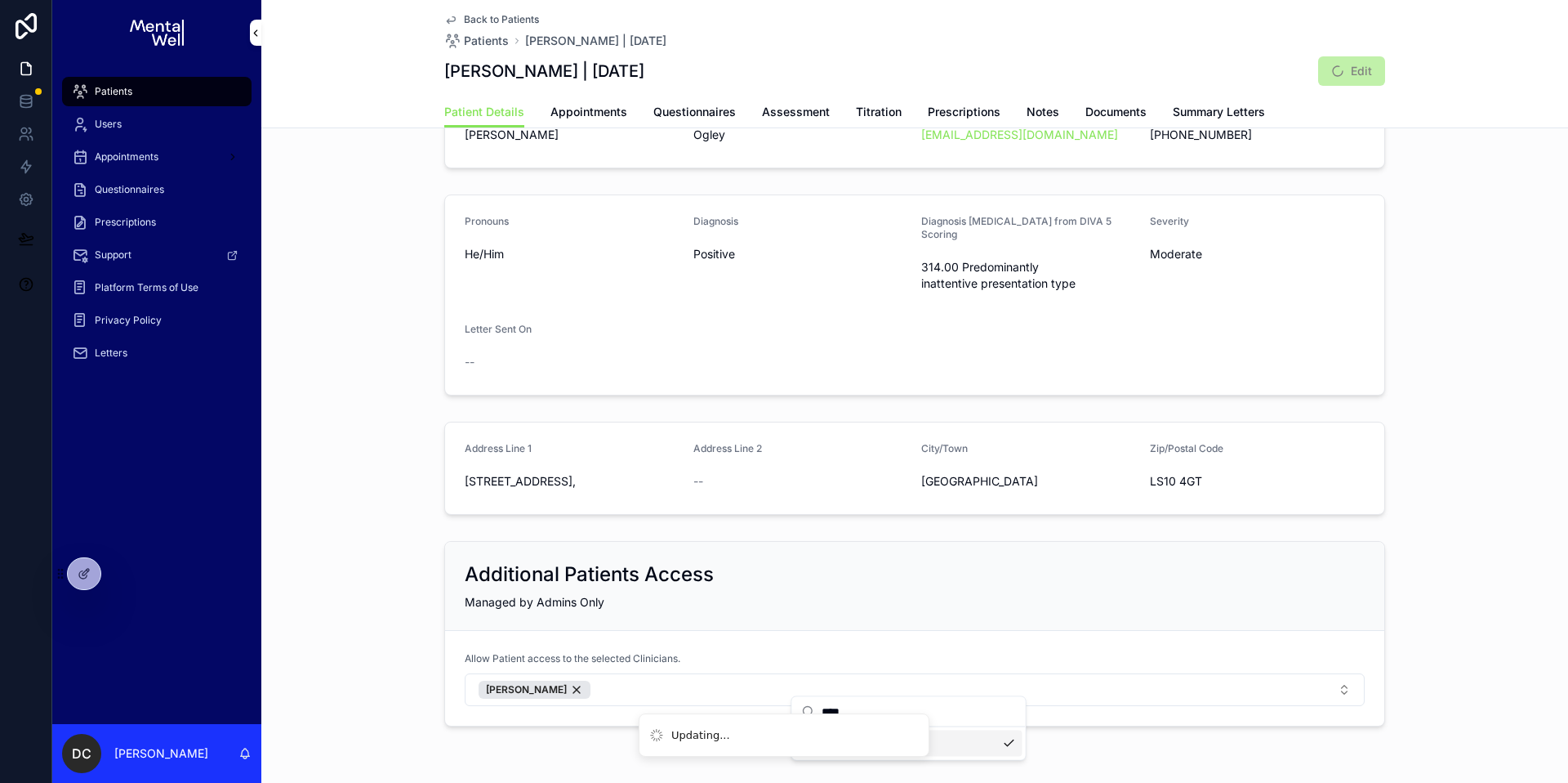
click at [669, 738] on div "Notifications alt+T" at bounding box center [663, 741] width 13 height 13
click at [586, 742] on div "Back to Patients Patients [PERSON_NAME] | [DATE] [PERSON_NAME] | [DATE] Edit Pa…" at bounding box center [915, 265] width 1307 height 1144
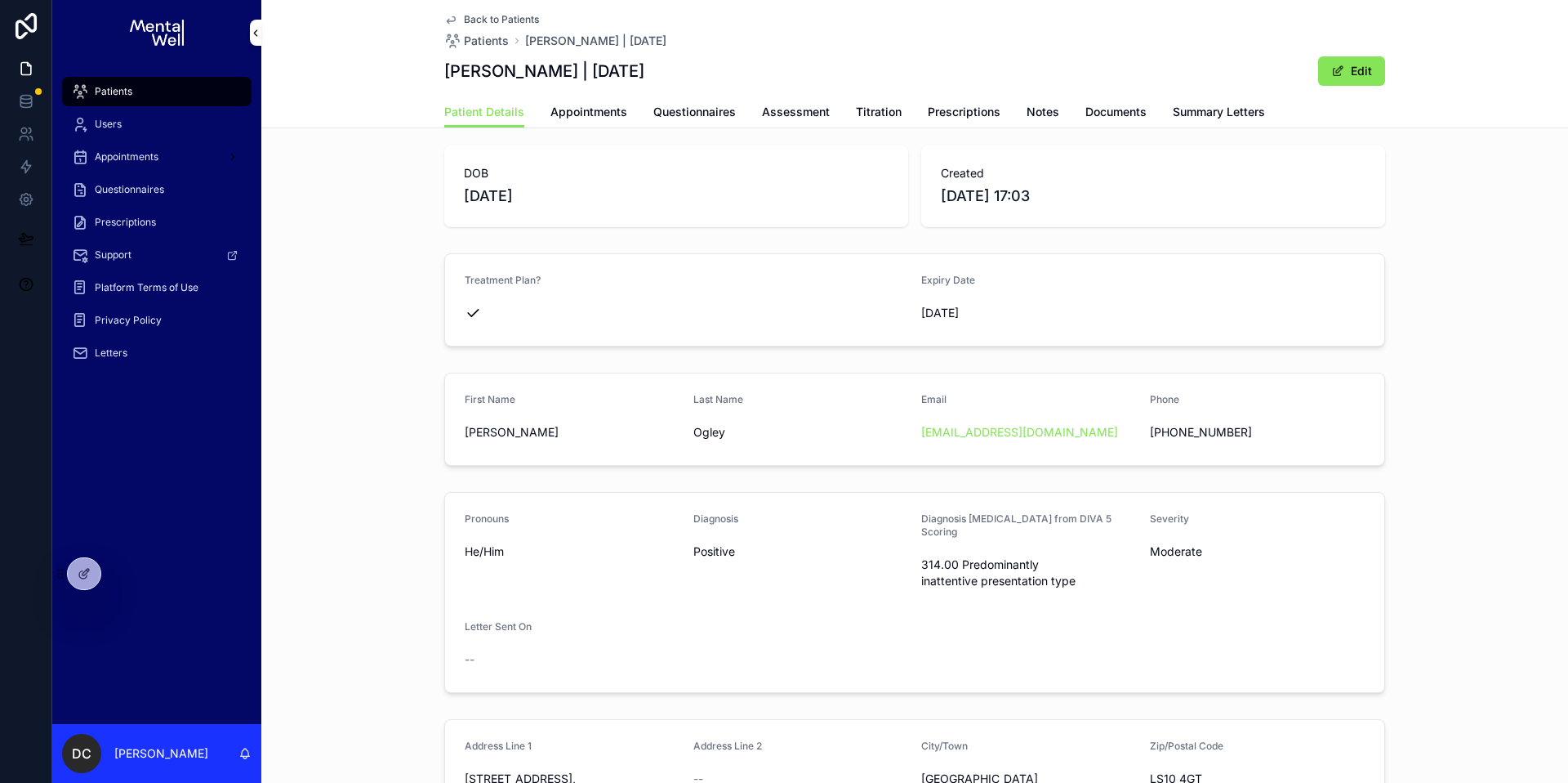
scroll to position [0, 0]
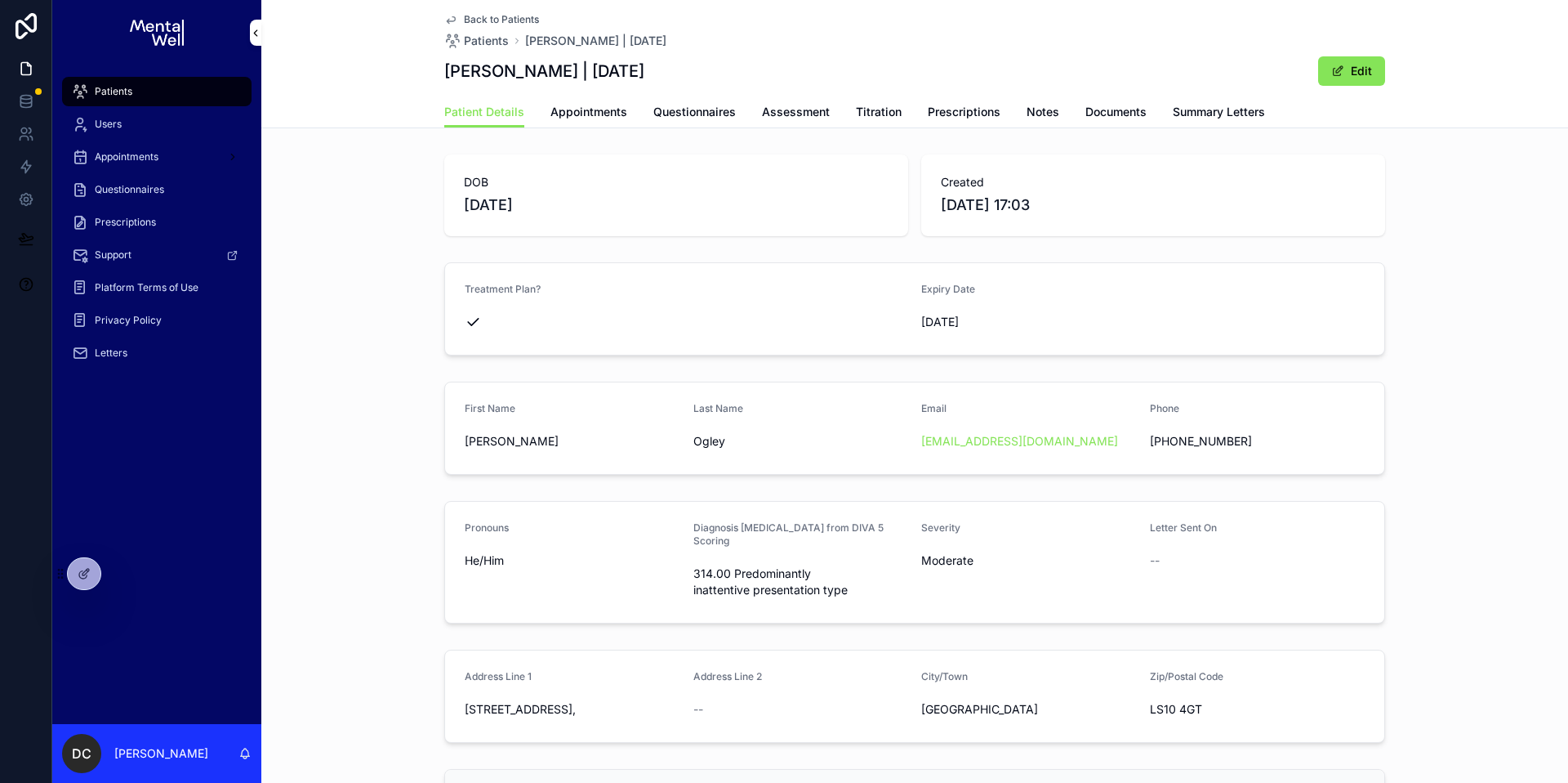
click at [594, 115] on span "Appointments" at bounding box center [589, 112] width 76 height 17
